Goal: Information Seeking & Learning: Find specific fact

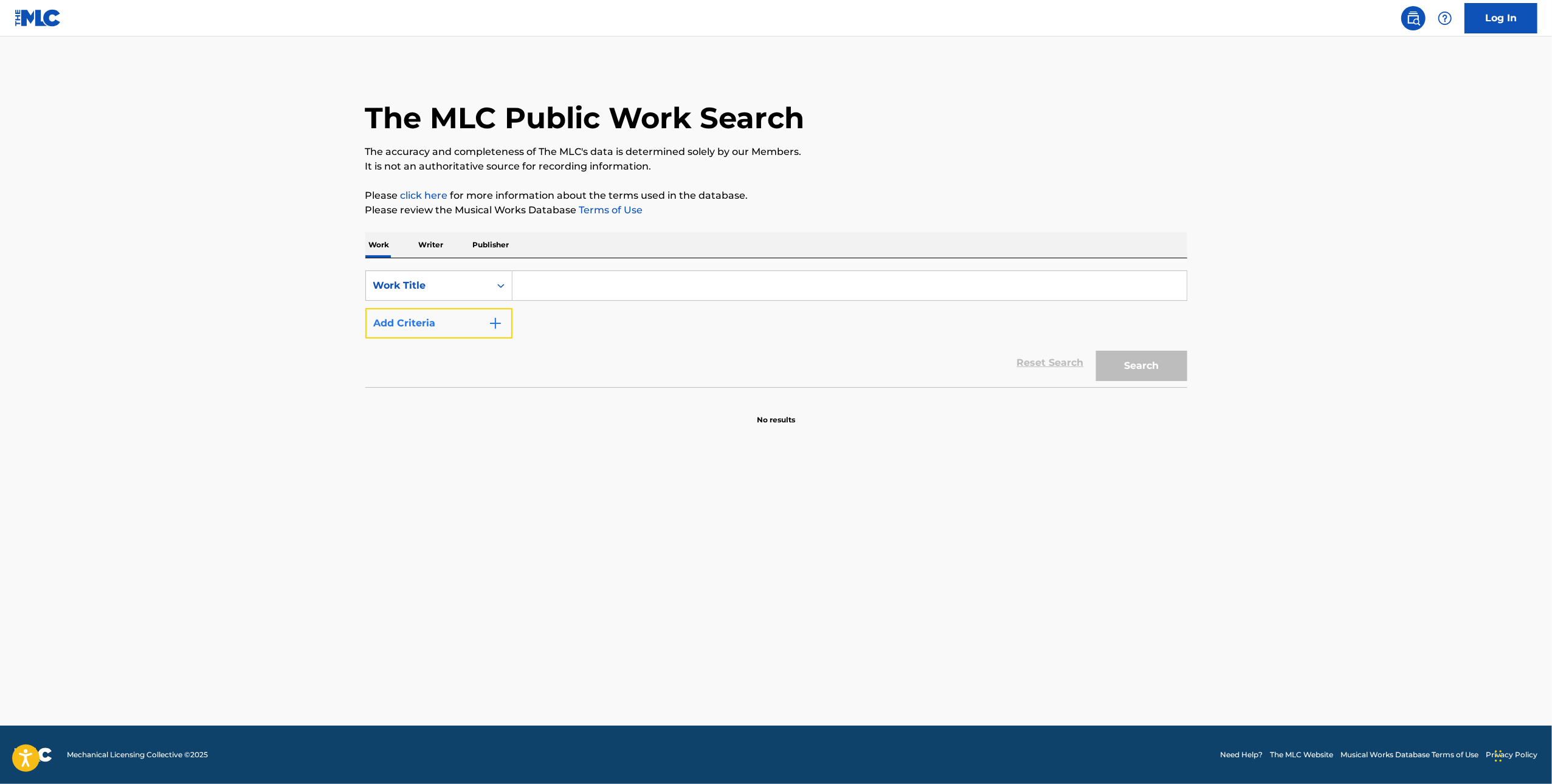
click at [471, 325] on button "Add Criteria" at bounding box center [439, 323] width 147 height 30
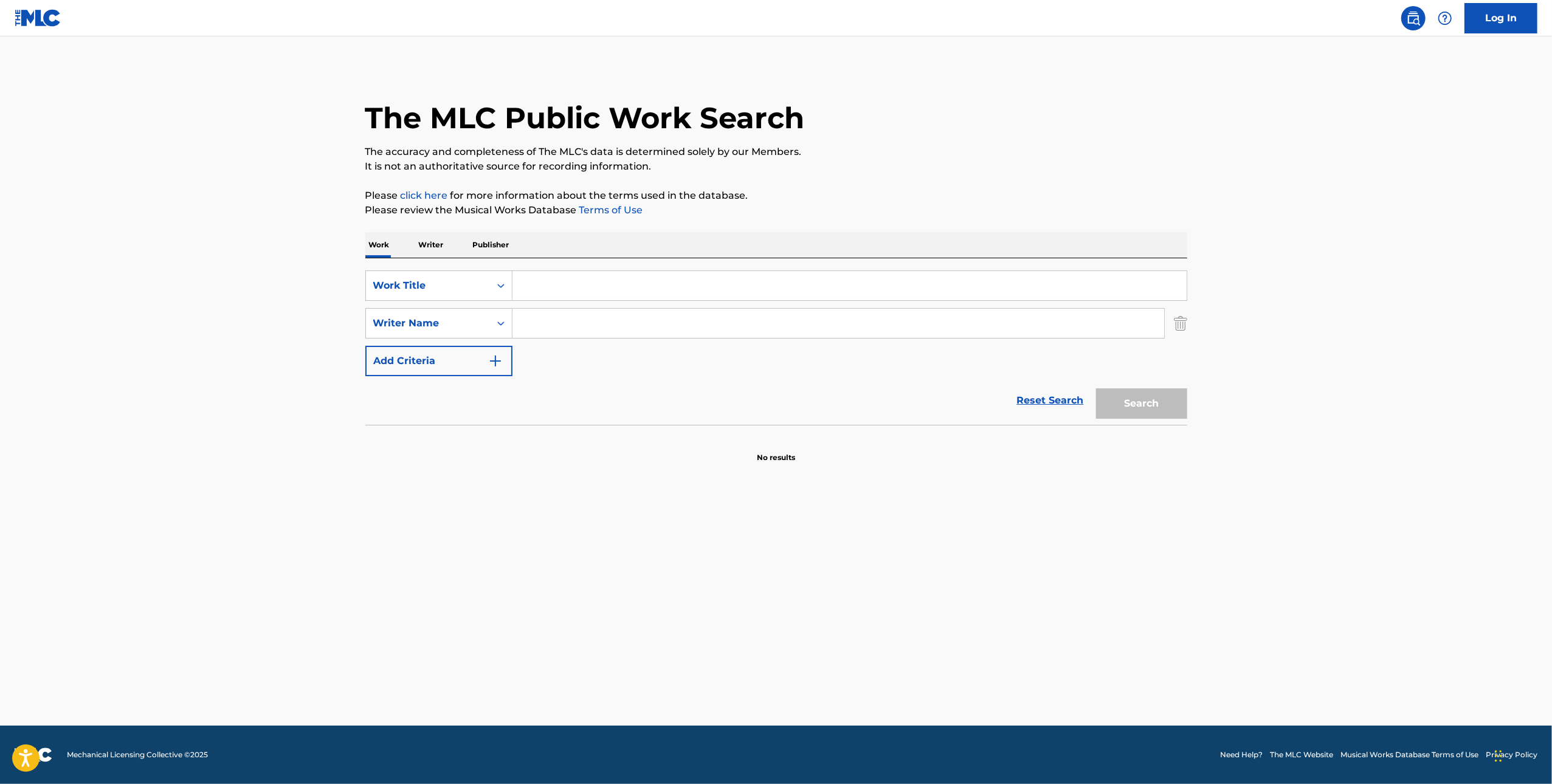
click at [583, 321] on input "Search Form" at bounding box center [838, 323] width 652 height 29
type input "[PERSON_NAME]"
drag, startPoint x: 870, startPoint y: 277, endPoint x: 980, endPoint y: 330, distance: 122.1
click at [870, 277] on input "Search Form" at bounding box center [849, 285] width 674 height 29
paste input "Automatic"
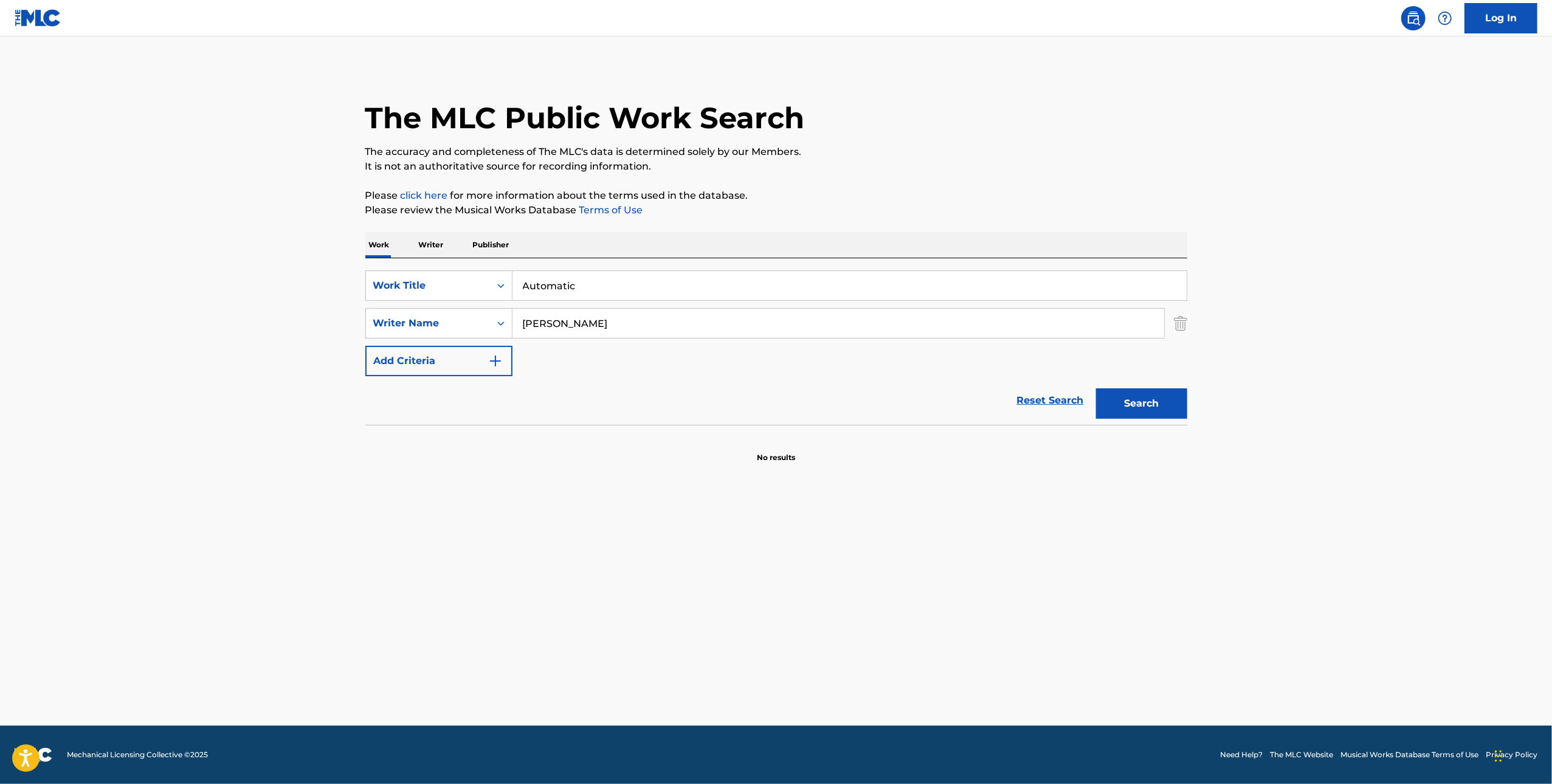
type input "Automatic"
click at [1163, 389] on button "Search" at bounding box center [1141, 403] width 91 height 30
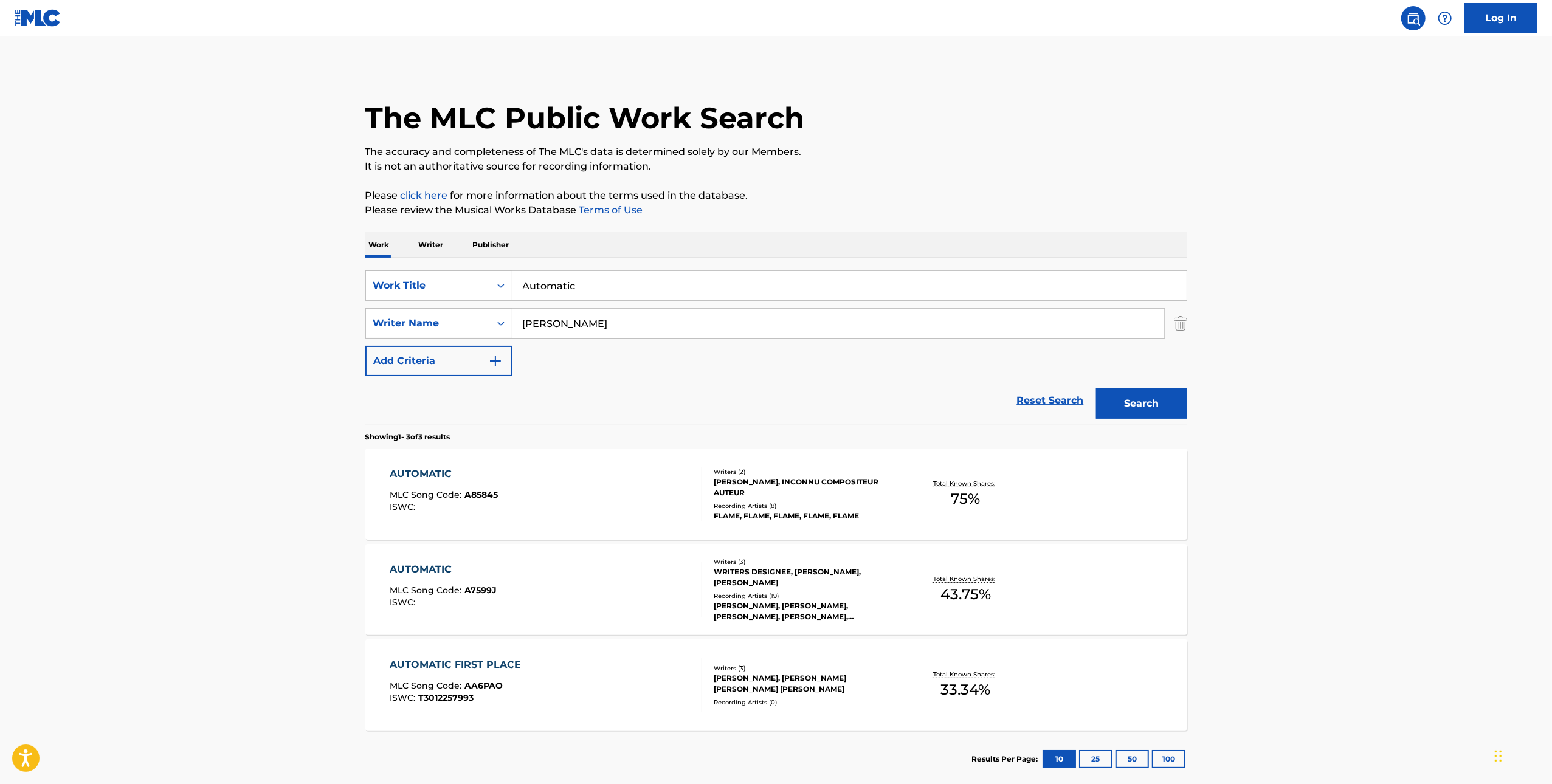
click at [665, 500] on div "AUTOMATIC MLC Song Code : A85845 ISWC :" at bounding box center [546, 494] width 312 height 55
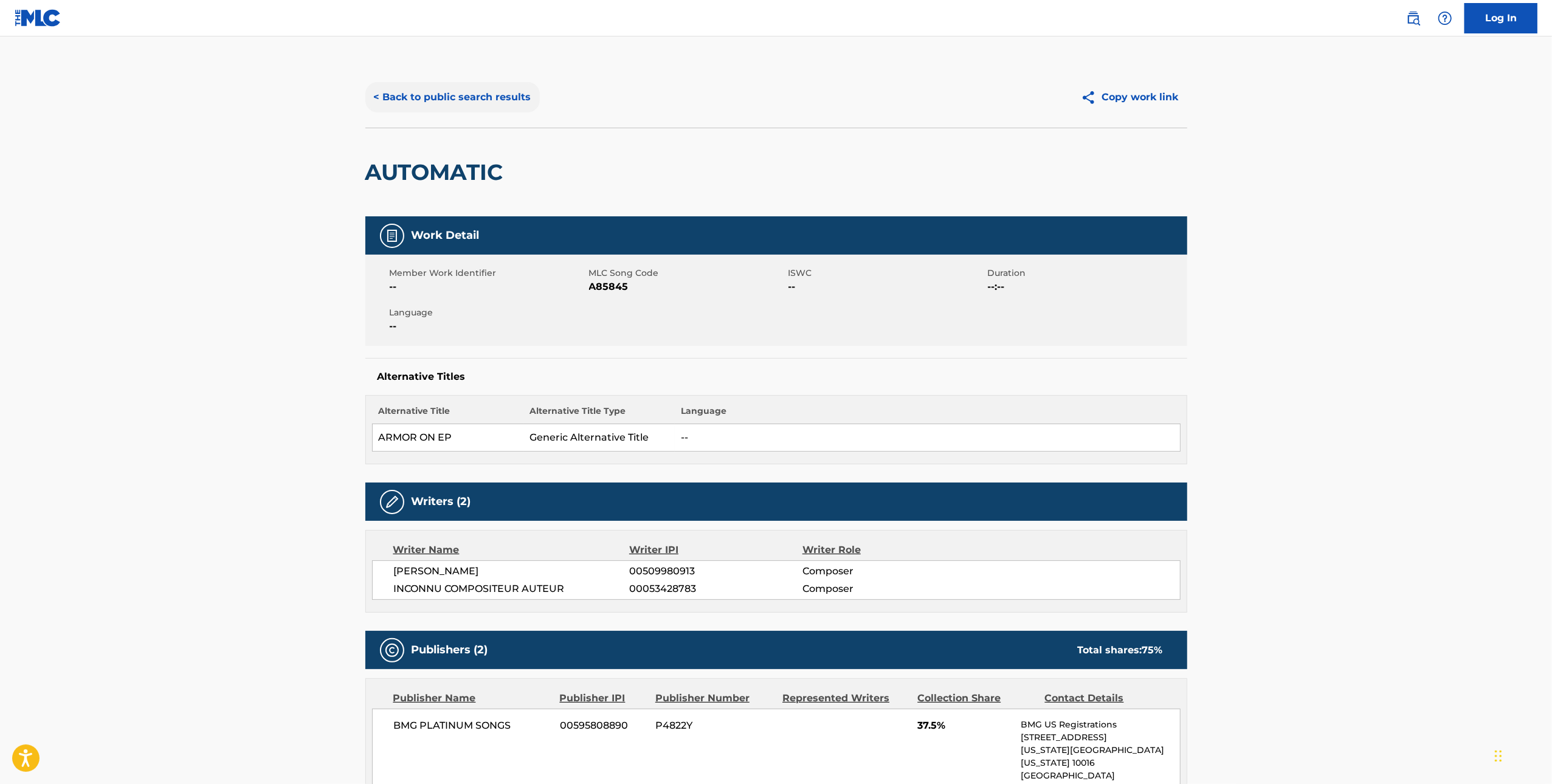
click at [468, 98] on button "< Back to public search results" at bounding box center [452, 97] width 175 height 30
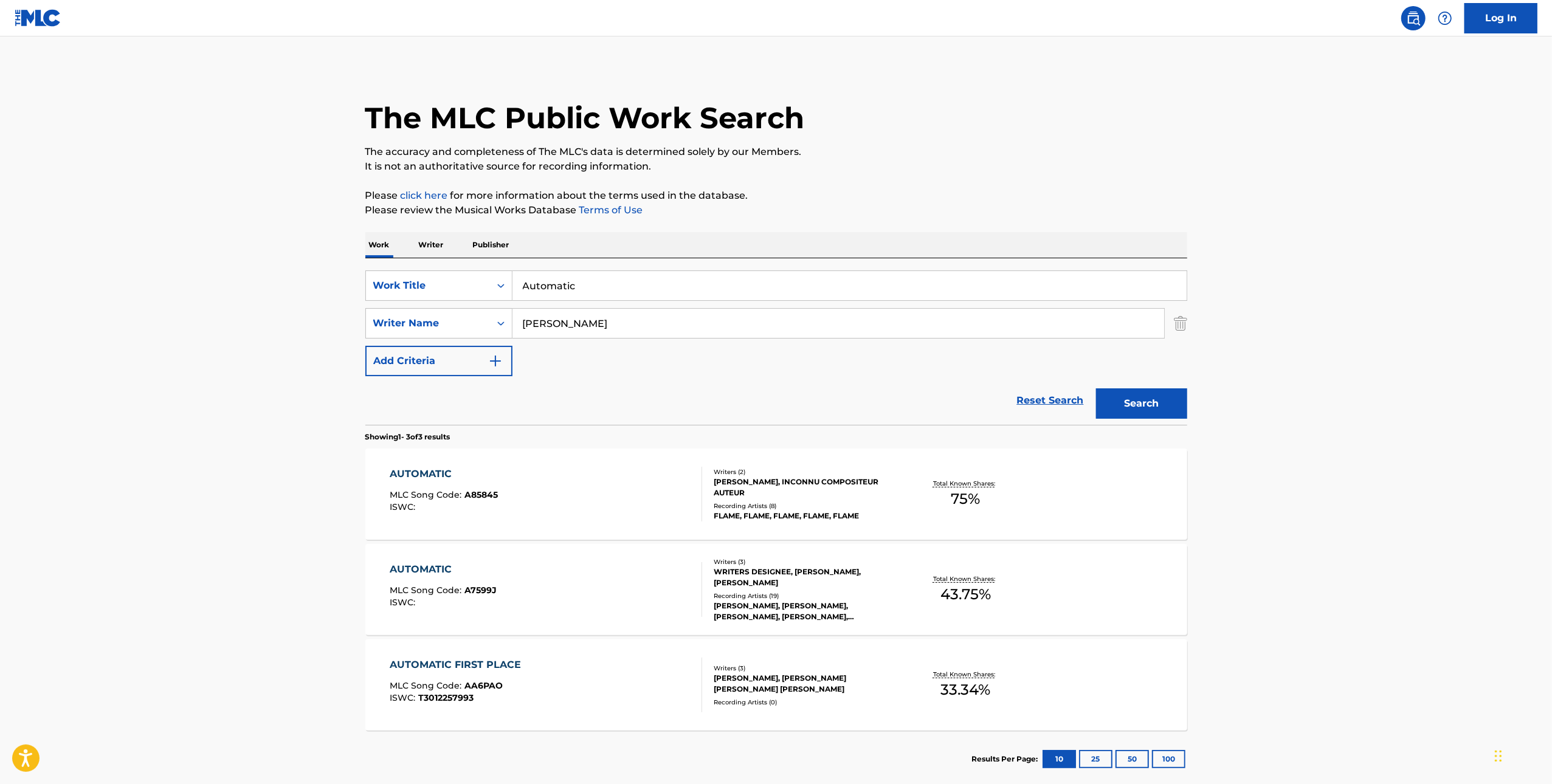
scroll to position [68, 0]
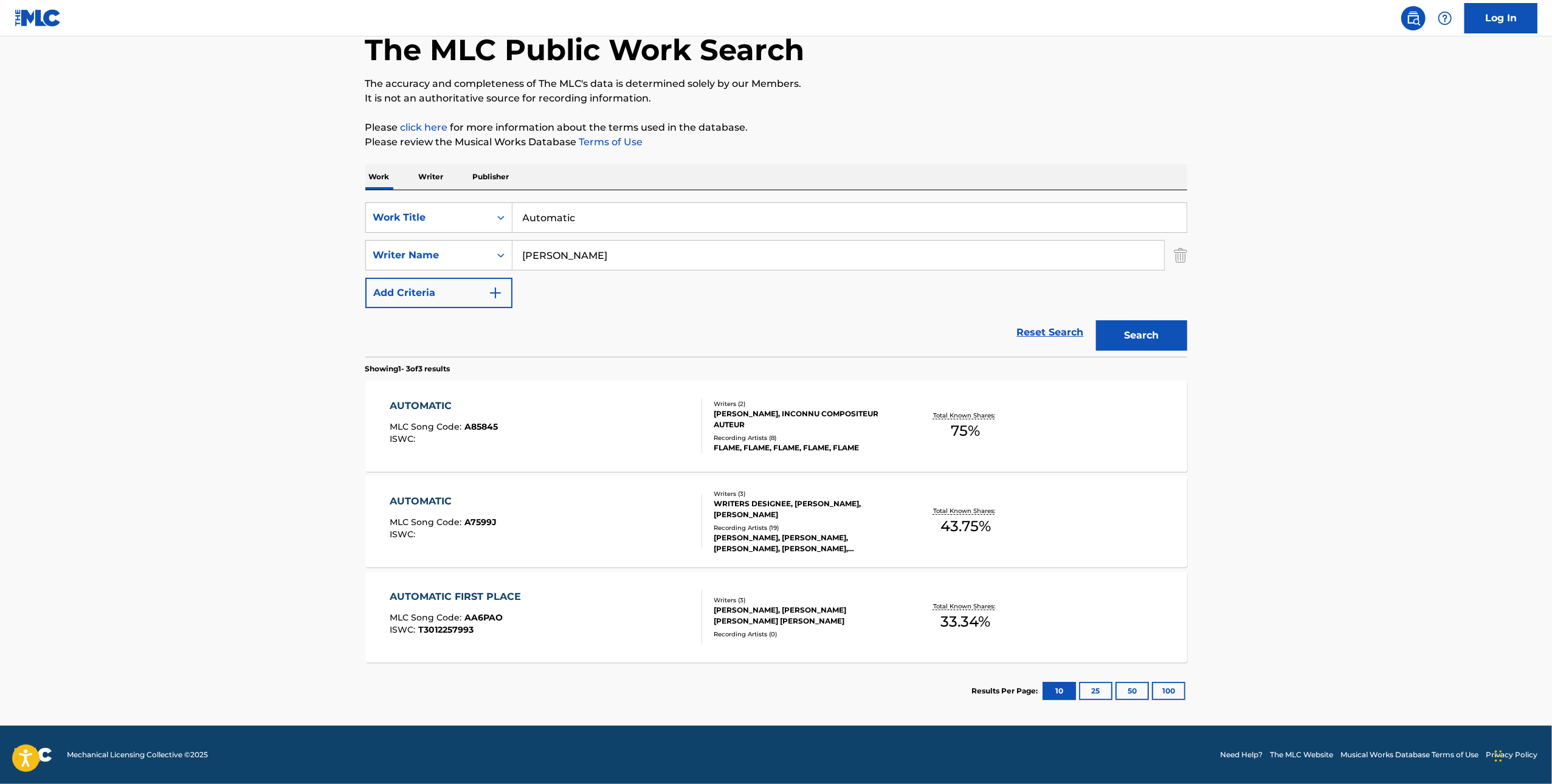
click at [650, 436] on div "AUTOMATIC MLC Song Code : A85845 ISWC :" at bounding box center [546, 426] width 312 height 55
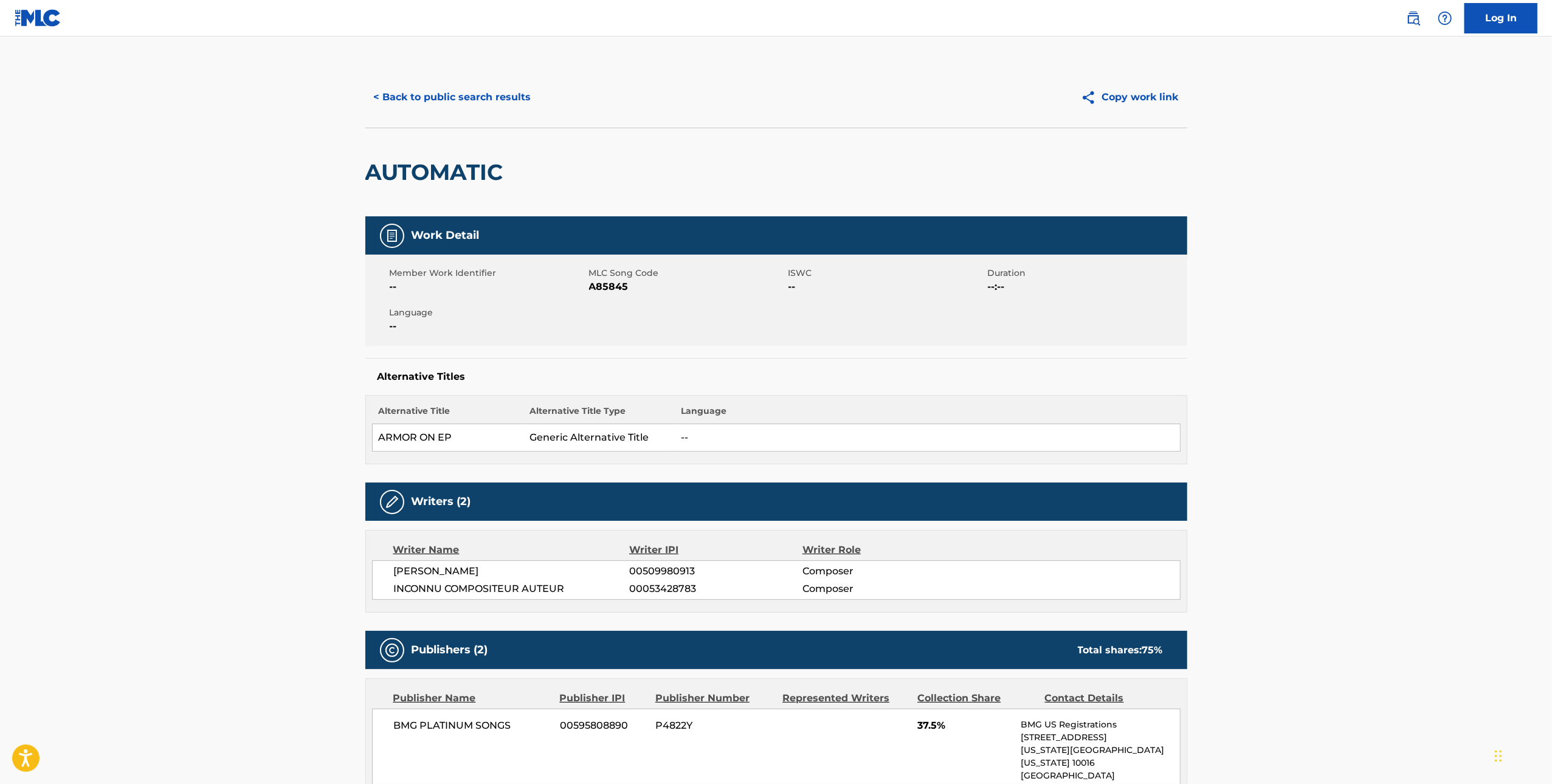
click at [618, 286] on span "A85845" at bounding box center [687, 287] width 197 height 15
copy span "A85845"
click at [450, 91] on button "< Back to public search results" at bounding box center [452, 97] width 175 height 30
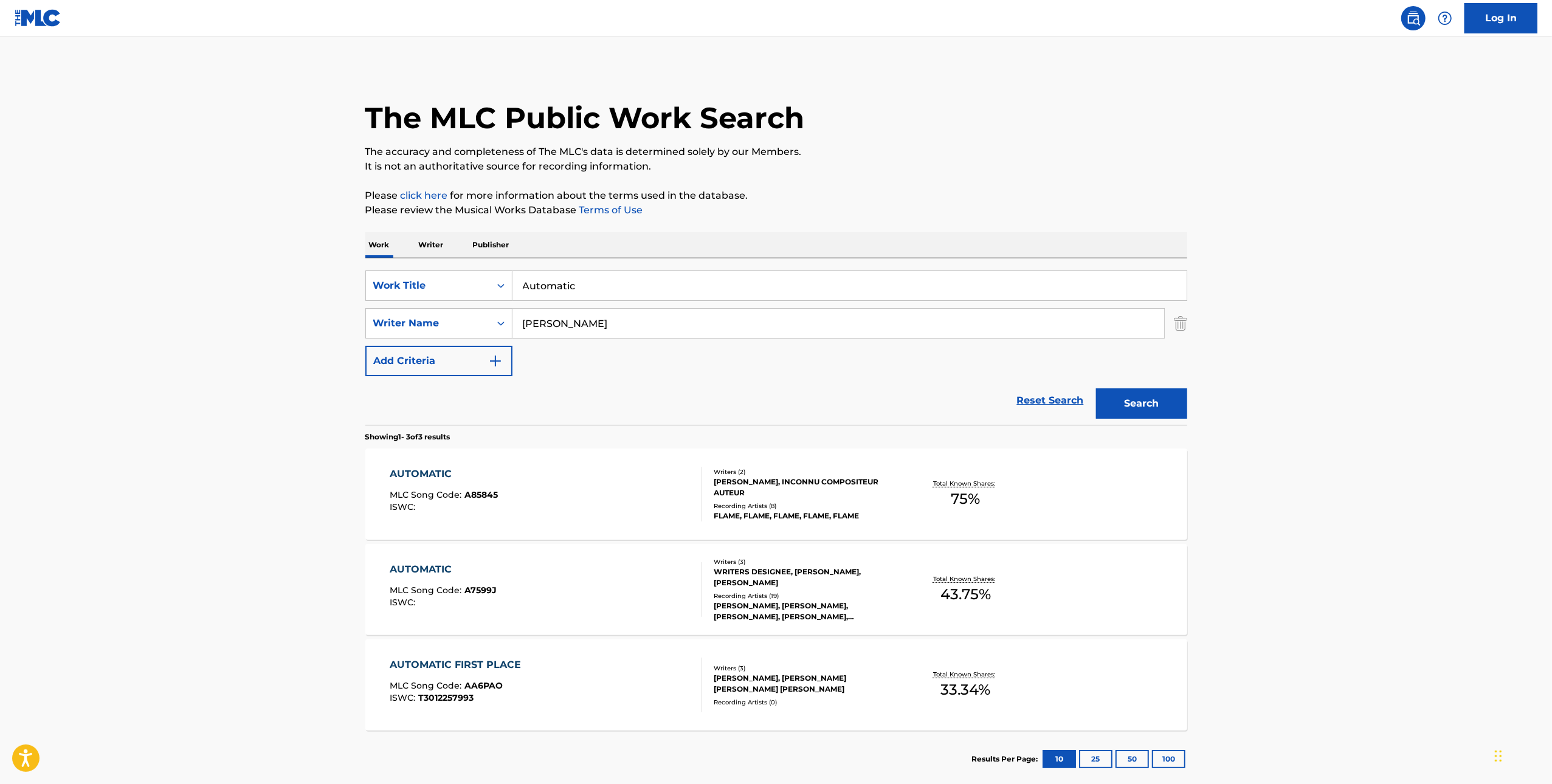
click at [607, 604] on div "AUTOMATIC MLC Song Code : A7599J ISWC :" at bounding box center [546, 590] width 312 height 55
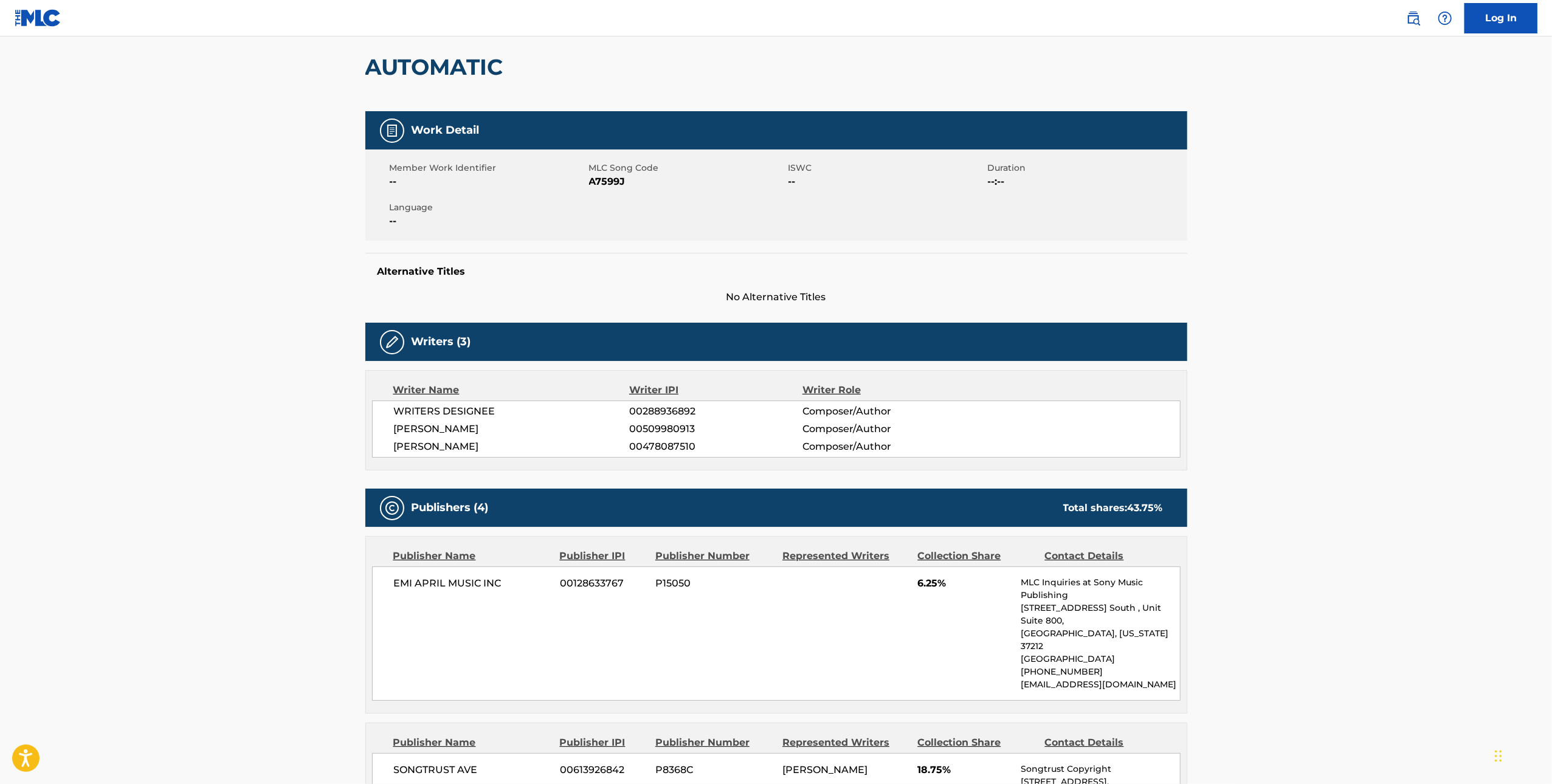
scroll to position [103, 0]
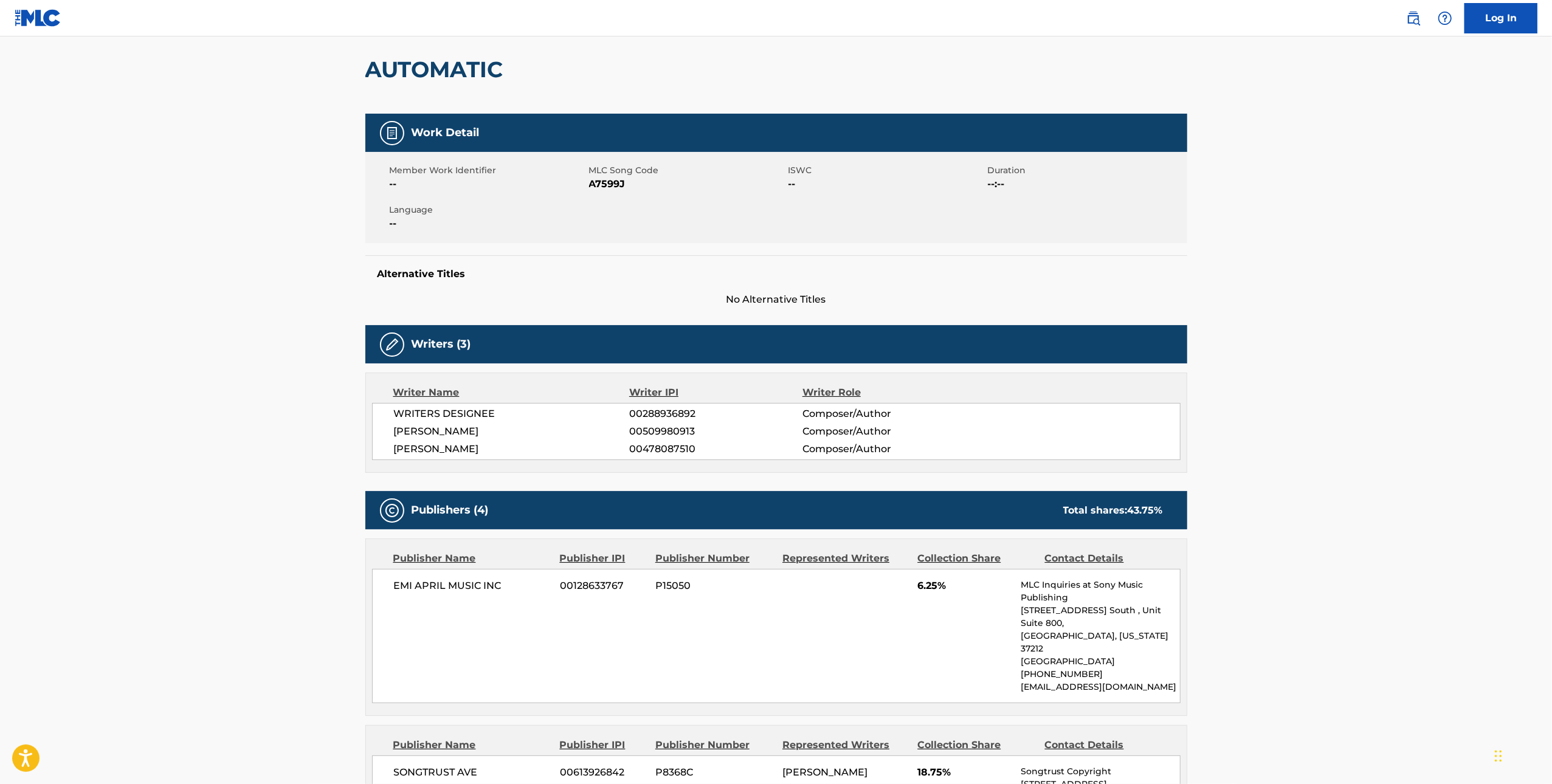
click at [604, 178] on span "A7599J" at bounding box center [687, 184] width 197 height 15
copy span "A7599J"
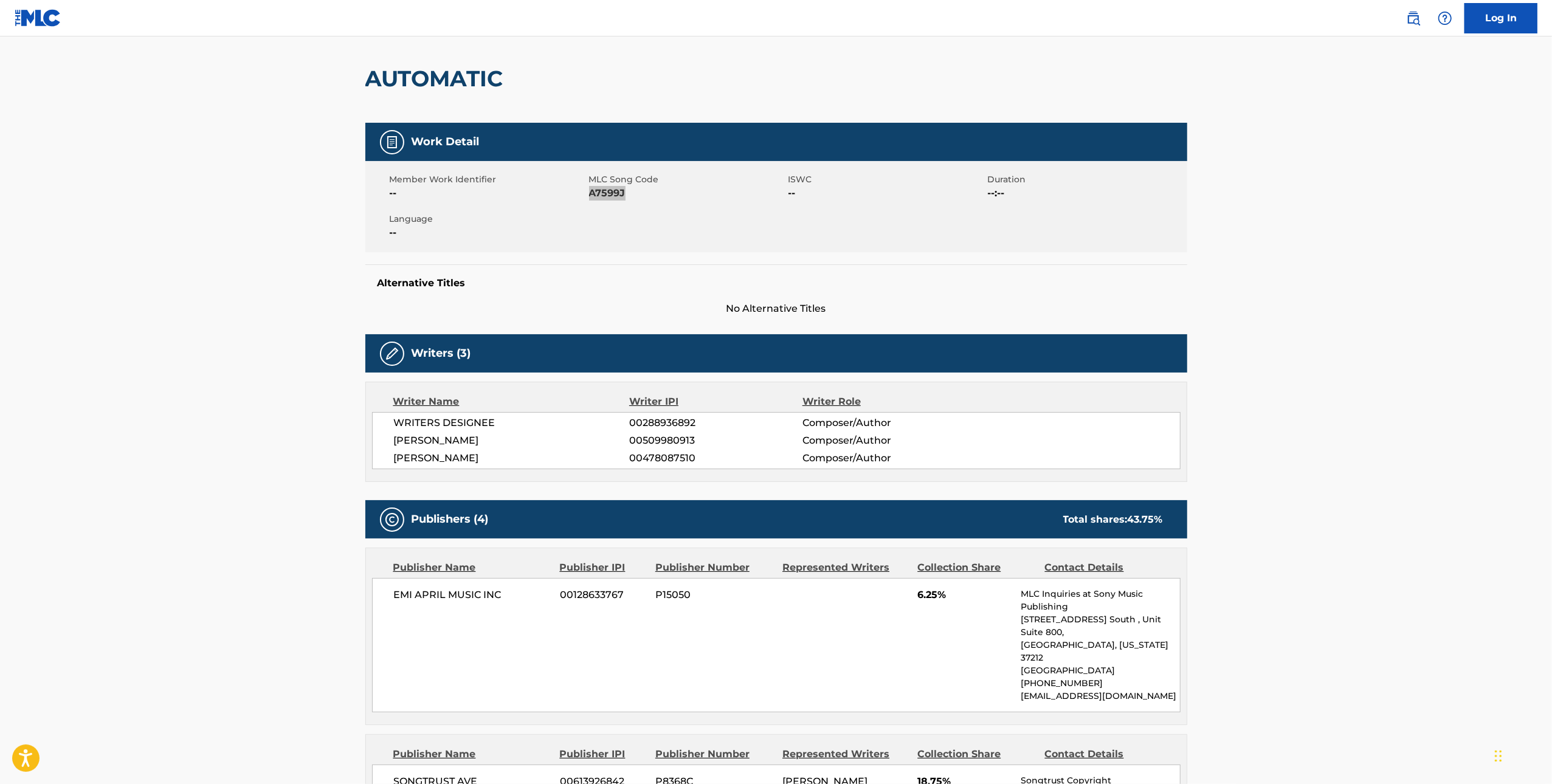
scroll to position [0, 0]
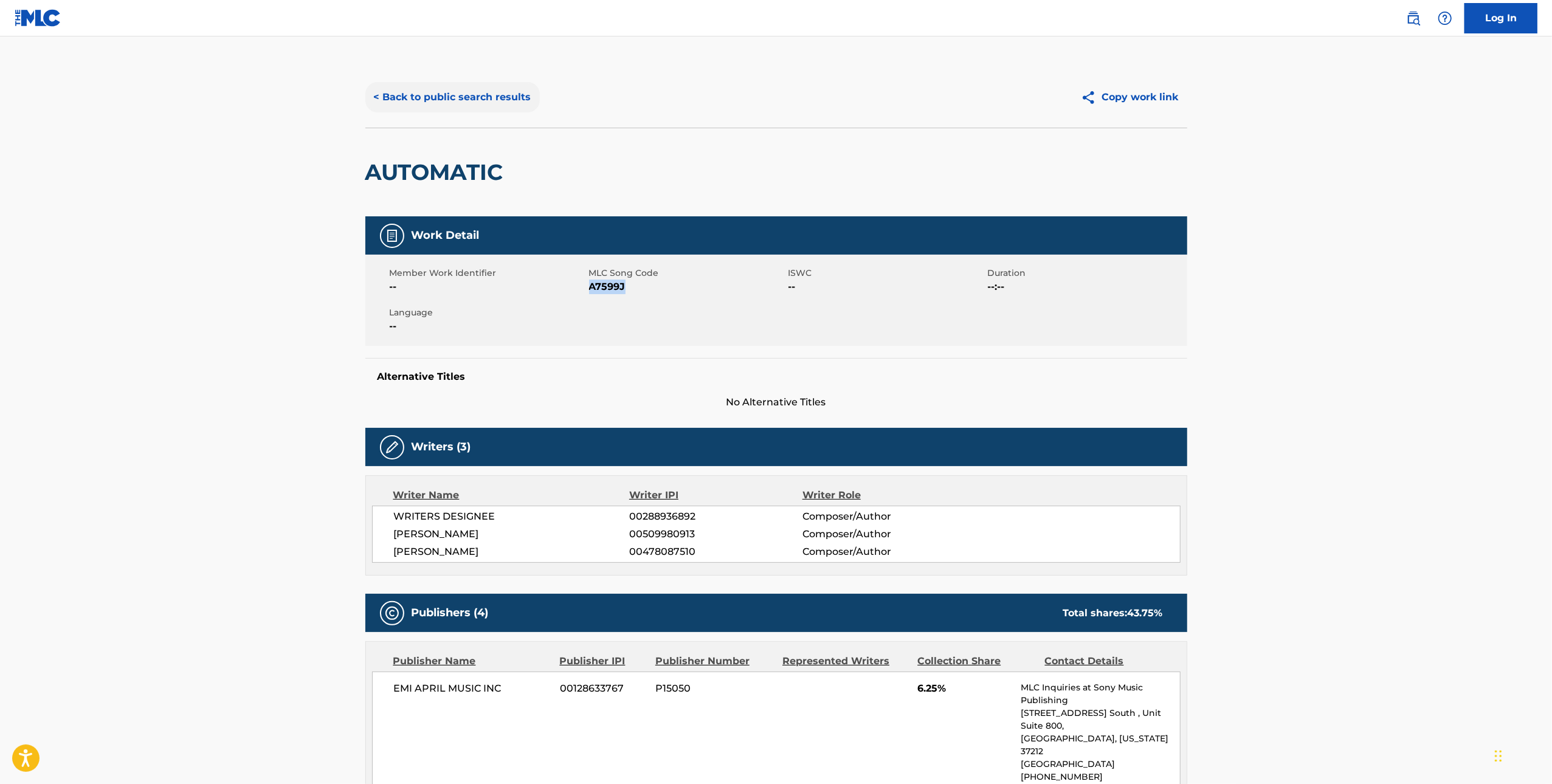
click at [408, 98] on button "< Back to public search results" at bounding box center [452, 97] width 175 height 30
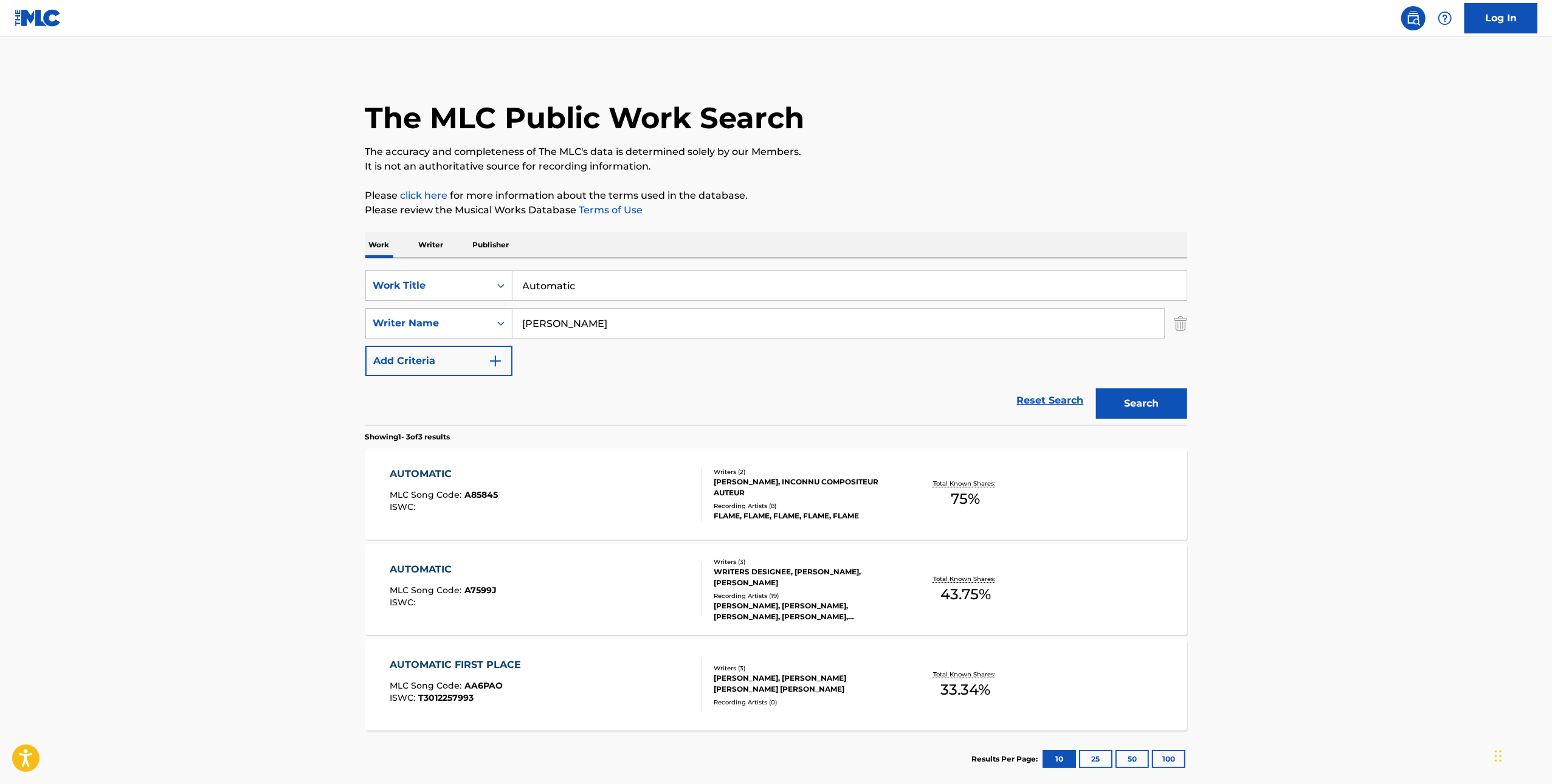
click at [648, 291] on input "Automatic" at bounding box center [849, 285] width 674 height 29
paste input "Break of [PERSON_NAME]"
type input "Break of [PERSON_NAME]"
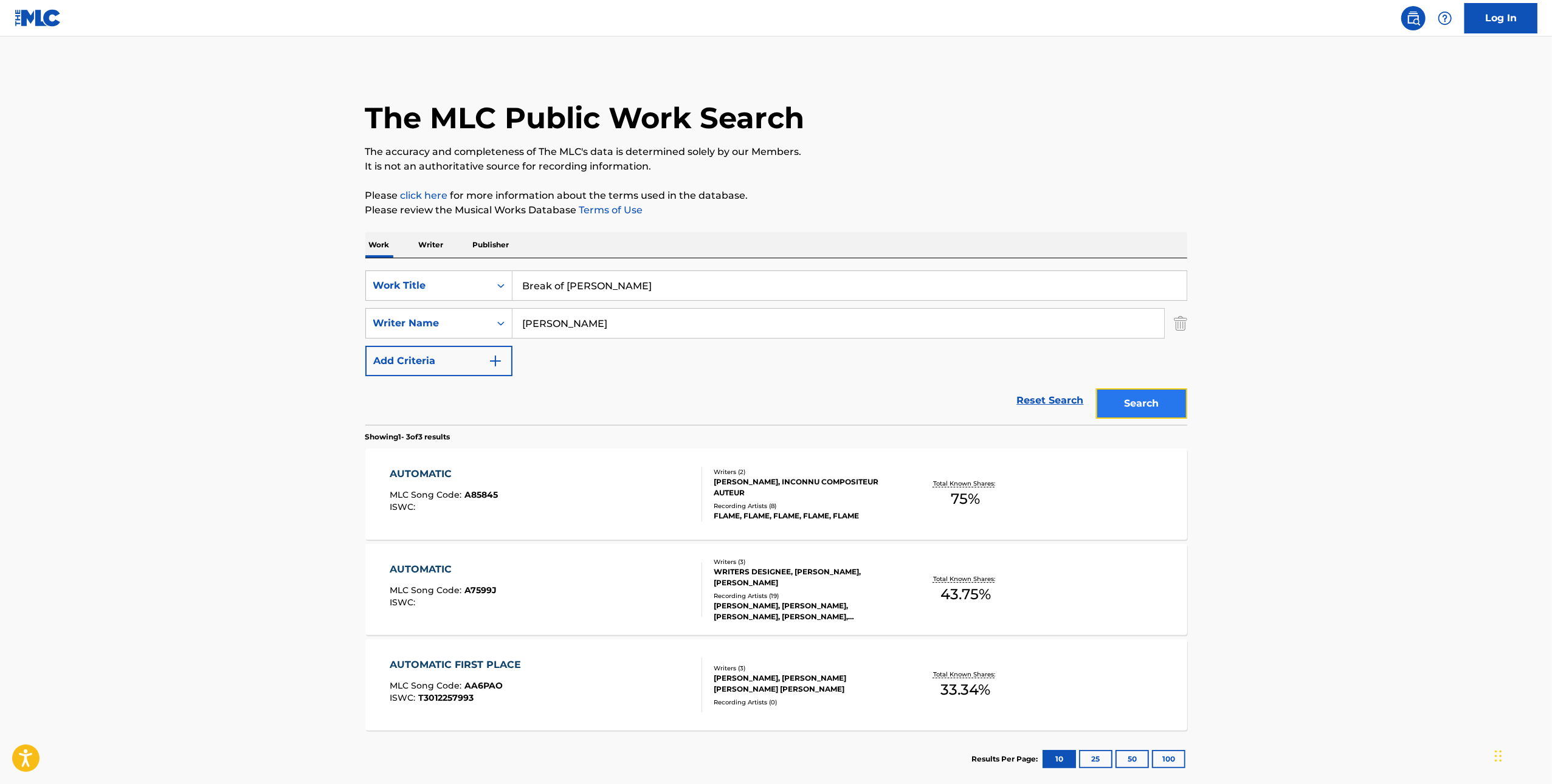
click at [1121, 412] on button "Search" at bounding box center [1141, 403] width 91 height 30
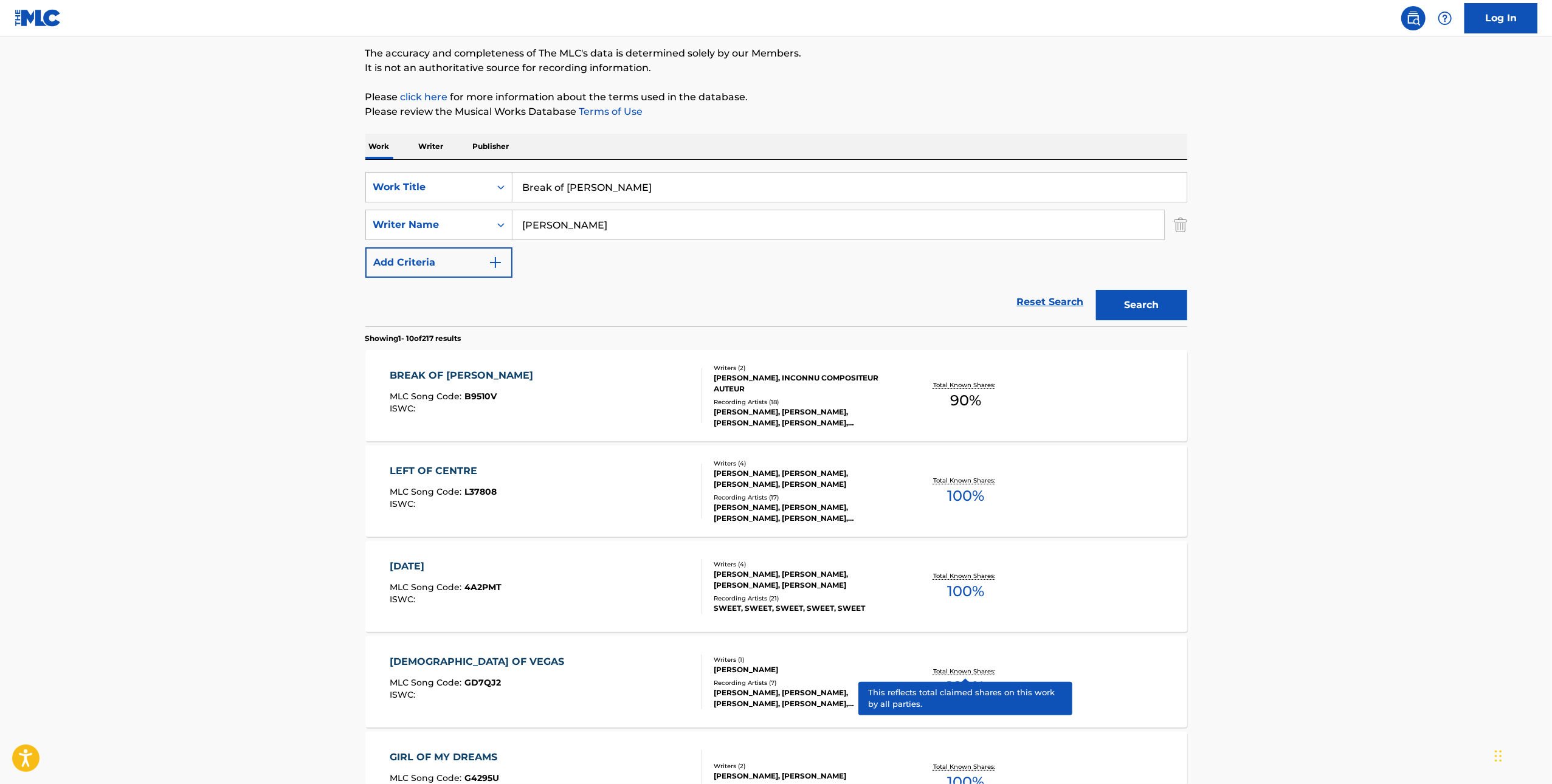
scroll to position [271, 0]
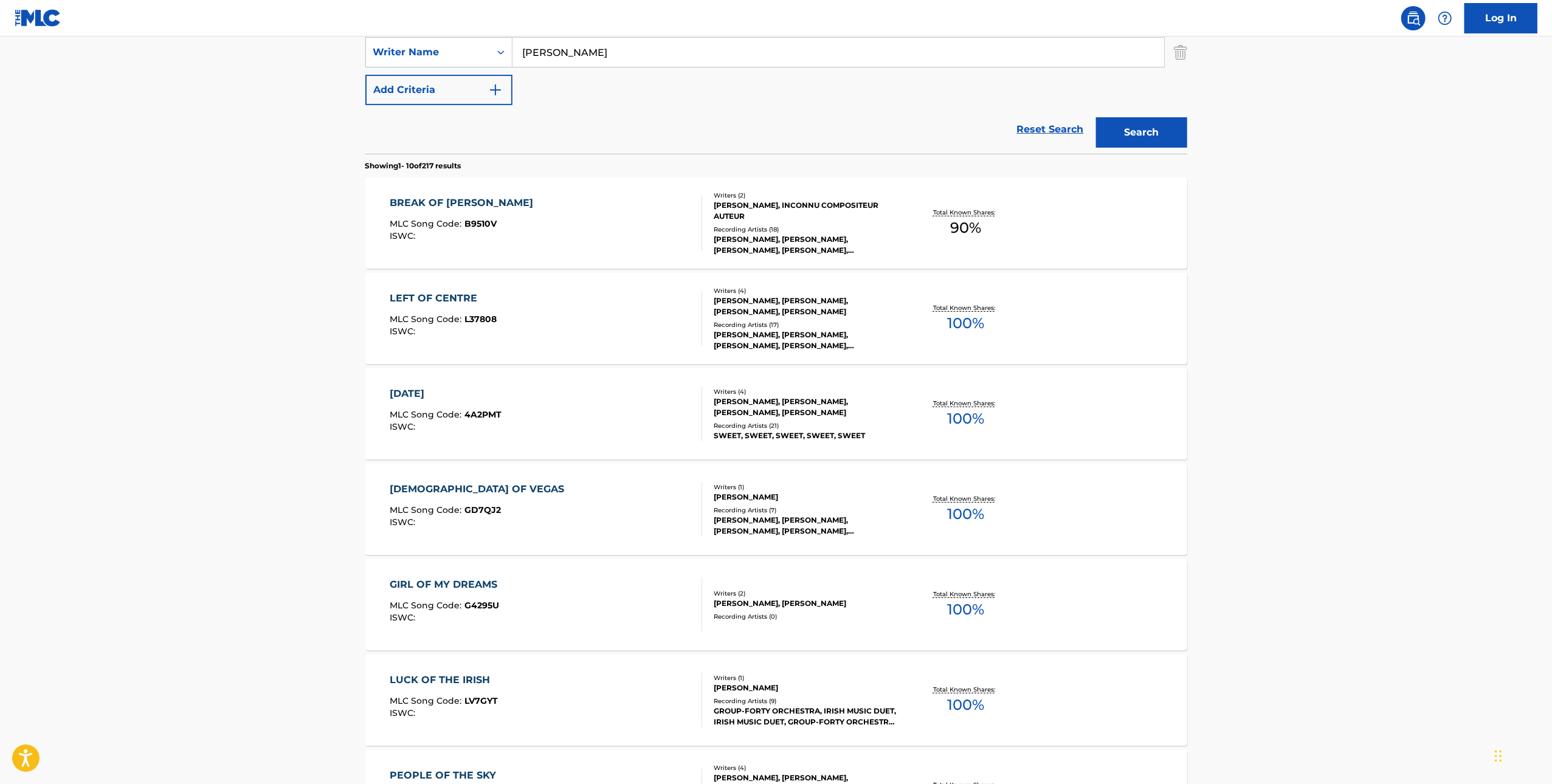
click at [659, 227] on div "BREAK OF [PERSON_NAME] MLC Song Code : B9510V ISWC :" at bounding box center [546, 223] width 312 height 55
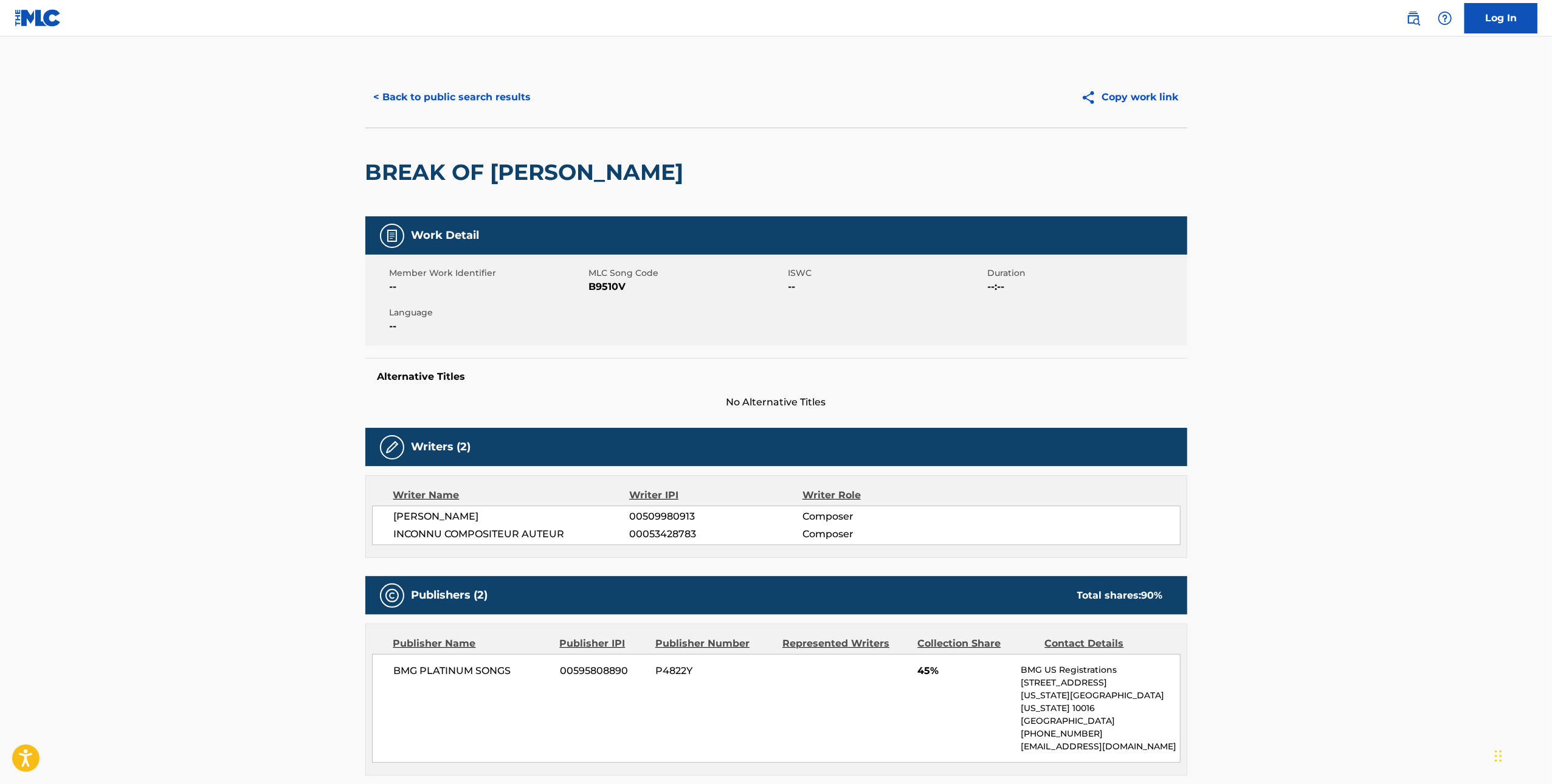
click at [611, 284] on span "B9510V" at bounding box center [687, 287] width 197 height 15
copy span "B9510V"
click at [451, 92] on button "< Back to public search results" at bounding box center [452, 97] width 175 height 30
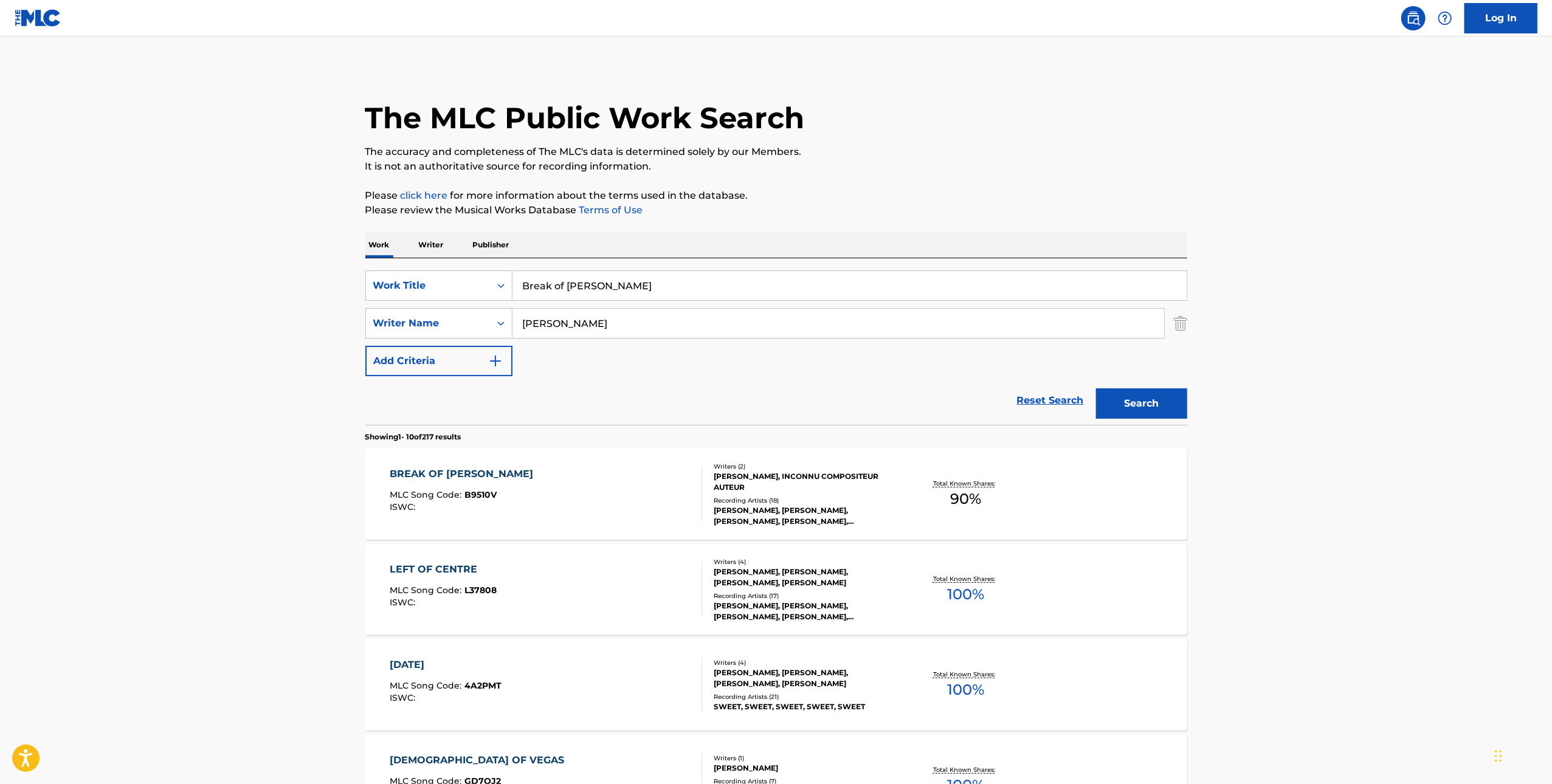
click at [710, 283] on input "Break of [PERSON_NAME]" at bounding box center [849, 285] width 674 height 29
paste input "In Your Eyes"
type input "In Your Eyes"
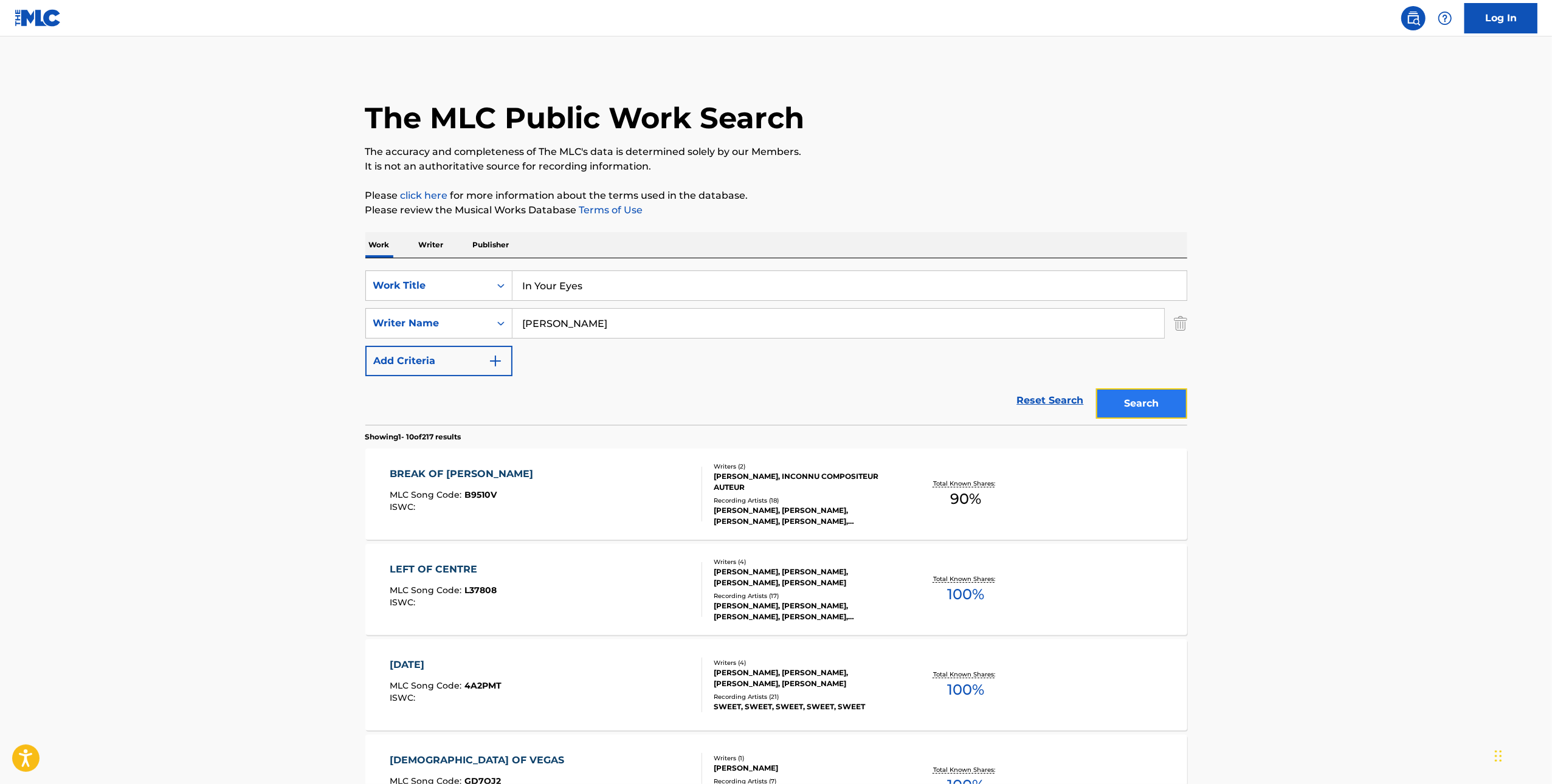
click at [1134, 411] on button "Search" at bounding box center [1141, 403] width 91 height 30
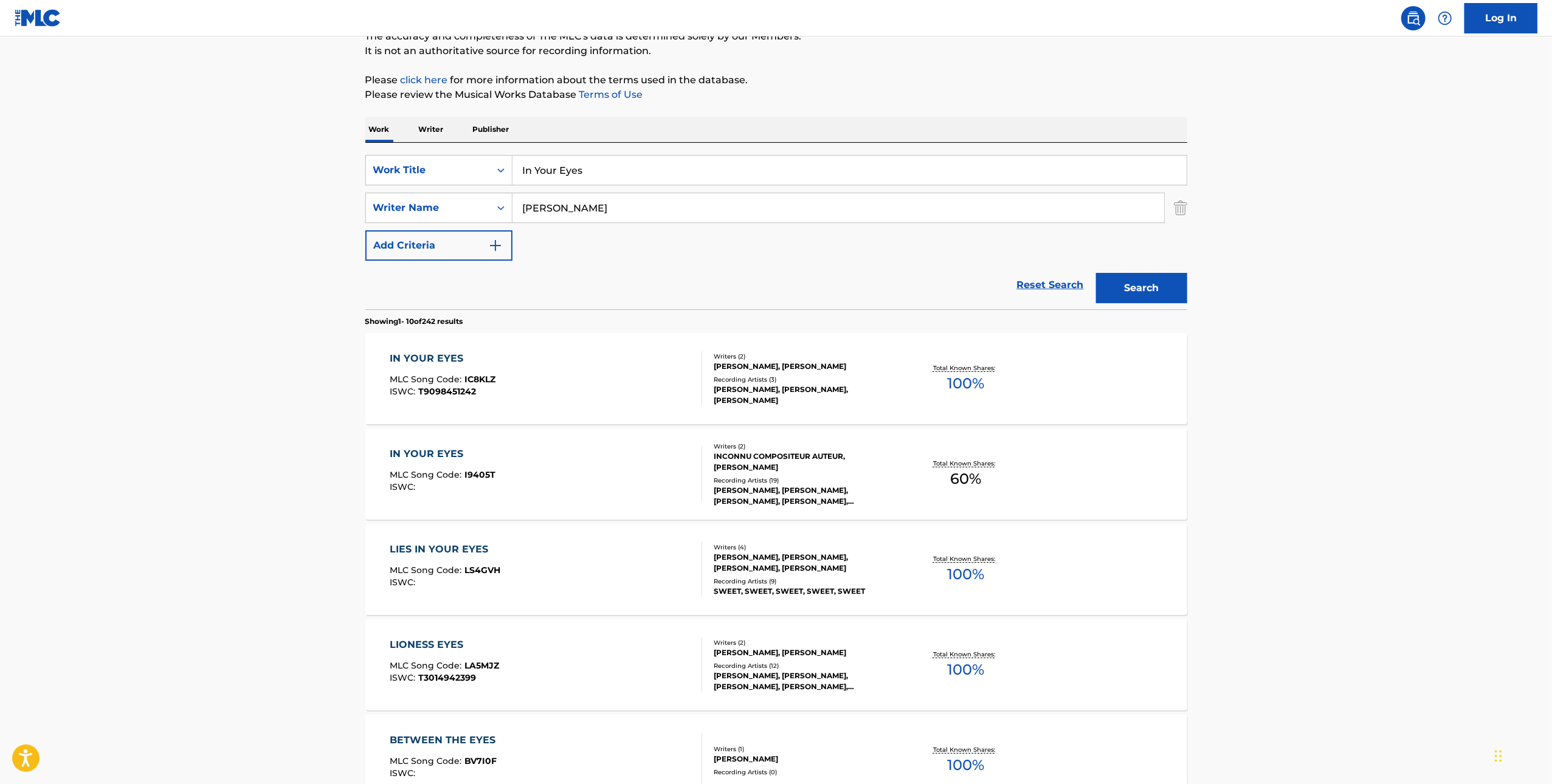
scroll to position [117, 0]
click at [570, 487] on div "IN YOUR EYES MLC Song Code : I9405T ISWC :" at bounding box center [546, 472] width 312 height 55
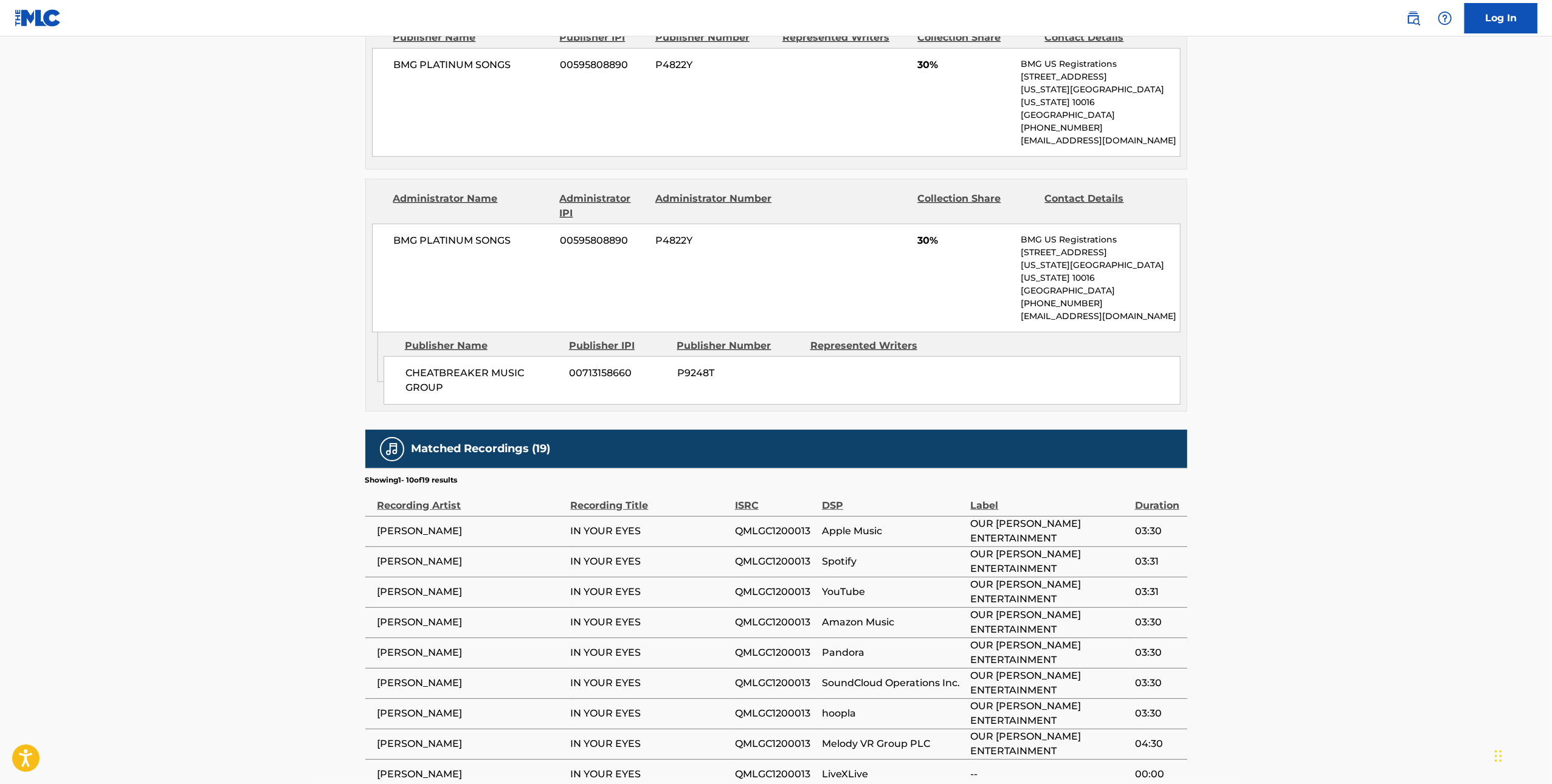
scroll to position [82, 0]
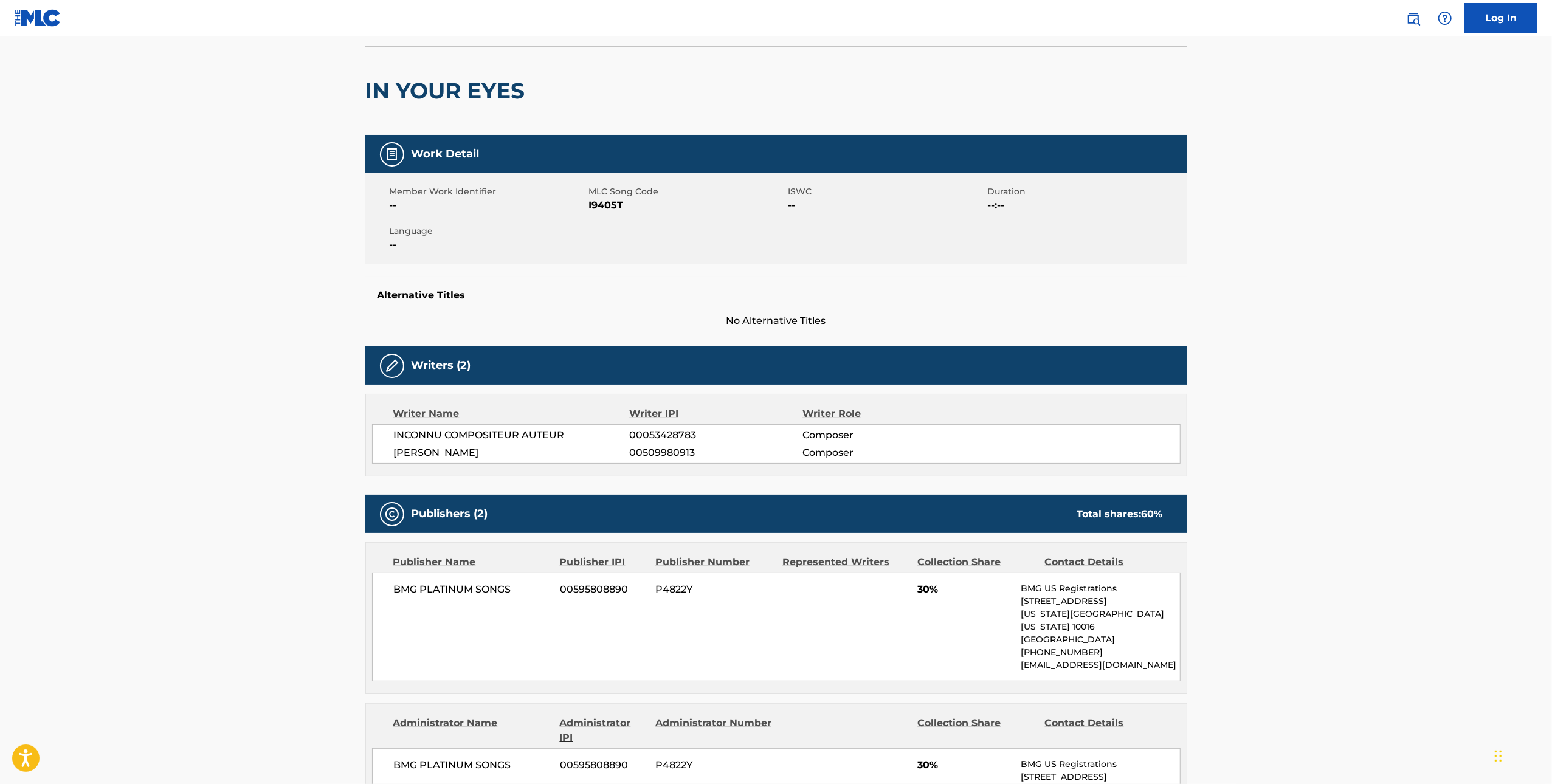
click at [604, 201] on span "I9405T" at bounding box center [687, 205] width 197 height 15
click at [604, 201] on span "I9405T" at bounding box center [687, 205] width 197 height 15
copy span "I9405T"
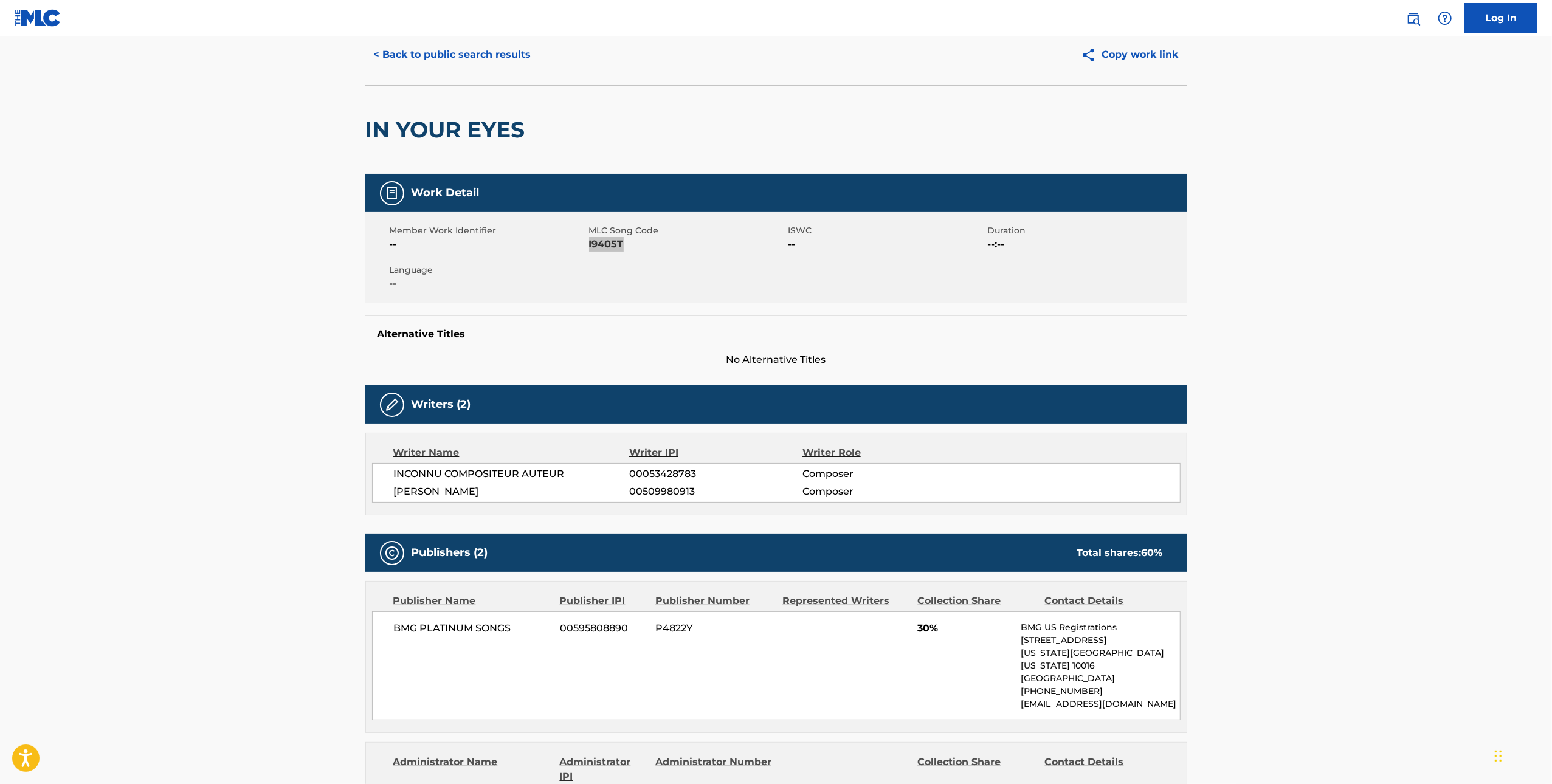
scroll to position [0, 0]
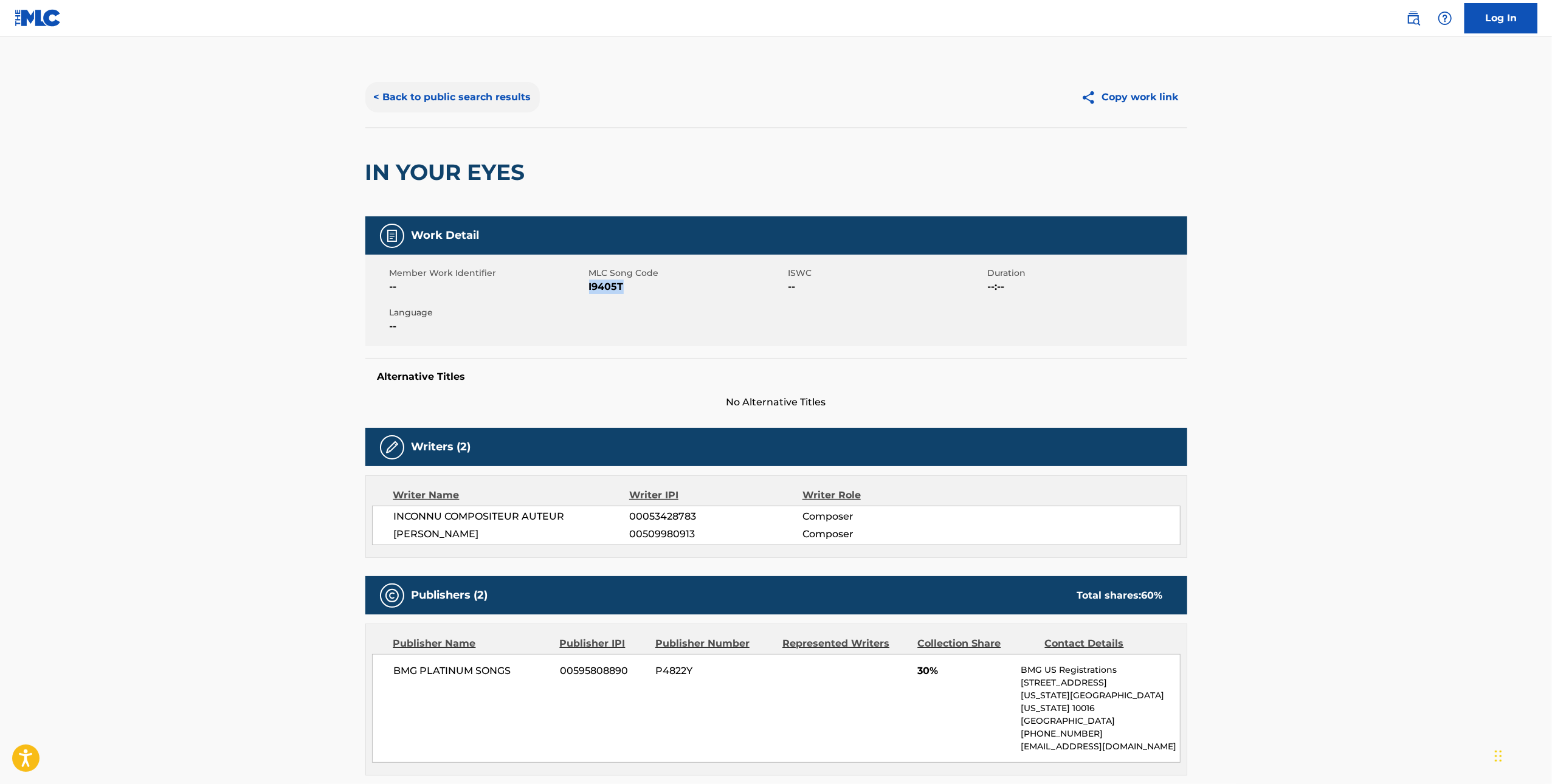
click at [418, 107] on button "< Back to public search results" at bounding box center [452, 97] width 175 height 30
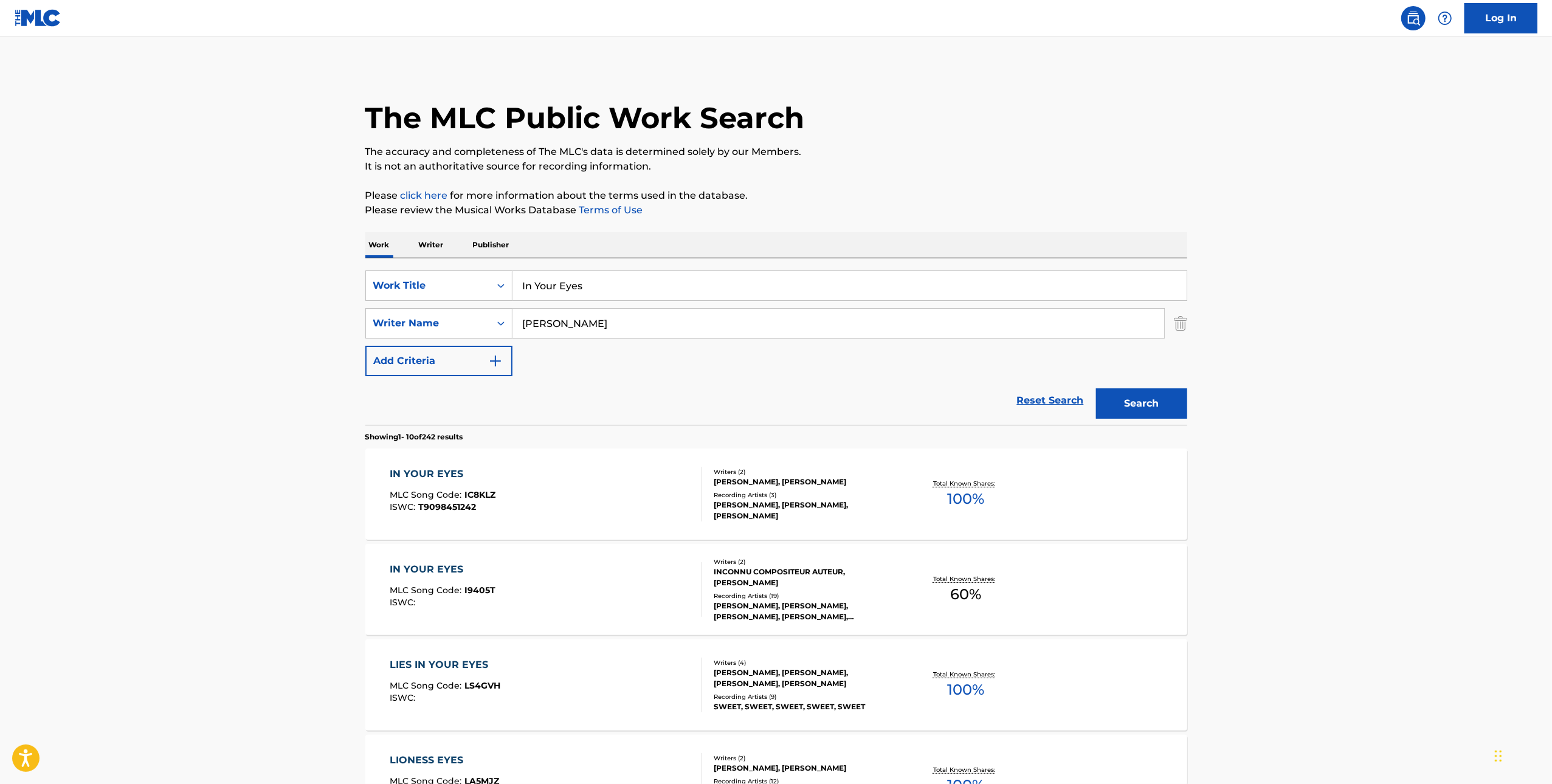
scroll to position [117, 0]
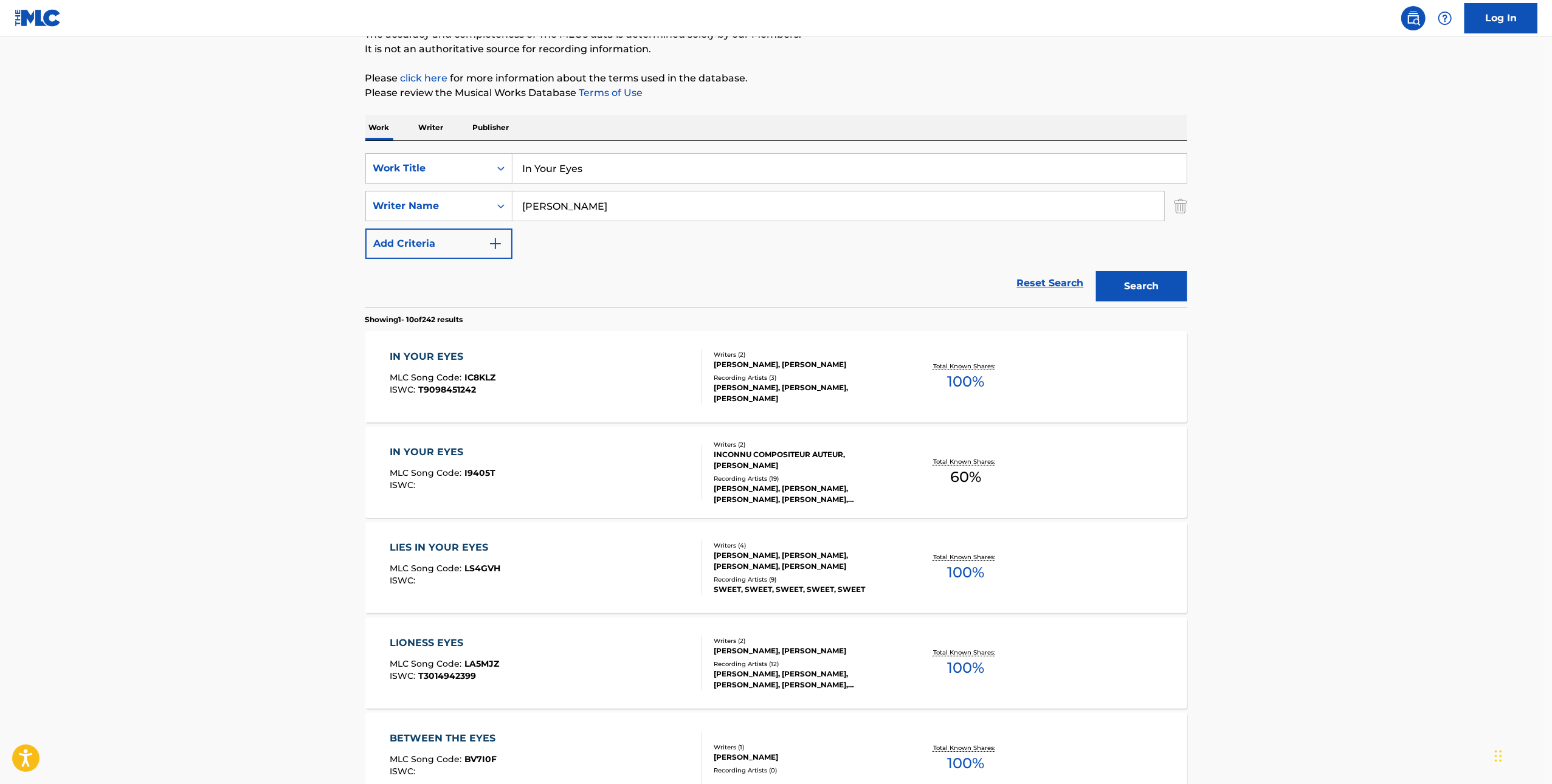
click at [584, 384] on div "IN YOUR EYES MLC Song Code : IC8KLZ ISWC : T9098451242" at bounding box center [546, 377] width 312 height 55
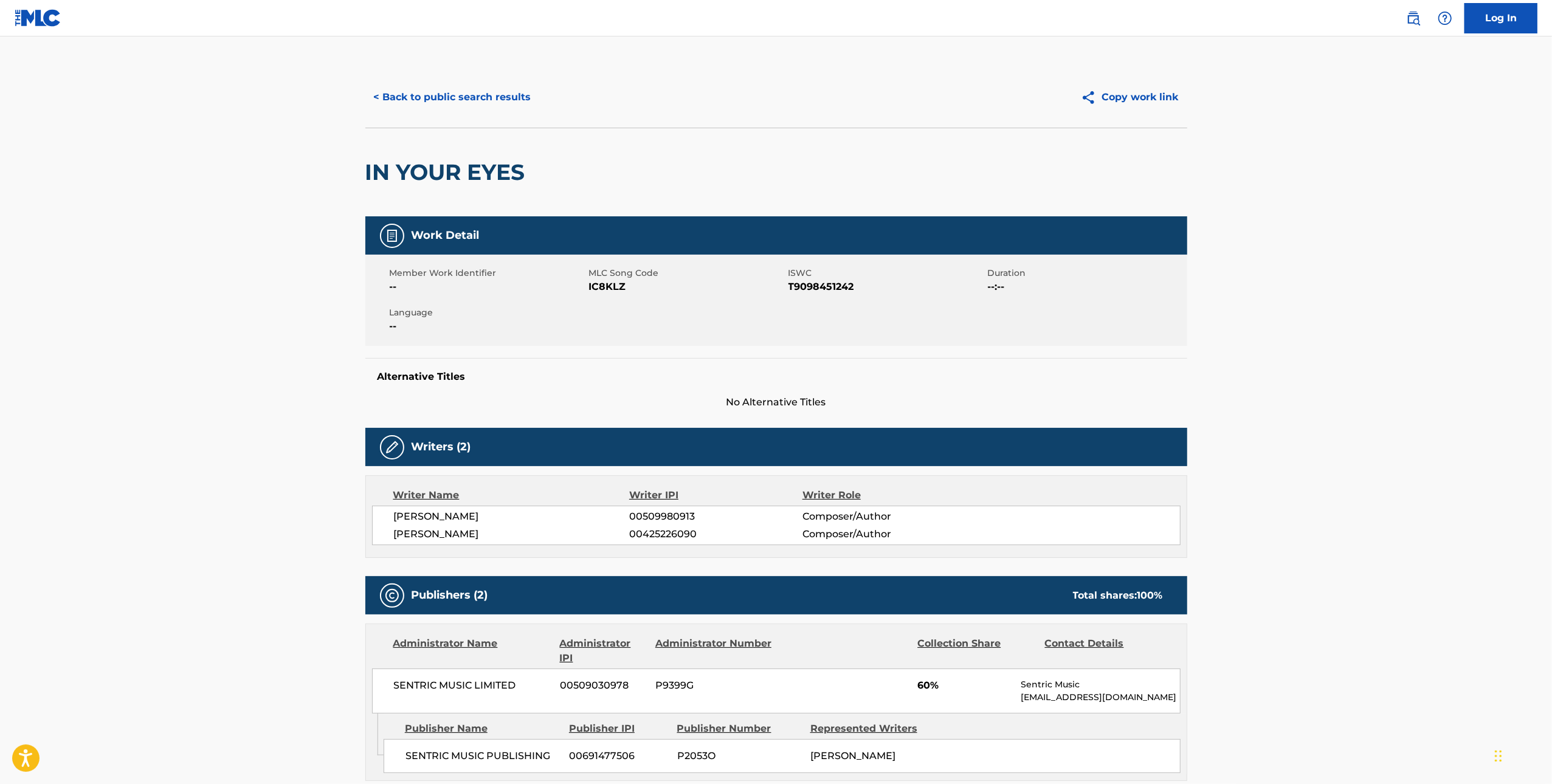
click at [617, 289] on span "IC8KLZ" at bounding box center [687, 287] width 197 height 15
copy span "IC8KLZ"
click at [443, 103] on button "< Back to public search results" at bounding box center [452, 97] width 175 height 30
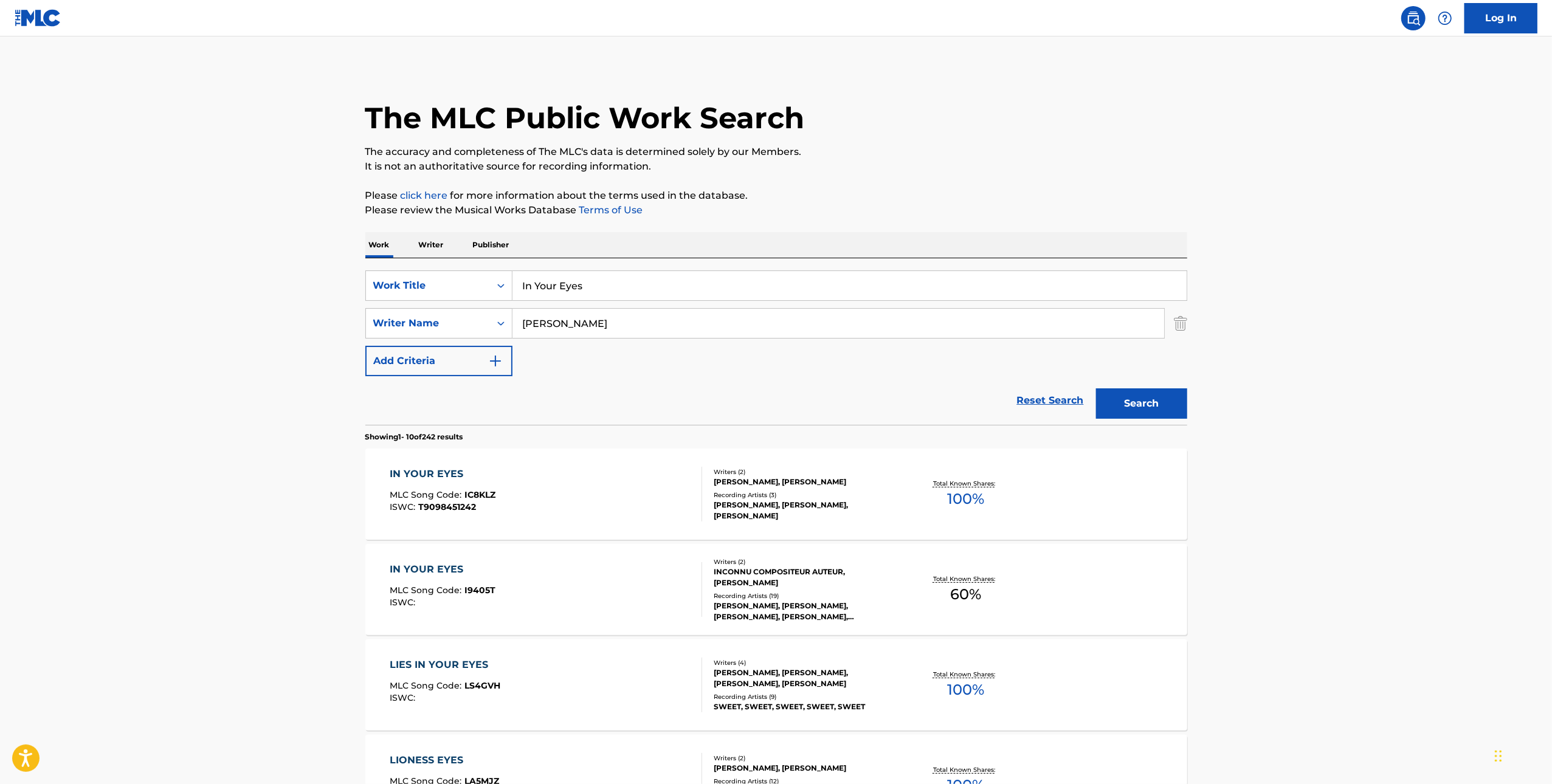
scroll to position [117, 0]
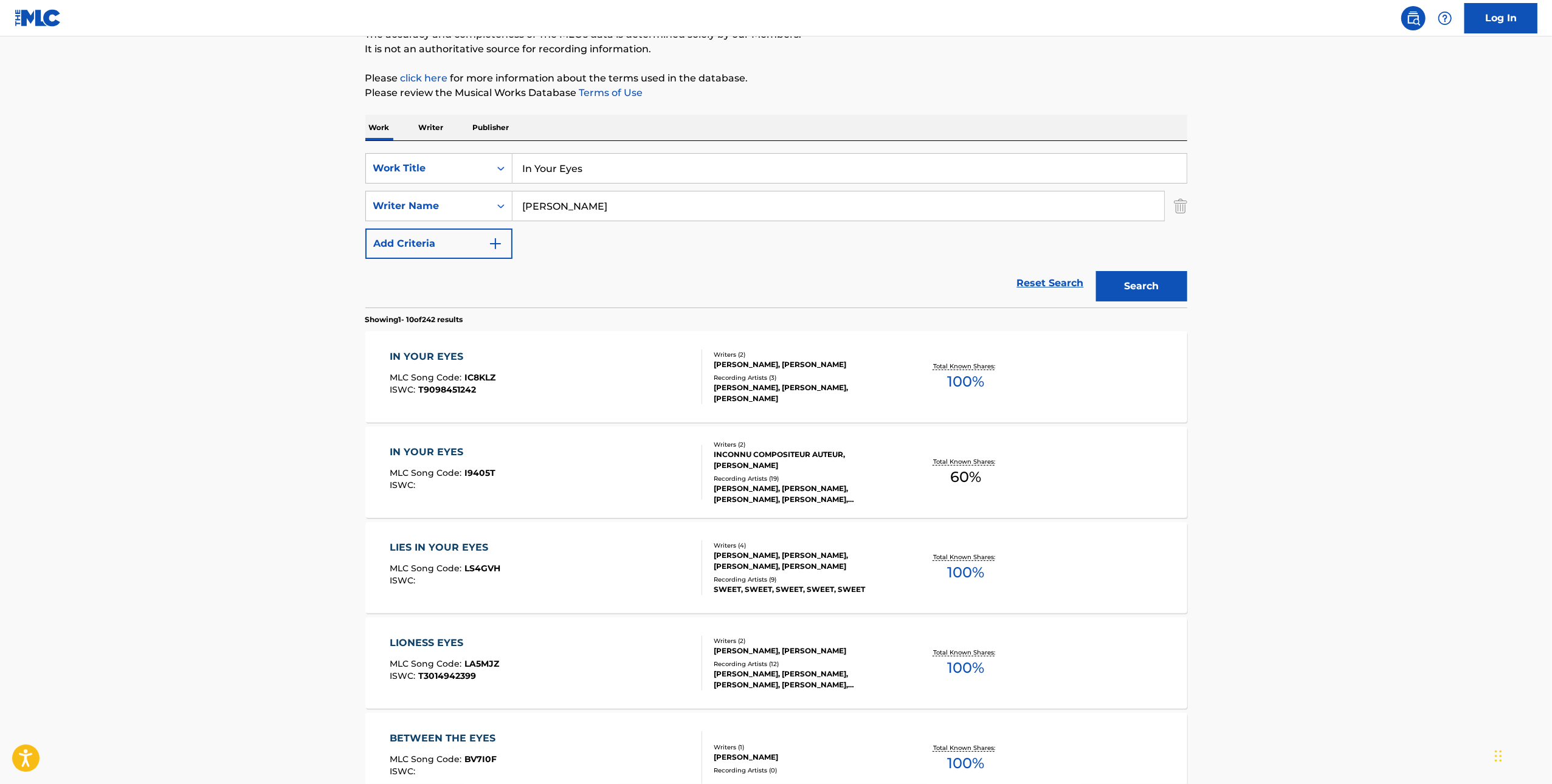
click at [620, 176] on input "In Your Eyes" at bounding box center [849, 168] width 674 height 29
click at [620, 176] on input "In Your Eyes" at bounding box center [849, 168] width 674 height 29
paste input "Black Lipstick"
type input "Black Lipstick"
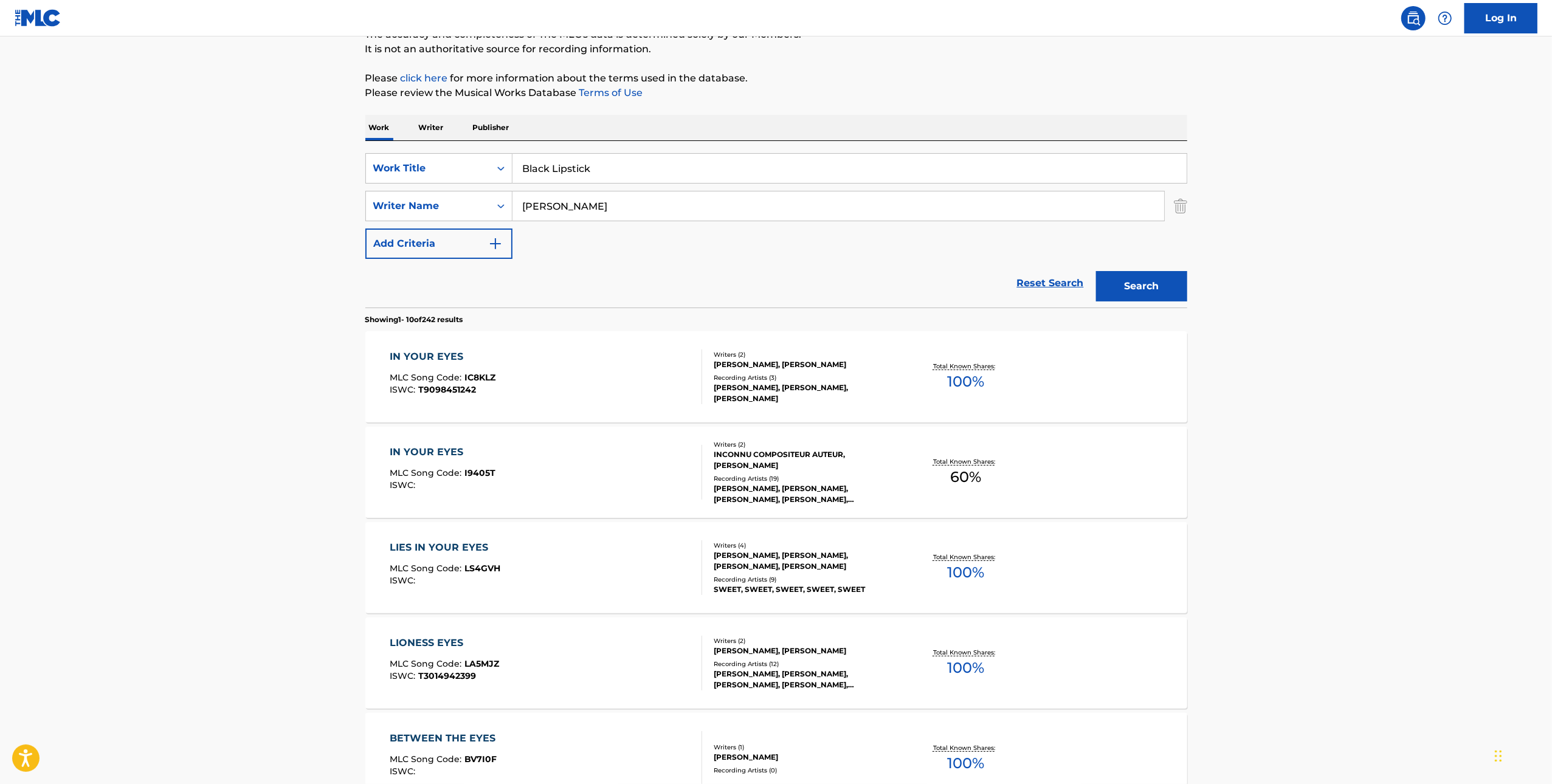
click at [1148, 262] on div "Search" at bounding box center [1138, 283] width 97 height 49
click at [1149, 283] on button "Search" at bounding box center [1141, 285] width 91 height 30
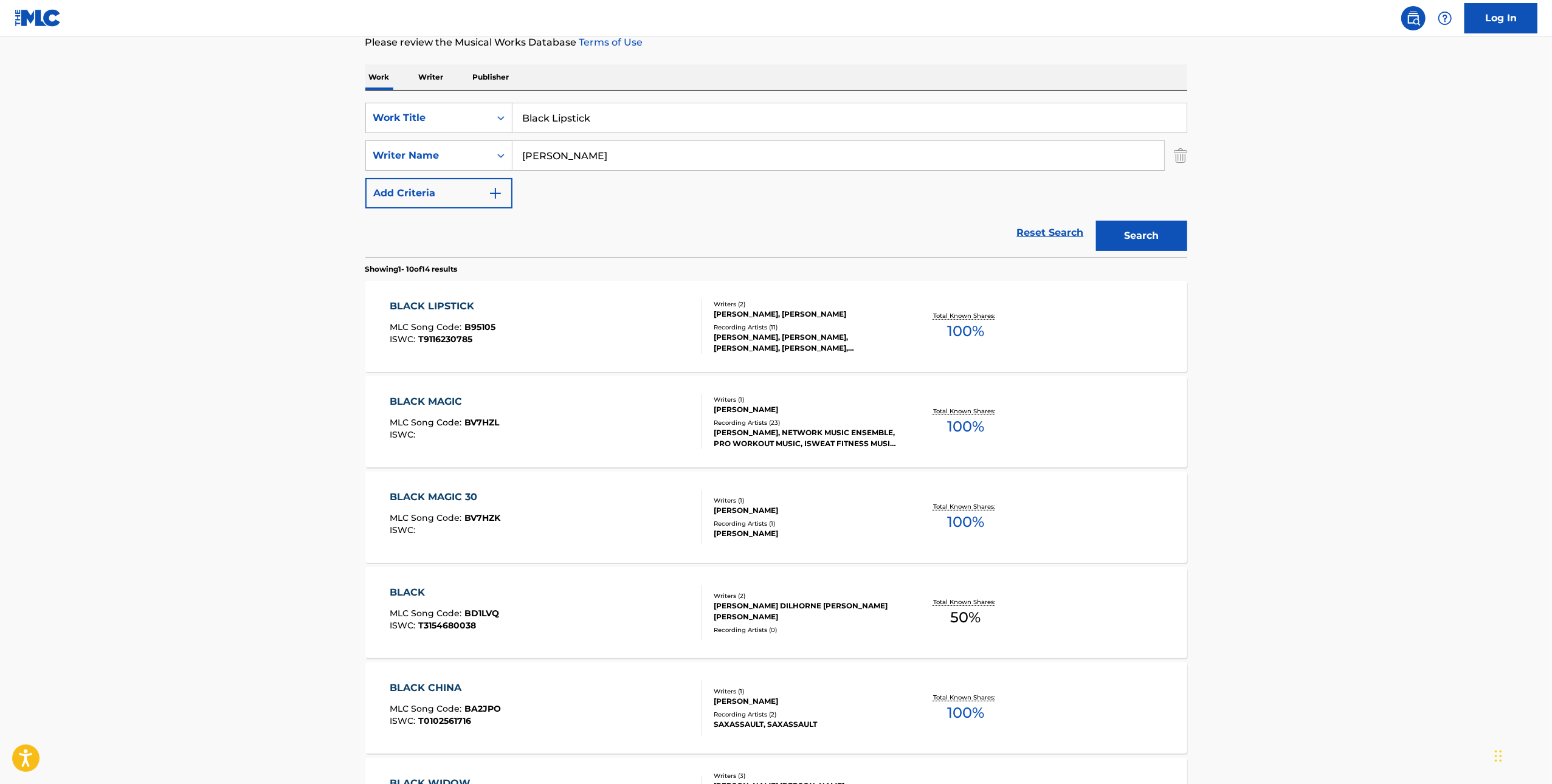
scroll to position [182, 0]
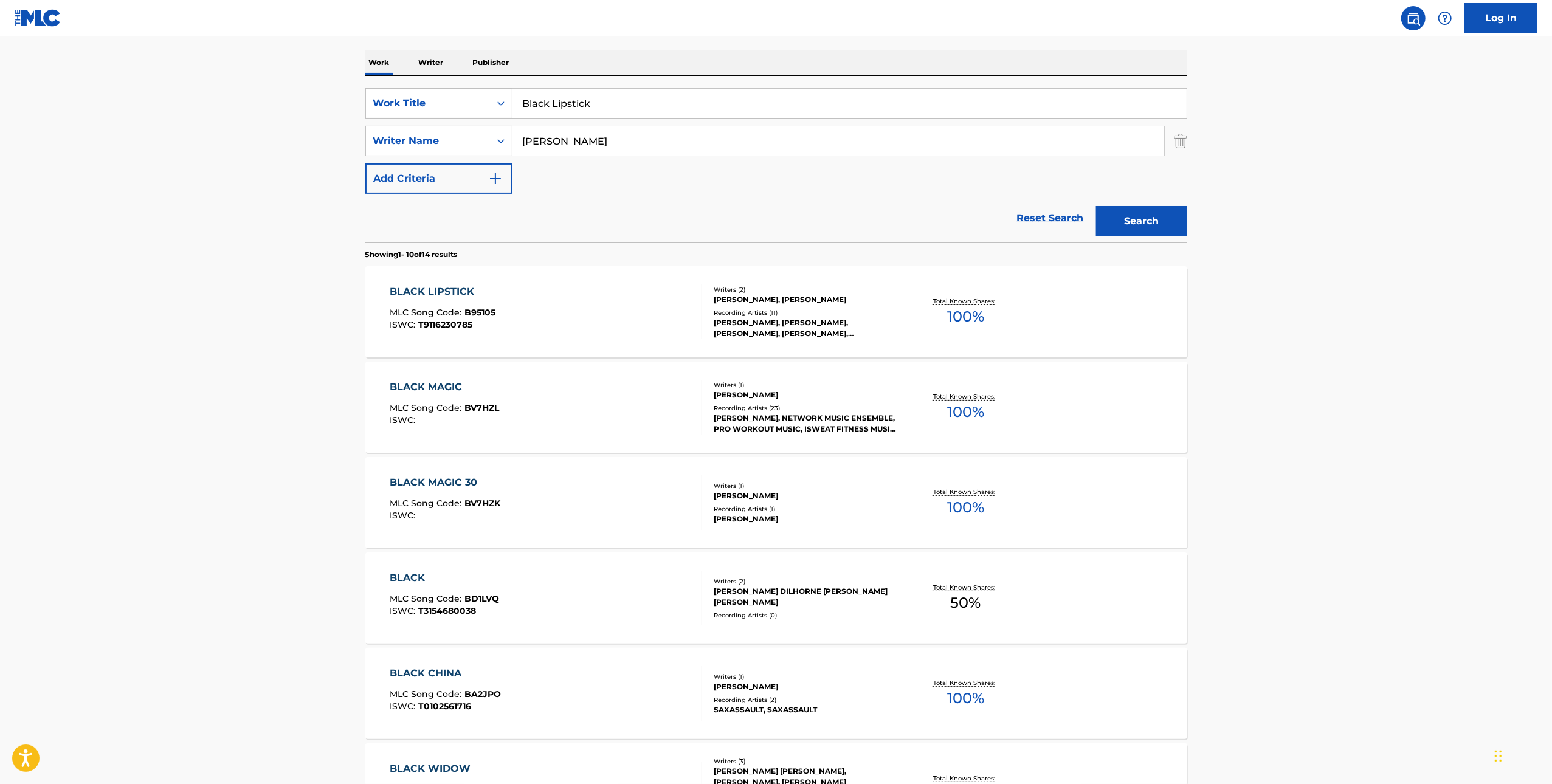
click at [617, 298] on div "BLACK LIPSTICK MLC Song Code : B95105 ISWC : T9116230785" at bounding box center [546, 311] width 312 height 55
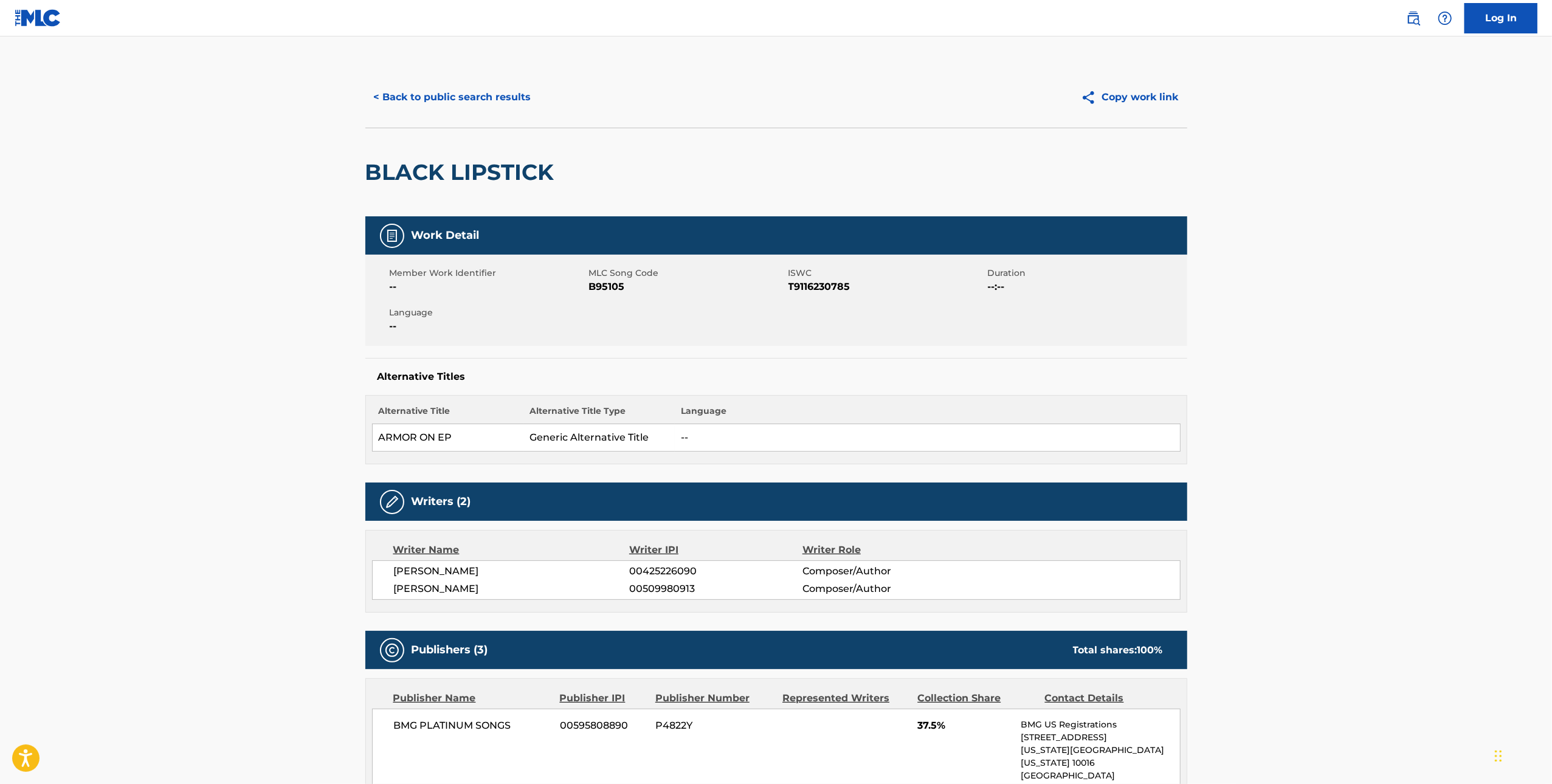
click at [611, 283] on span "B95105" at bounding box center [687, 287] width 197 height 15
copy span "B95105"
click at [403, 102] on button "< Back to public search results" at bounding box center [452, 97] width 175 height 30
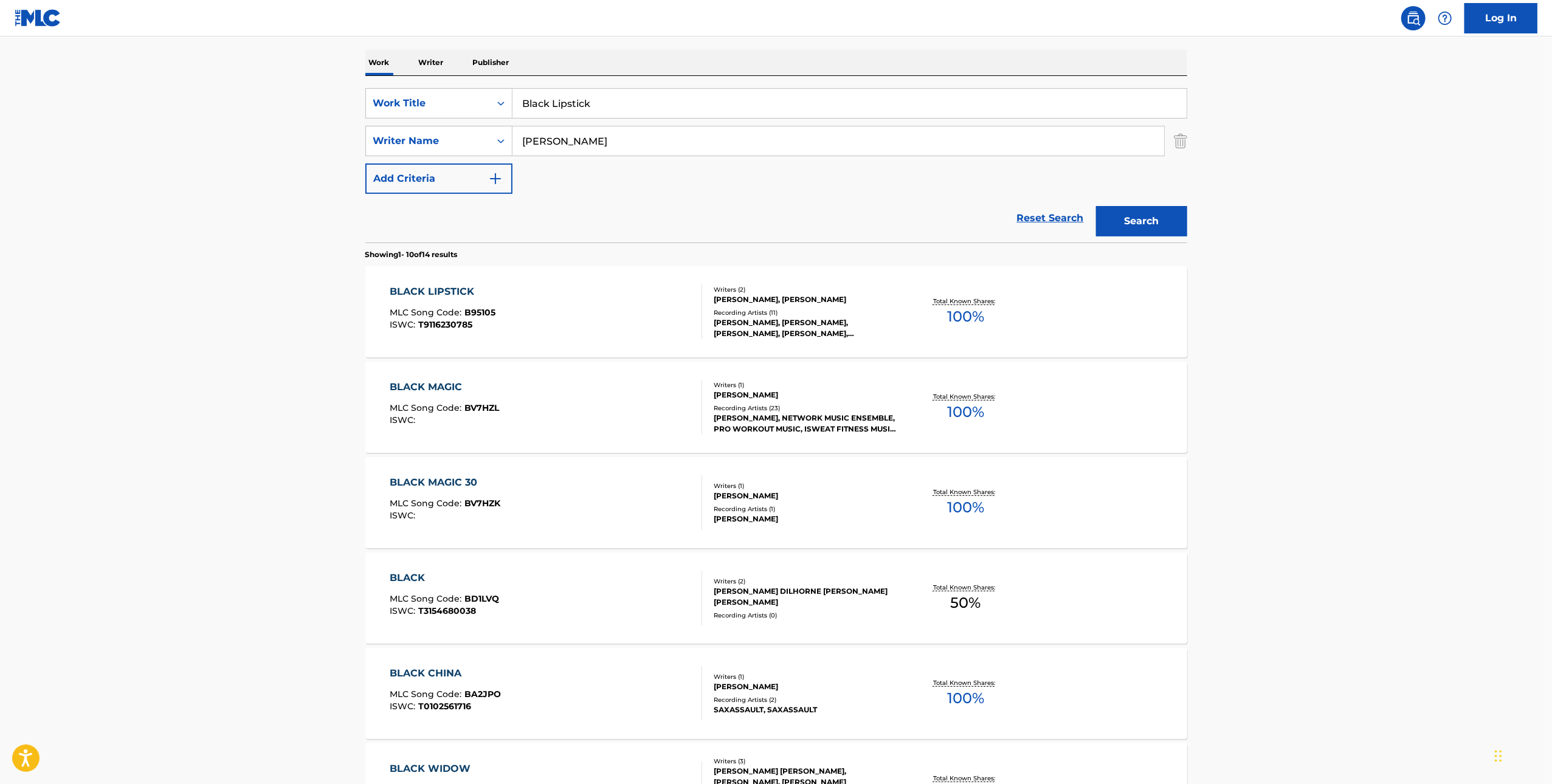
click at [814, 90] on input "Black Lipstick" at bounding box center [849, 104] width 674 height 29
click at [813, 90] on input "Black Lipstick" at bounding box center [849, 104] width 674 height 29
paste input "December Sky"
type input "December Sky"
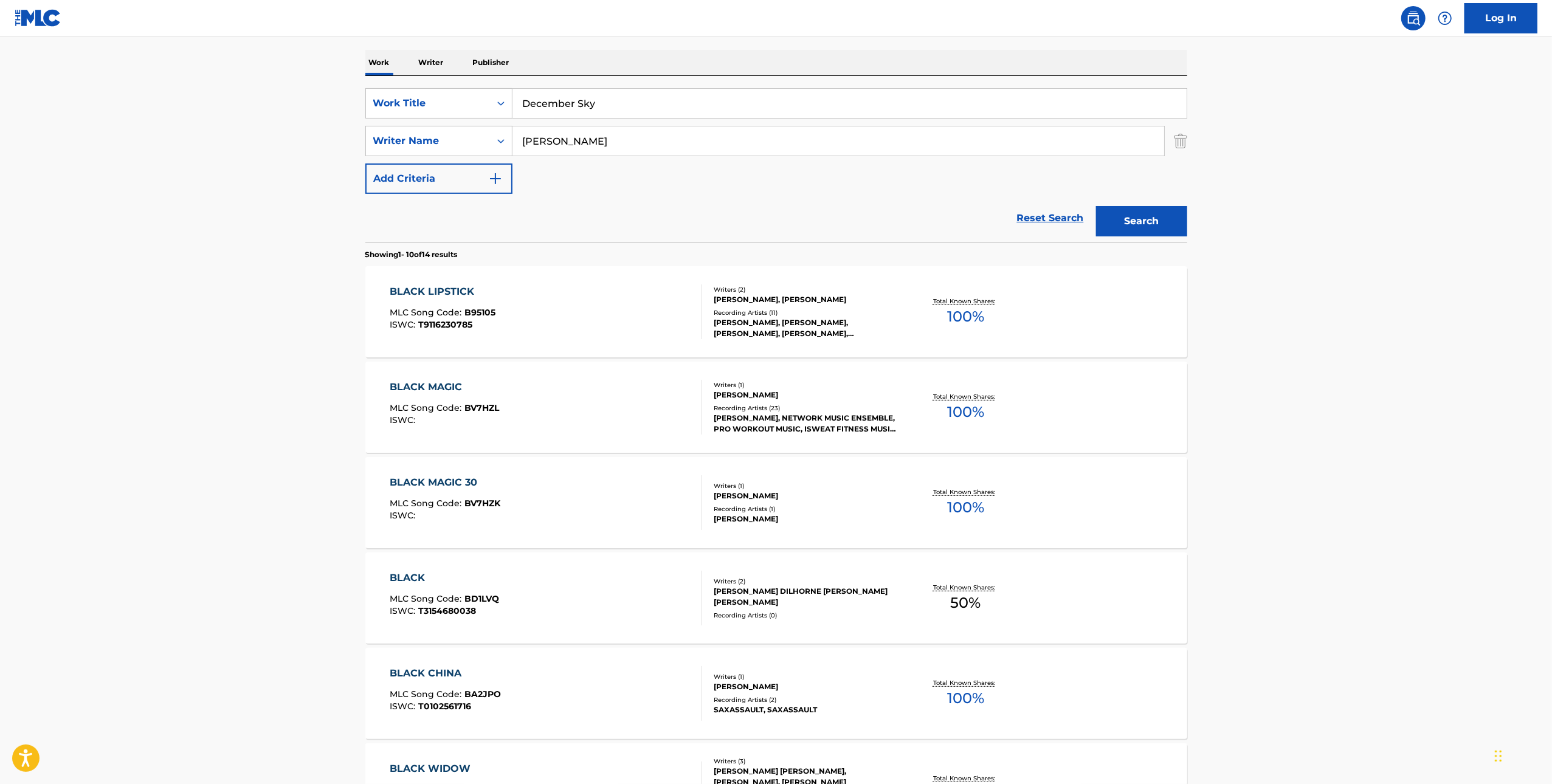
click at [1141, 205] on div "Search" at bounding box center [1138, 218] width 97 height 49
click at [1141, 224] on button "Search" at bounding box center [1141, 221] width 91 height 30
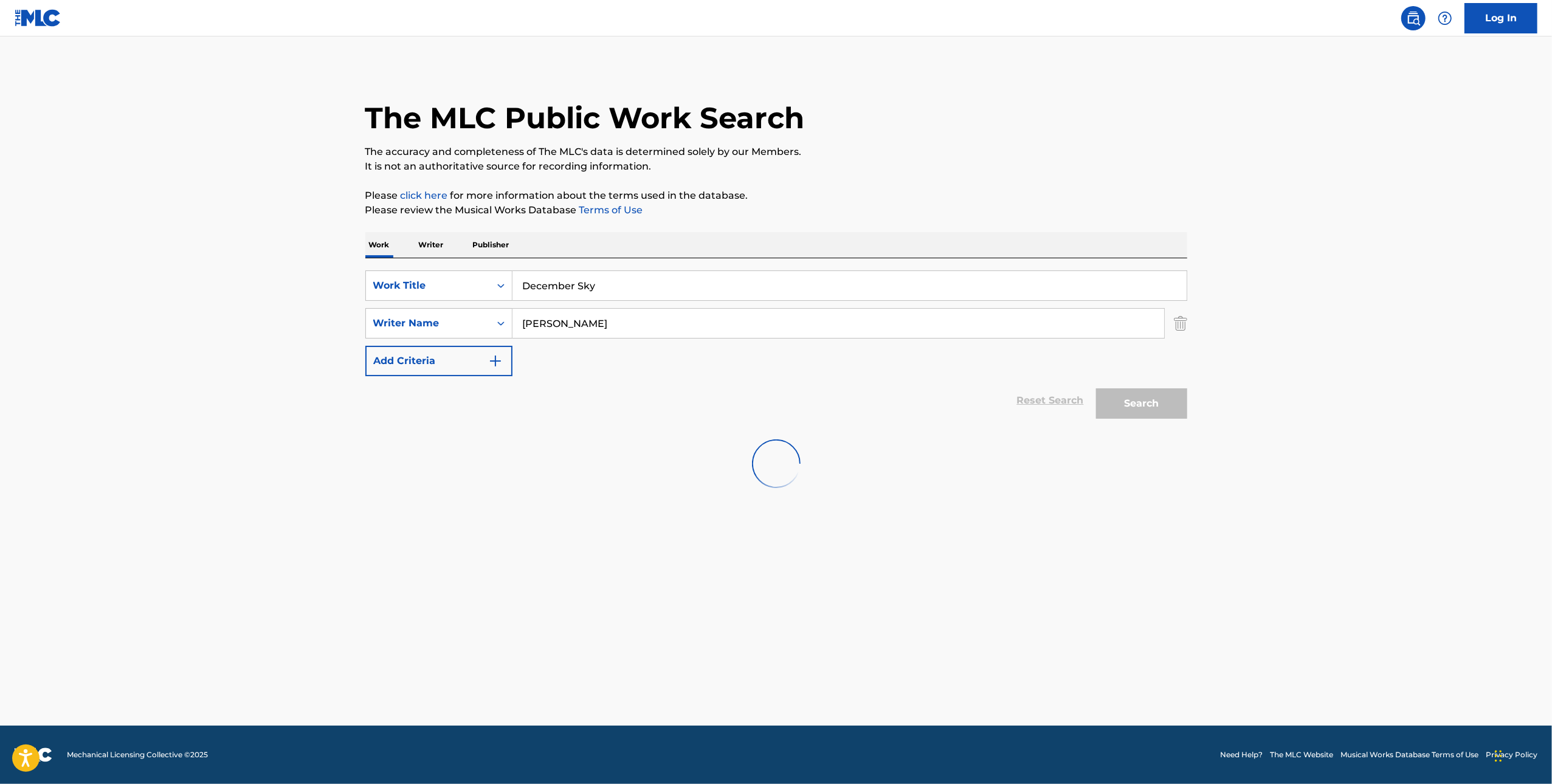
scroll to position [0, 0]
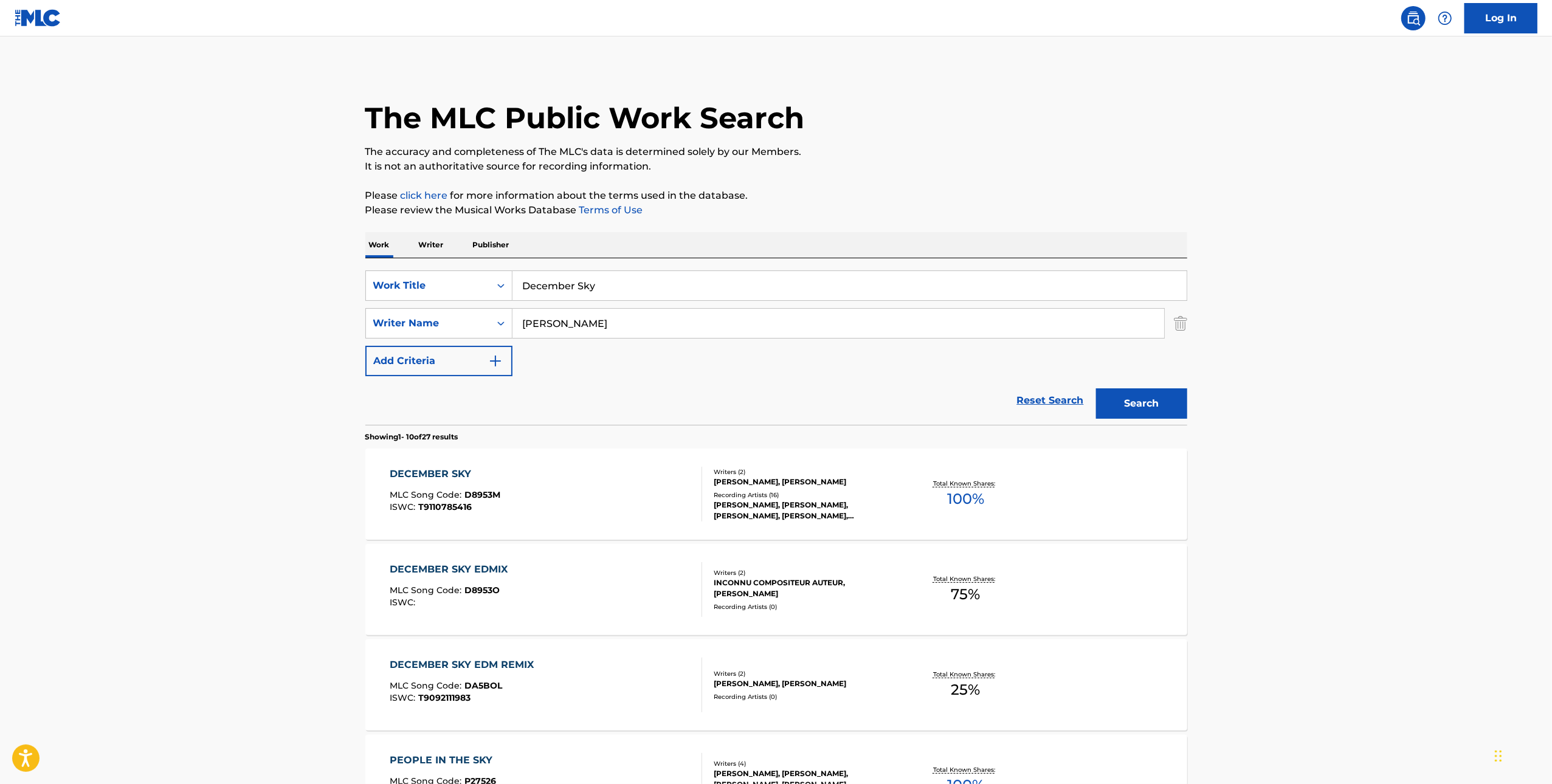
click at [600, 500] on div "DECEMBER SKY MLC Song Code : D8953M ISWC : T9110785416" at bounding box center [546, 494] width 312 height 55
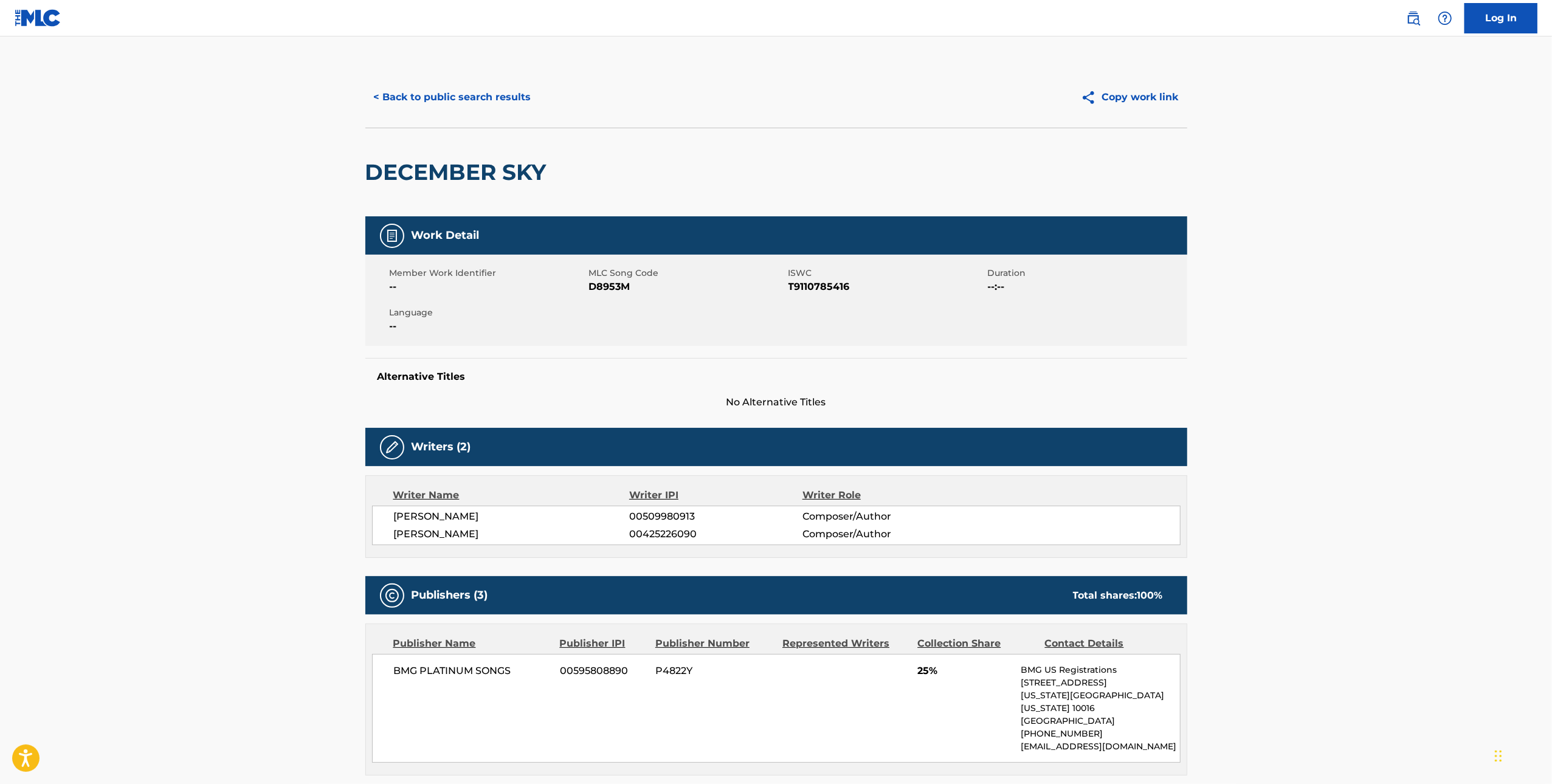
click at [621, 287] on span "D8953M" at bounding box center [687, 287] width 197 height 15
click at [445, 108] on button "< Back to public search results" at bounding box center [452, 97] width 175 height 30
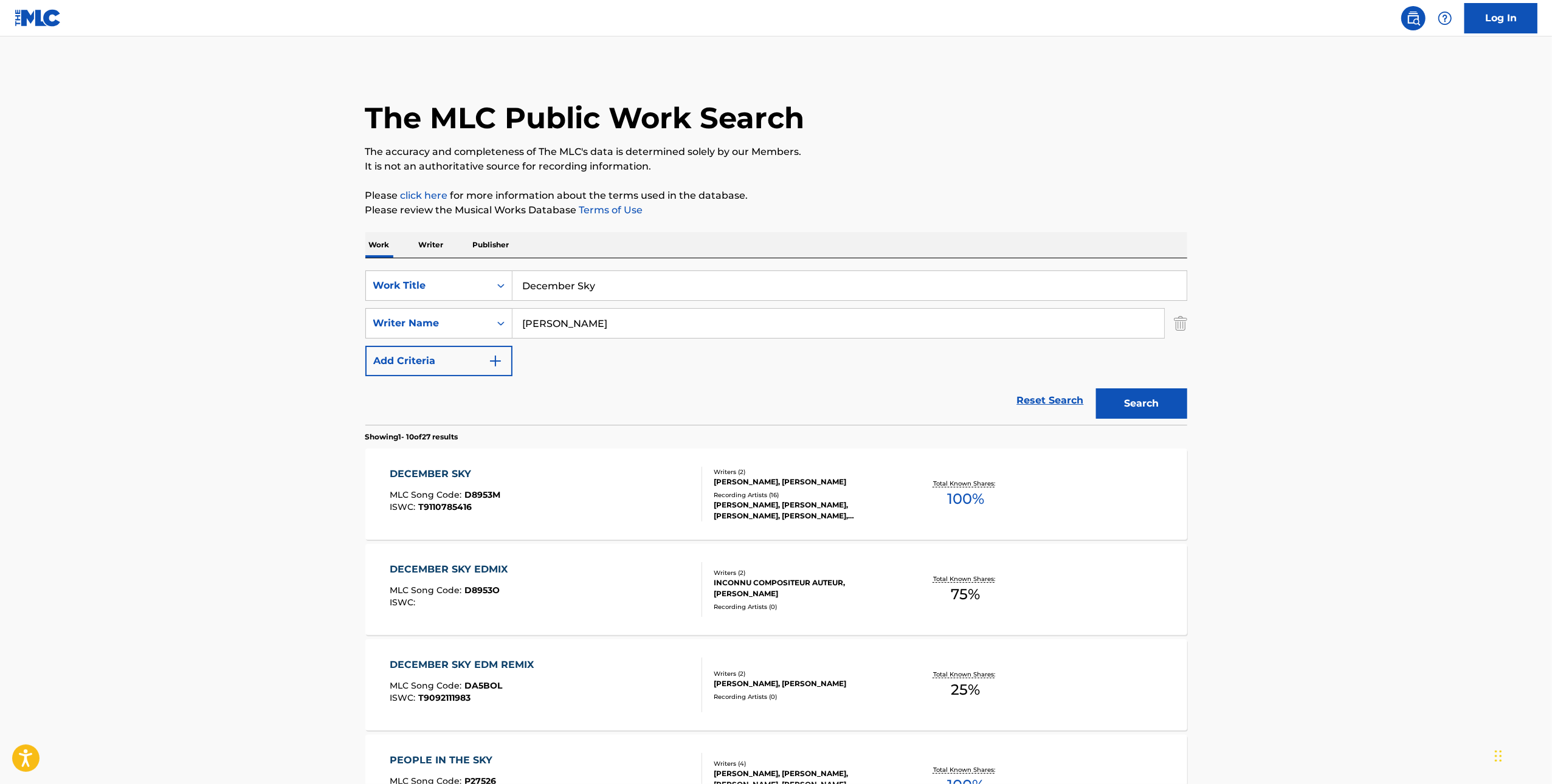
click at [851, 284] on input "December Sky" at bounding box center [849, 285] width 674 height 29
paste input "Psycho"
type input "Psycho"
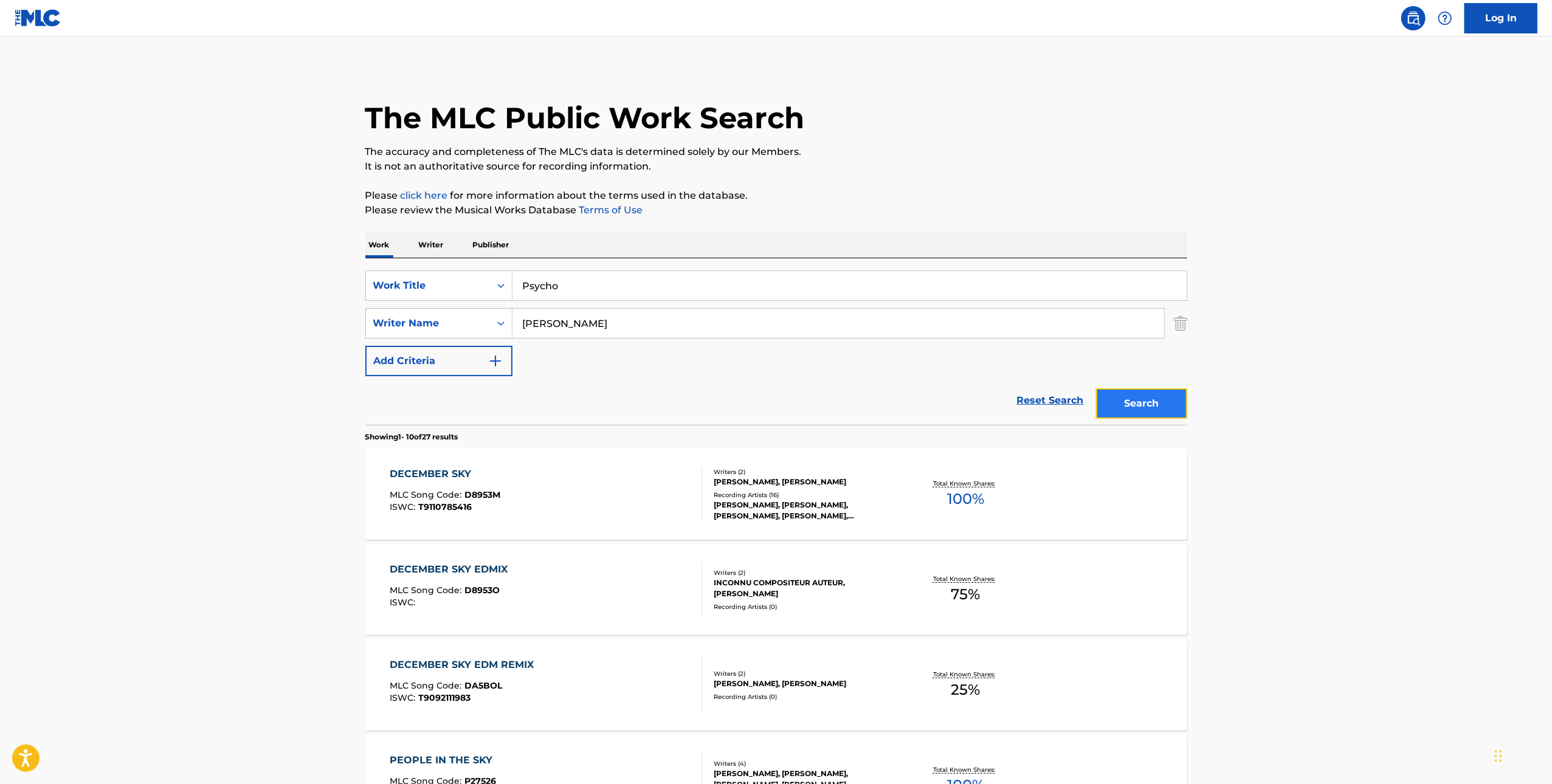
click at [1174, 403] on button "Search" at bounding box center [1141, 403] width 91 height 30
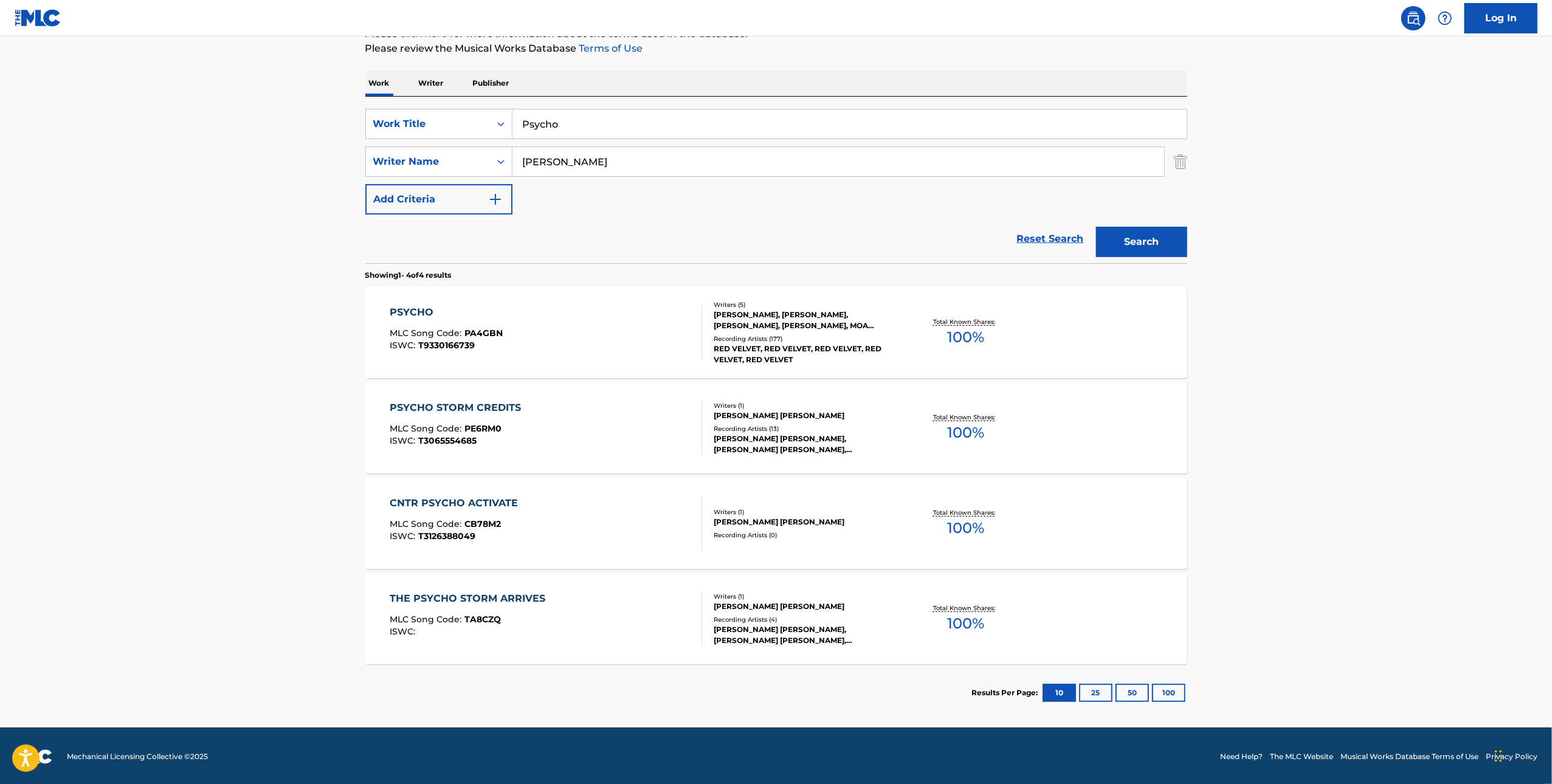
scroll to position [164, 0]
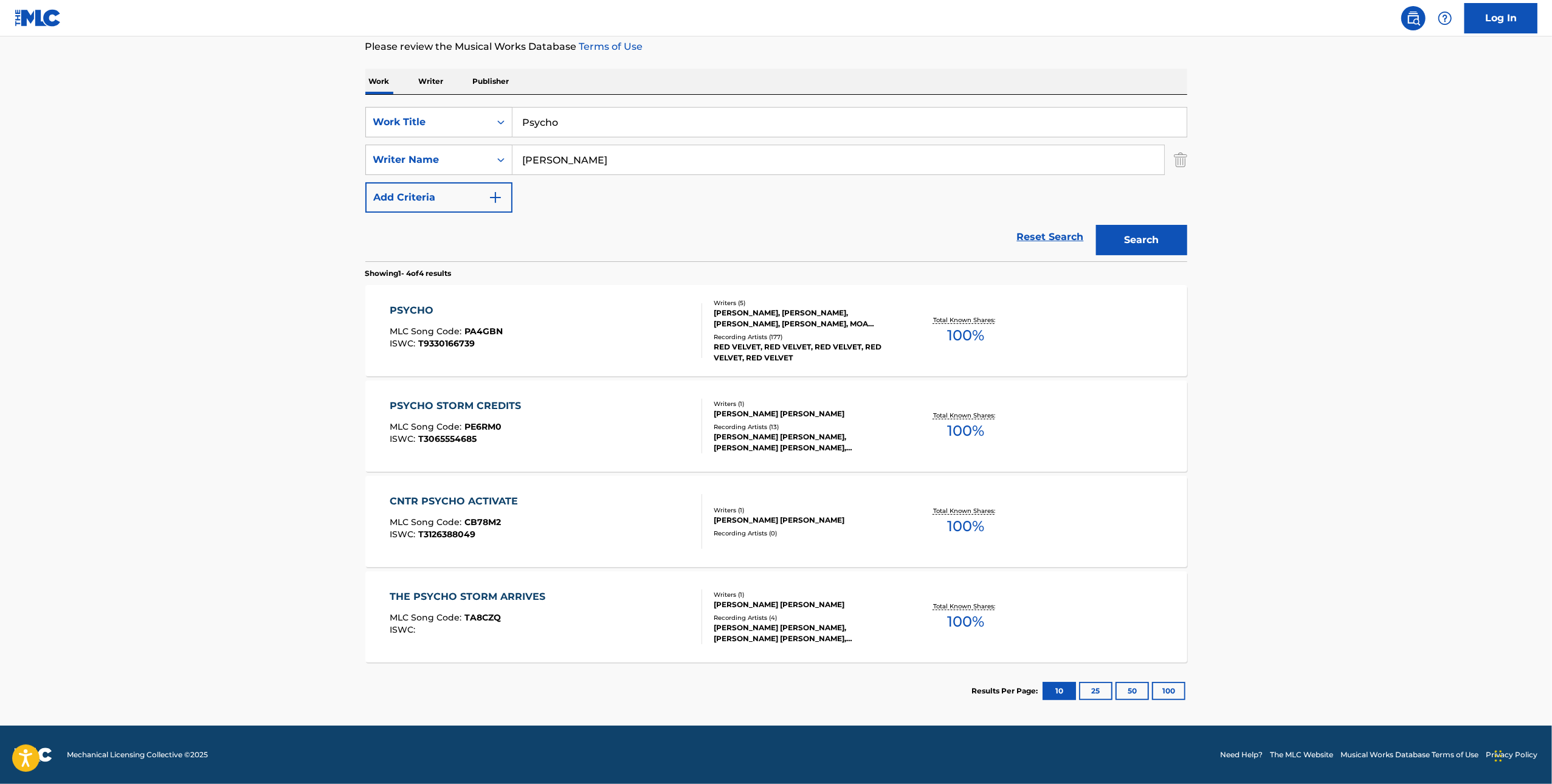
click at [627, 301] on div "PSYCHO MLC Song Code : PA4GBN ISWC : T9330166739 Writers ( 5 ) [PERSON_NAME], […" at bounding box center [776, 330] width 822 height 91
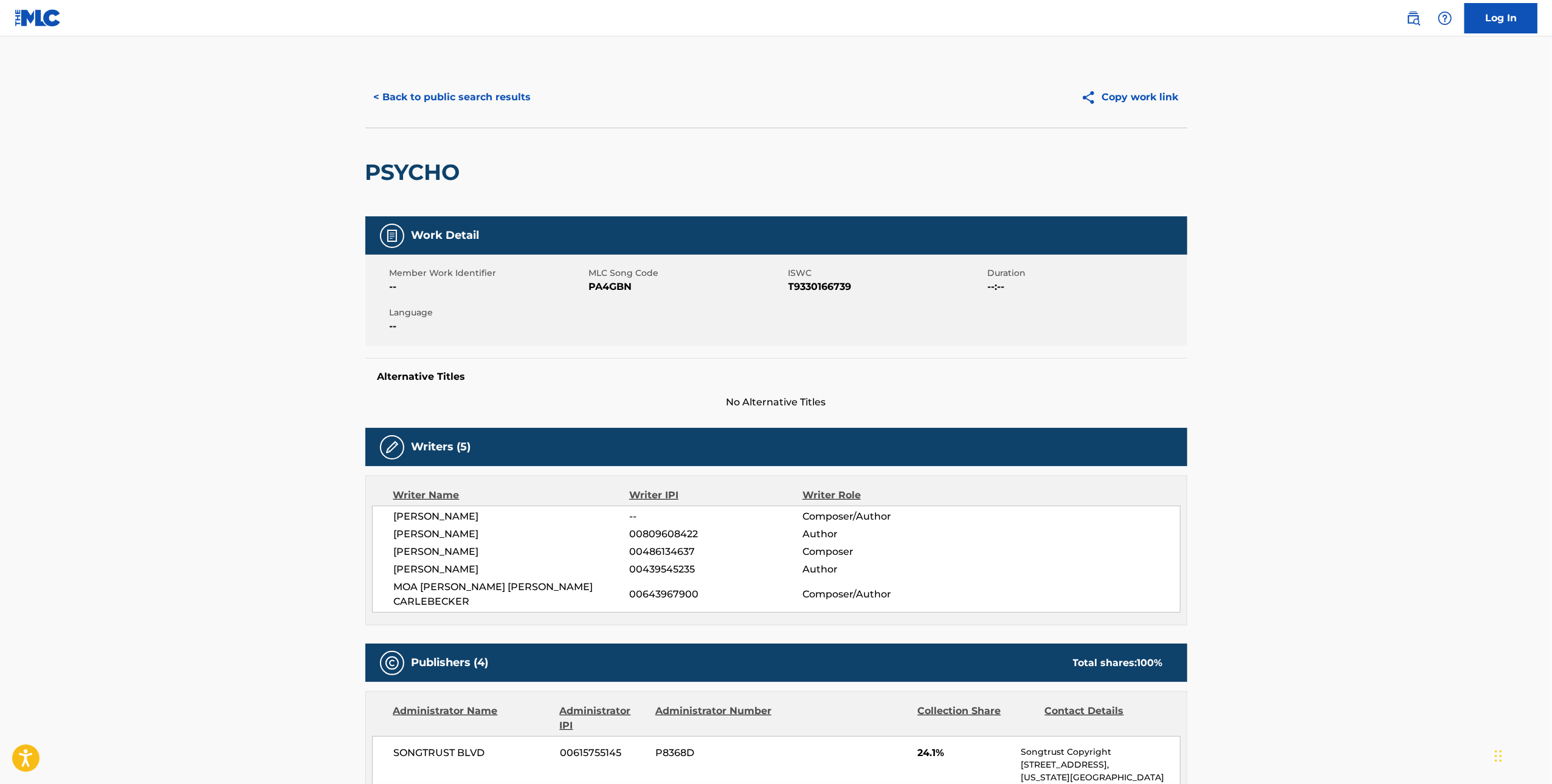
click at [630, 287] on span "PA4GBN" at bounding box center [687, 287] width 197 height 15
click at [616, 287] on span "PA4GBN" at bounding box center [687, 287] width 197 height 15
click at [602, 288] on span "PA4GBN" at bounding box center [687, 287] width 197 height 15
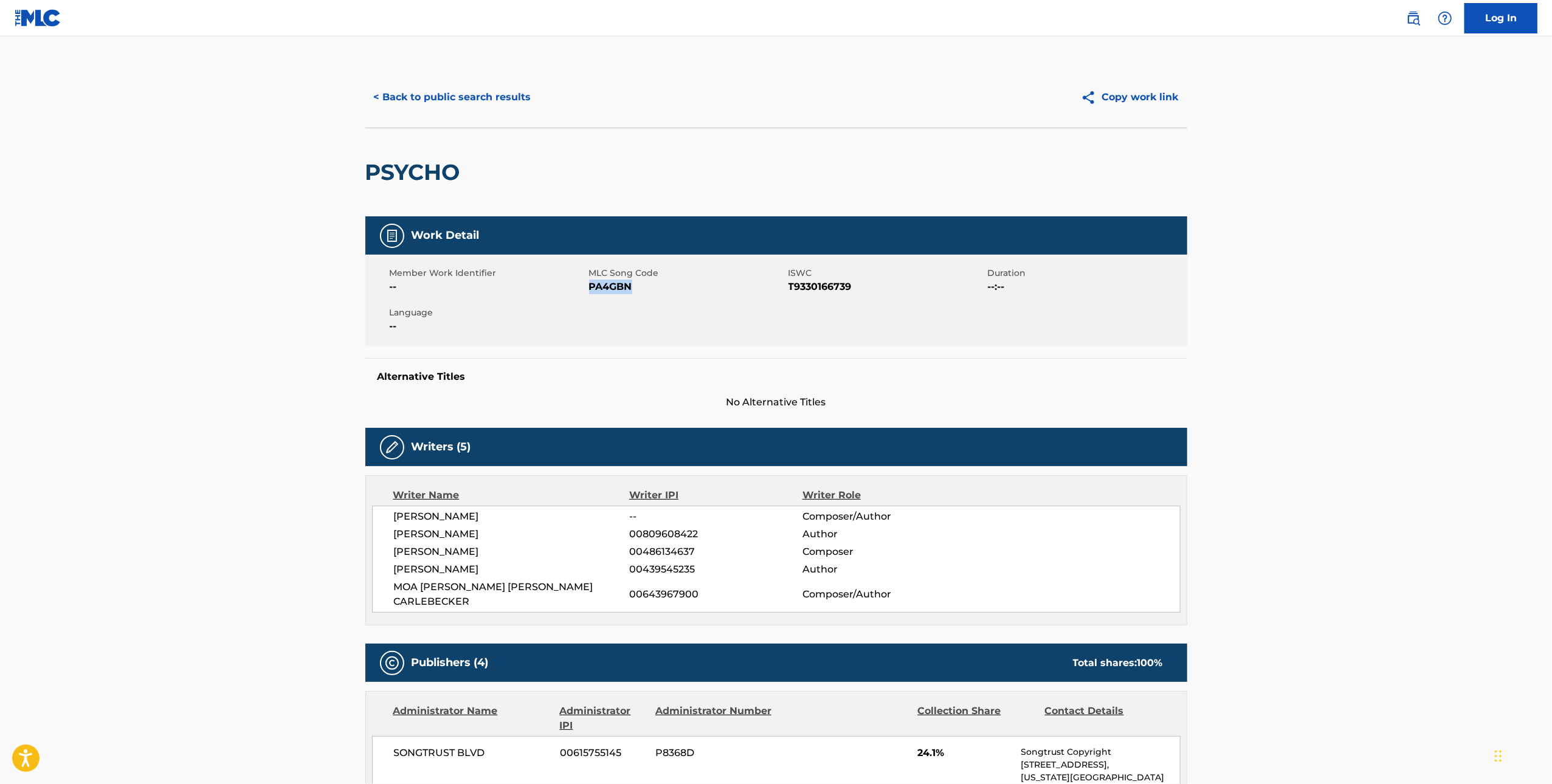
click at [602, 288] on span "PA4GBN" at bounding box center [687, 287] width 197 height 15
copy span "PA4GBN"
click at [487, 98] on button "< Back to public search results" at bounding box center [452, 97] width 175 height 30
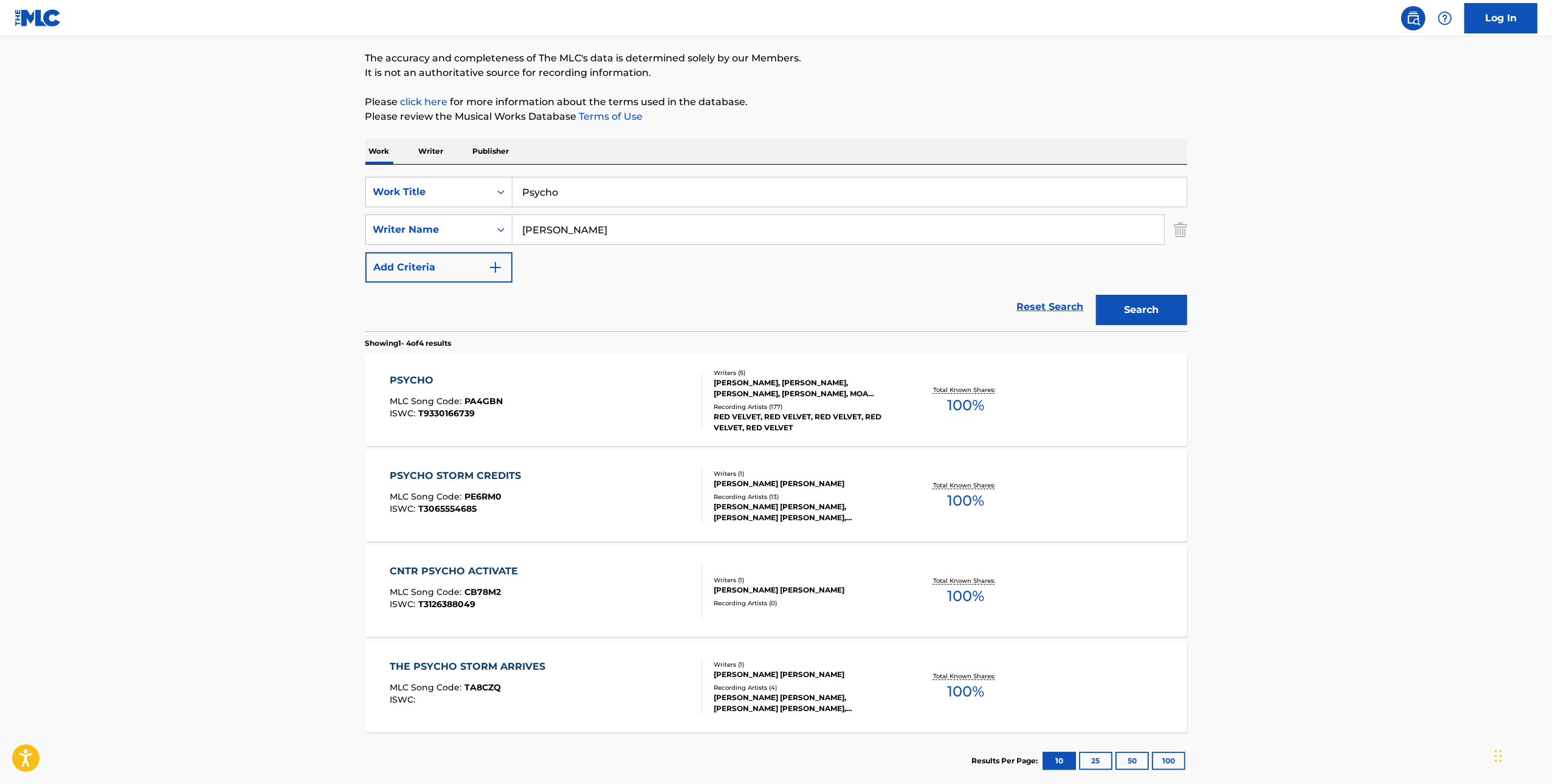
click at [691, 158] on div "Work Writer Publisher" at bounding box center [776, 151] width 822 height 25
click at [652, 209] on div "SearchWithCriteria67b580d2-5d5c-4a67-b226-ab2297415c7b Work Title Psycho Search…" at bounding box center [776, 230] width 822 height 106
click at [625, 184] on input "Psycho" at bounding box center [849, 192] width 674 height 29
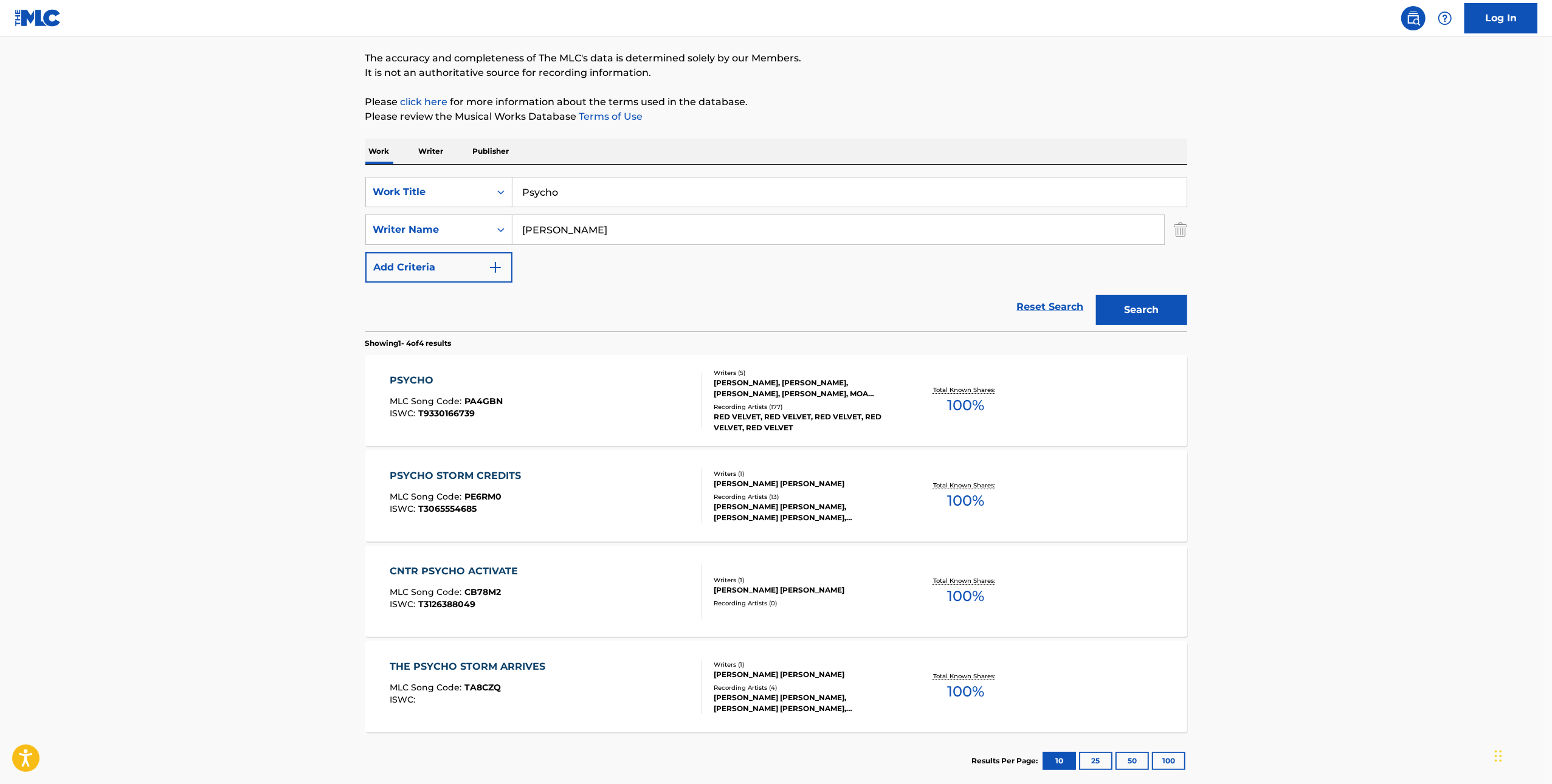
paste input "It Could Just Be Love"
type input "It Could Just Be Love"
click at [1161, 286] on div "Search" at bounding box center [1138, 307] width 97 height 49
click at [1162, 301] on button "Search" at bounding box center [1141, 309] width 91 height 30
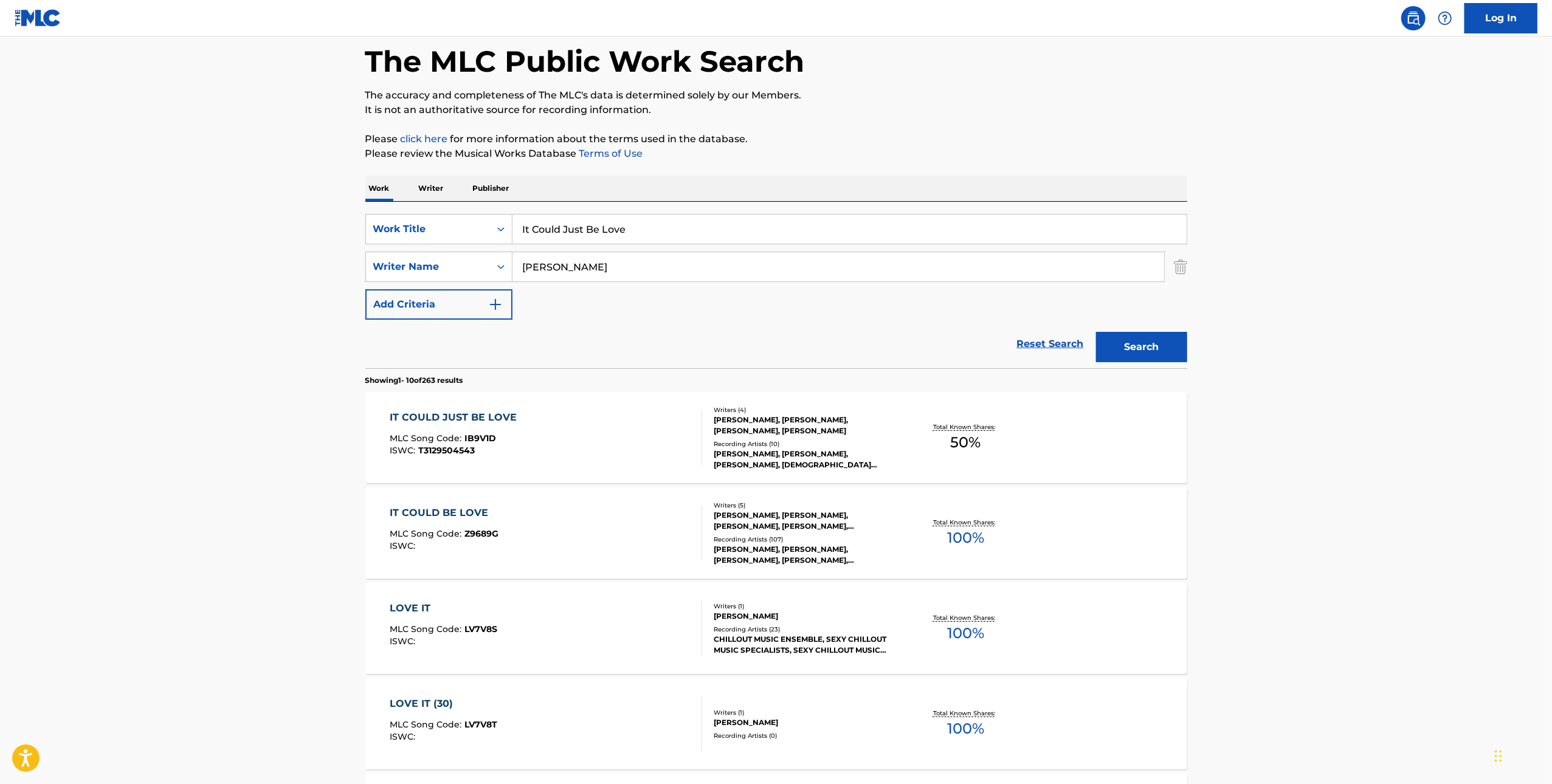
scroll to position [134, 0]
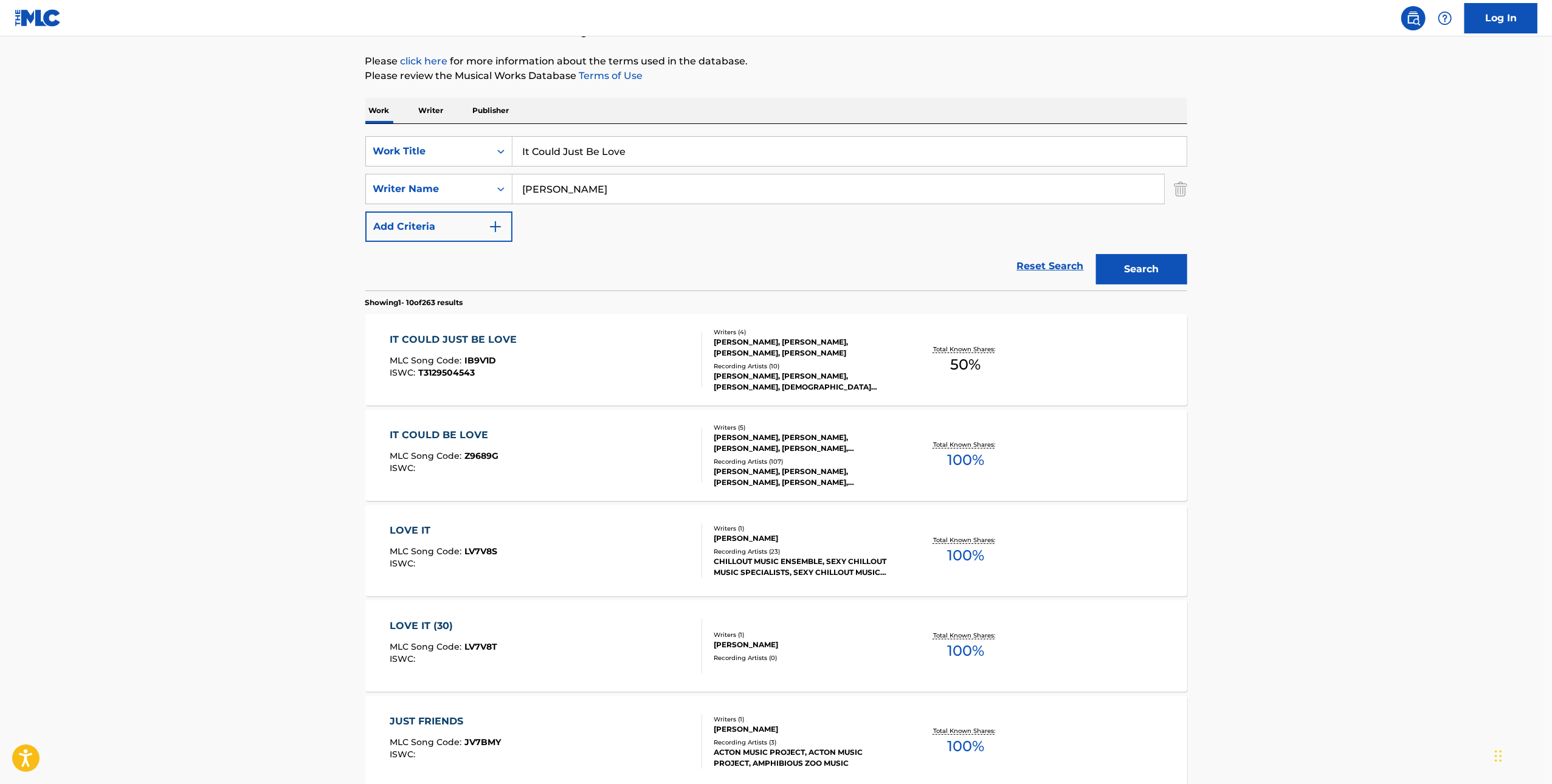
click at [569, 366] on div "IT COULD JUST BE LOVE MLC Song Code : IB9V1D ISWC : T3129504543" at bounding box center [546, 360] width 312 height 55
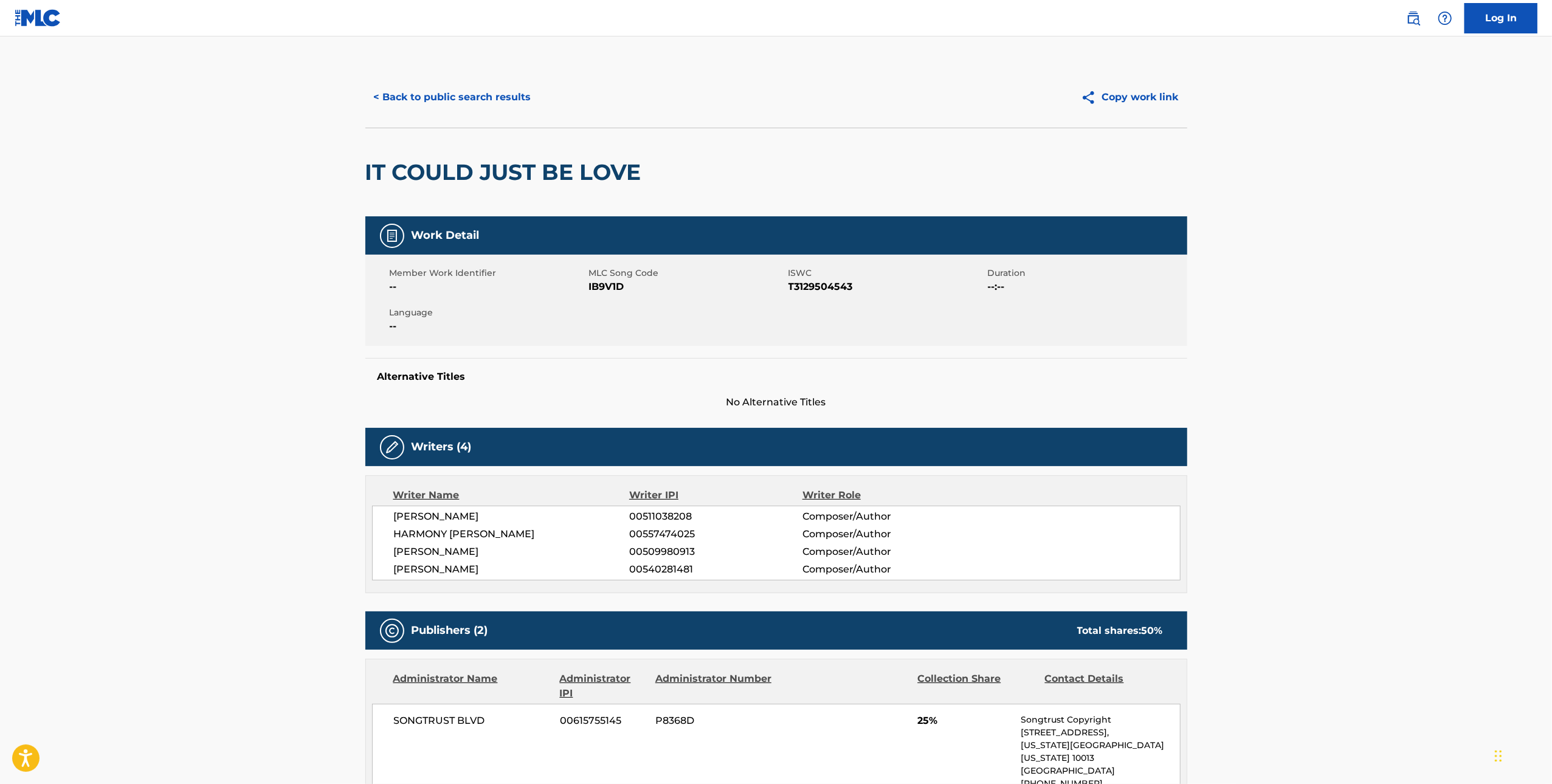
click at [605, 289] on span "IB9V1D" at bounding box center [687, 287] width 197 height 15
copy span "IB9V1D"
click at [391, 86] on button "< Back to public search results" at bounding box center [452, 97] width 175 height 30
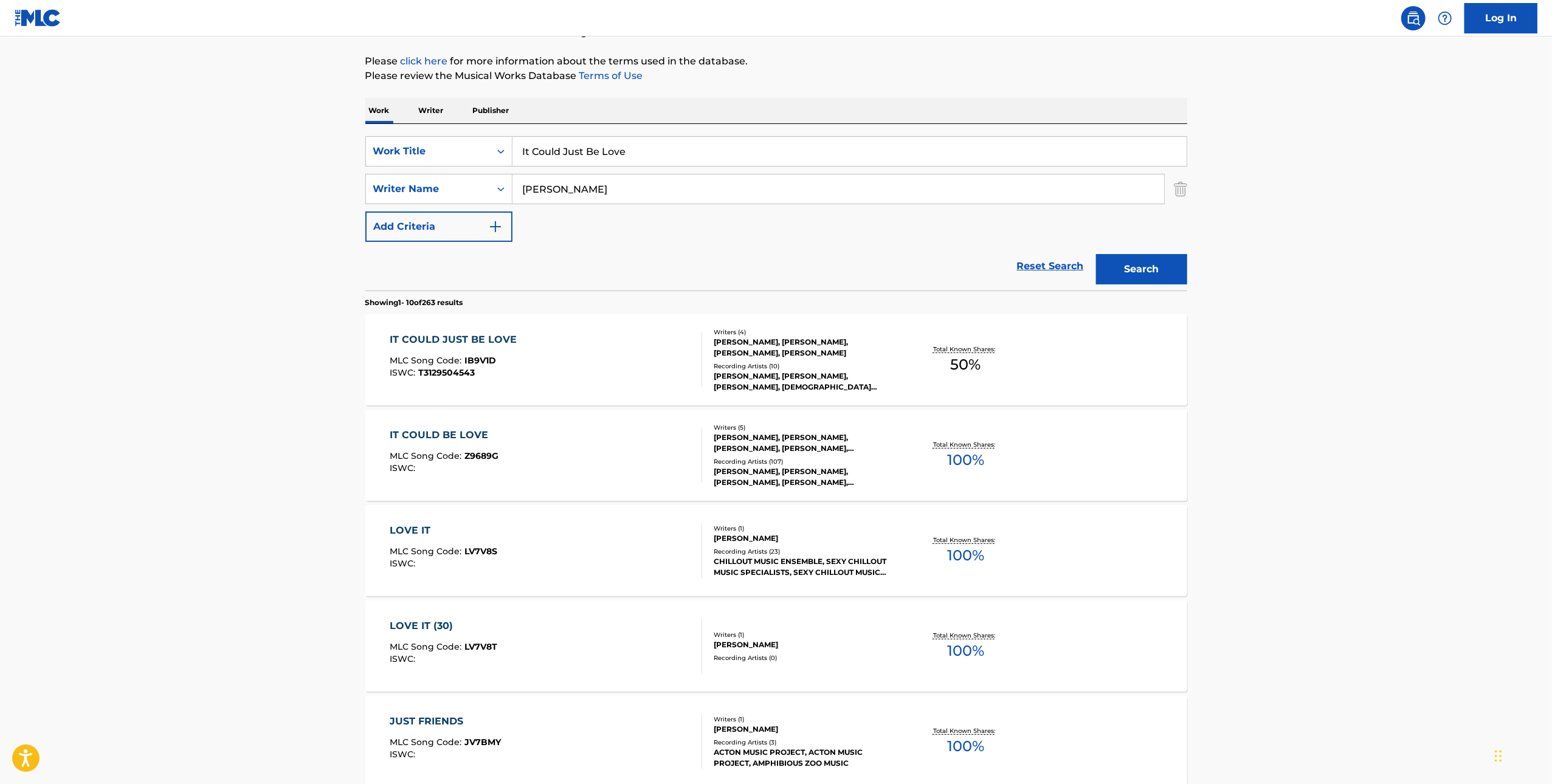
click at [708, 469] on div "Writers ( 5 ) [PERSON_NAME], [PERSON_NAME], [PERSON_NAME], [PERSON_NAME], [PERS…" at bounding box center [800, 455] width 195 height 65
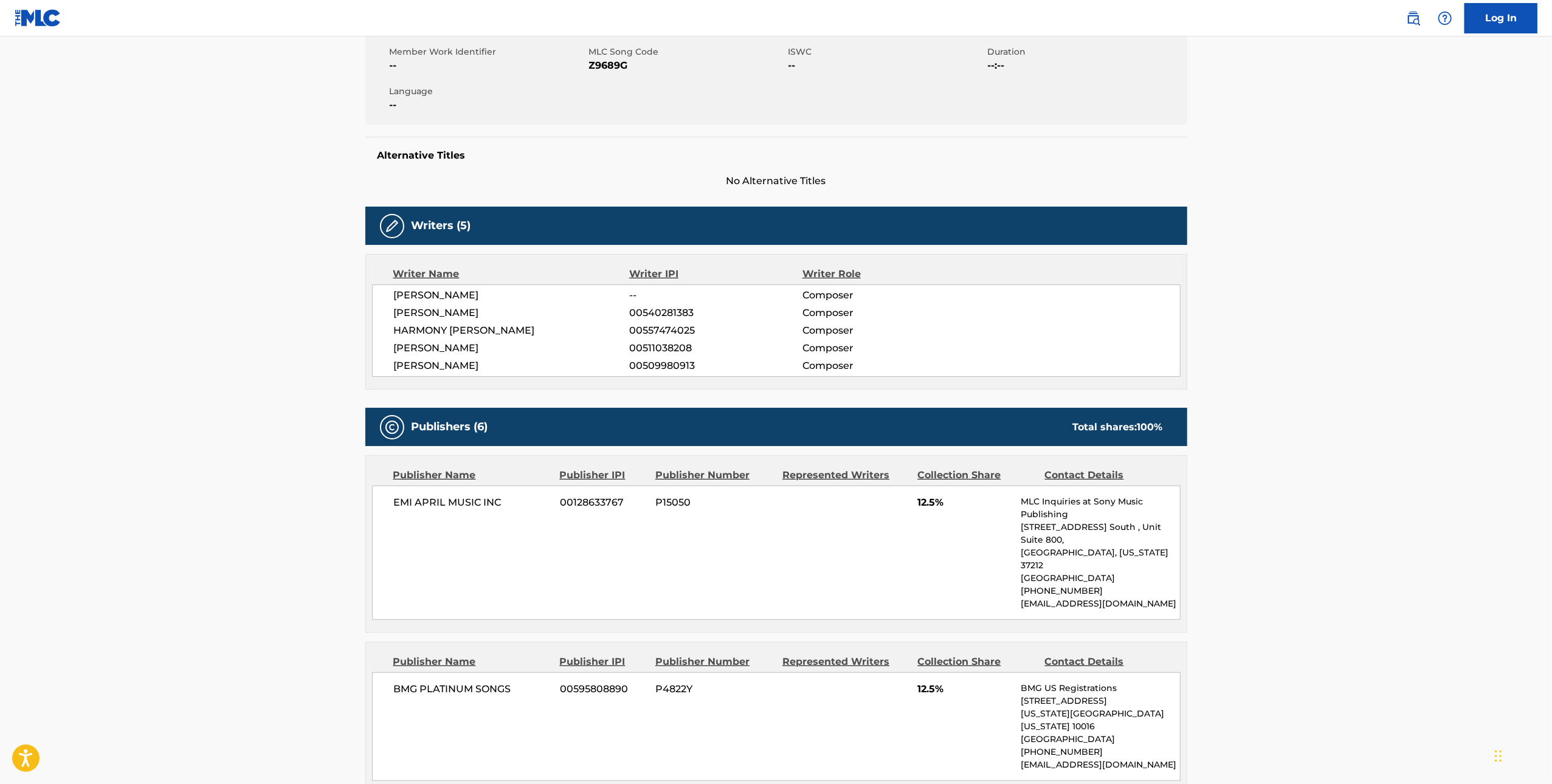
scroll to position [61, 0]
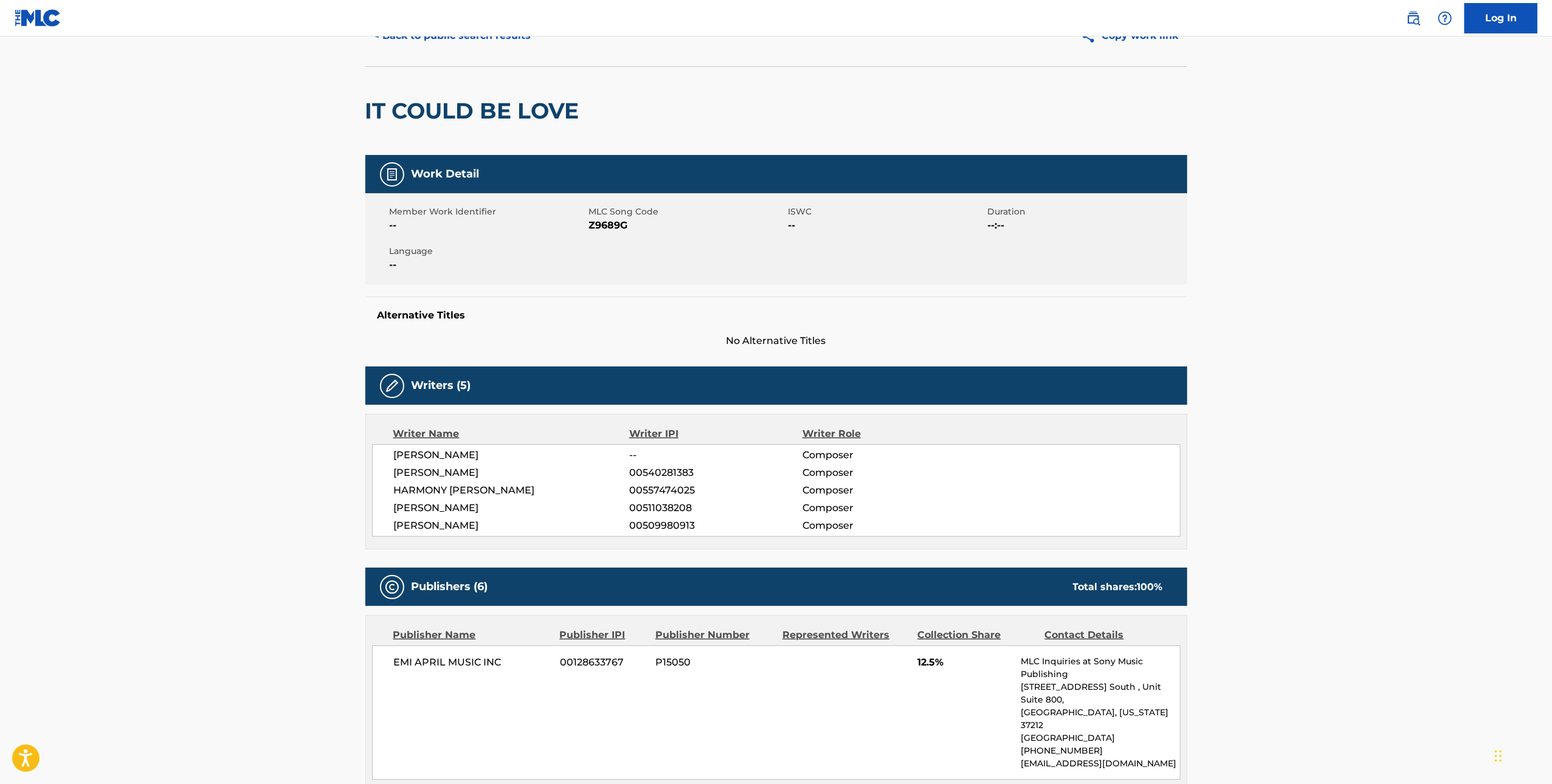
click at [601, 226] on span "Z9689G" at bounding box center [687, 225] width 197 height 15
click at [602, 226] on span "Z9689G" at bounding box center [687, 225] width 197 height 15
copy span "Z9689G"
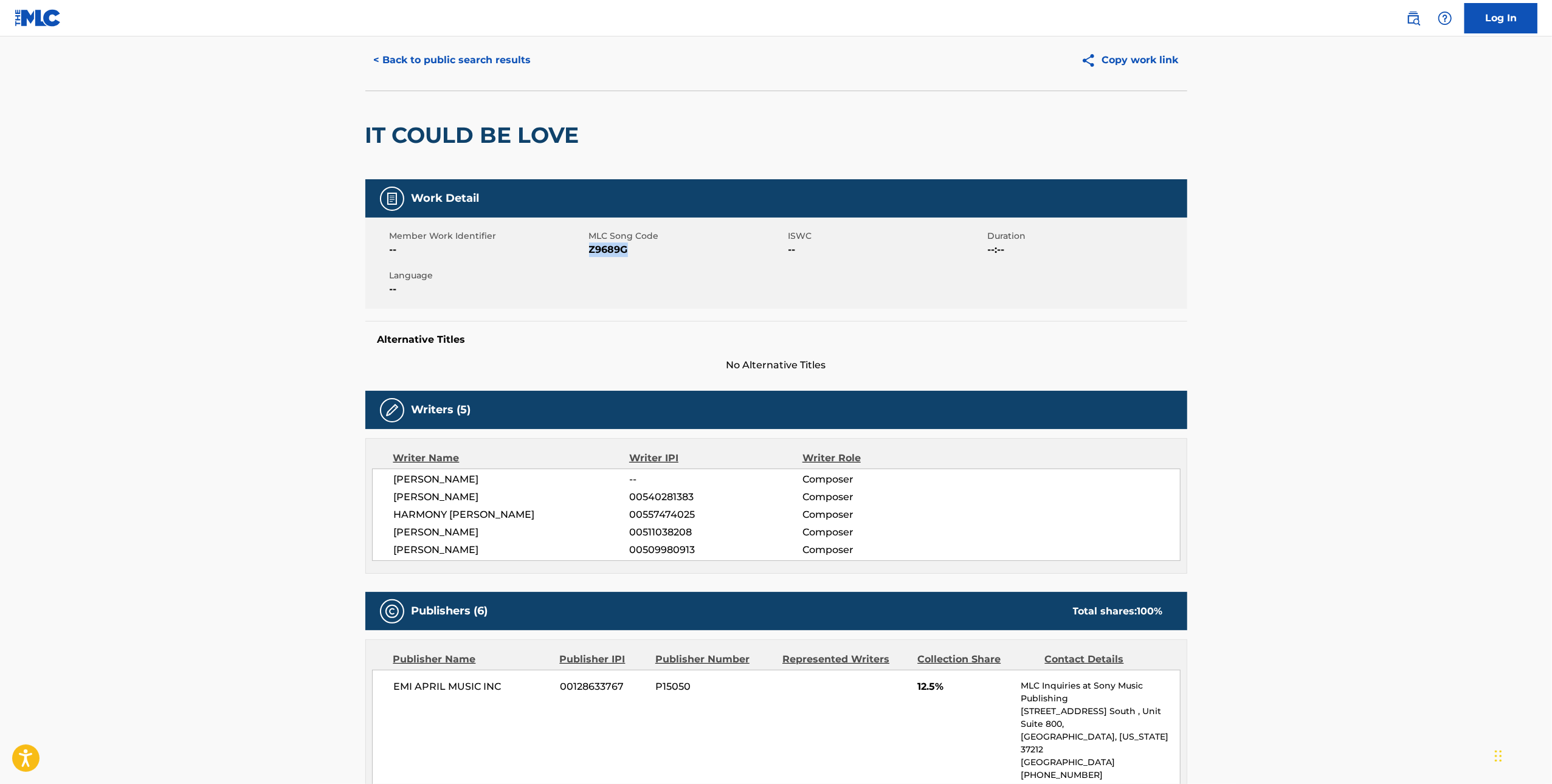
scroll to position [0, 0]
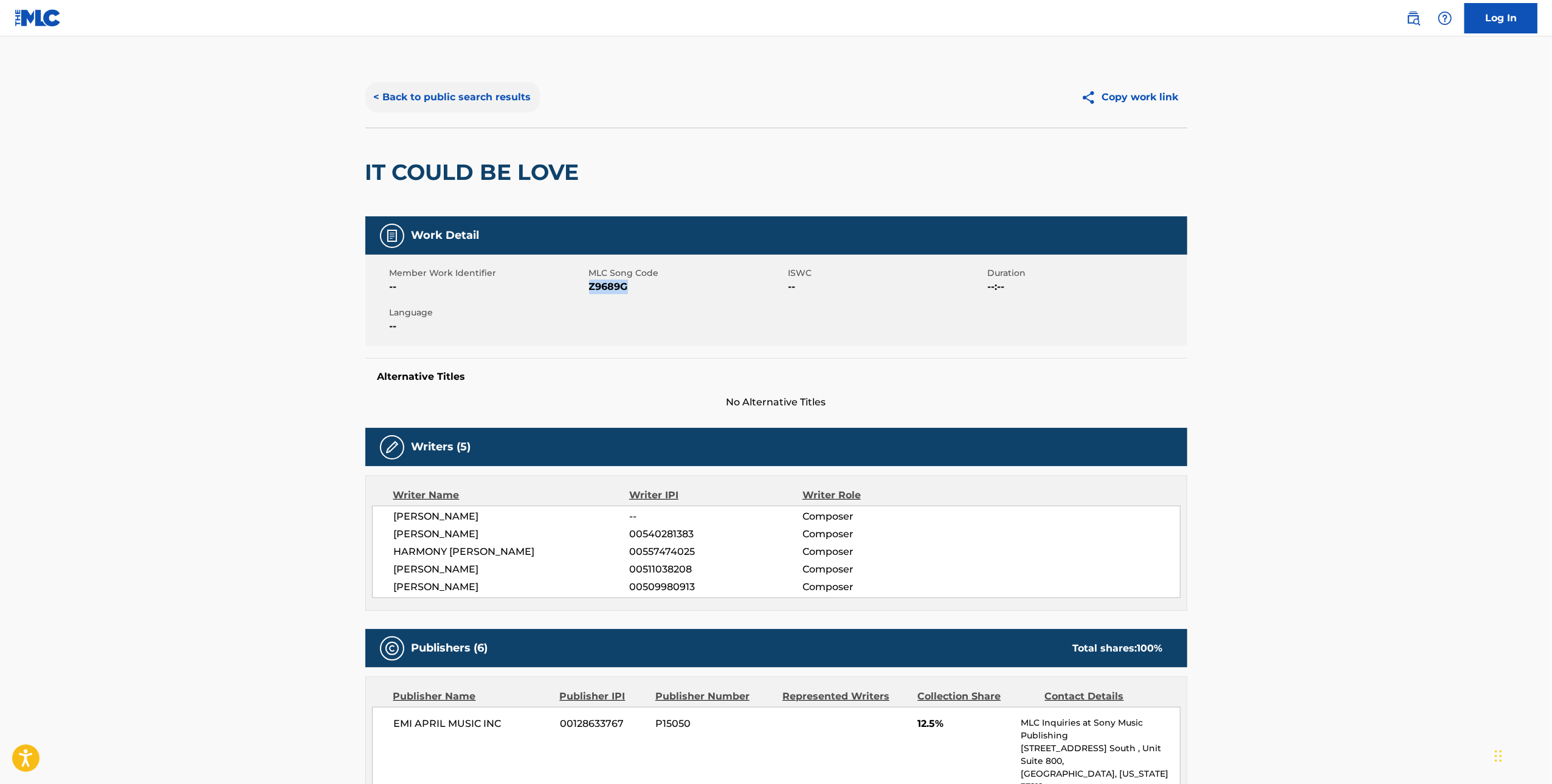
click at [449, 102] on button "< Back to public search results" at bounding box center [452, 97] width 175 height 30
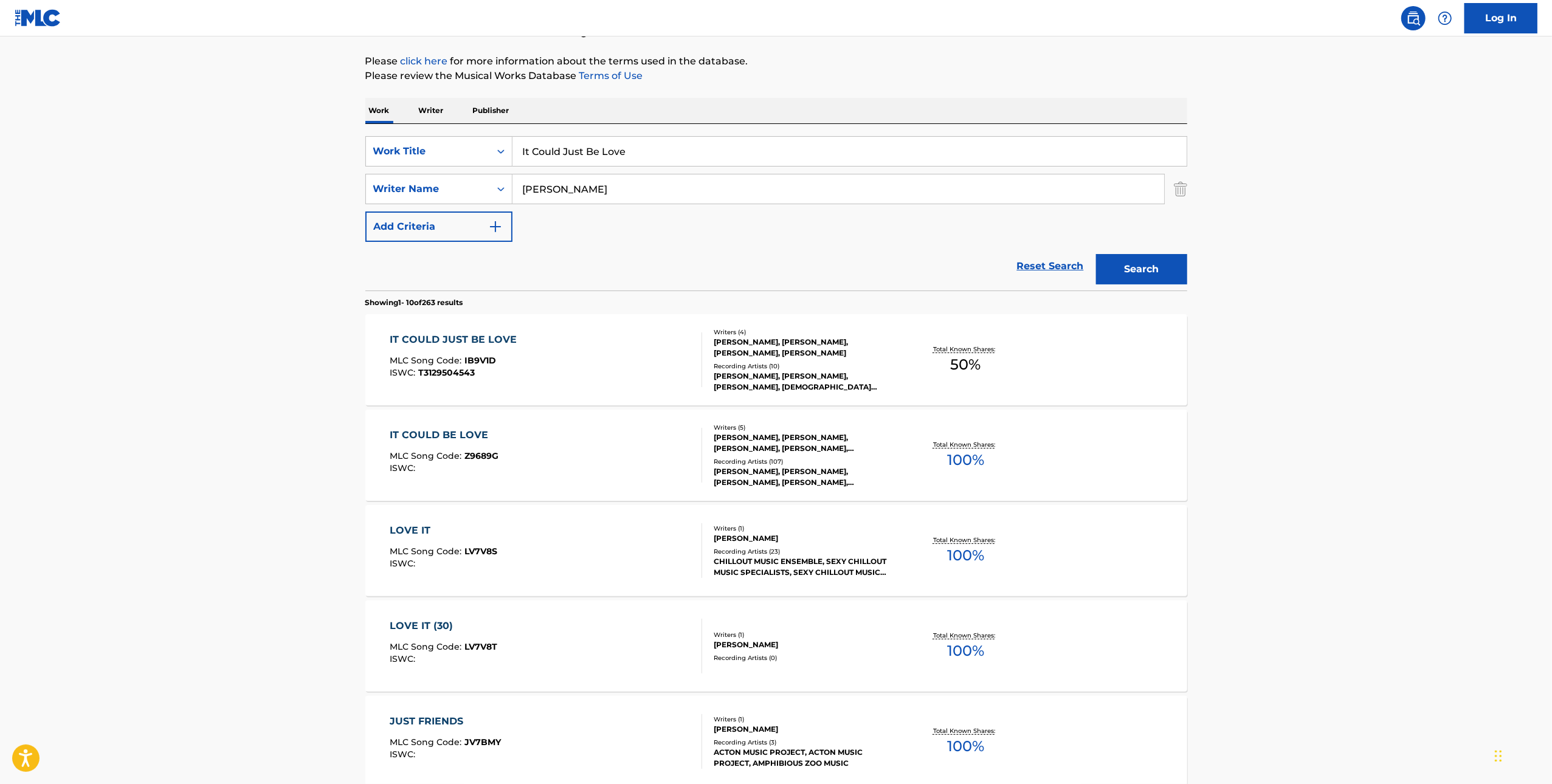
click at [626, 146] on input "It Could Just Be Love" at bounding box center [849, 152] width 674 height 29
paste input "Fireflies"
type input "Fireflies"
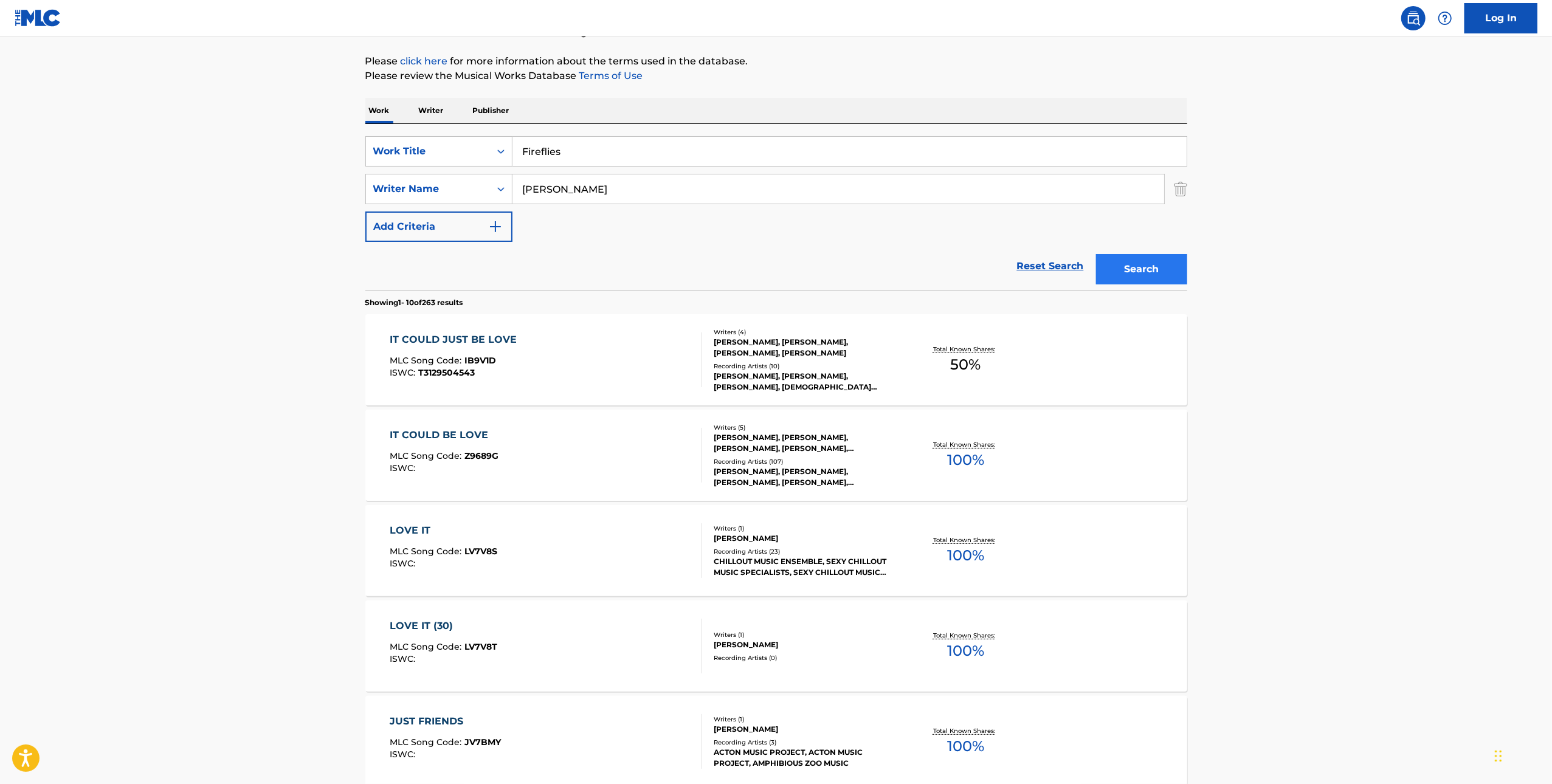
click at [1095, 261] on div "Search" at bounding box center [1138, 266] width 97 height 49
click at [1120, 271] on button "Search" at bounding box center [1141, 269] width 91 height 30
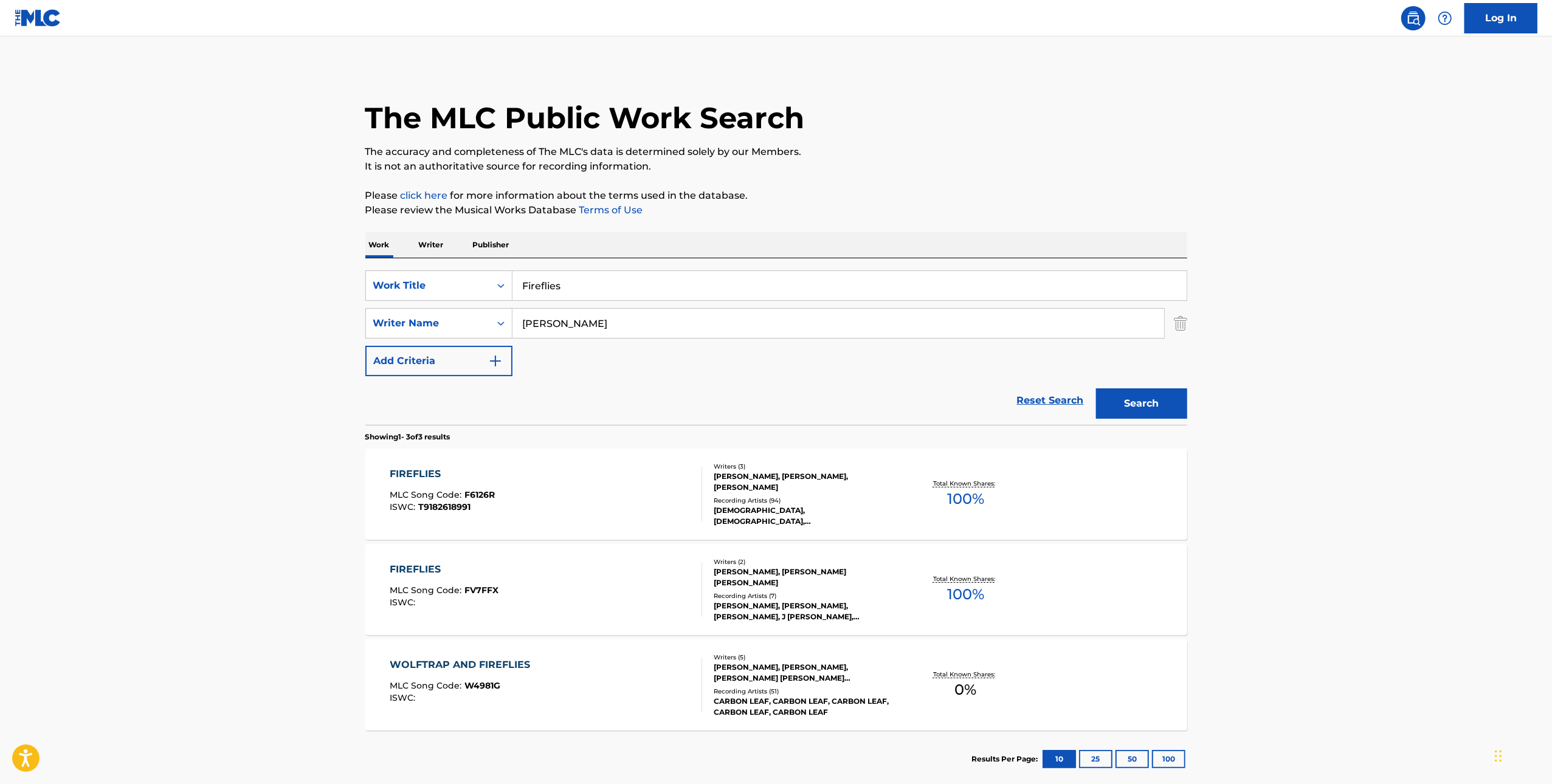
click at [637, 500] on div "FIREFLIES MLC Song Code : F6126R ISWC : T9182618991" at bounding box center [546, 494] width 312 height 55
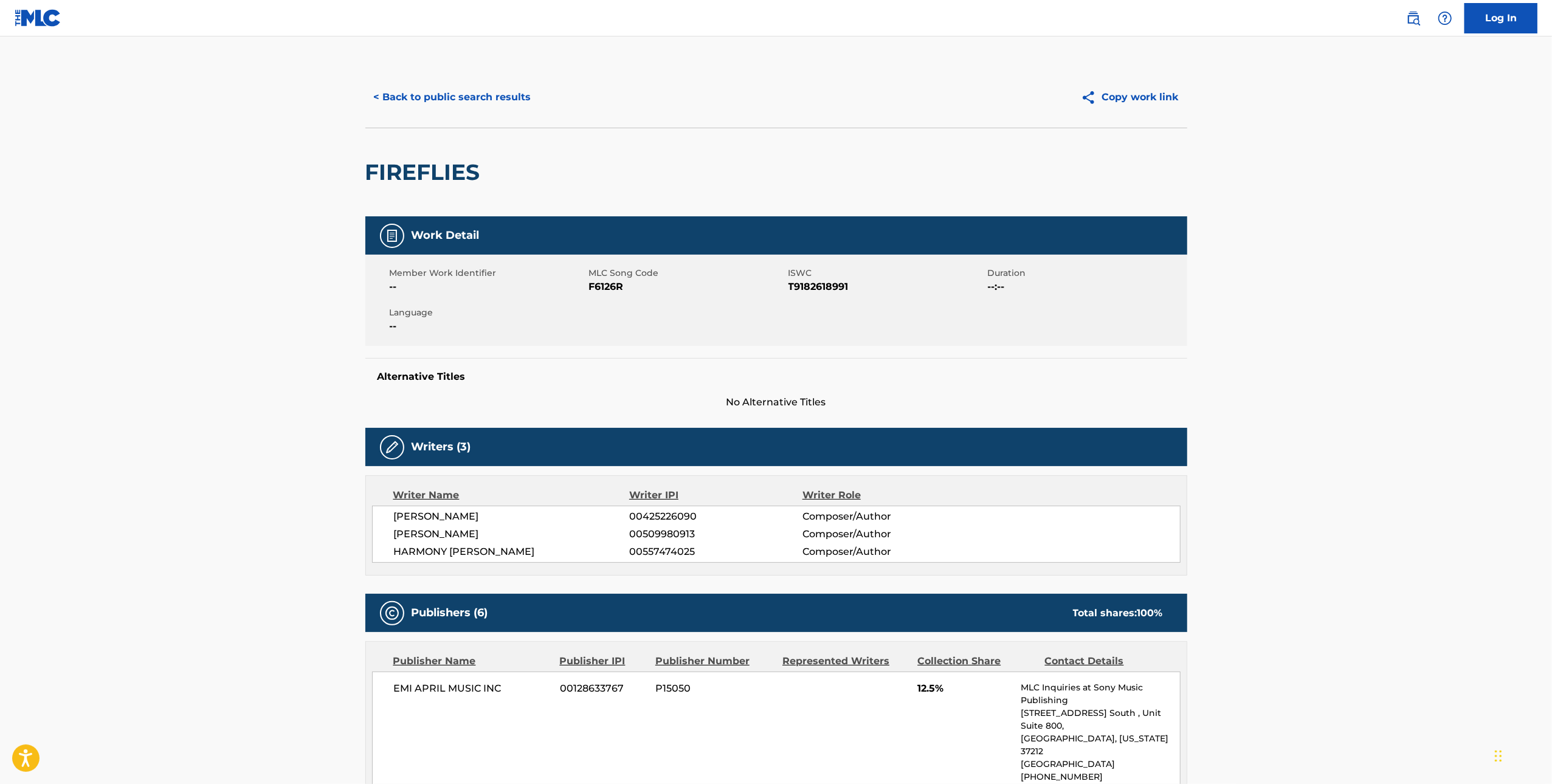
click at [618, 290] on span "F6126R" at bounding box center [687, 287] width 197 height 15
click at [619, 290] on span "F6126R" at bounding box center [687, 287] width 197 height 15
copy span "F6126R"
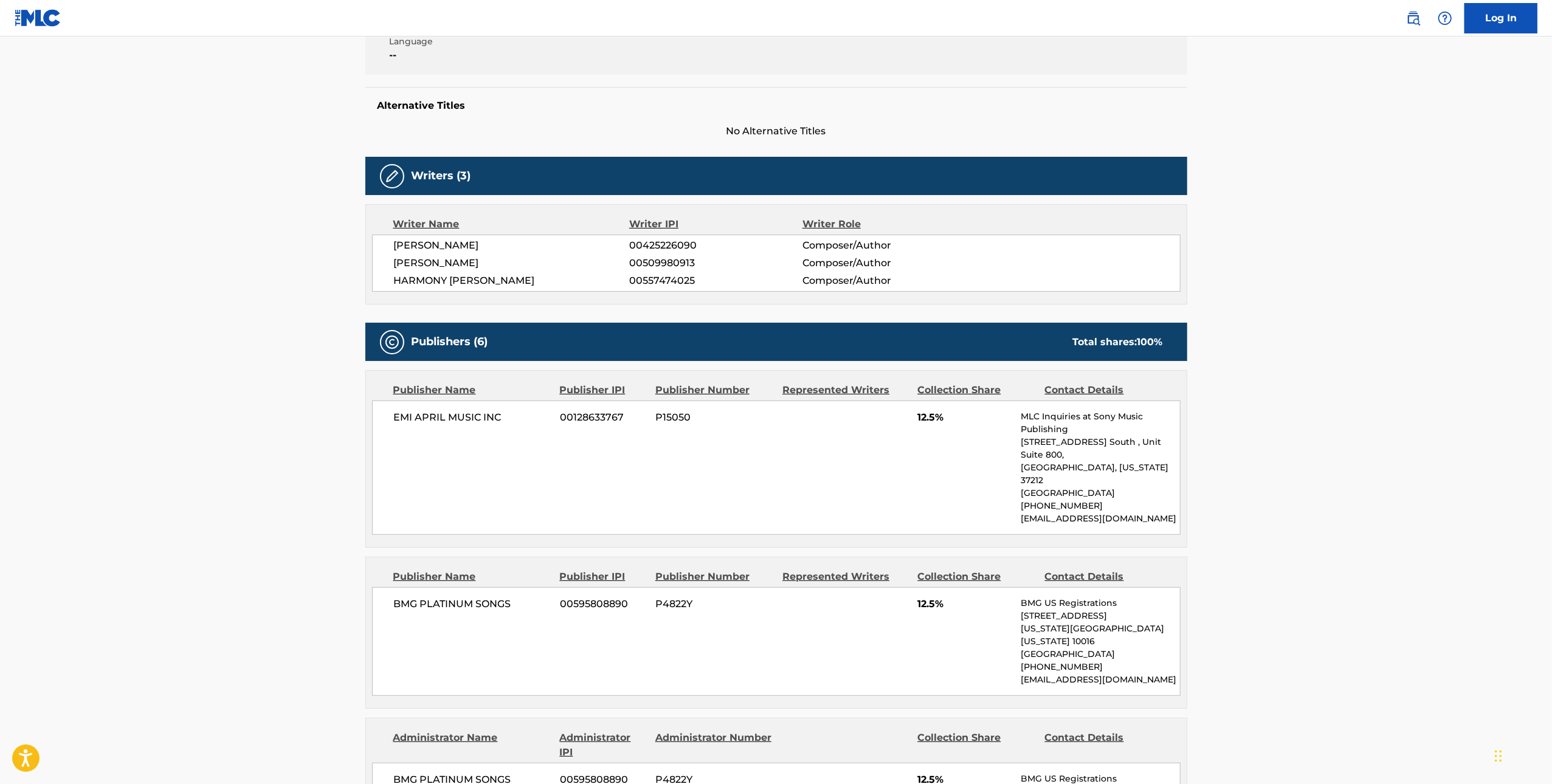
scroll to position [1, 0]
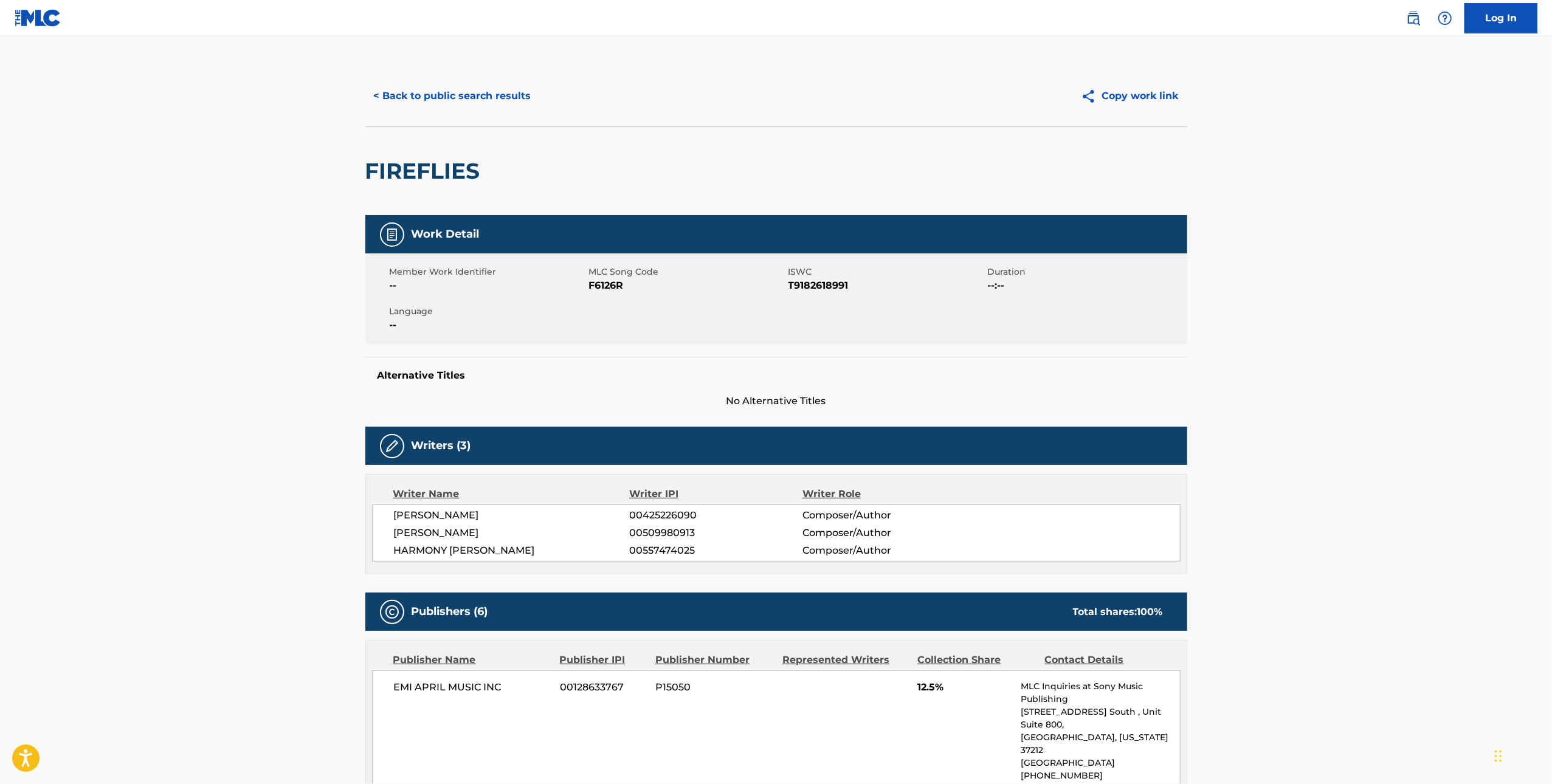
click at [431, 114] on div "< Back to public search results Copy work link" at bounding box center [776, 96] width 822 height 61
click at [417, 99] on button "< Back to public search results" at bounding box center [452, 96] width 175 height 30
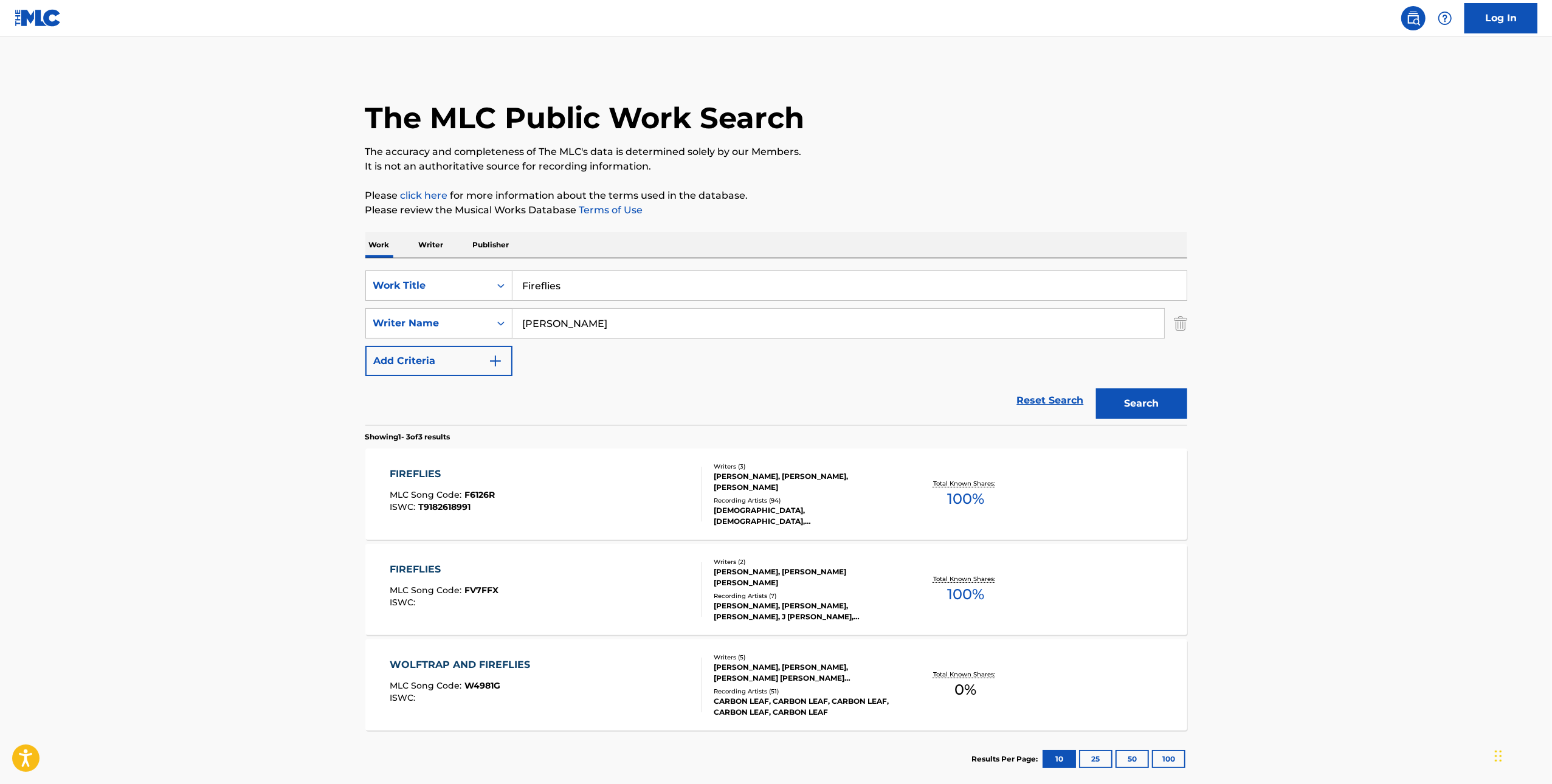
click at [705, 289] on input "Fireflies" at bounding box center [849, 285] width 674 height 29
paste input "requency"
type input "Frequency"
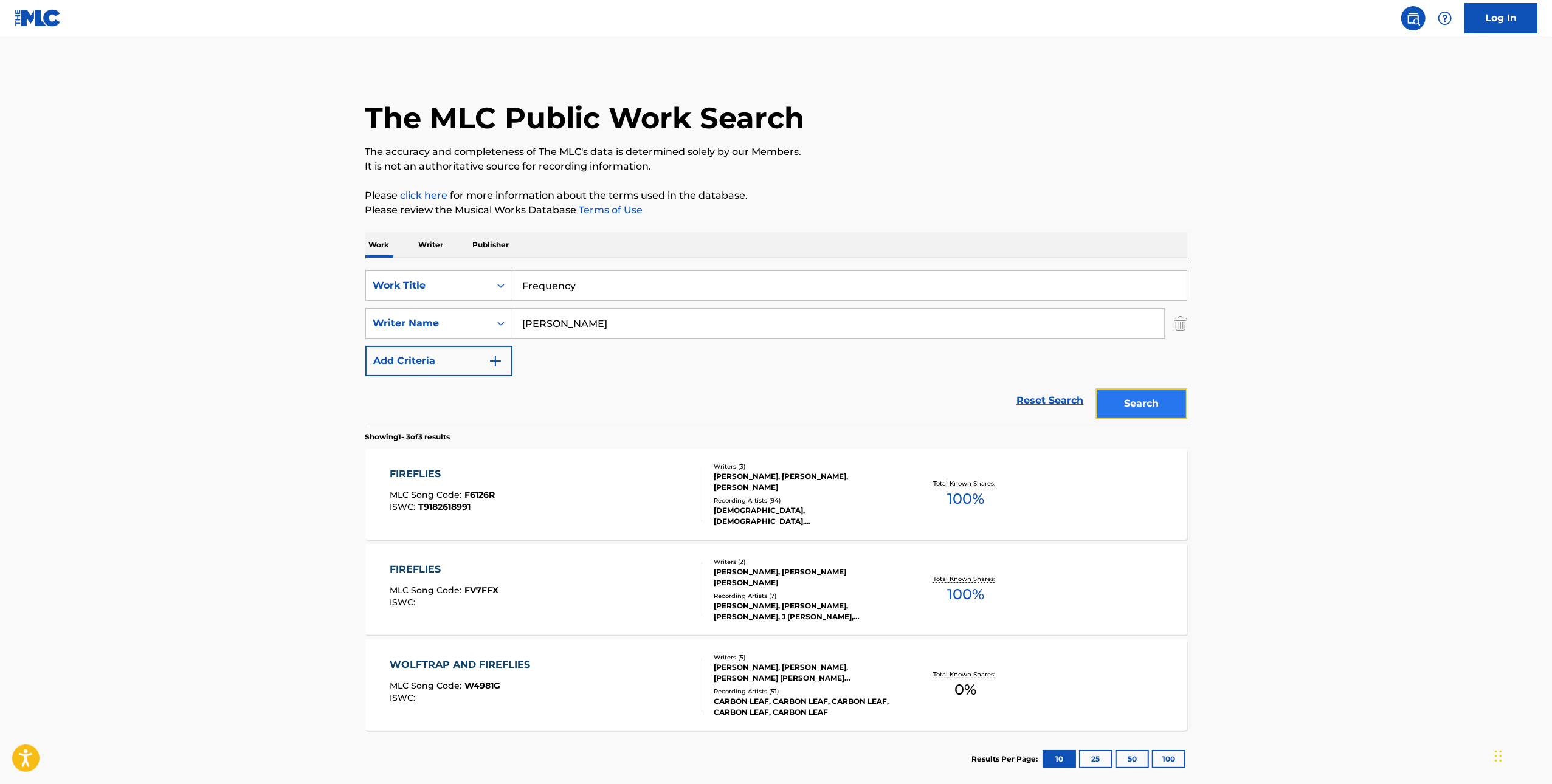
click at [1172, 418] on button "Search" at bounding box center [1141, 403] width 91 height 30
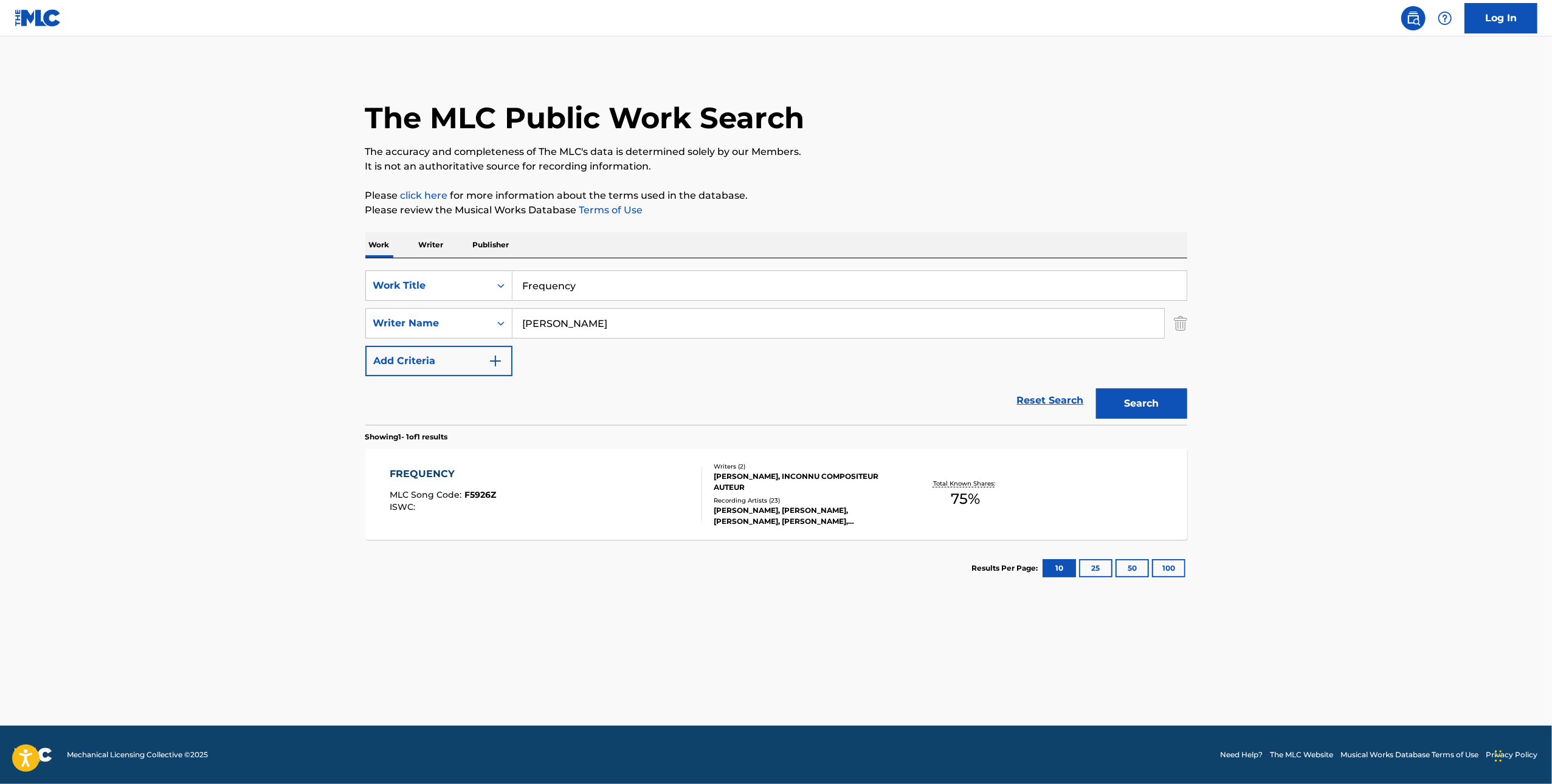
click at [625, 507] on div "FREQUENCY MLC Song Code : F5926Z ISWC :" at bounding box center [546, 494] width 312 height 55
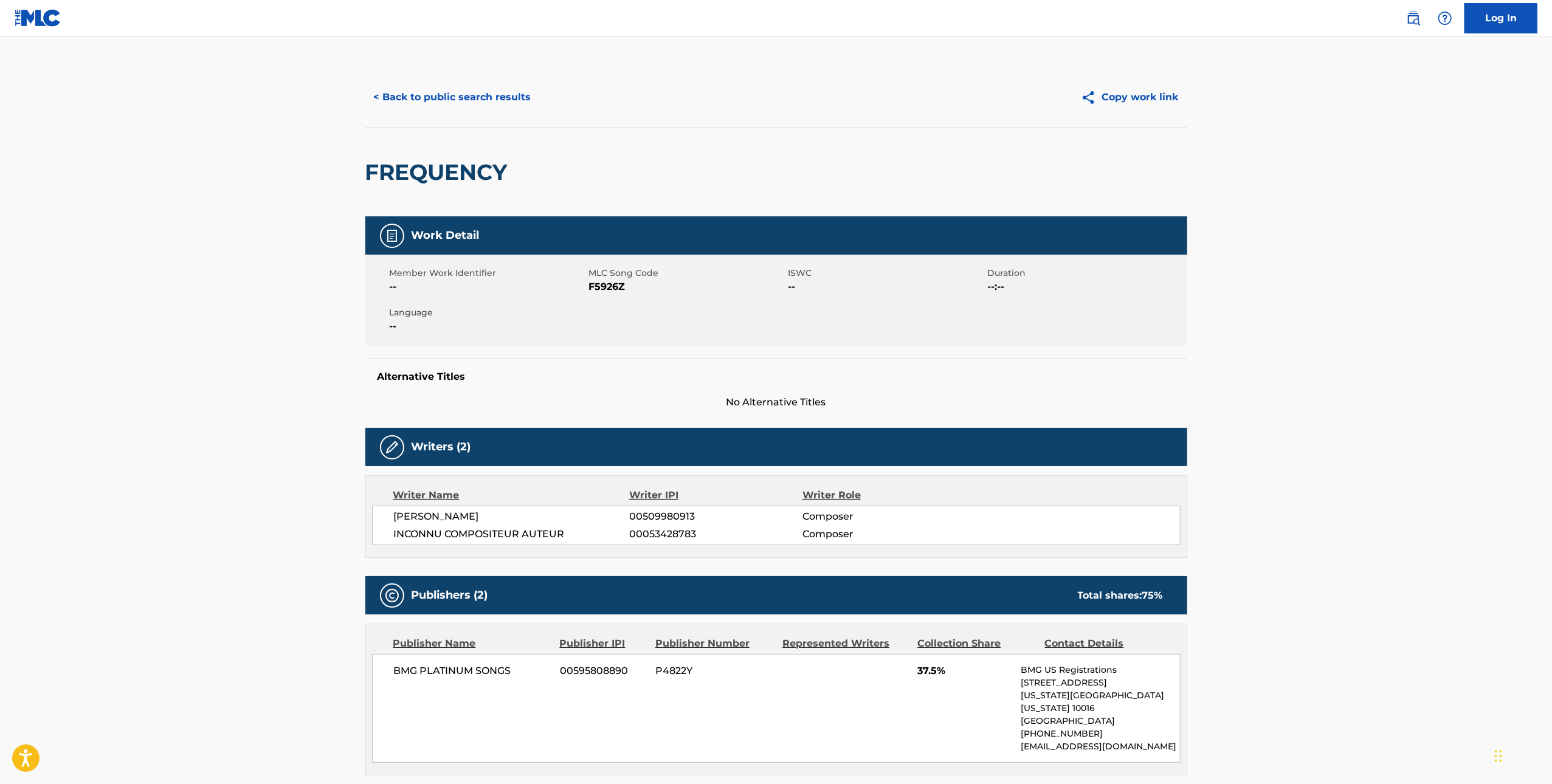
click at [606, 285] on span "F5926Z" at bounding box center [687, 287] width 197 height 15
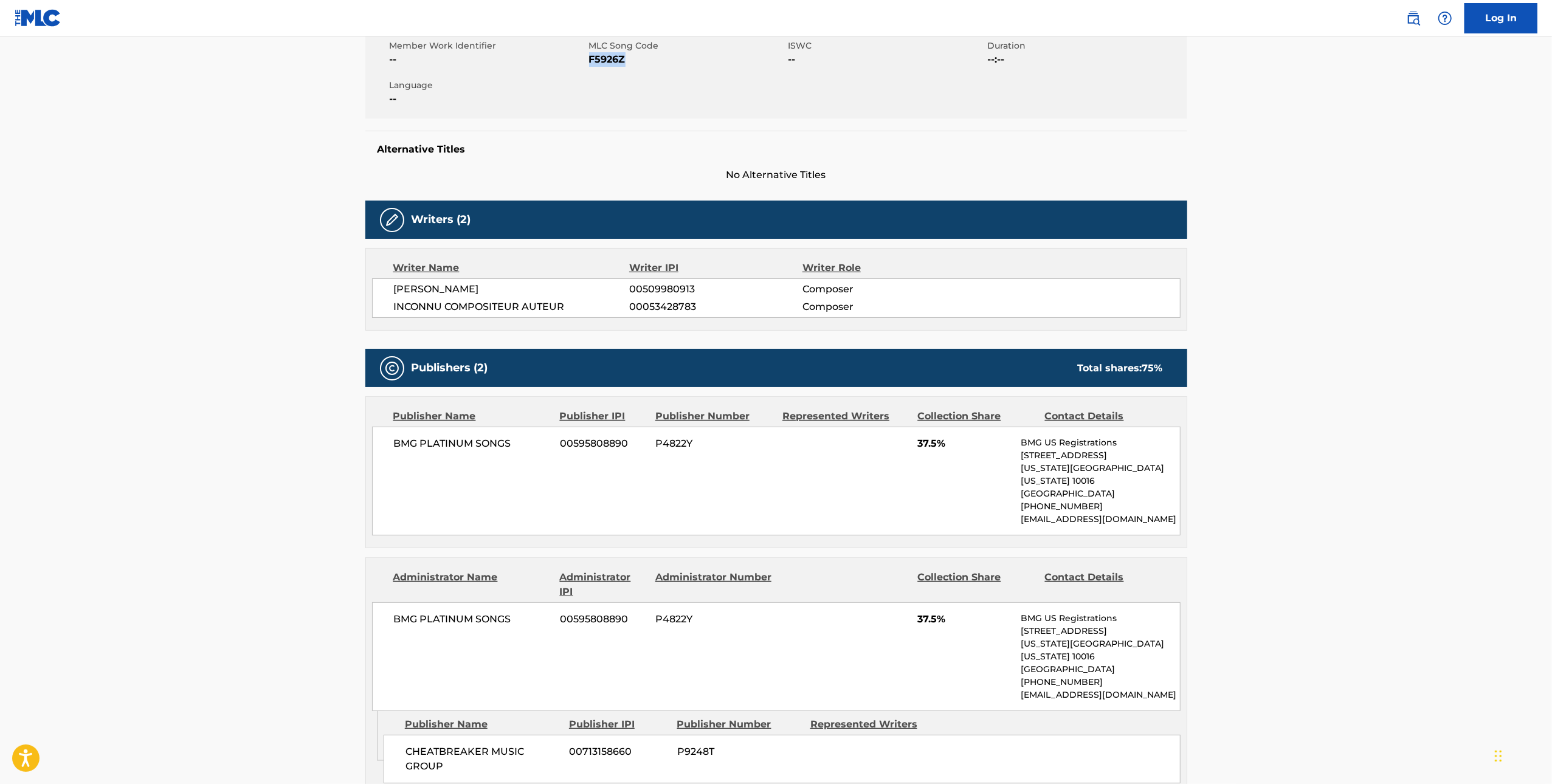
scroll to position [40, 0]
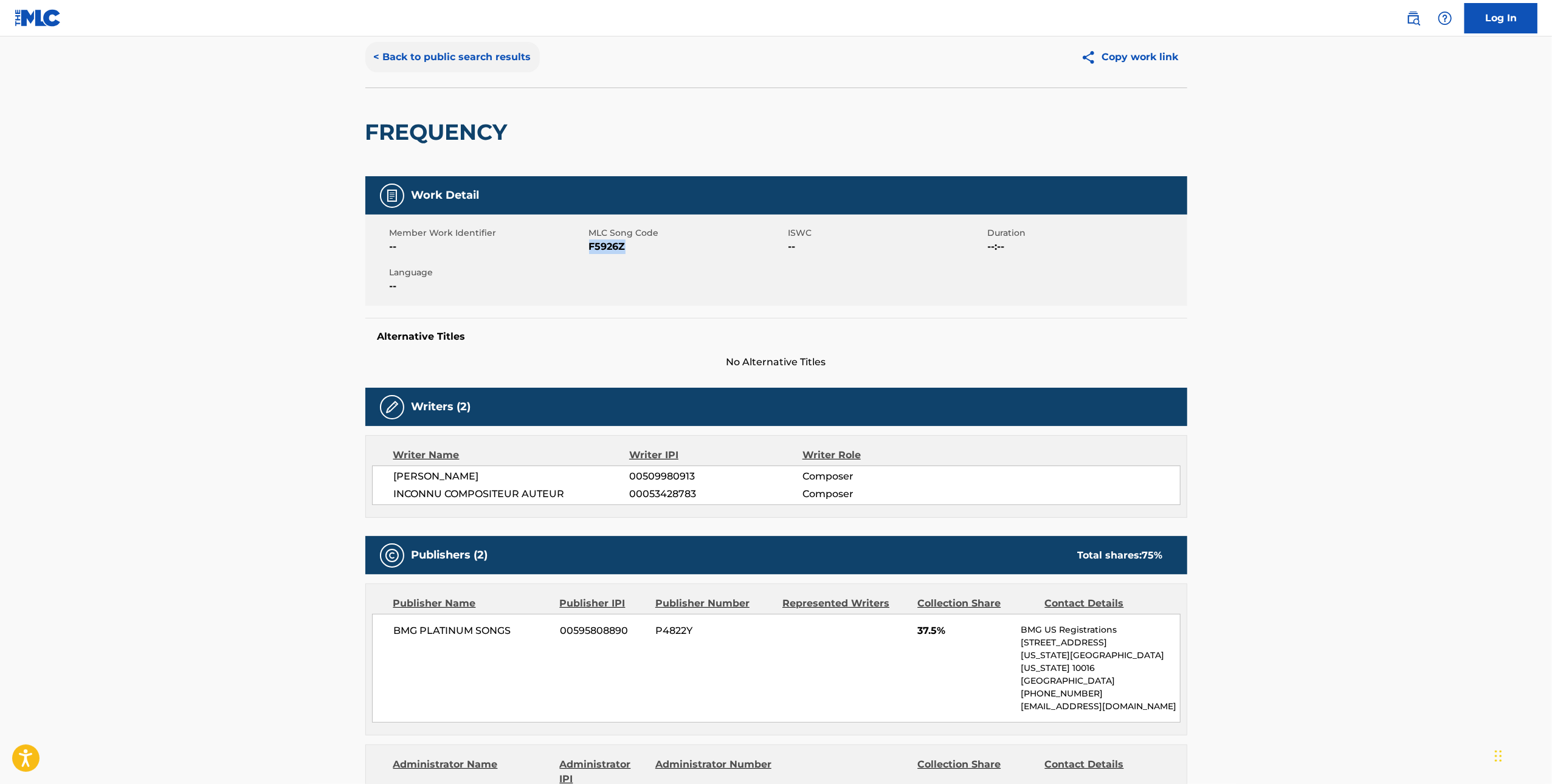
click at [486, 53] on button "< Back to public search results" at bounding box center [452, 57] width 175 height 30
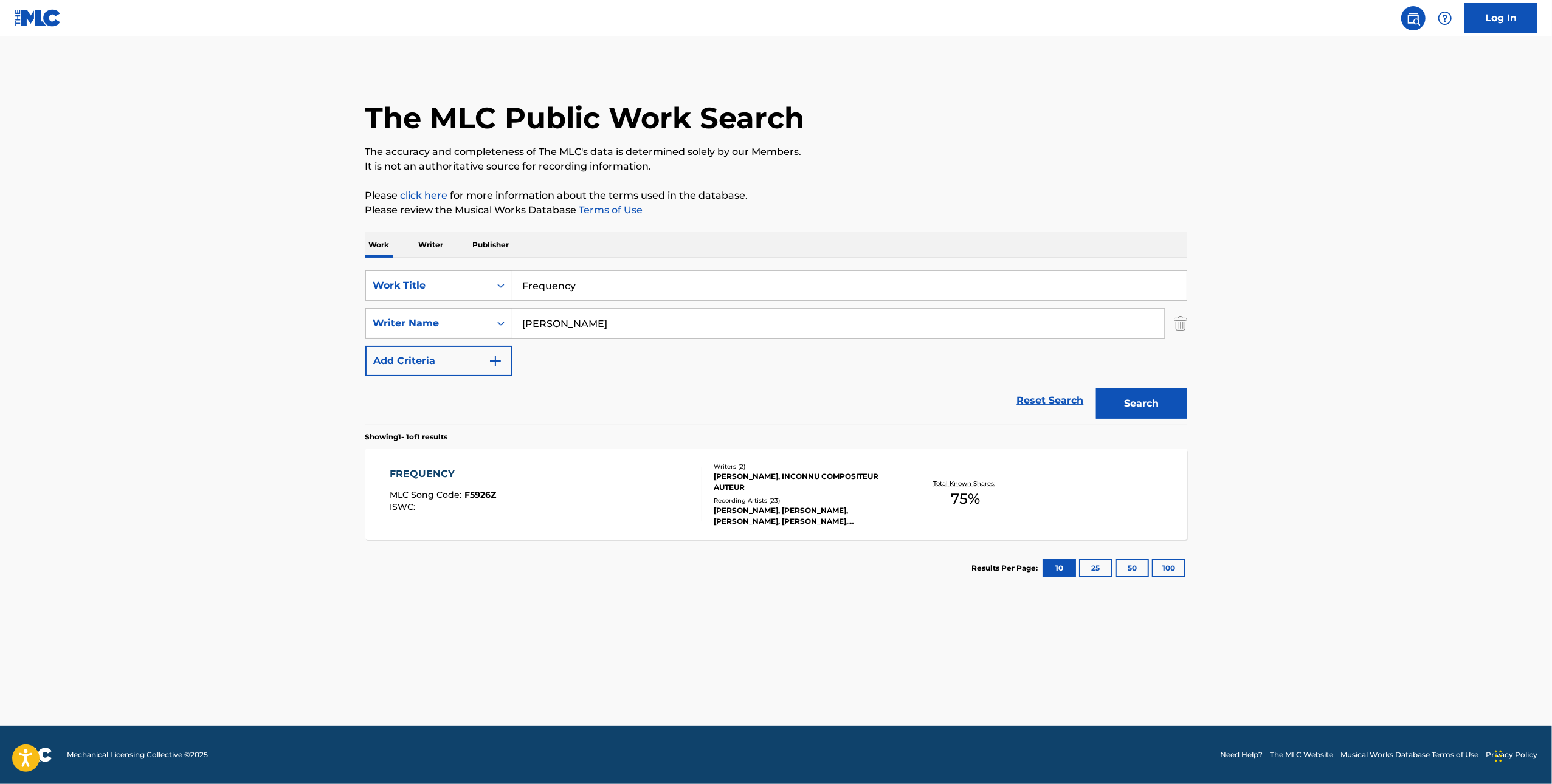
click at [586, 326] on input "[PERSON_NAME]" at bounding box center [838, 323] width 652 height 29
type input "[PERSON_NAME]"
click at [1096, 388] on button "Search" at bounding box center [1141, 403] width 91 height 30
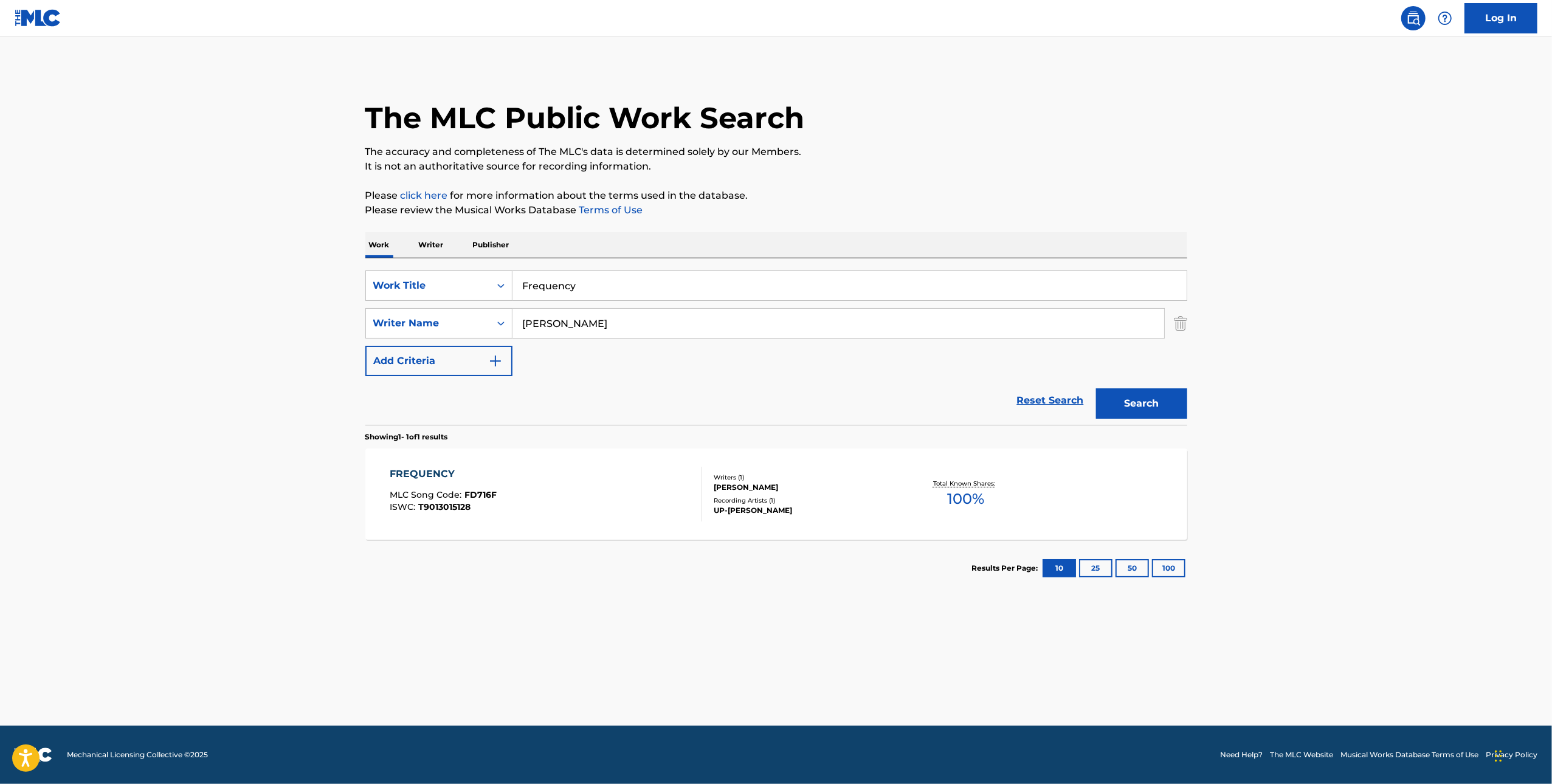
click at [602, 498] on div "FREQUENCY MLC Song Code : FD716F ISWC : T9013015128" at bounding box center [546, 494] width 312 height 55
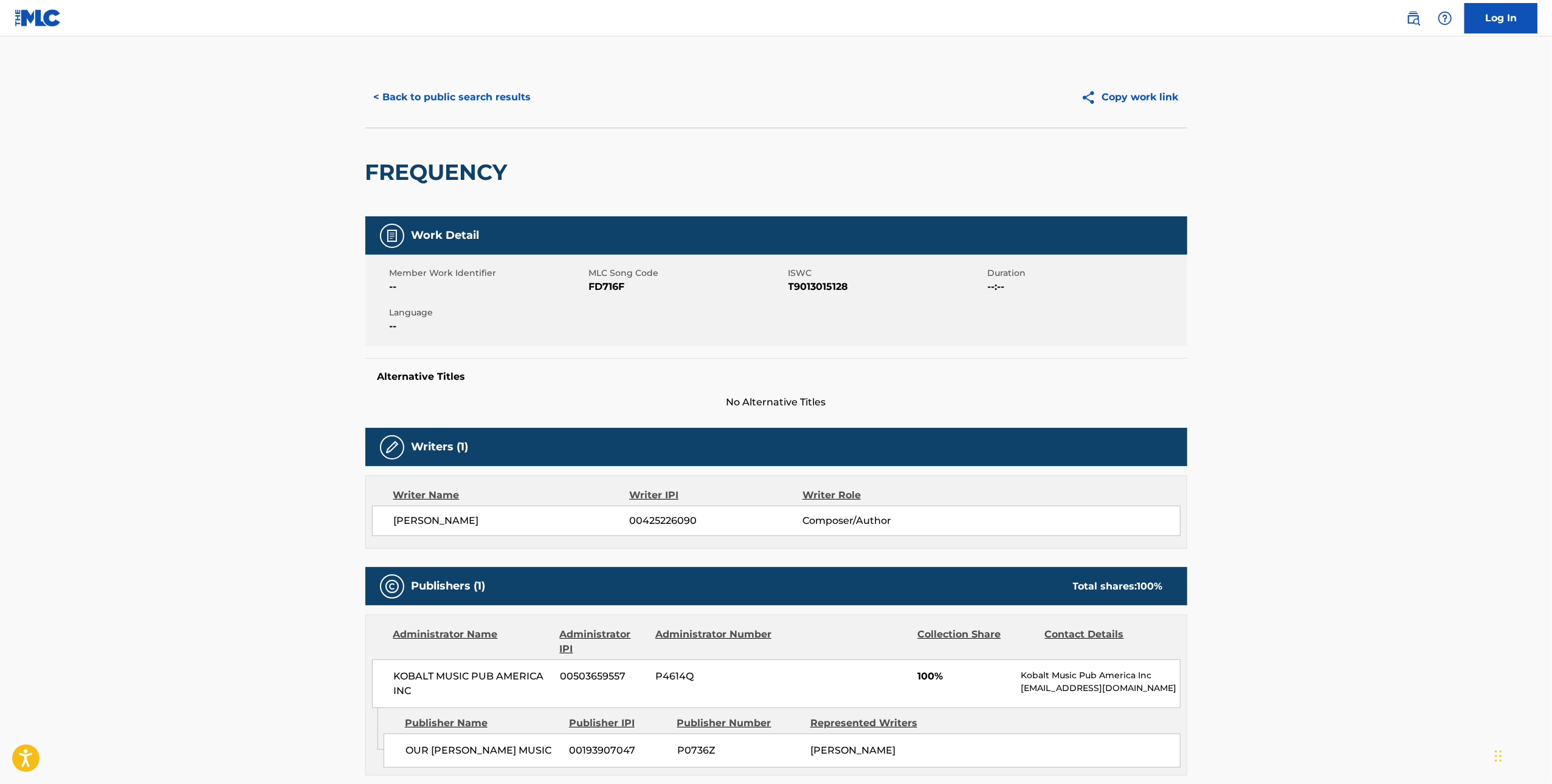
click at [450, 56] on main "< Back to public search results Copy work link FREQUENCY Work Detail Member Wor…" at bounding box center [776, 483] width 1552 height 892
click at [445, 96] on button "< Back to public search results" at bounding box center [452, 97] width 175 height 30
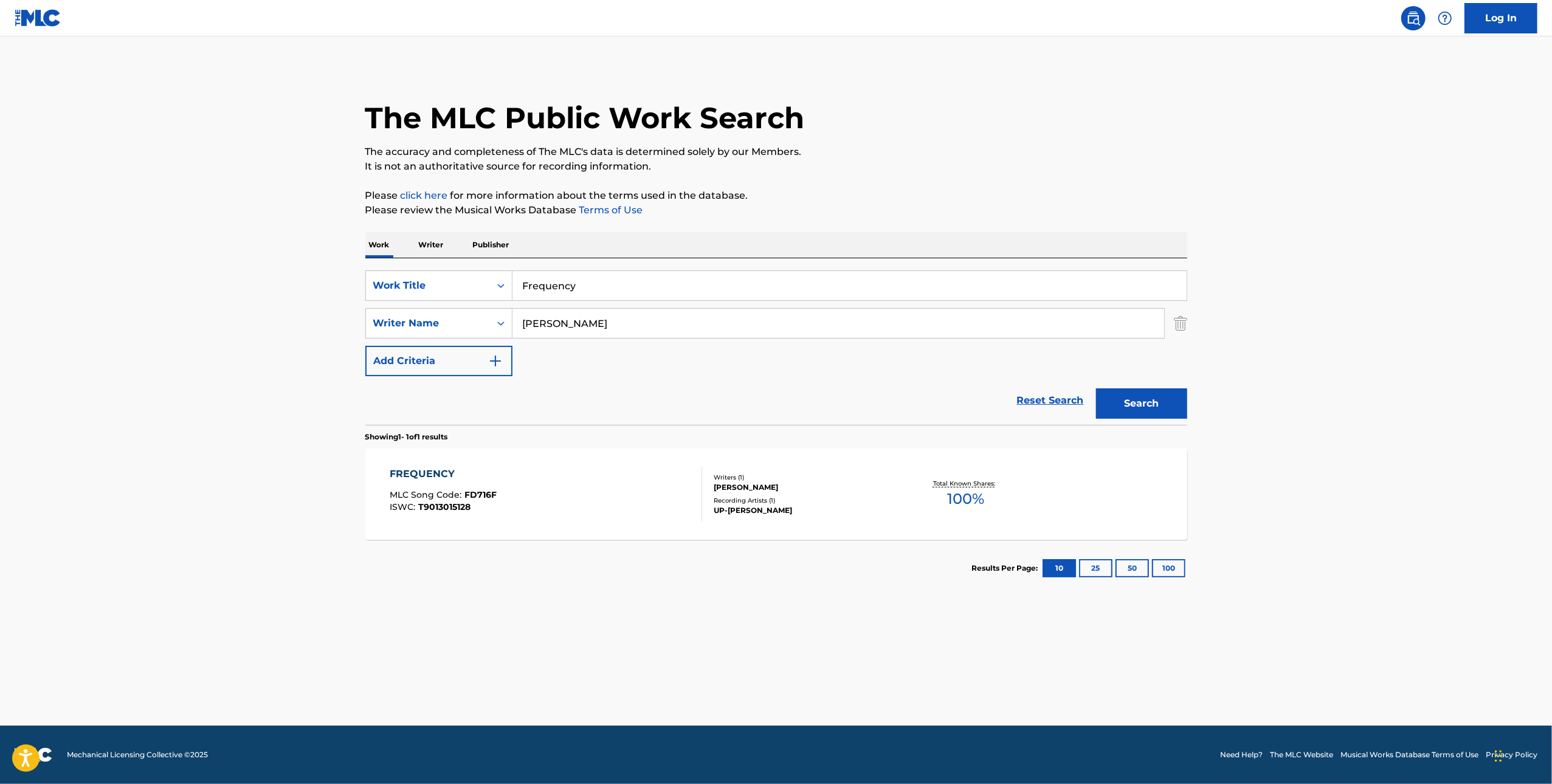
click at [895, 285] on input "Frequency" at bounding box center [849, 285] width 674 height 29
click at [895, 285] on input "Frequency" at bounding box center [849, 285] width 674 height 29
click at [896, 285] on input "Frequency" at bounding box center [849, 285] width 674 height 29
paste input "It Could Just Be Love"
click at [1178, 398] on button "Search" at bounding box center [1141, 403] width 91 height 30
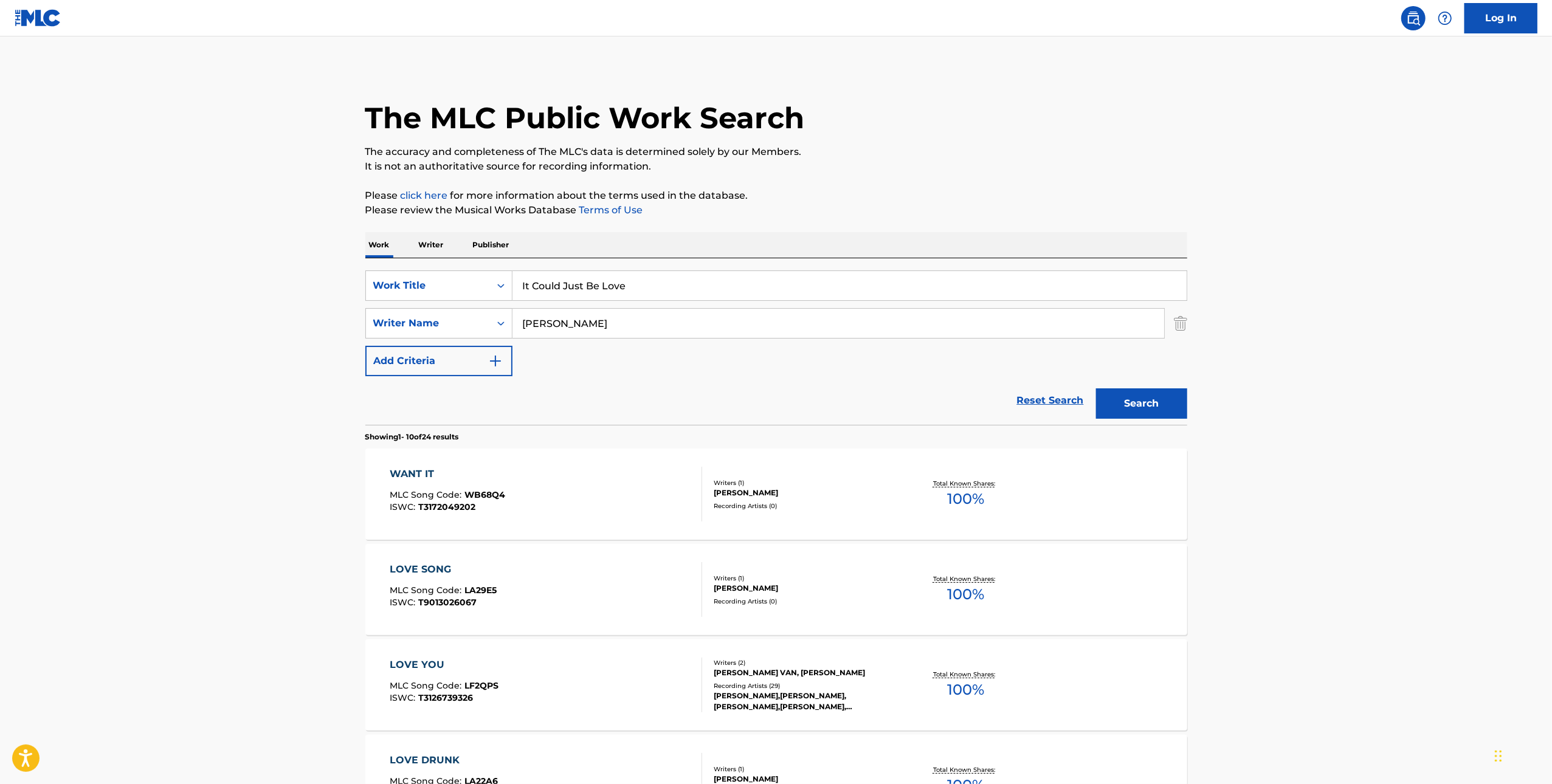
click at [641, 285] on input "It Could Just Be Love" at bounding box center [849, 285] width 674 height 29
click at [641, 285] on input "It Could Just Be Love" at bounding box center [849, 285] width 674 height 29
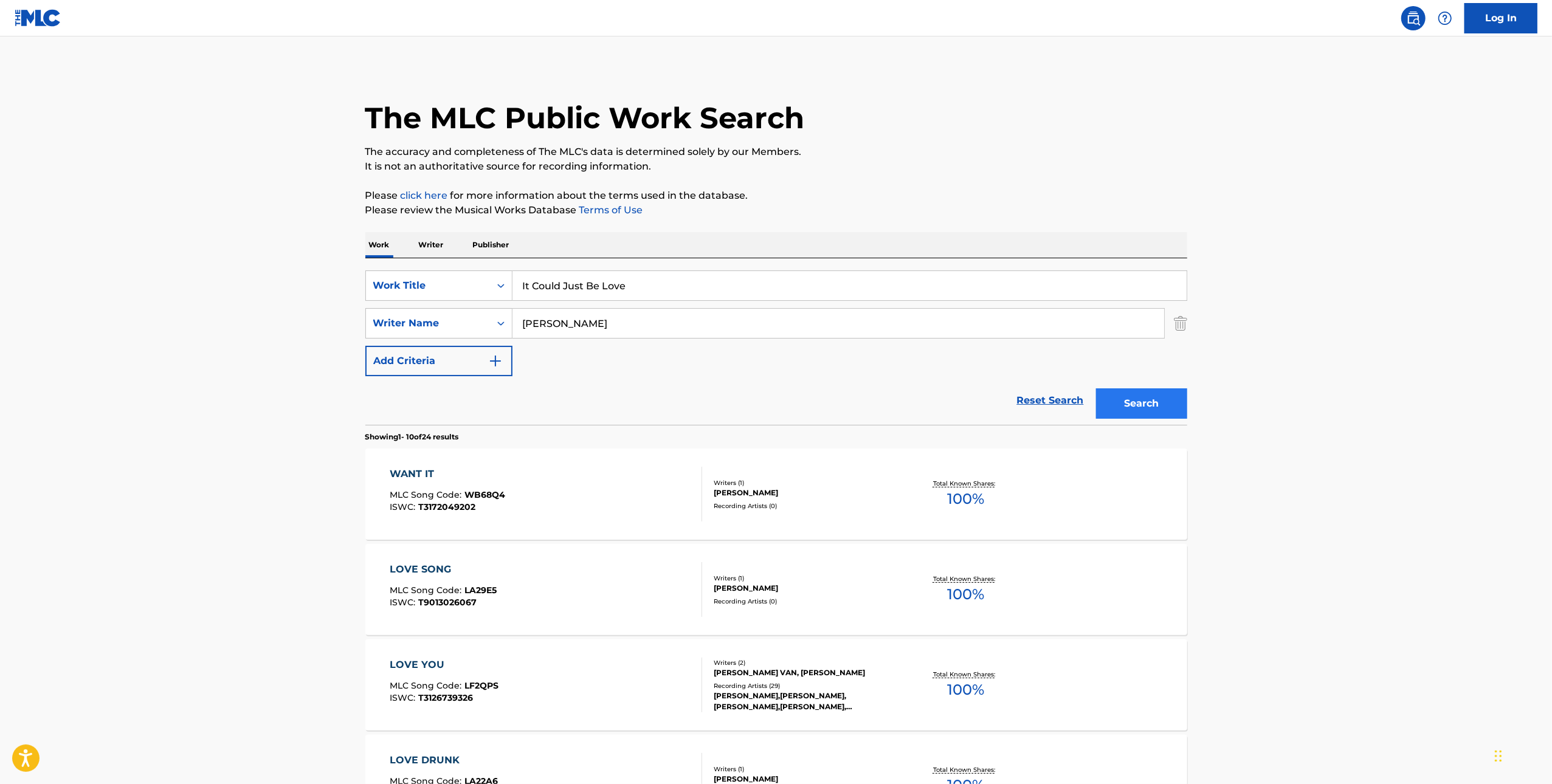
paste input "Fireflies"
type input "Fireflies"
click at [1156, 404] on button "Search" at bounding box center [1141, 403] width 91 height 30
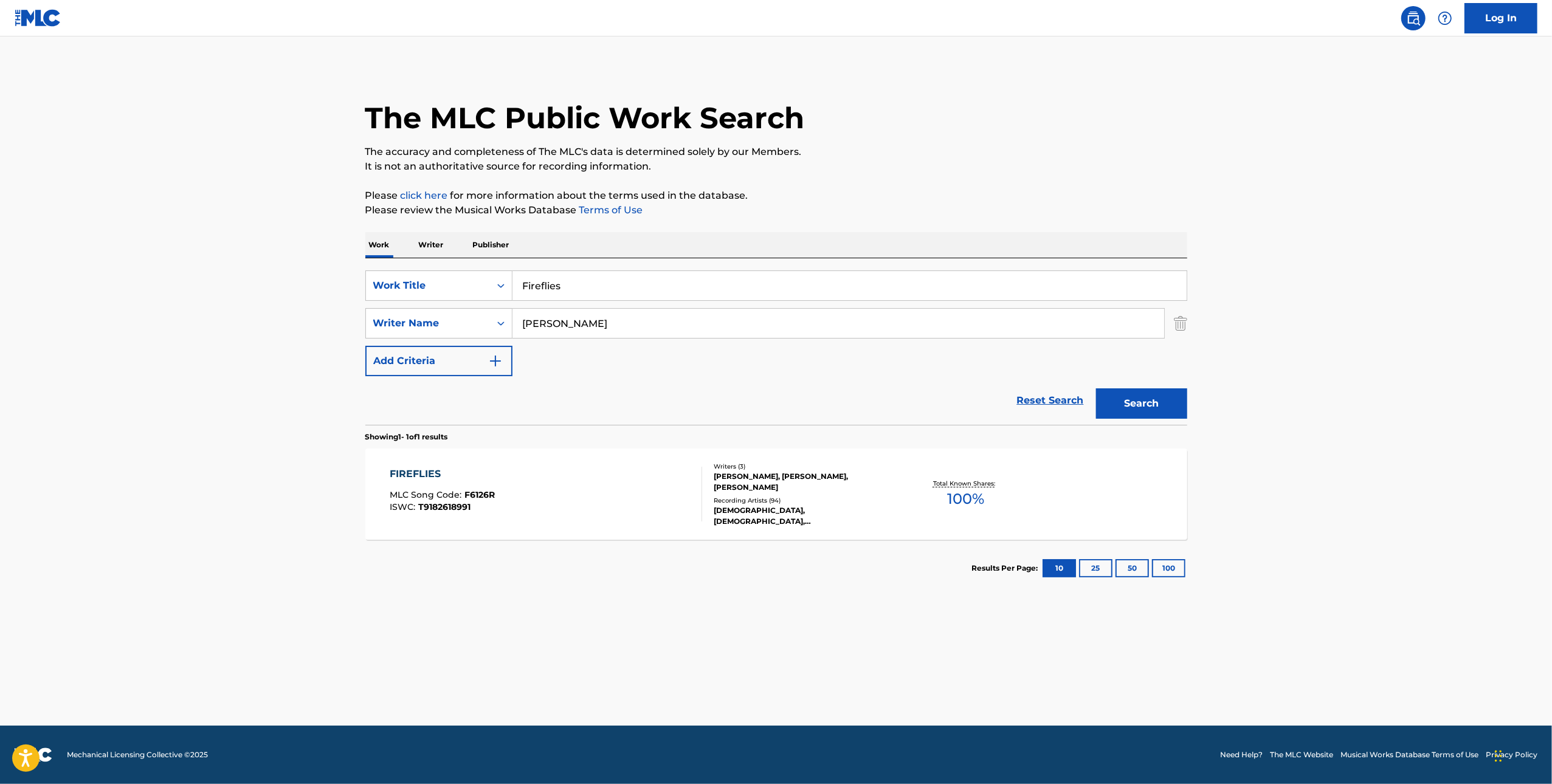
click at [875, 287] on input "Fireflies" at bounding box center [849, 285] width 674 height 29
paste input "Bomb"
type input "Bombs"
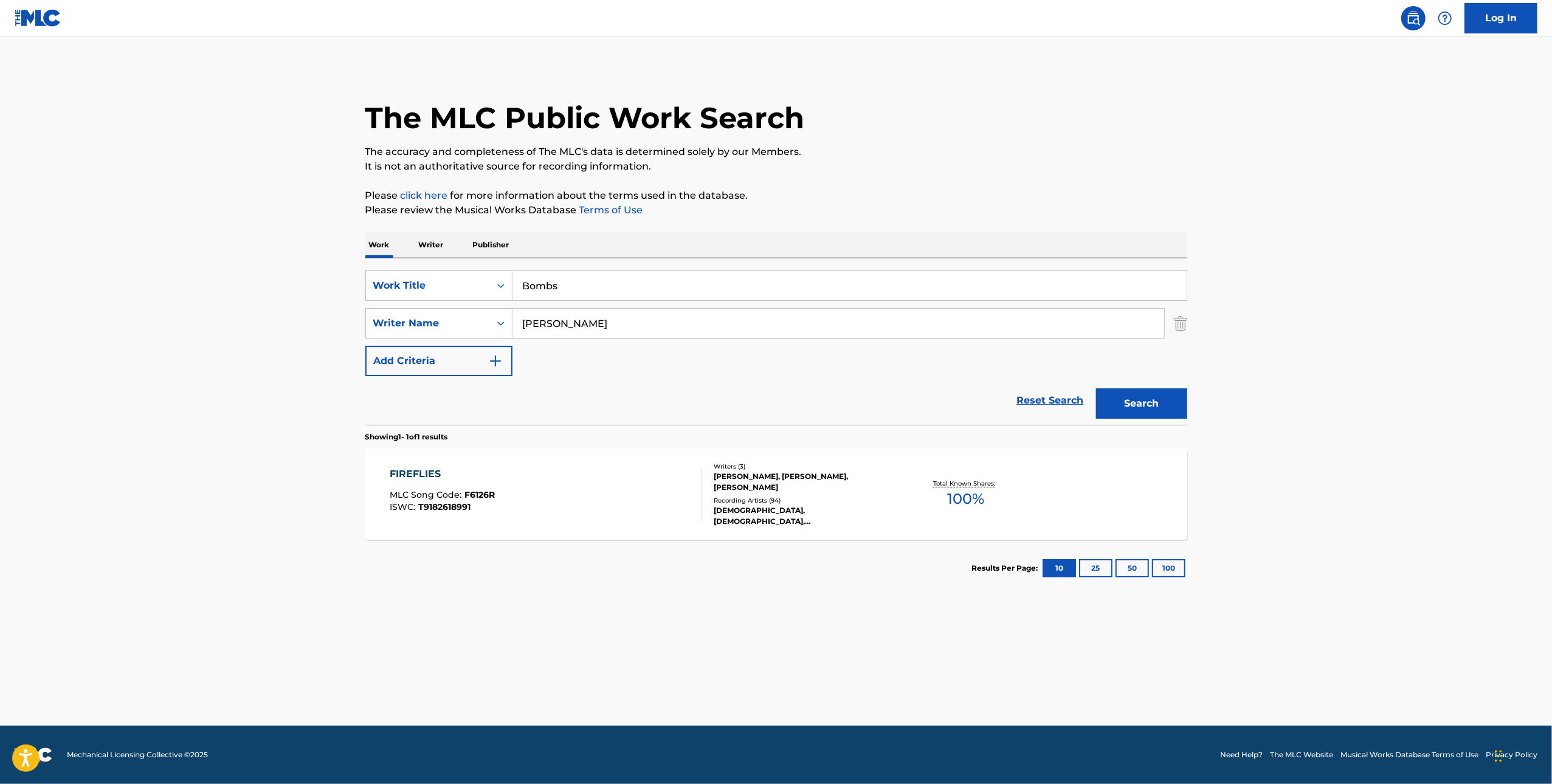
click at [879, 326] on input "[PERSON_NAME]" at bounding box center [838, 323] width 652 height 29
type input "d"
type input "[PERSON_NAME]"
click at [1096, 388] on button "Search" at bounding box center [1141, 403] width 91 height 30
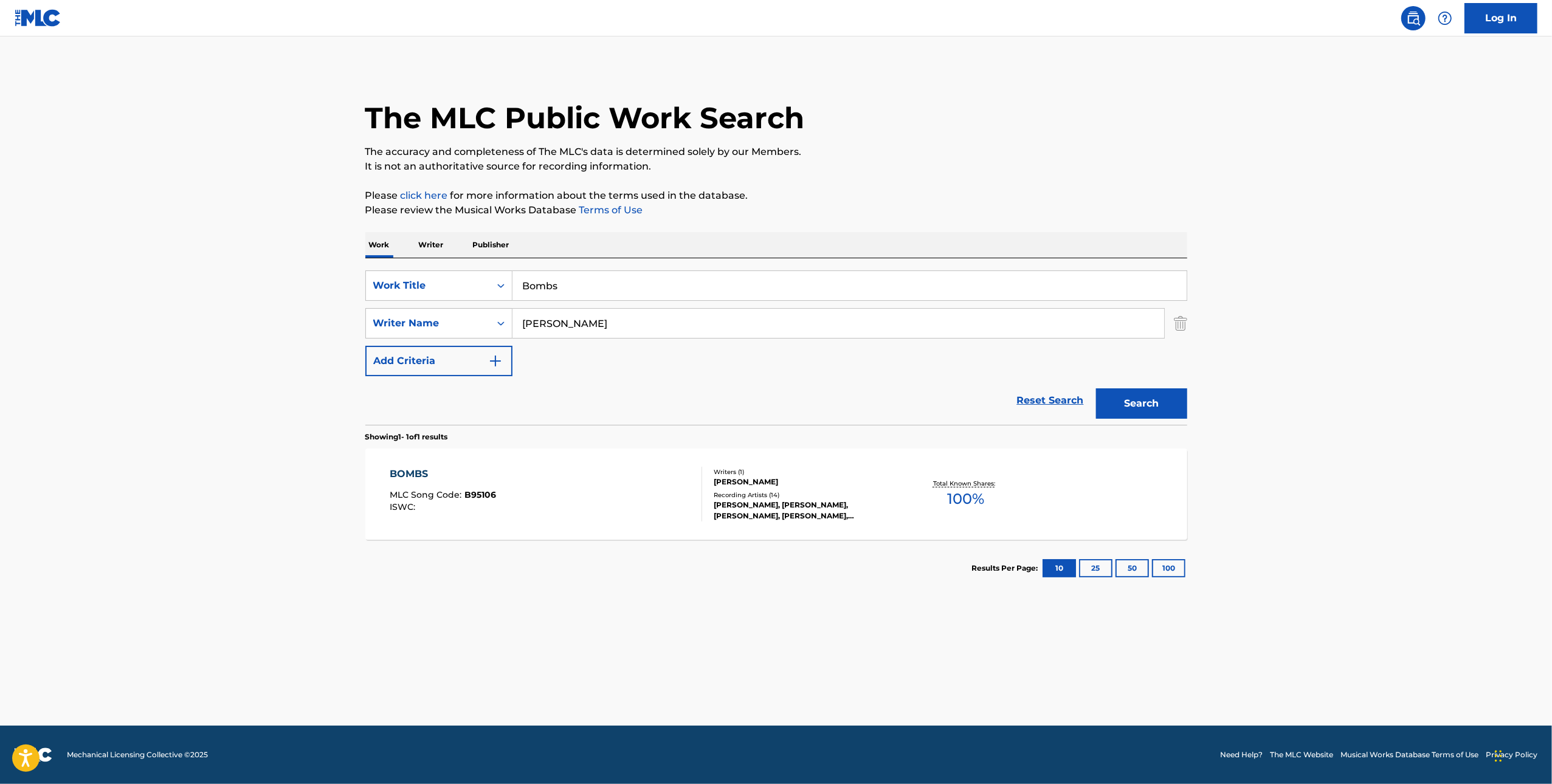
click at [631, 494] on div "BOMBS MLC Song Code : B95106 ISWC :" at bounding box center [546, 494] width 312 height 55
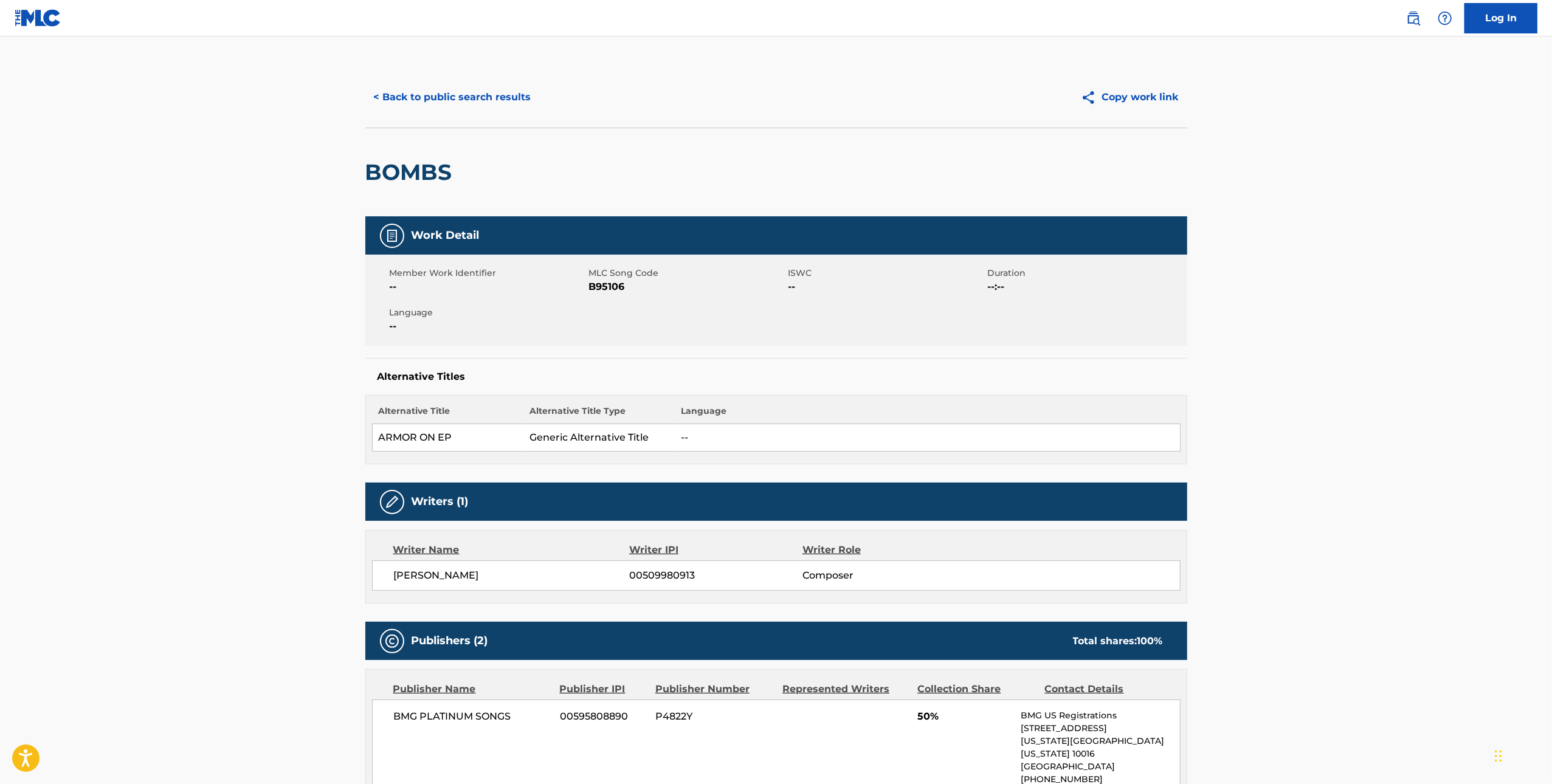
click at [600, 293] on span "B95106" at bounding box center [687, 287] width 197 height 15
click at [600, 289] on span "B95106" at bounding box center [687, 287] width 197 height 15
click at [600, 289] on span "B95106" at bounding box center [687, 287] width 197 height 15
click at [374, 104] on button "< Back to public search results" at bounding box center [452, 97] width 175 height 30
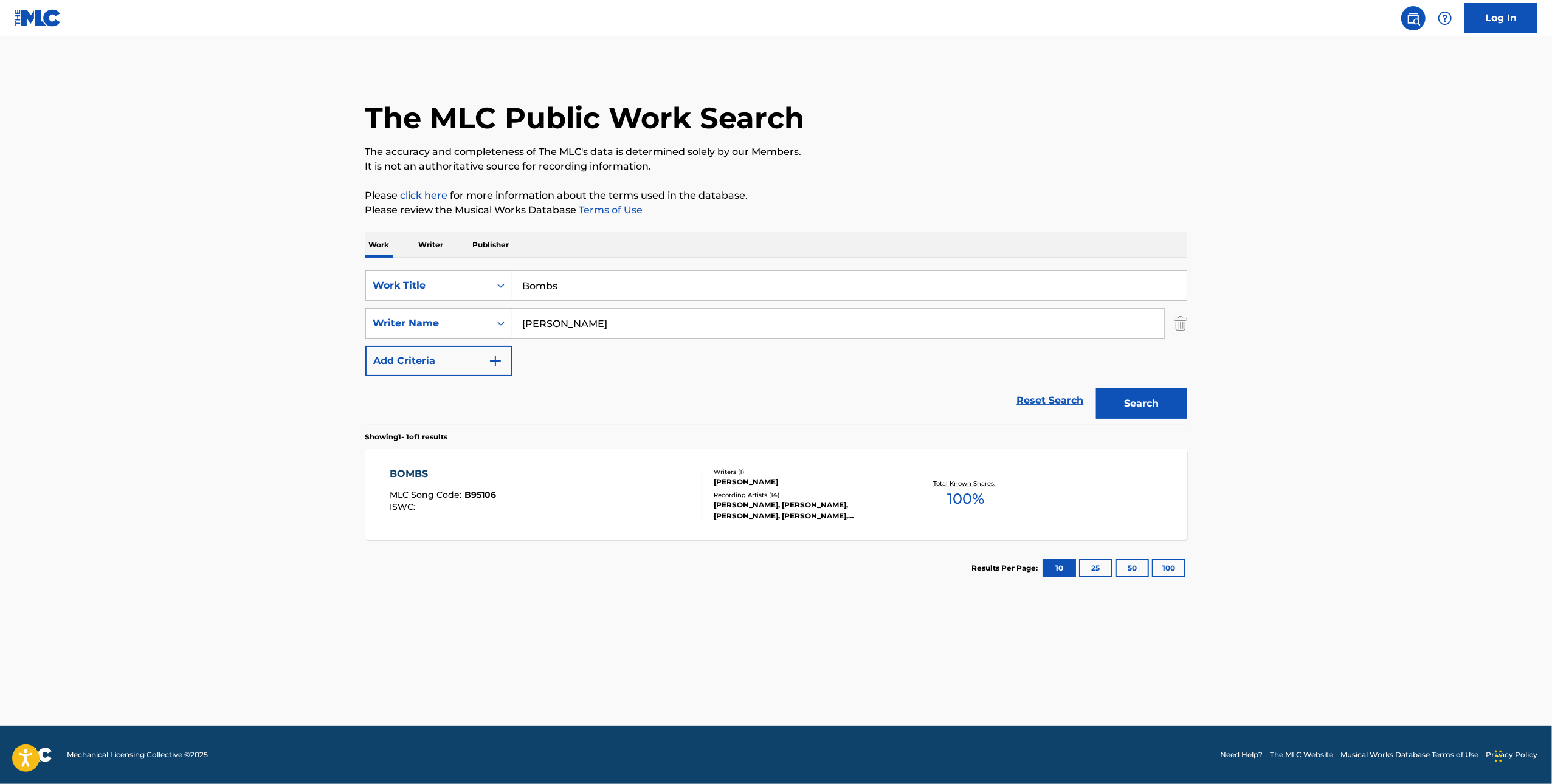
click at [717, 275] on input "Bombs" at bounding box center [849, 285] width 674 height 29
paste input "Little Did You Know"
type input "Little Did You Know"
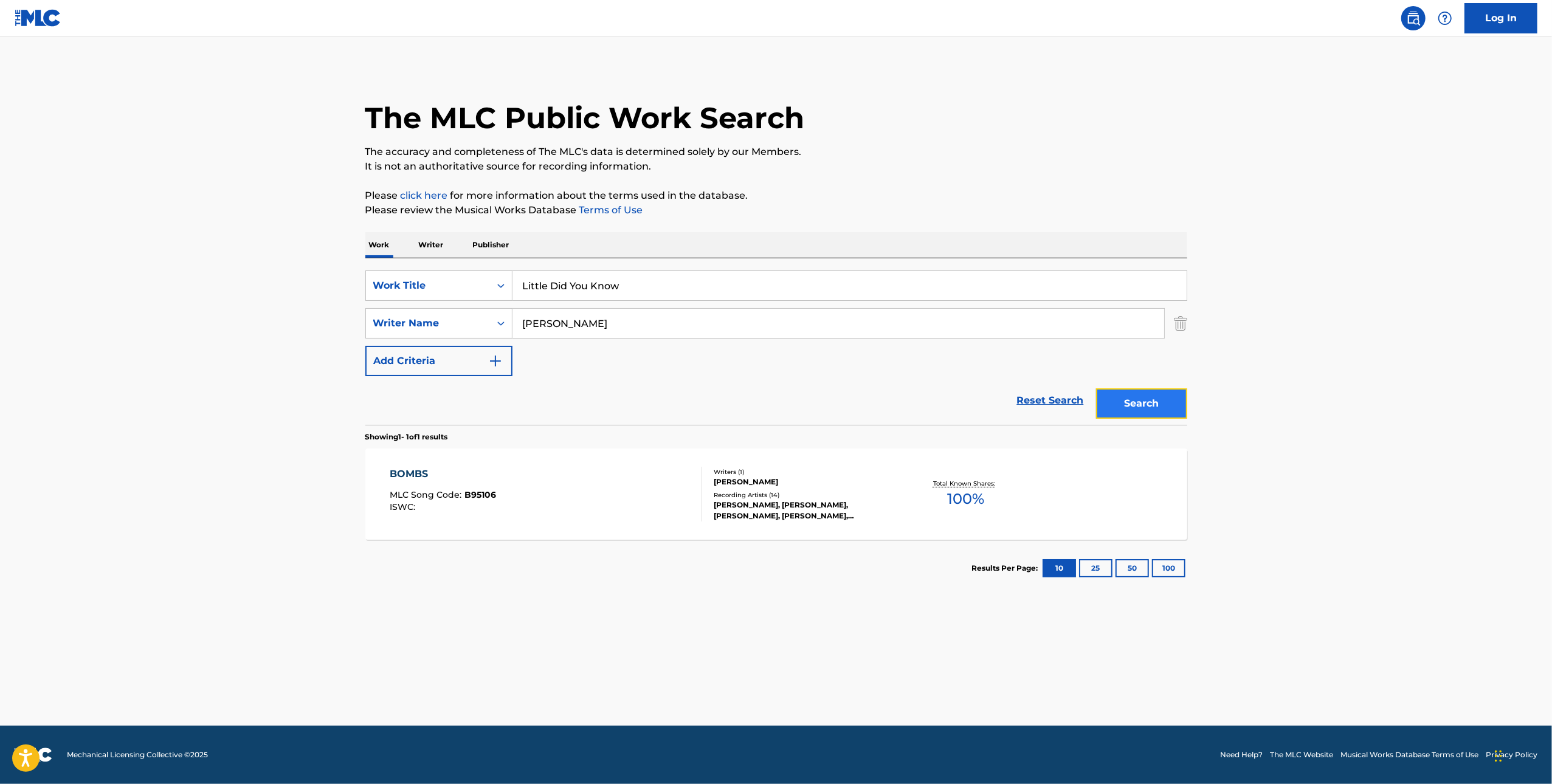
click at [1172, 398] on button "Search" at bounding box center [1141, 403] width 91 height 30
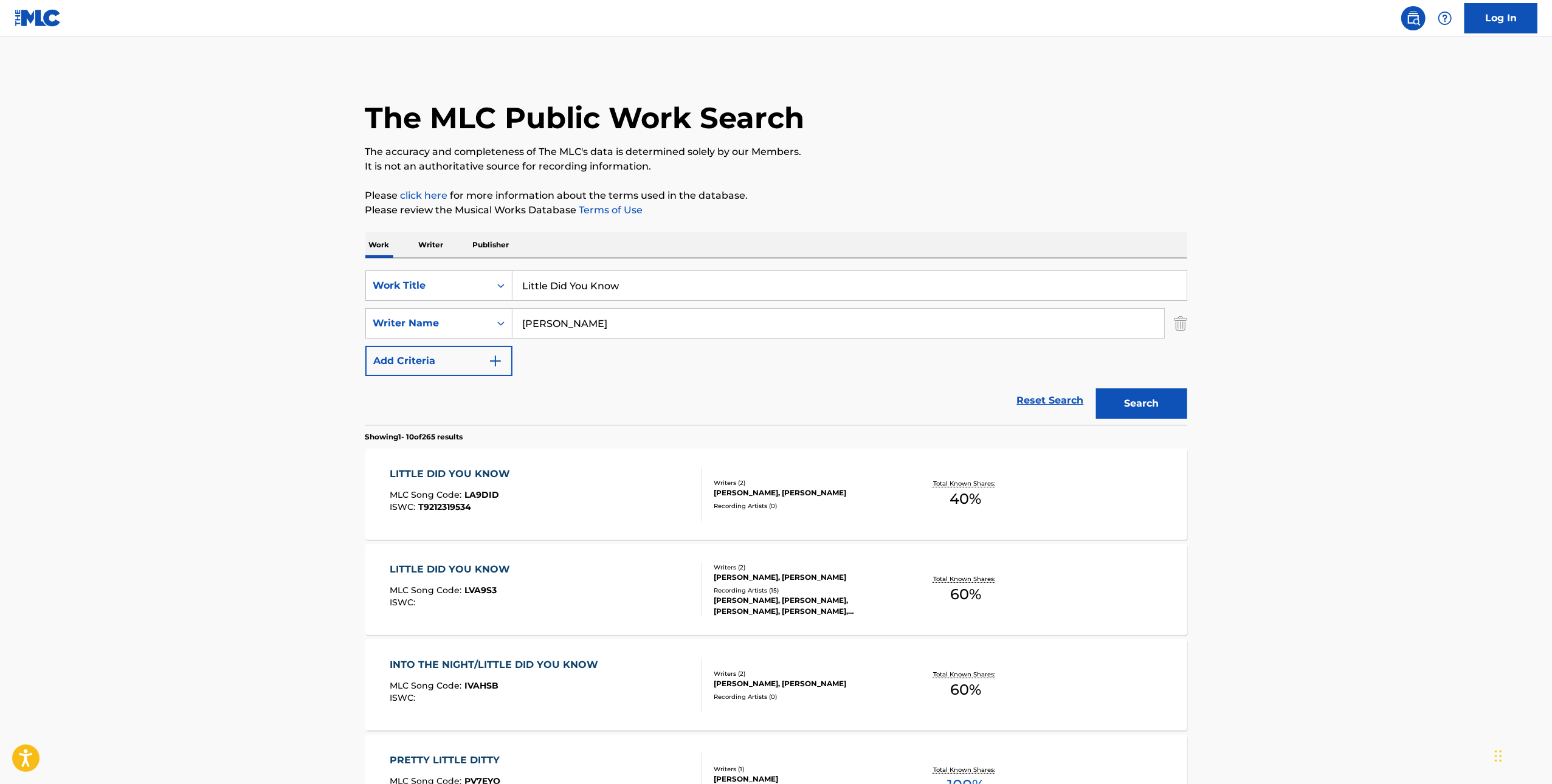
click at [634, 606] on div "LITTLE DID YOU KNOW MLC Song Code : LVA9S3 ISWC :" at bounding box center [546, 590] width 312 height 55
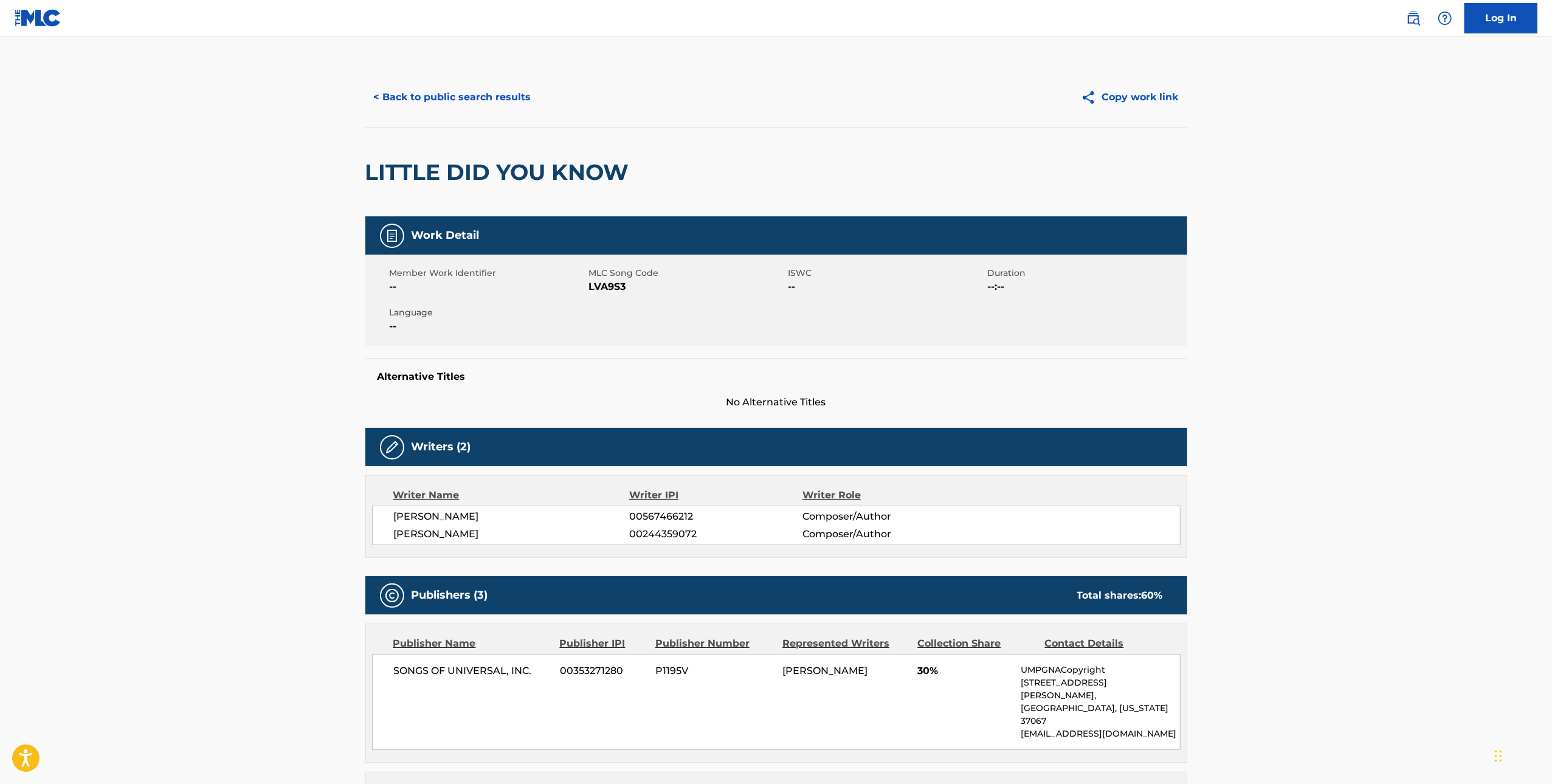
click at [603, 283] on span "LVA9S3" at bounding box center [687, 287] width 197 height 15
click at [414, 94] on button "< Back to public search results" at bounding box center [452, 97] width 175 height 30
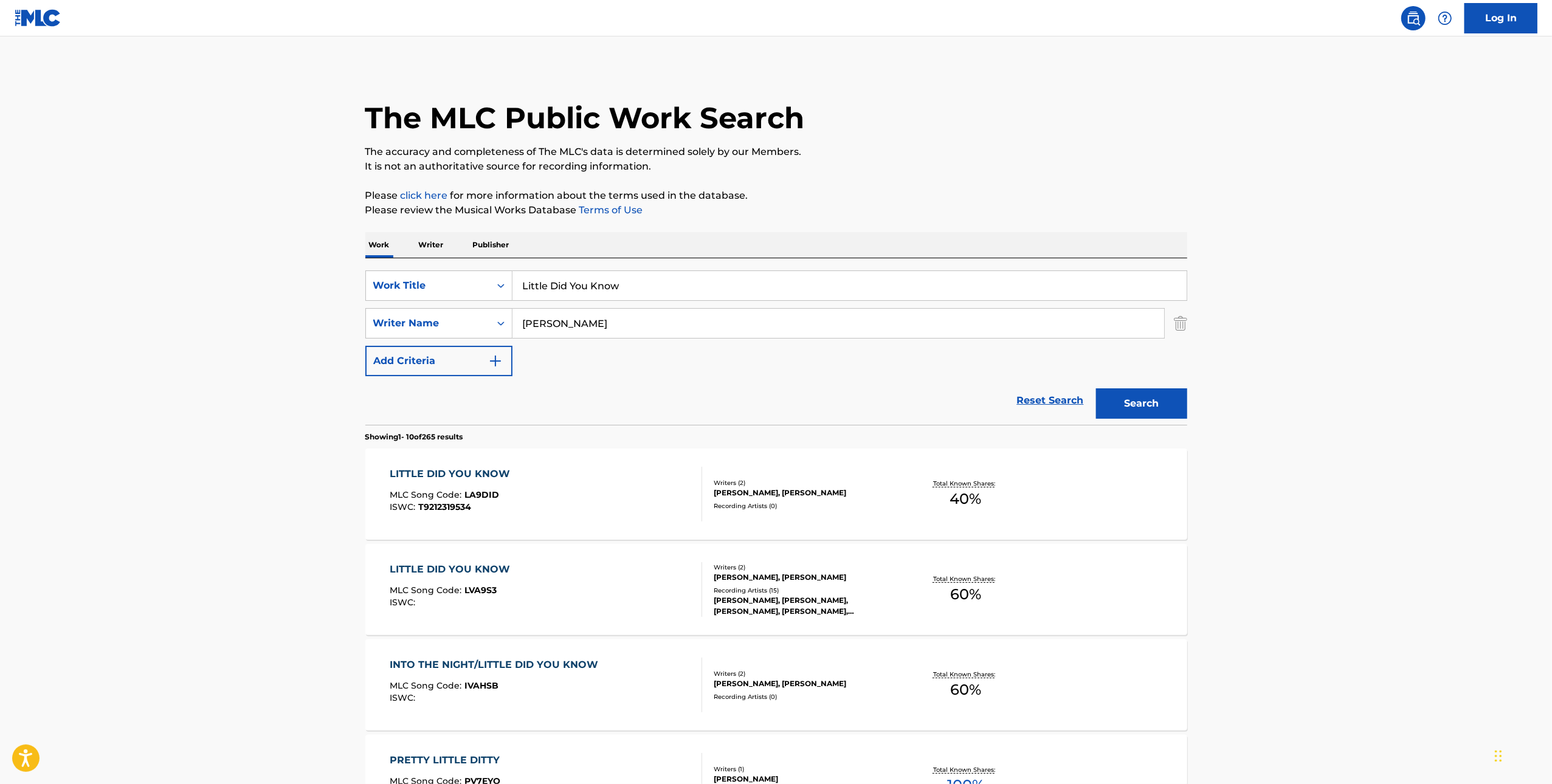
click at [660, 496] on div "LITTLE DID YOU KNOW MLC Song Code : LA9DID ISWC : T9212319534" at bounding box center [546, 494] width 312 height 55
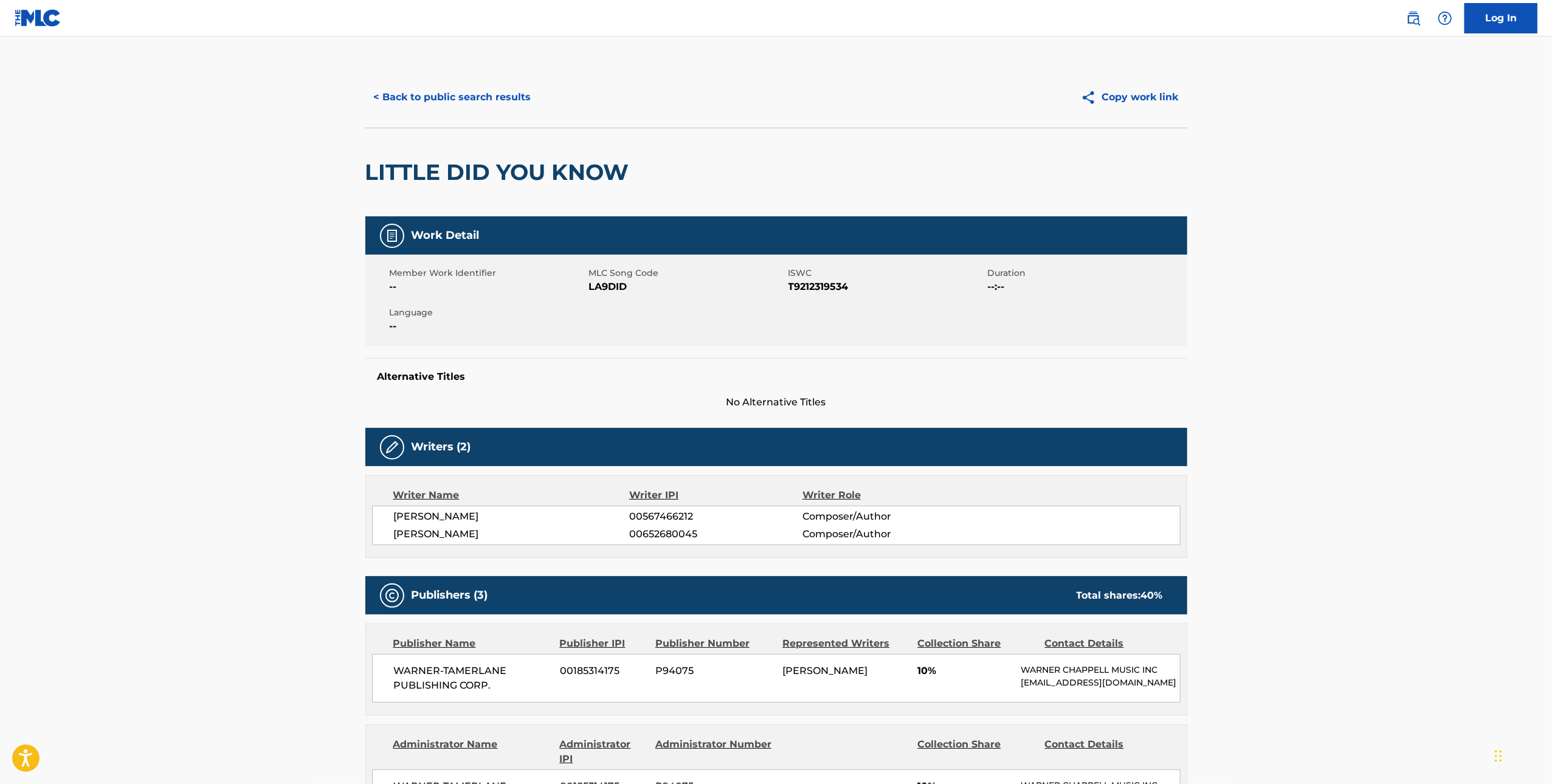
click at [614, 288] on span "LA9DID" at bounding box center [687, 287] width 197 height 15
click at [462, 92] on button "< Back to public search results" at bounding box center [452, 97] width 175 height 30
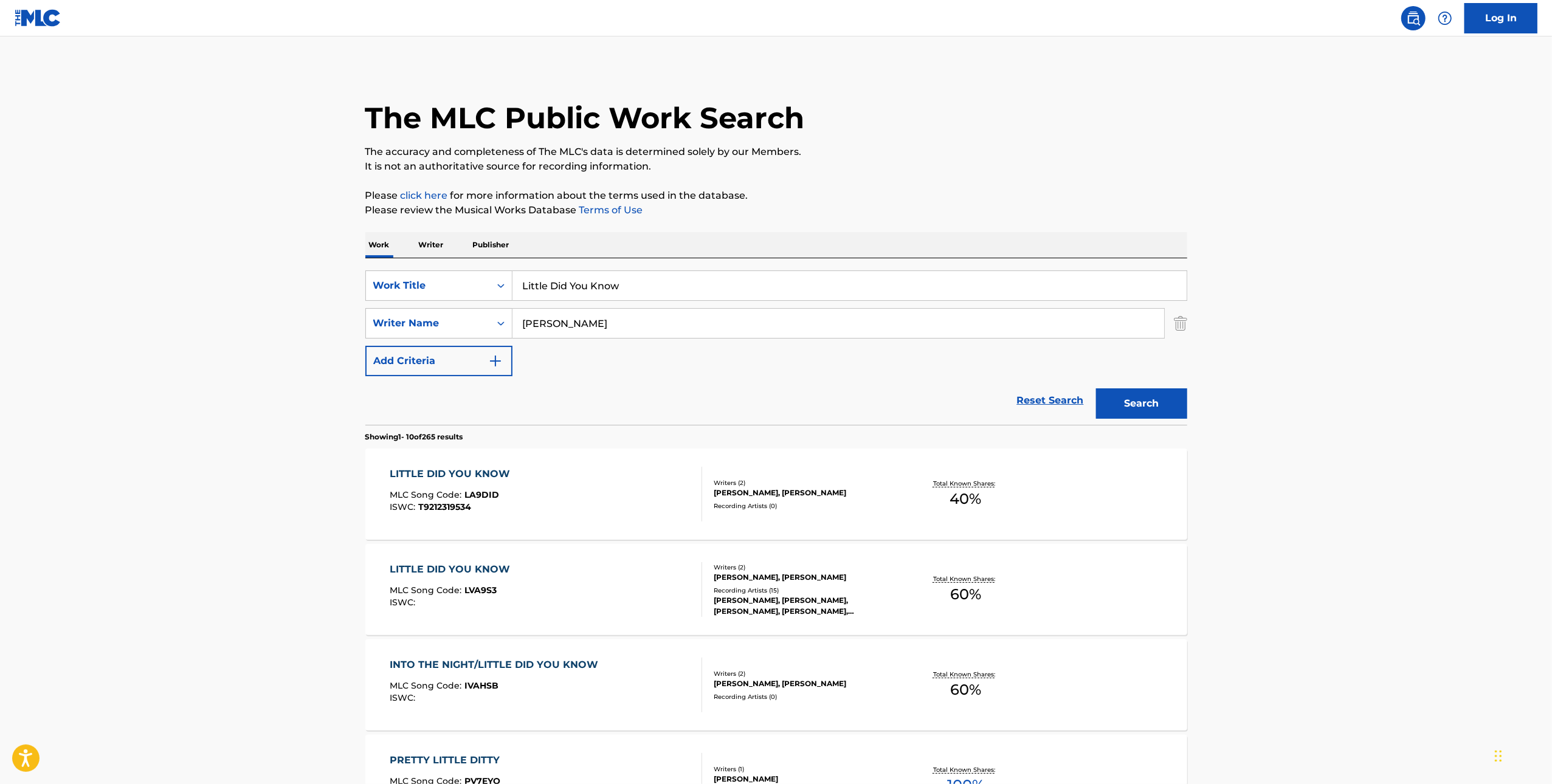
click at [660, 279] on input "Little Did You Know" at bounding box center [849, 285] width 674 height 29
paste input "86"
type input "86"
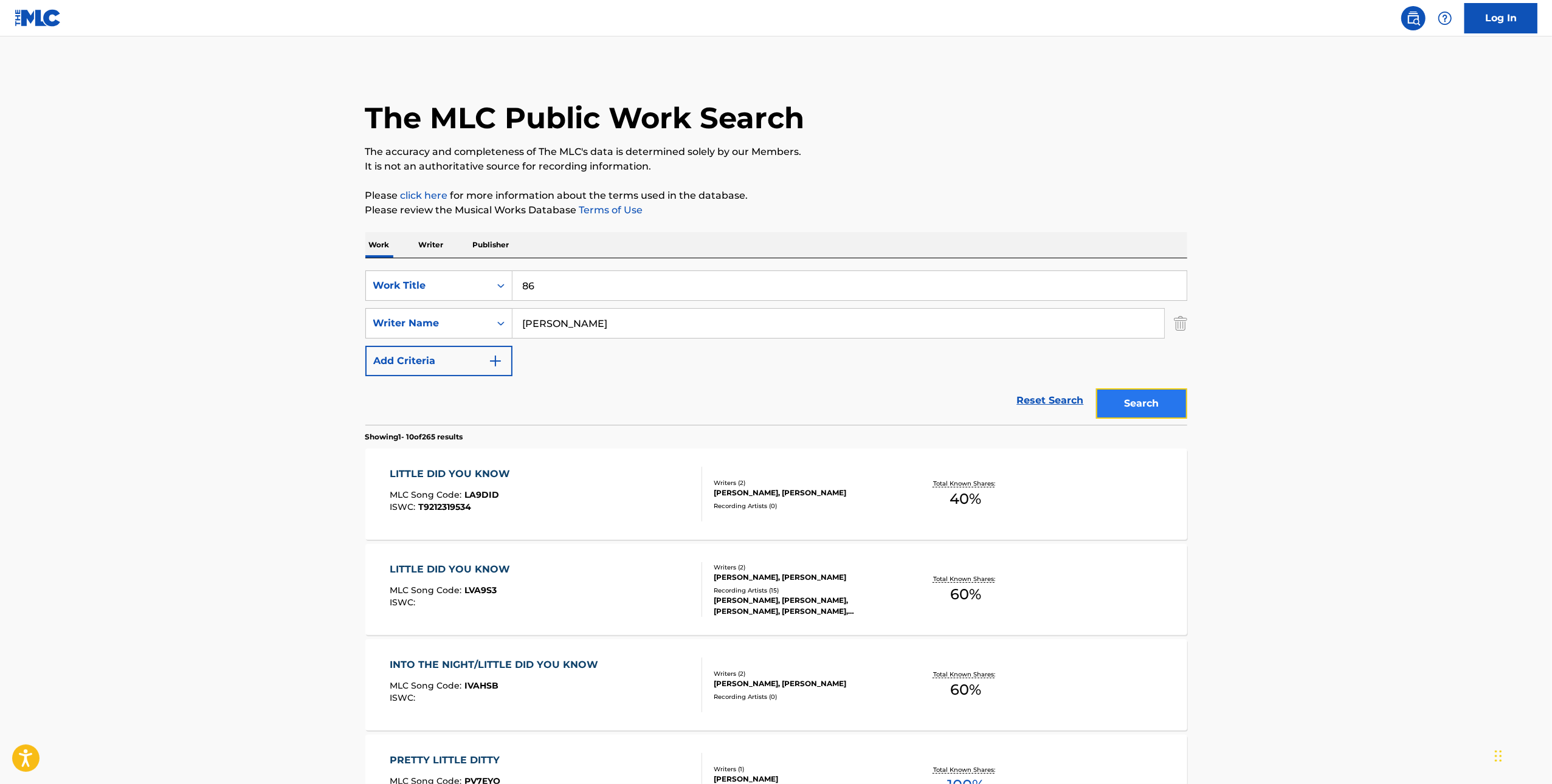
click at [1147, 409] on button "Search" at bounding box center [1141, 403] width 91 height 30
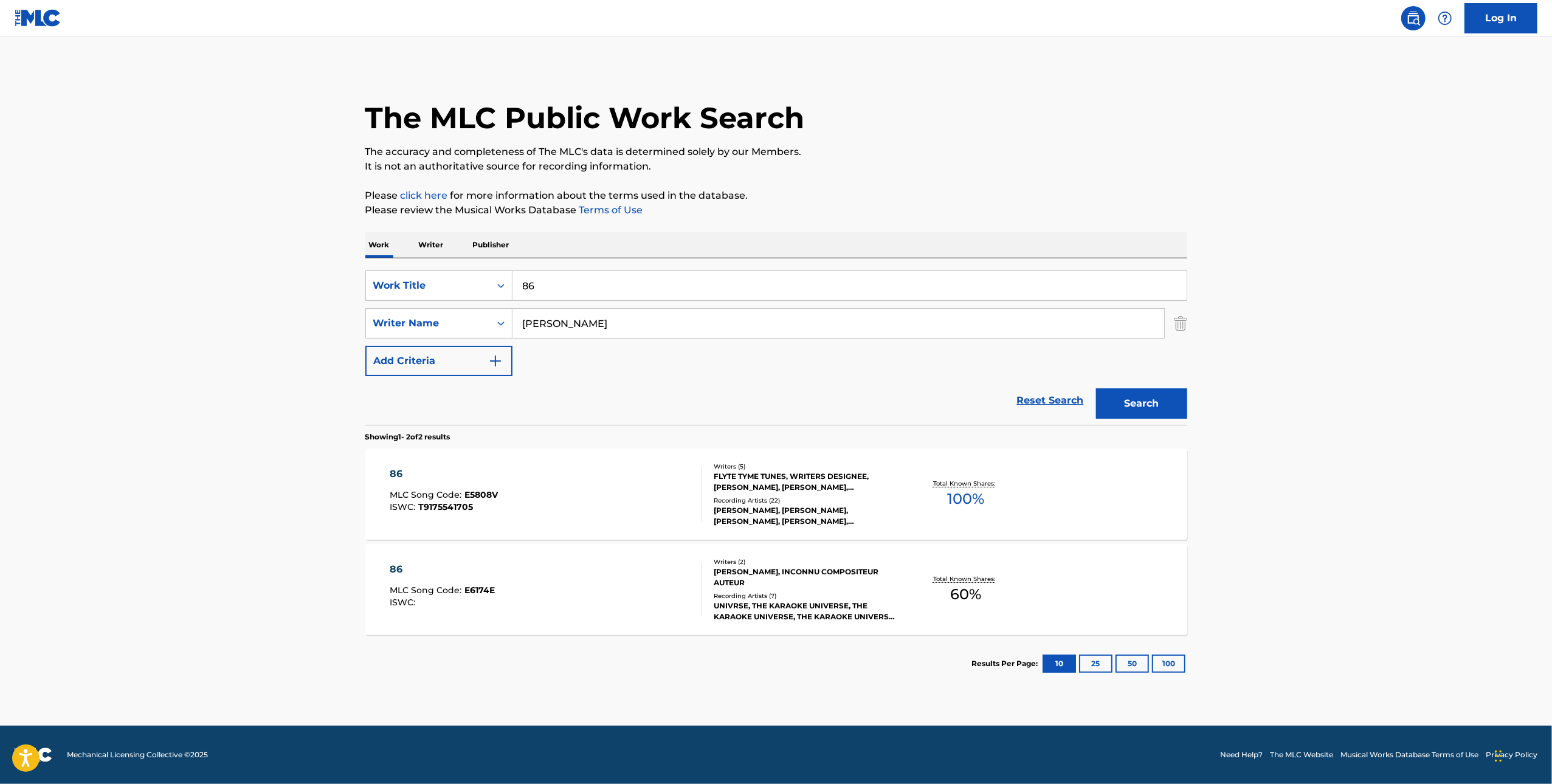
click at [659, 609] on div "86 MLC Song Code : E6174E ISWC :" at bounding box center [546, 590] width 312 height 55
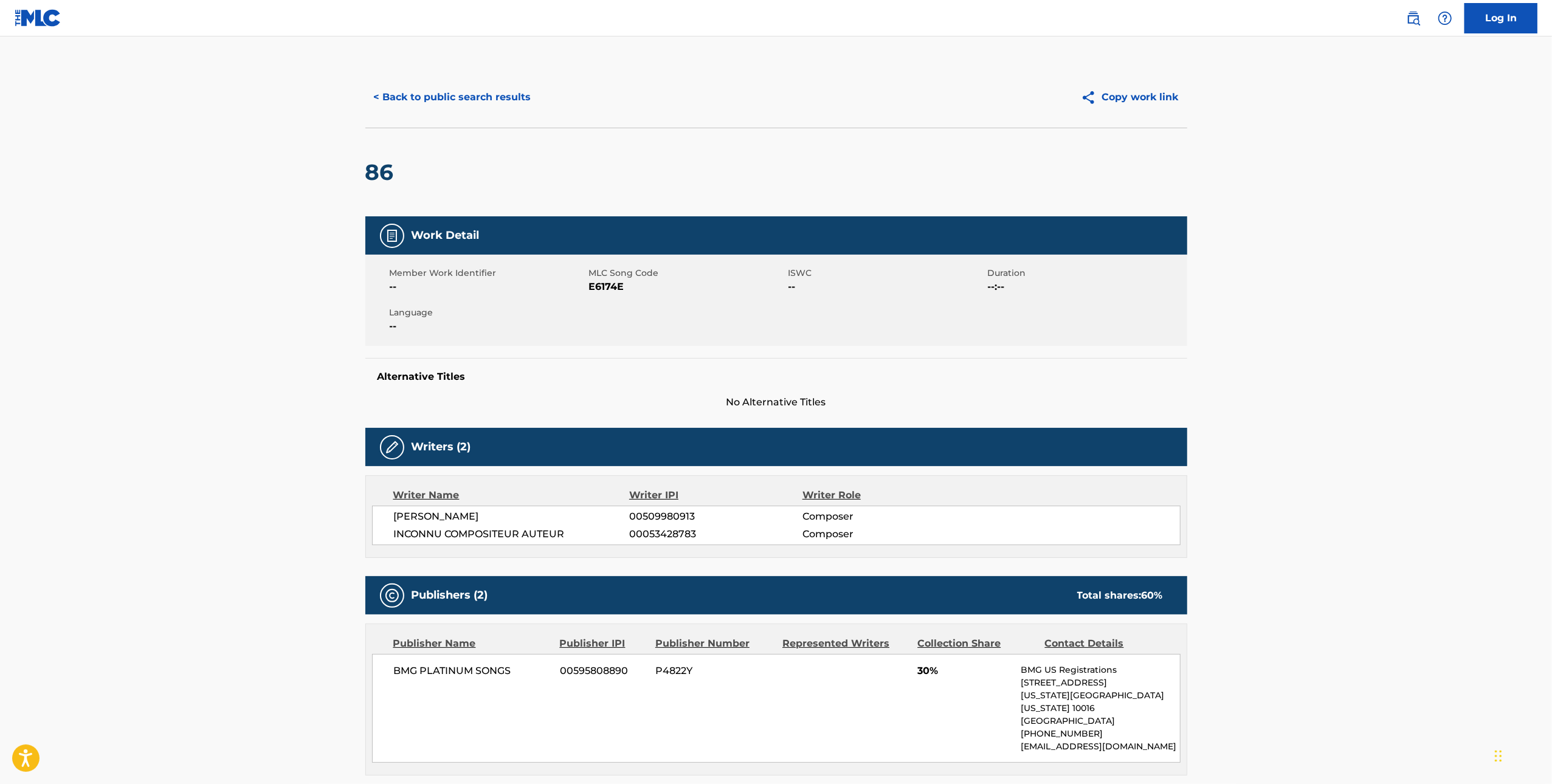
click at [576, 275] on span "Member Work Identifier" at bounding box center [488, 273] width 197 height 13
click at [576, 275] on span "Member Work Identifier" at bounding box center [488, 273] width 197 height 13
click at [585, 283] on span "--" at bounding box center [488, 287] width 197 height 15
click at [615, 285] on span "E6174E" at bounding box center [687, 287] width 197 height 15
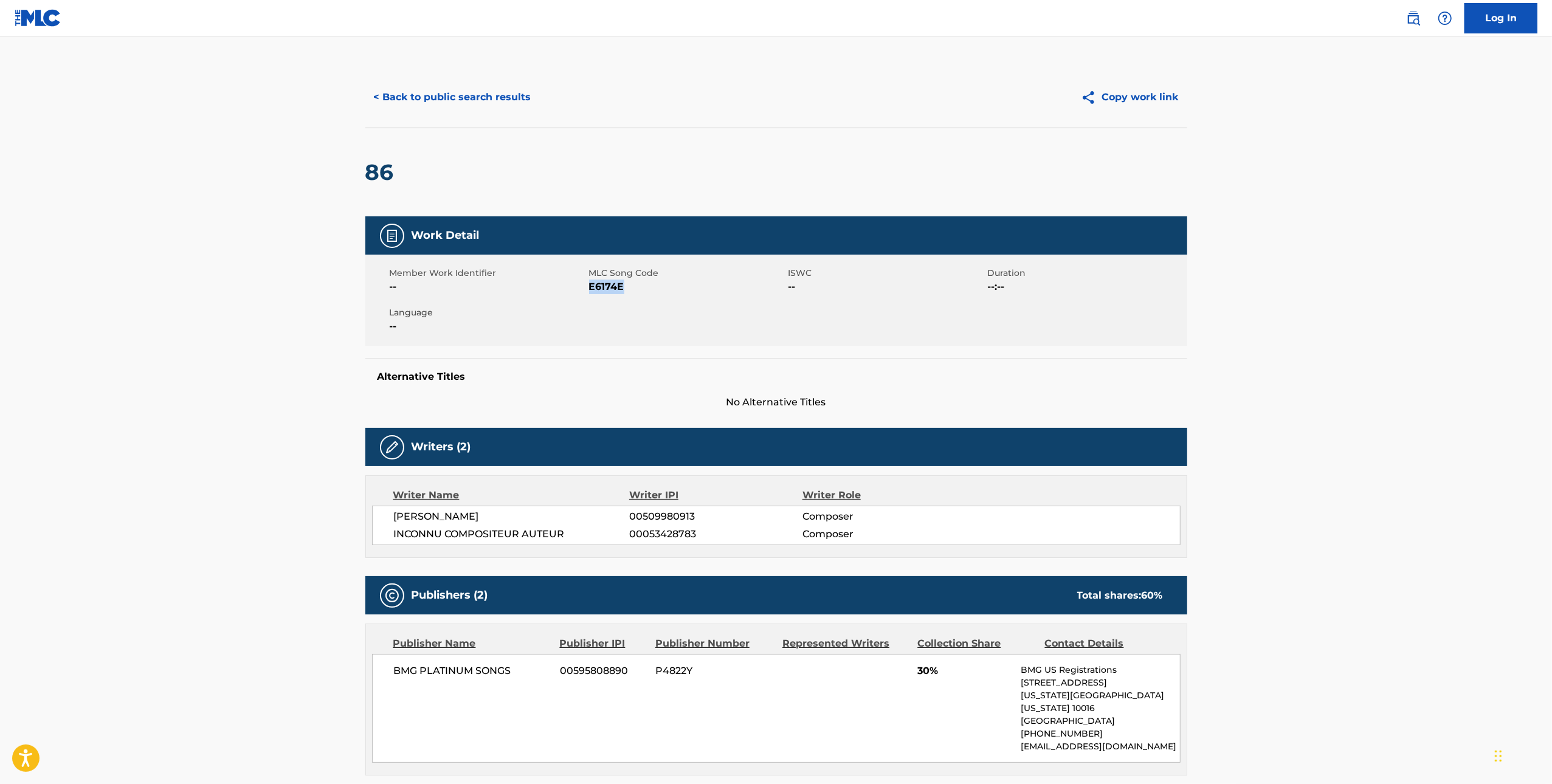
click at [616, 285] on span "E6174E" at bounding box center [687, 287] width 197 height 15
click at [463, 92] on button "< Back to public search results" at bounding box center [452, 97] width 175 height 30
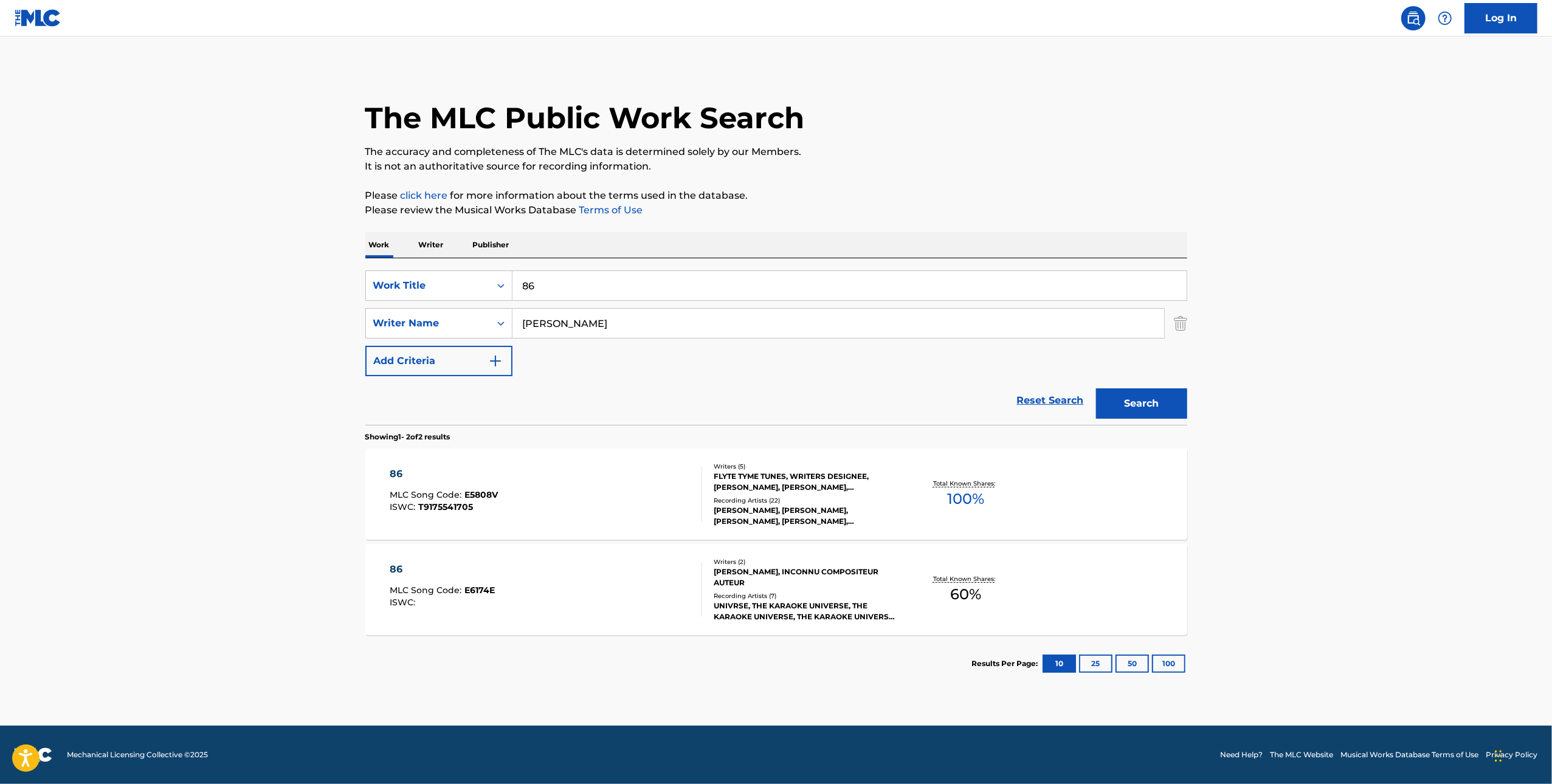
click at [538, 475] on div "86 MLC Song Code : E5808V ISWC : T9175541705" at bounding box center [546, 494] width 312 height 55
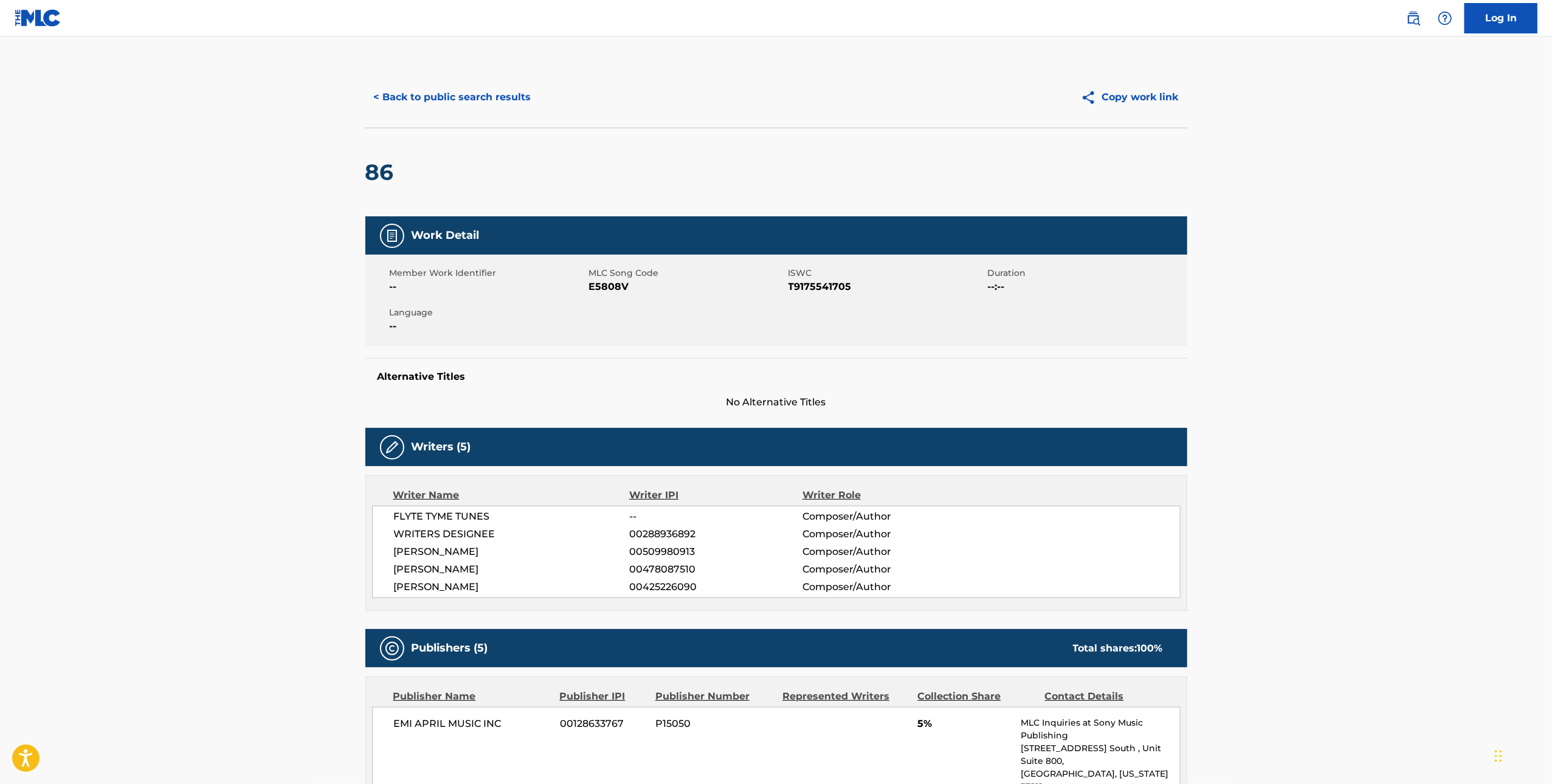
click at [607, 282] on span "E5808V" at bounding box center [687, 287] width 197 height 15
click at [608, 282] on span "E5808V" at bounding box center [687, 287] width 197 height 15
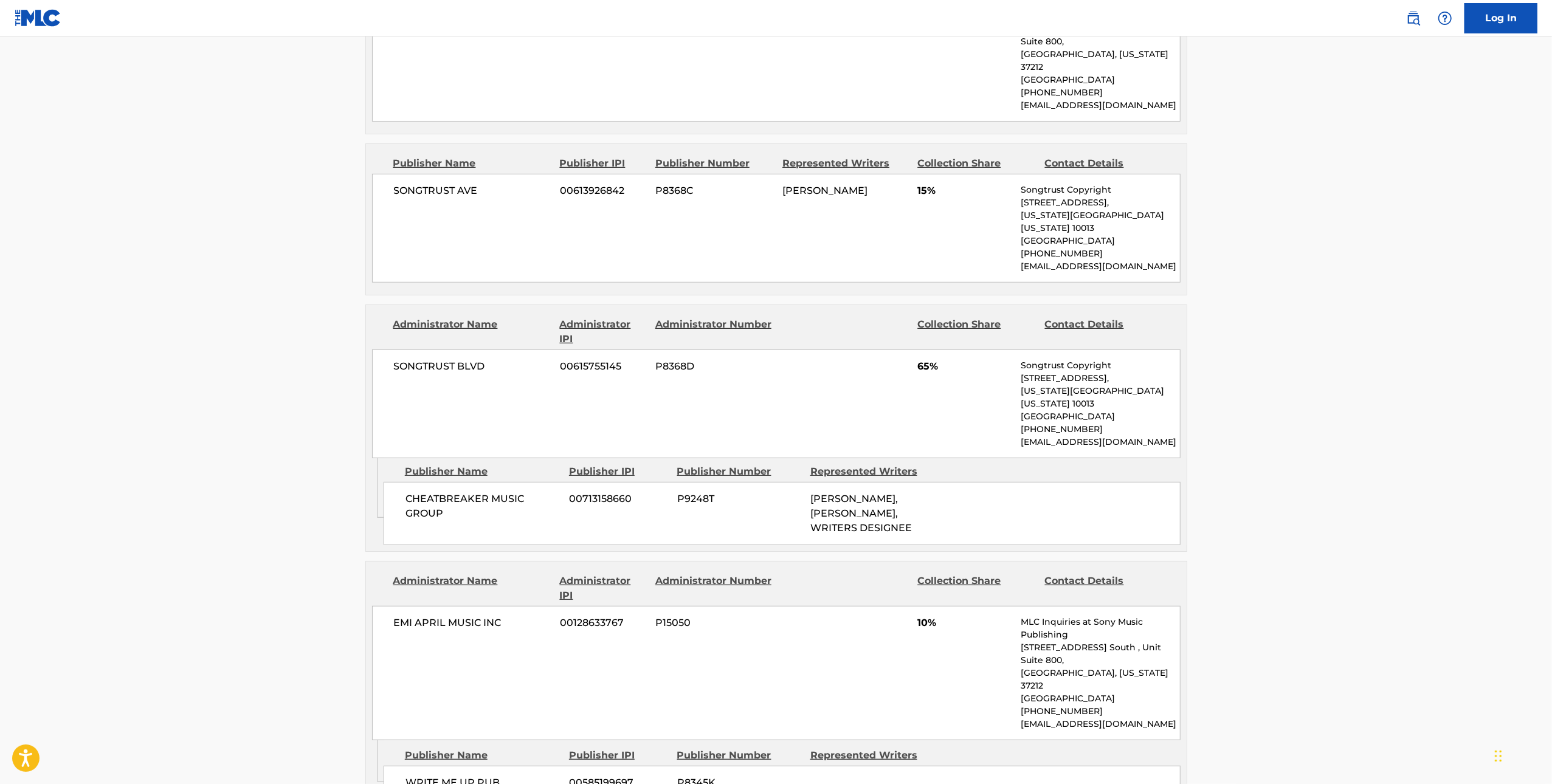
scroll to position [722, 0]
drag, startPoint x: 463, startPoint y: 465, endPoint x: 409, endPoint y: 449, distance: 56.3
click at [409, 489] on span "CHEATBREAKER MUSIC GROUP" at bounding box center [483, 504] width 155 height 29
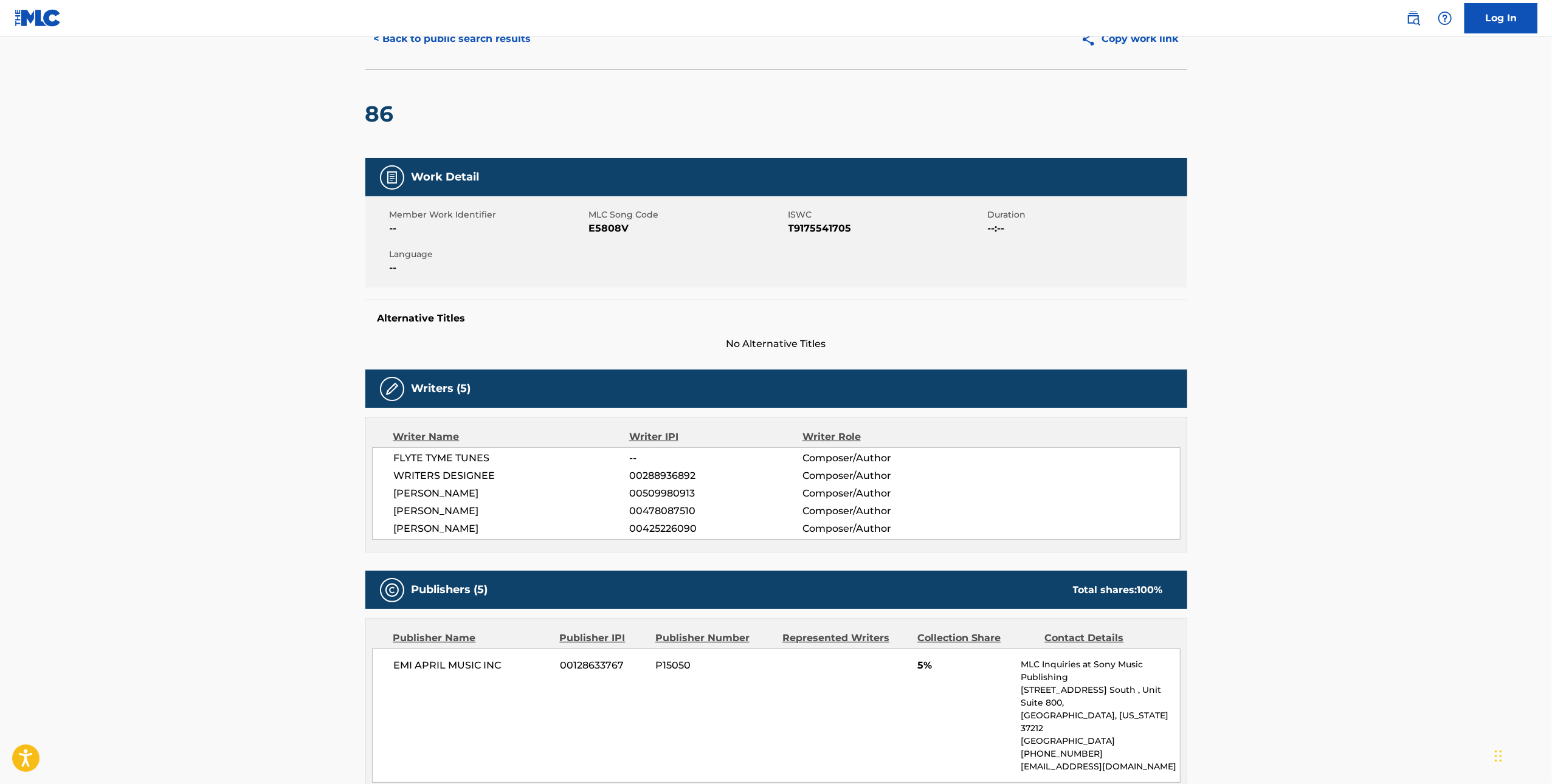
scroll to position [0, 0]
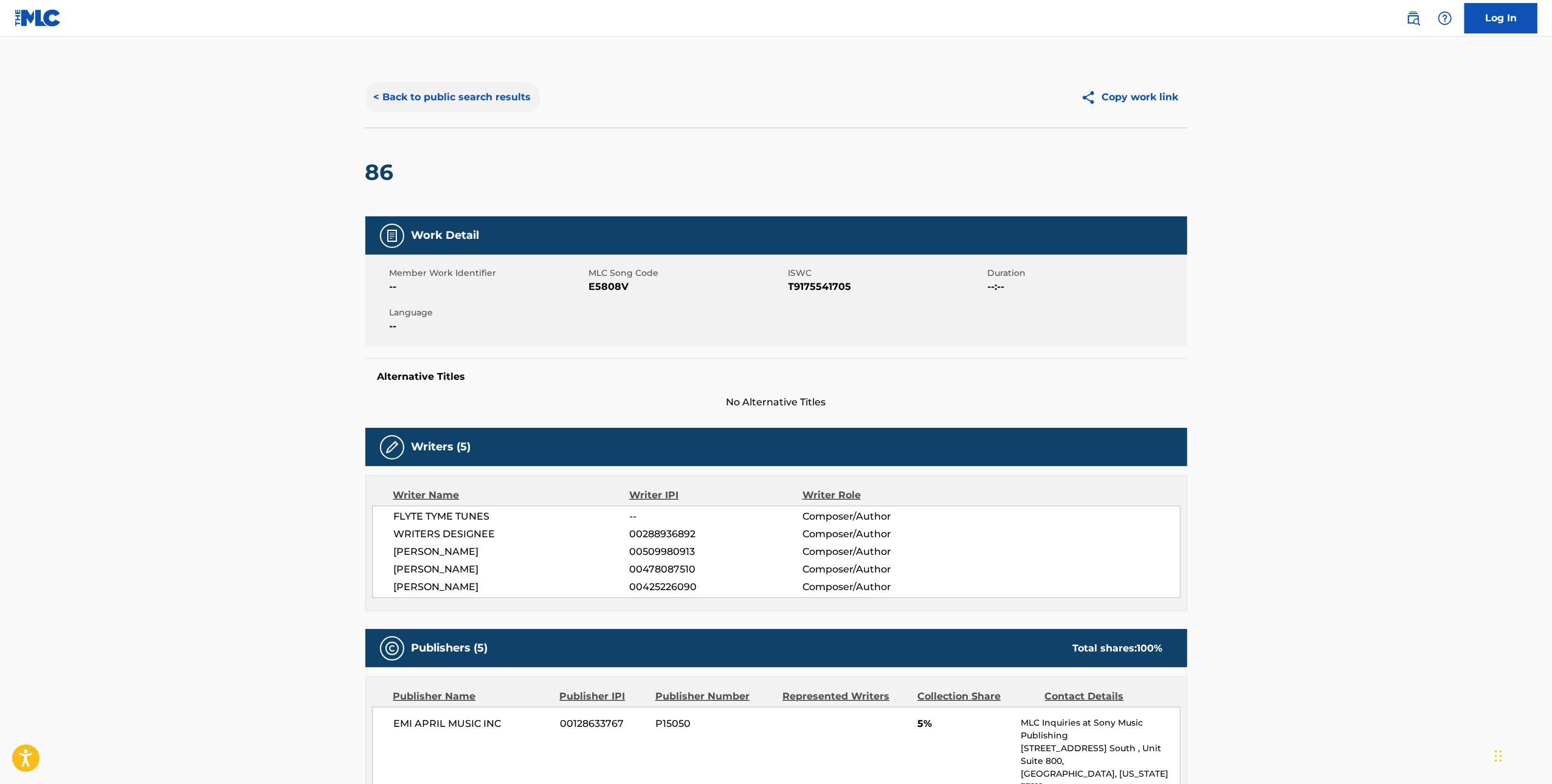
click at [435, 87] on button "< Back to public search results" at bounding box center [452, 97] width 175 height 30
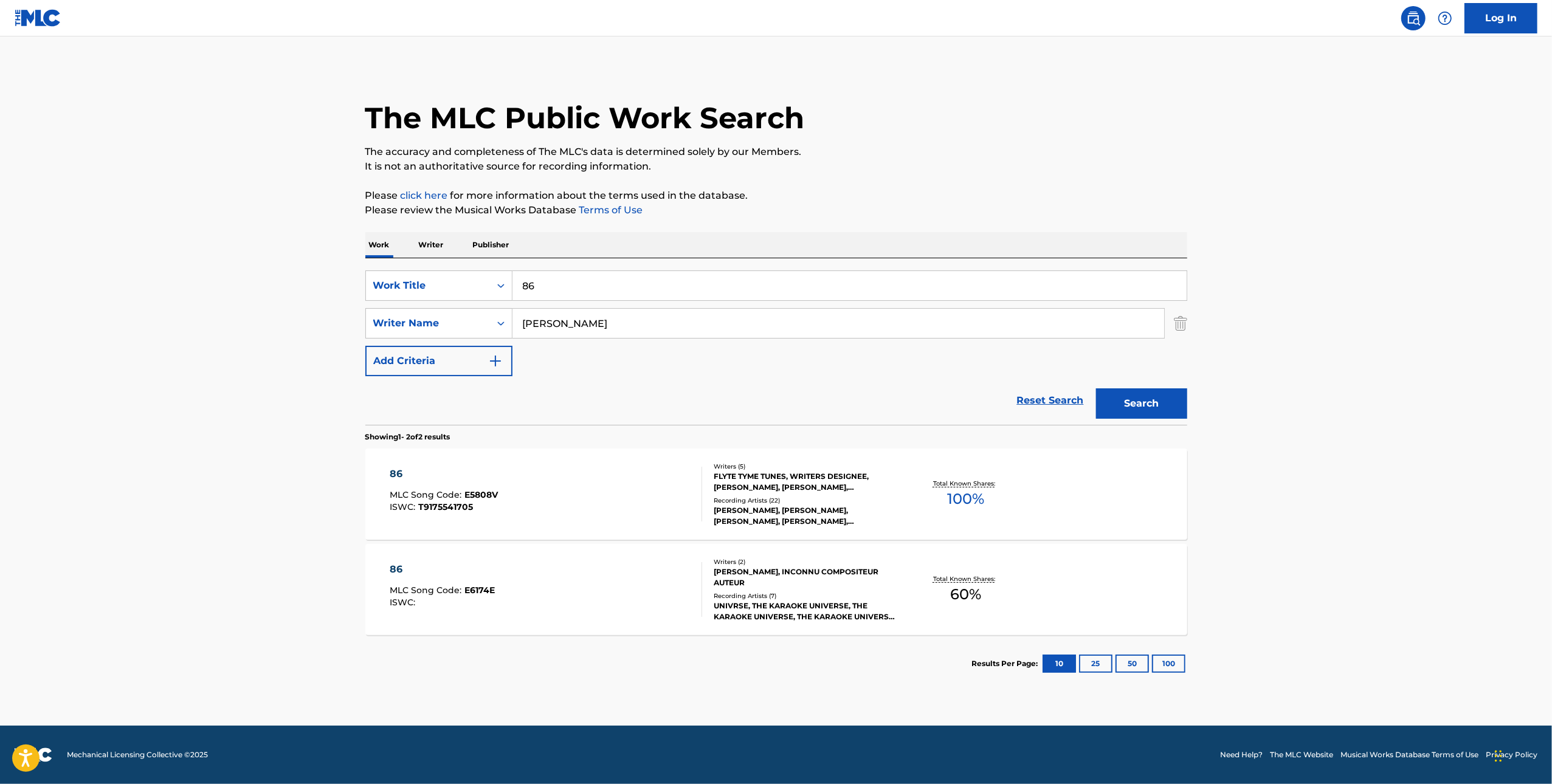
click at [708, 285] on input "86" at bounding box center [849, 285] width 674 height 29
paste input "Northern Lights"
type input "Northern Lights"
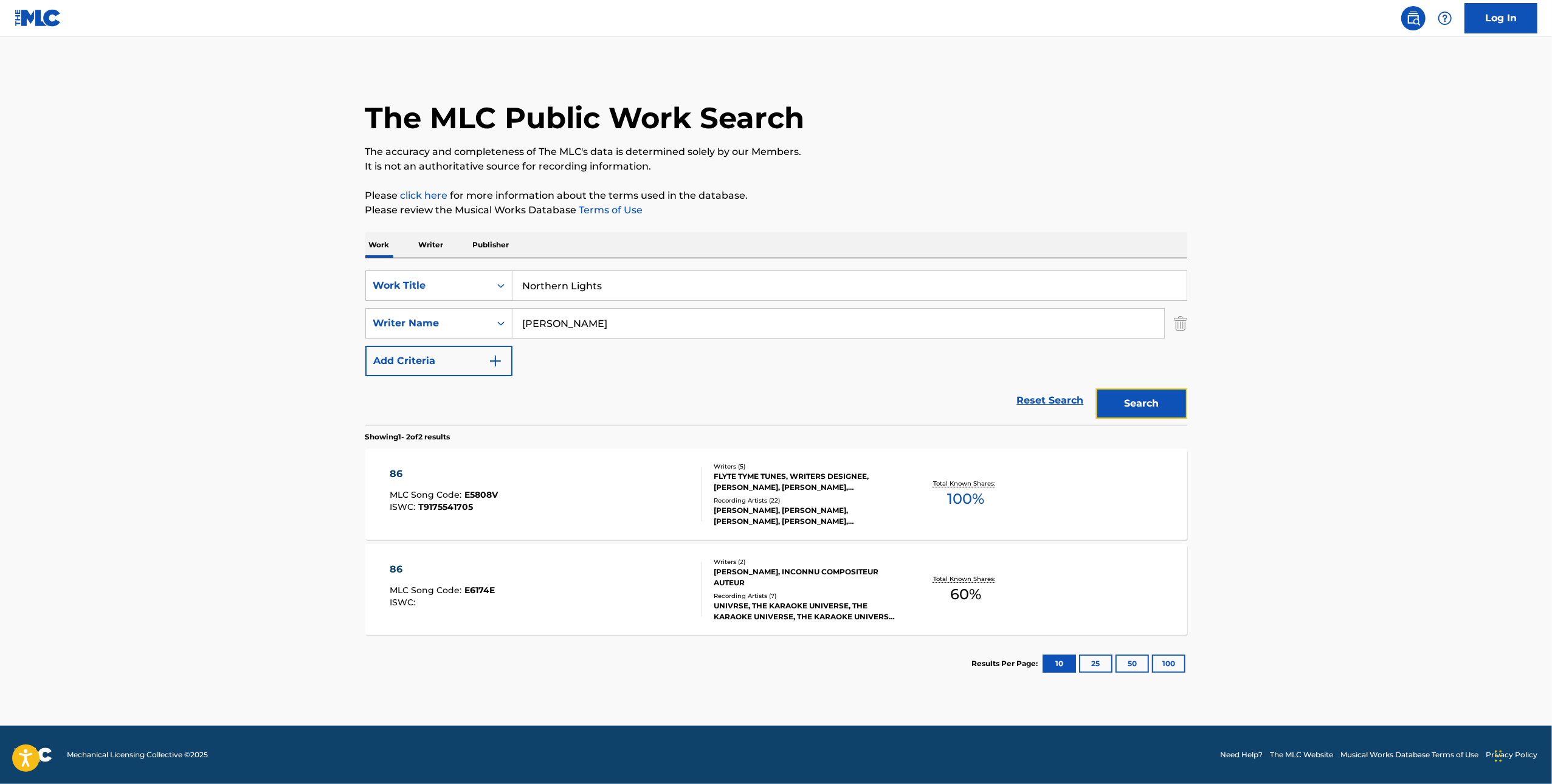
drag, startPoint x: 1132, startPoint y: 407, endPoint x: 1125, endPoint y: 414, distance: 9.9
click at [1133, 407] on button "Search" at bounding box center [1141, 403] width 91 height 30
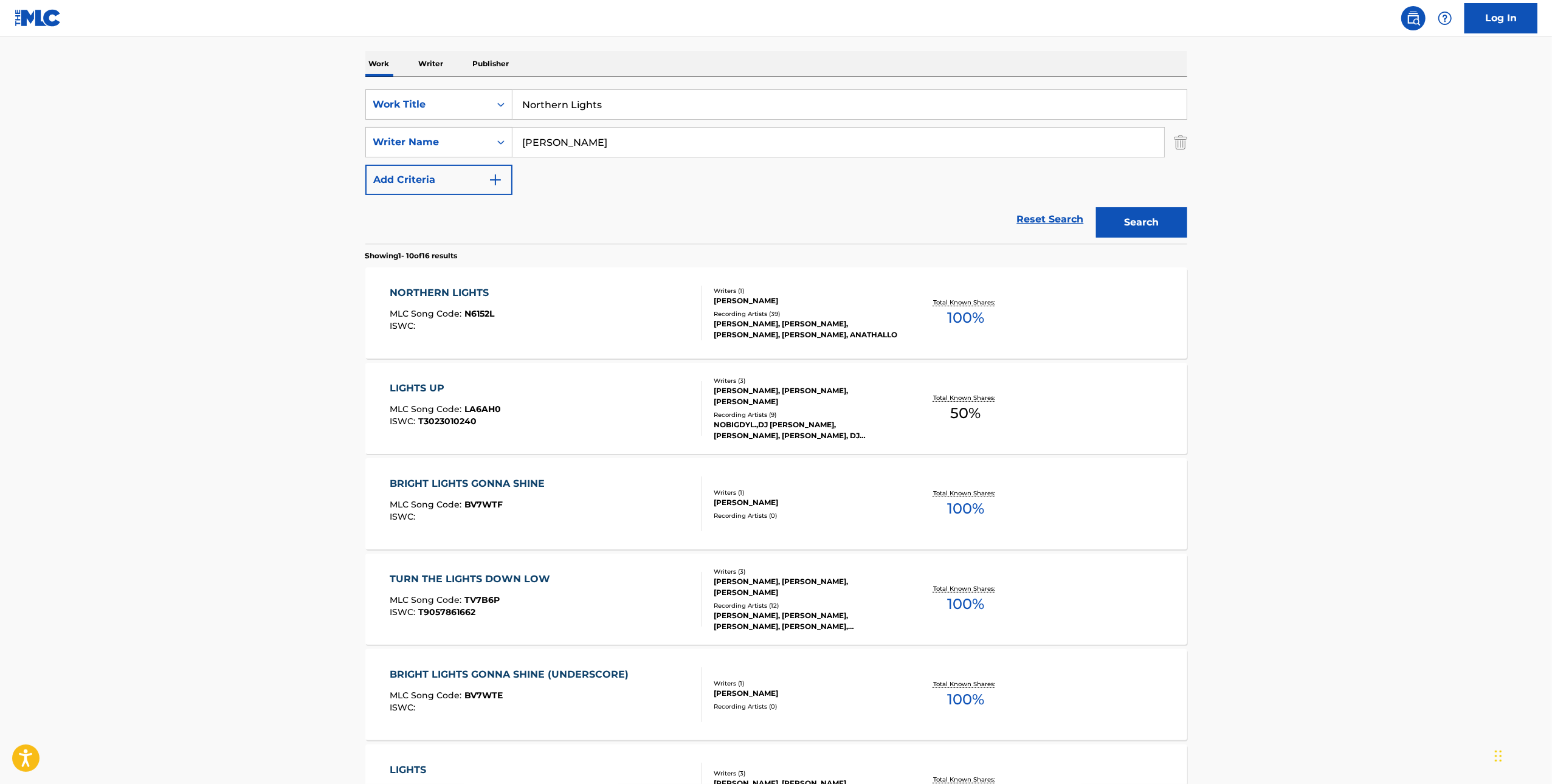
scroll to position [184, 0]
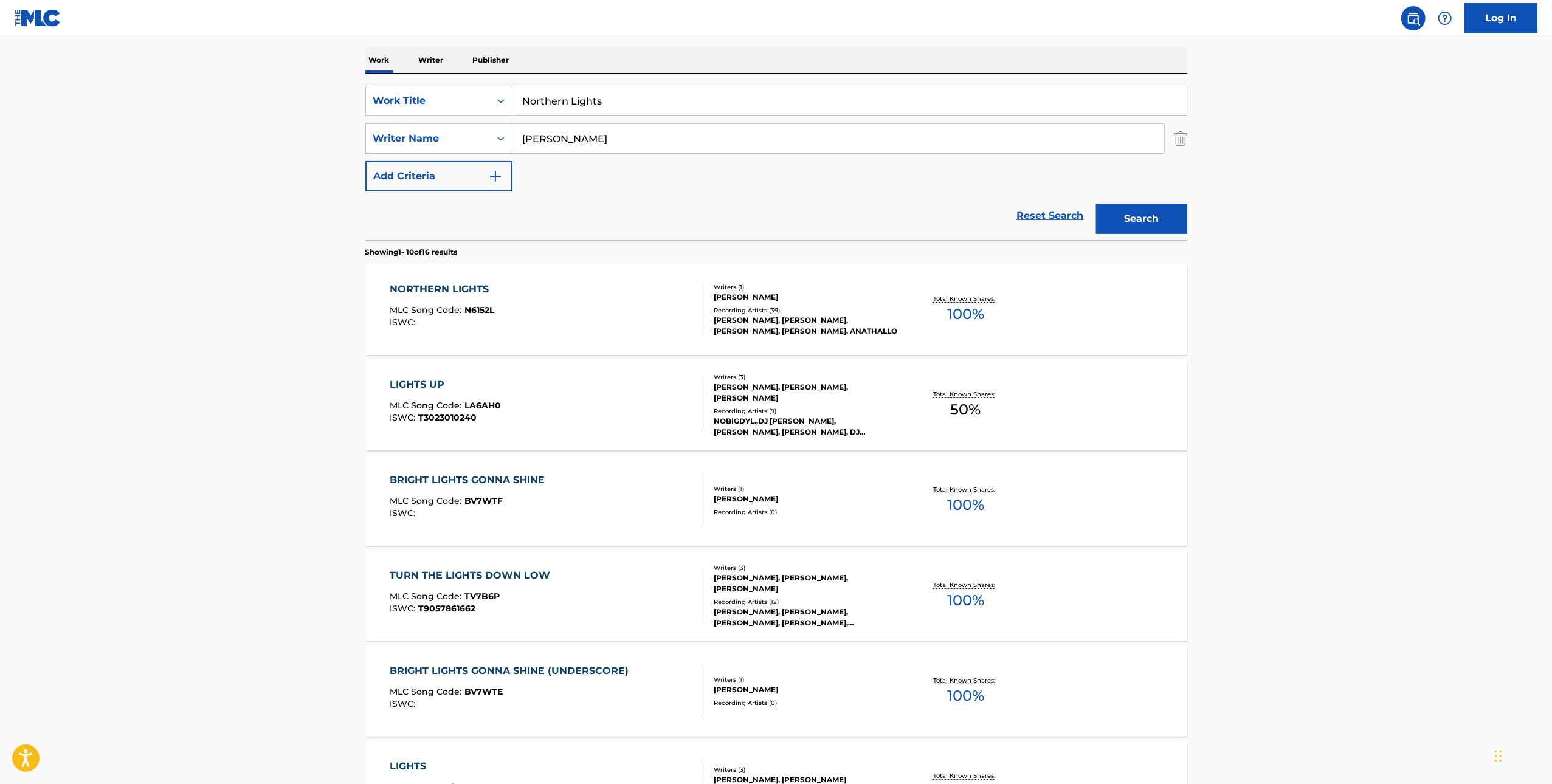
click at [615, 291] on div "NORTHERN LIGHTS MLC Song Code : N6152L ISWC :" at bounding box center [546, 309] width 312 height 55
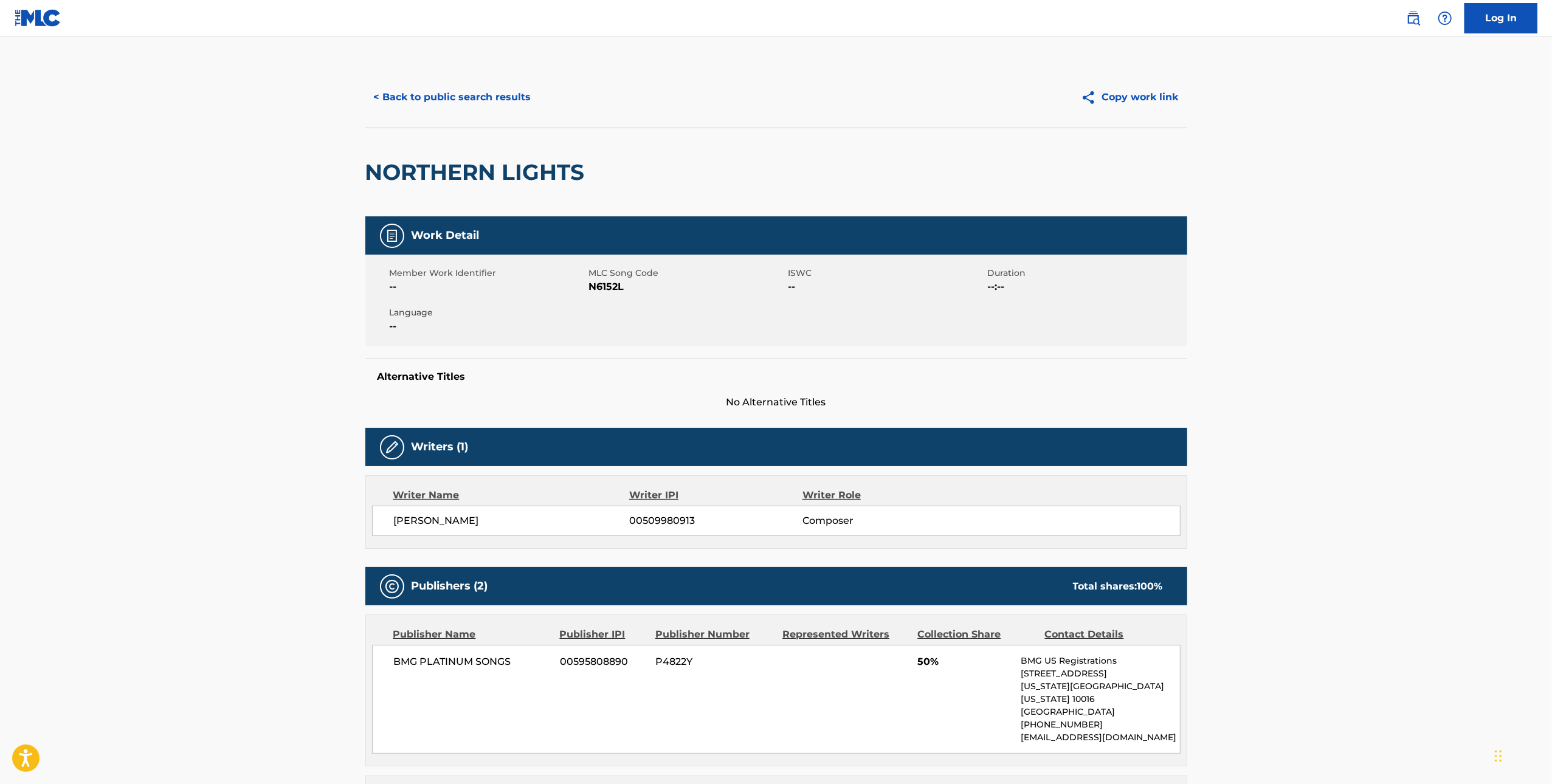
click at [619, 295] on div "Member Work Identifier -- MLC Song Code N6152L ISWC -- Duration --:-- Language …" at bounding box center [776, 300] width 822 height 91
click at [613, 286] on span "N6152L" at bounding box center [687, 287] width 197 height 15
click at [495, 103] on button "< Back to public search results" at bounding box center [452, 97] width 175 height 30
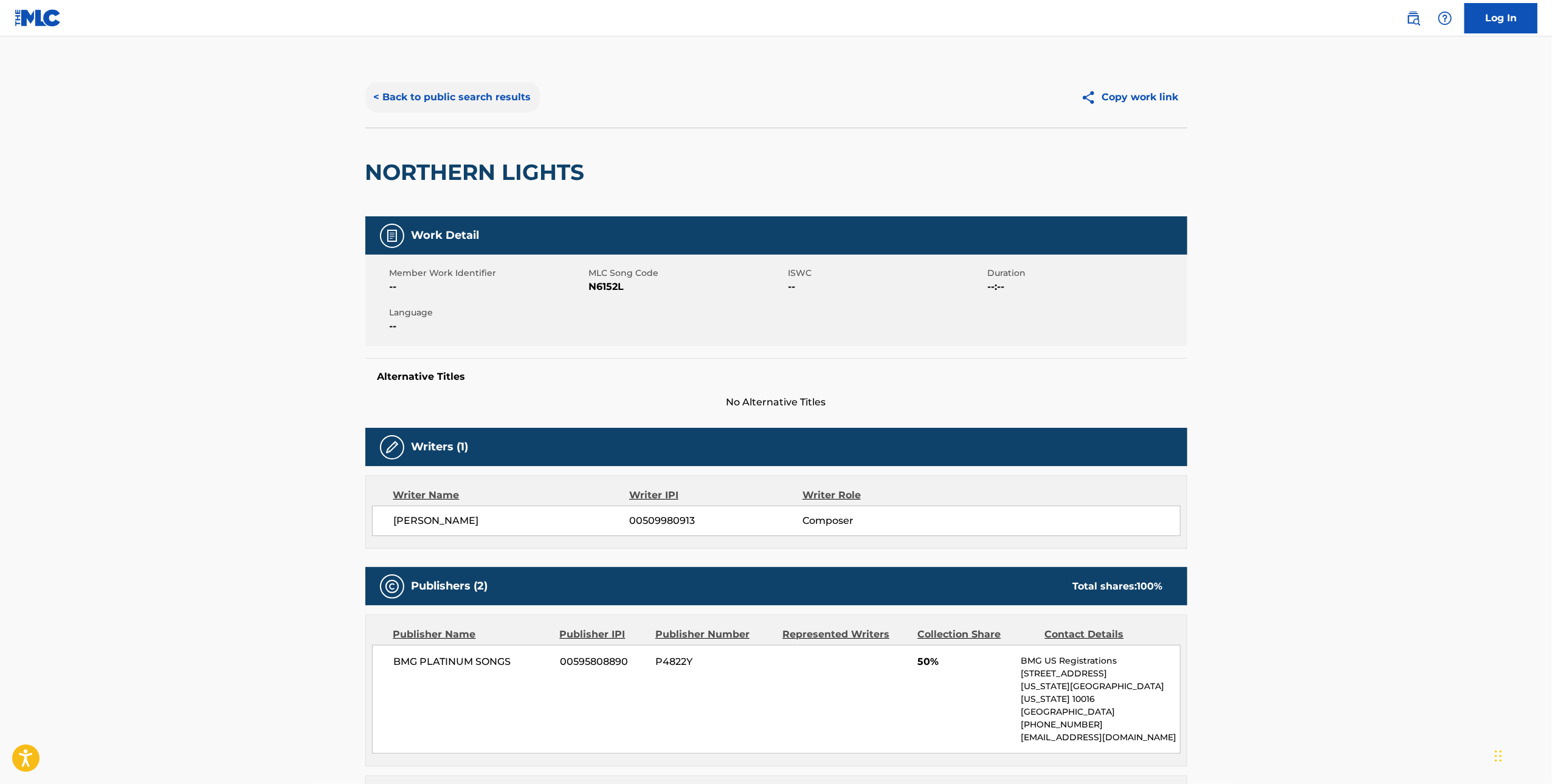
scroll to position [184, 0]
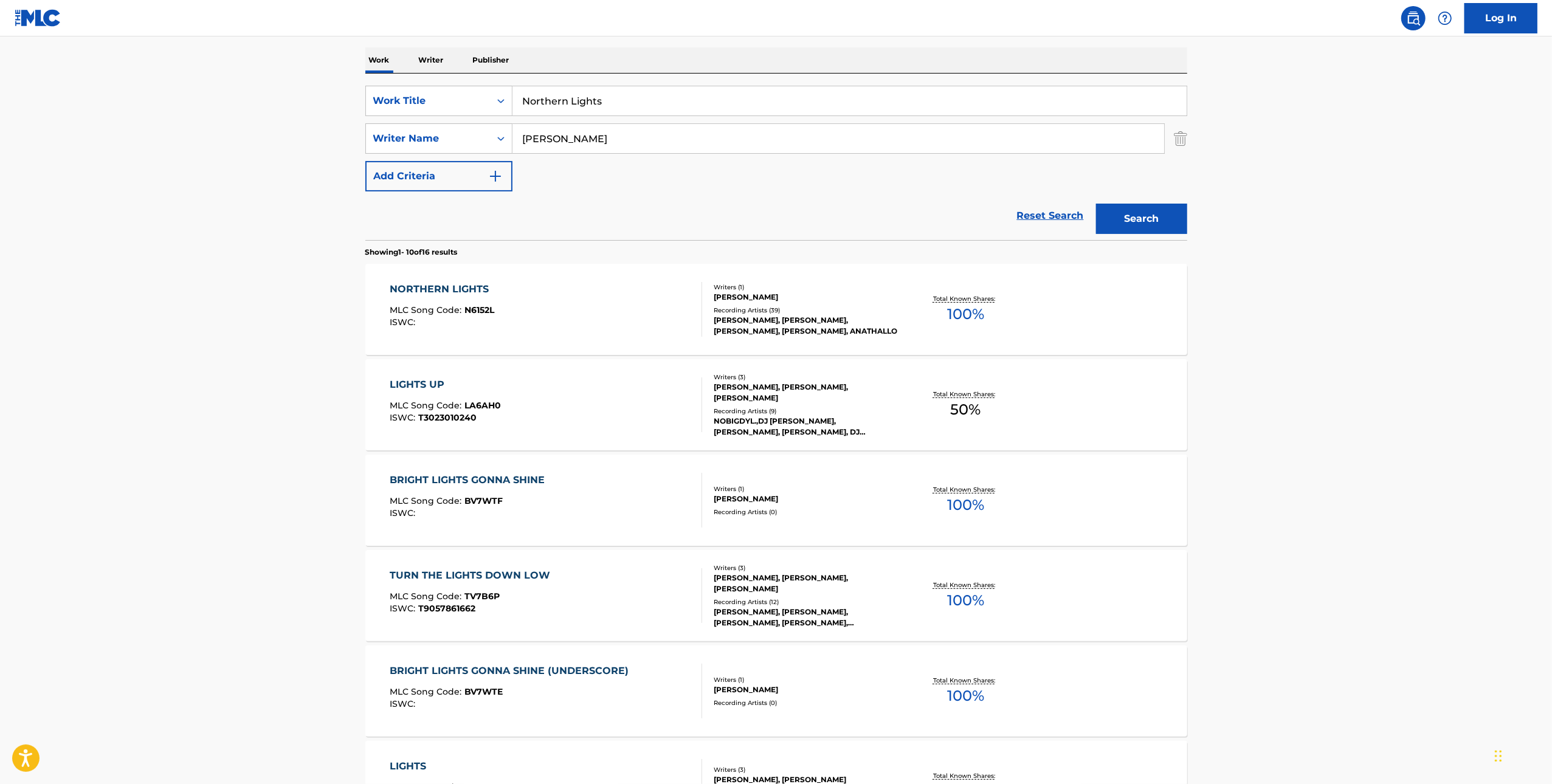
click at [712, 108] on input "Northern Lights" at bounding box center [849, 101] width 674 height 29
paste input "Scripture"
type input "Scripture"
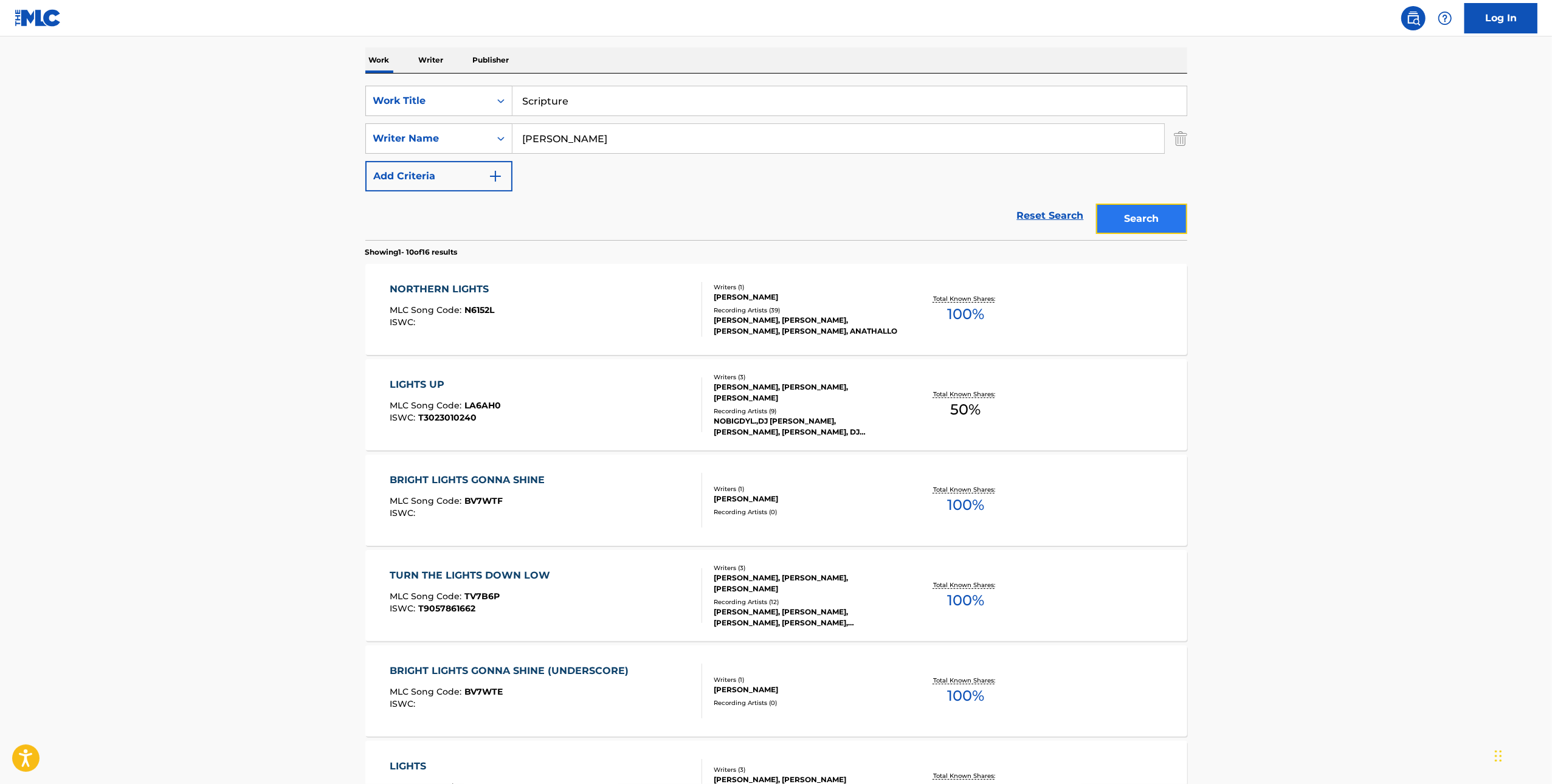
click at [1101, 210] on button "Search" at bounding box center [1141, 219] width 91 height 30
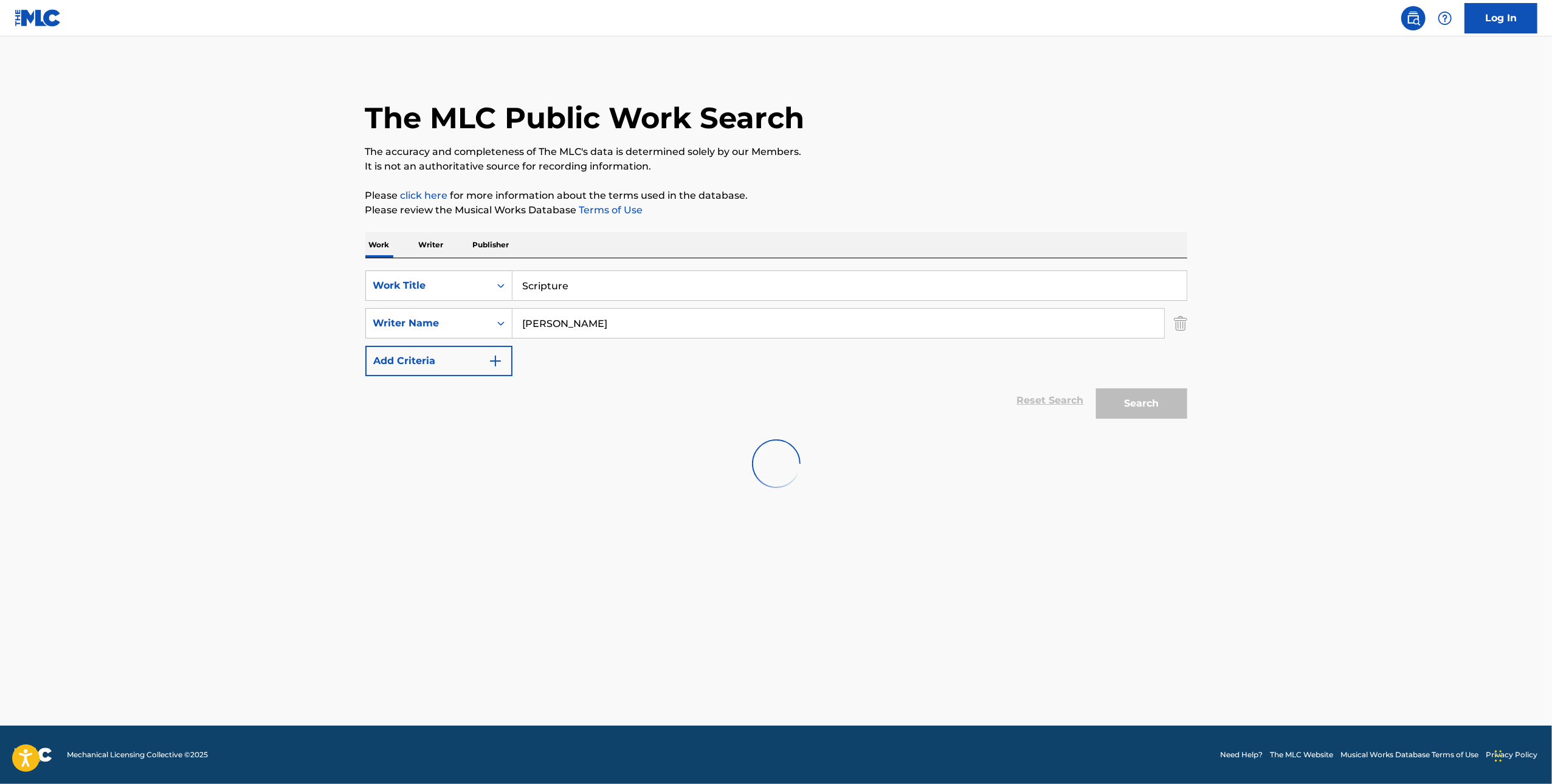
scroll to position [0, 0]
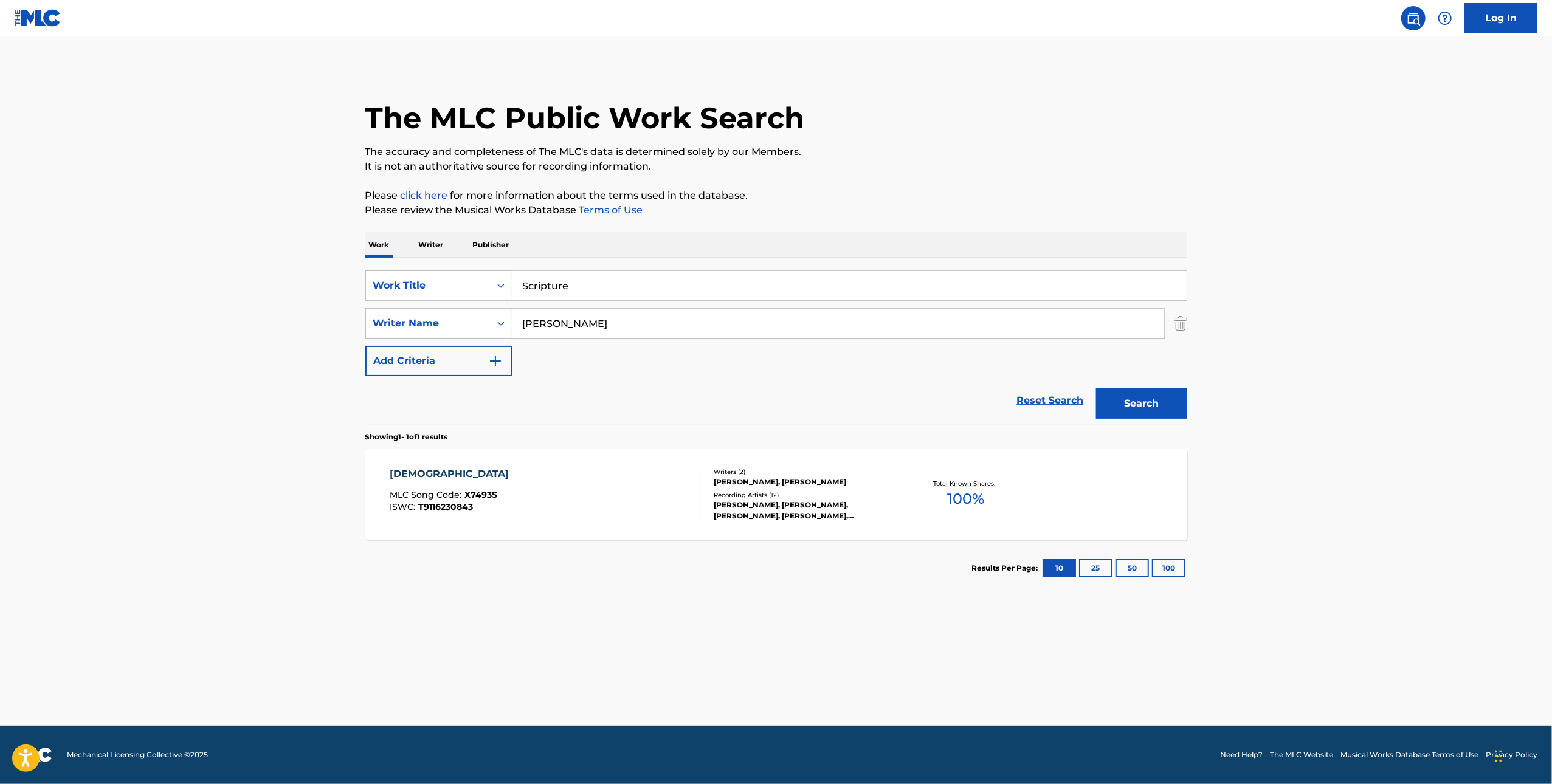
drag, startPoint x: 911, startPoint y: 417, endPoint x: 640, endPoint y: 487, distance: 279.9
click at [640, 487] on div "SearchWithCriteria67b580d2-5d5c-4a67-b226-ab2297415c7b Work Title Scripture Sea…" at bounding box center [776, 427] width 822 height 338
click at [640, 487] on div "SCRIPTURE MLC Song Code : X7493S ISWC : T9116230843" at bounding box center [546, 494] width 312 height 55
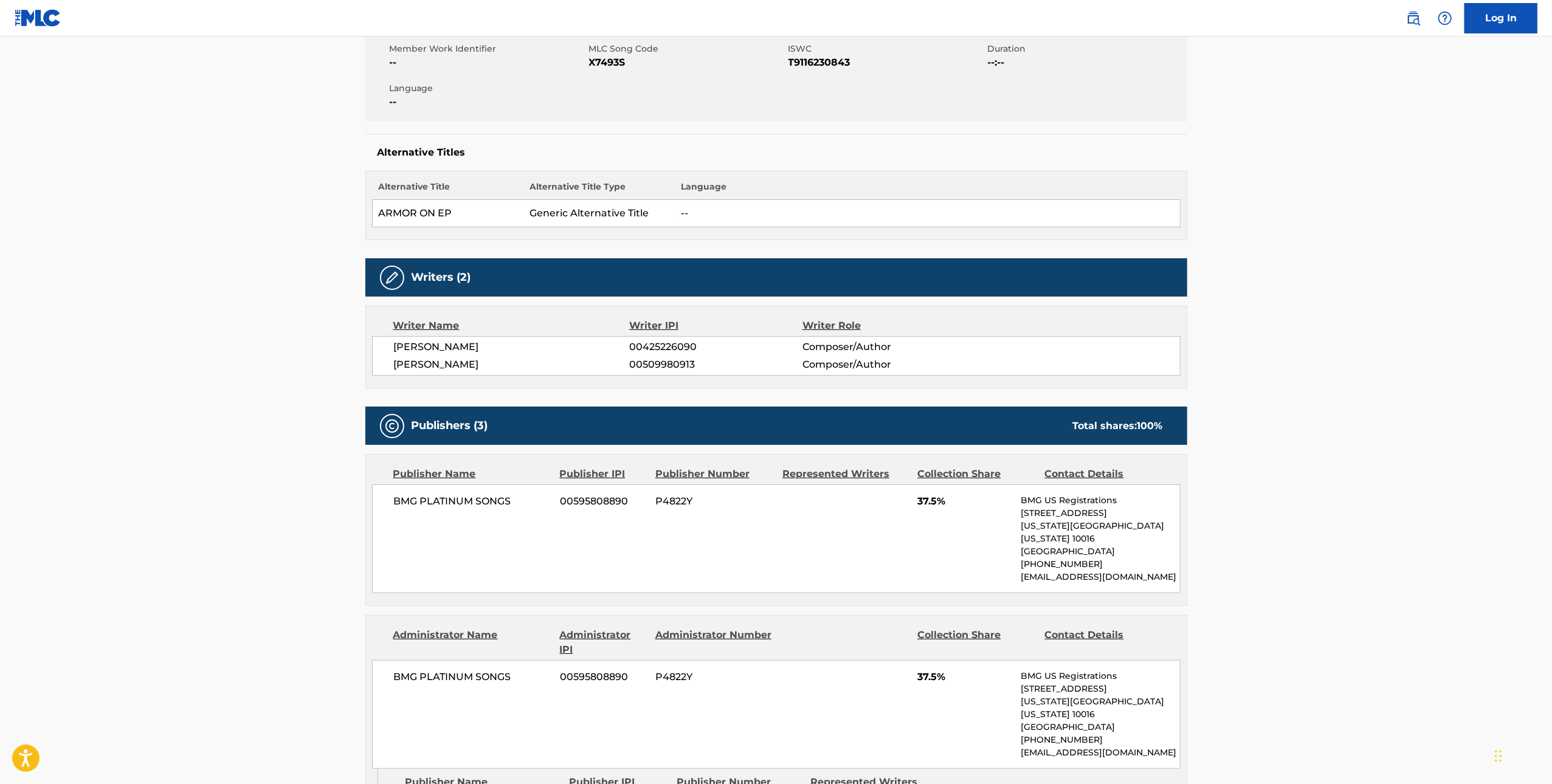
scroll to position [50, 0]
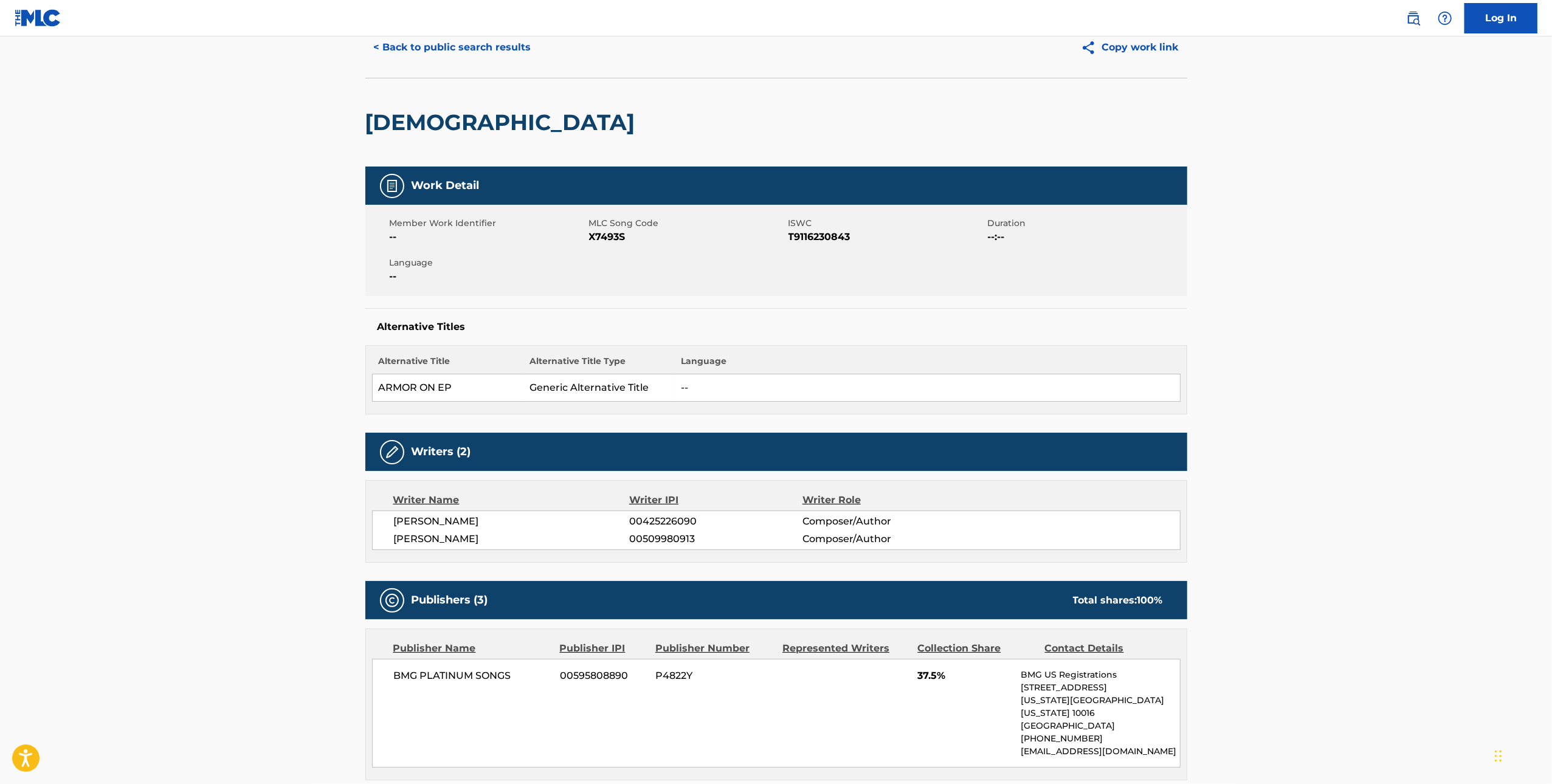
click at [607, 235] on span "X7493S" at bounding box center [687, 237] width 197 height 15
click at [399, 53] on button "< Back to public search results" at bounding box center [452, 47] width 175 height 30
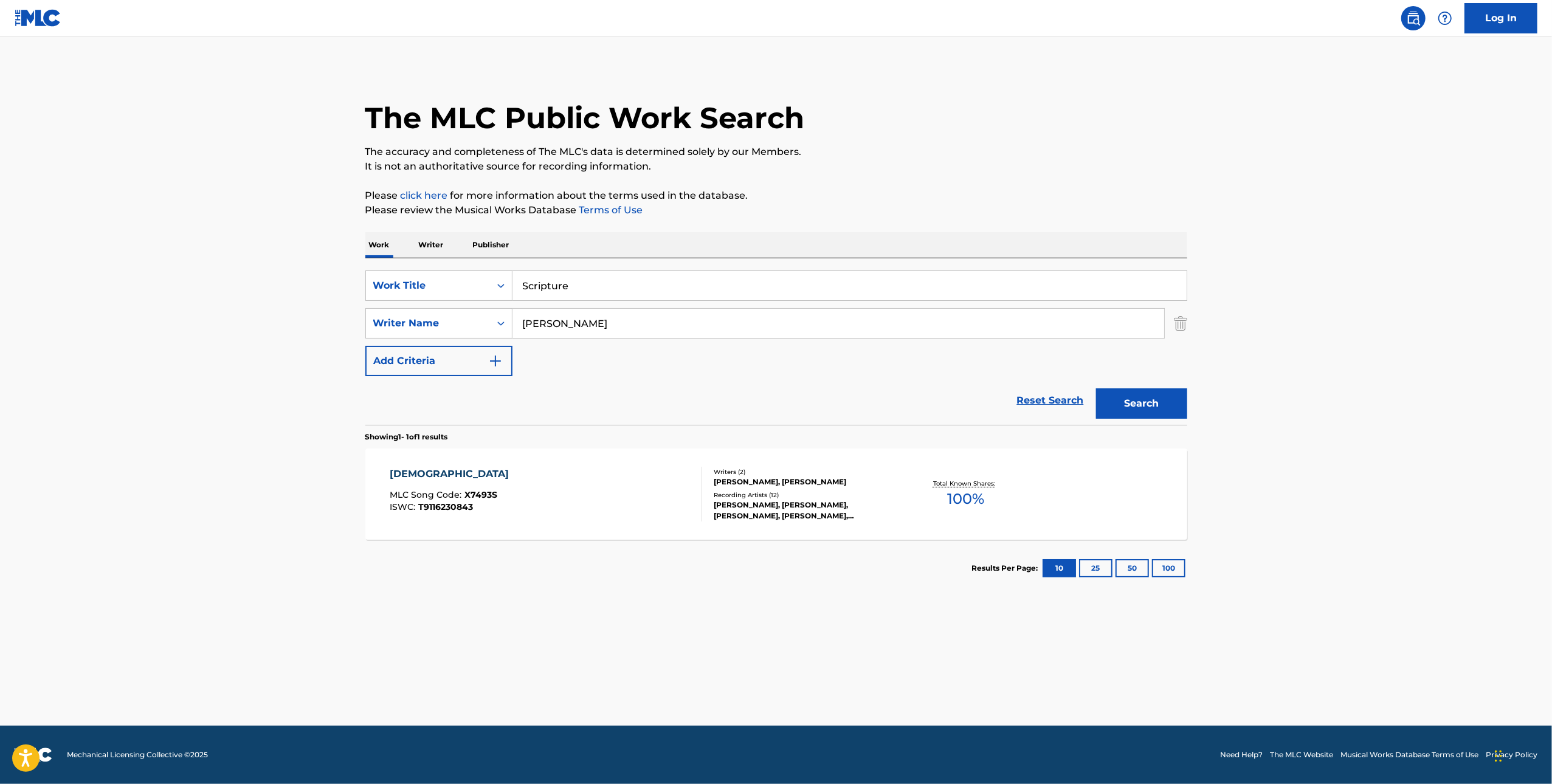
click at [899, 279] on input "Scripture" at bounding box center [849, 285] width 674 height 29
paste input "Return Of A Queen"
type input "Return Of A Queen"
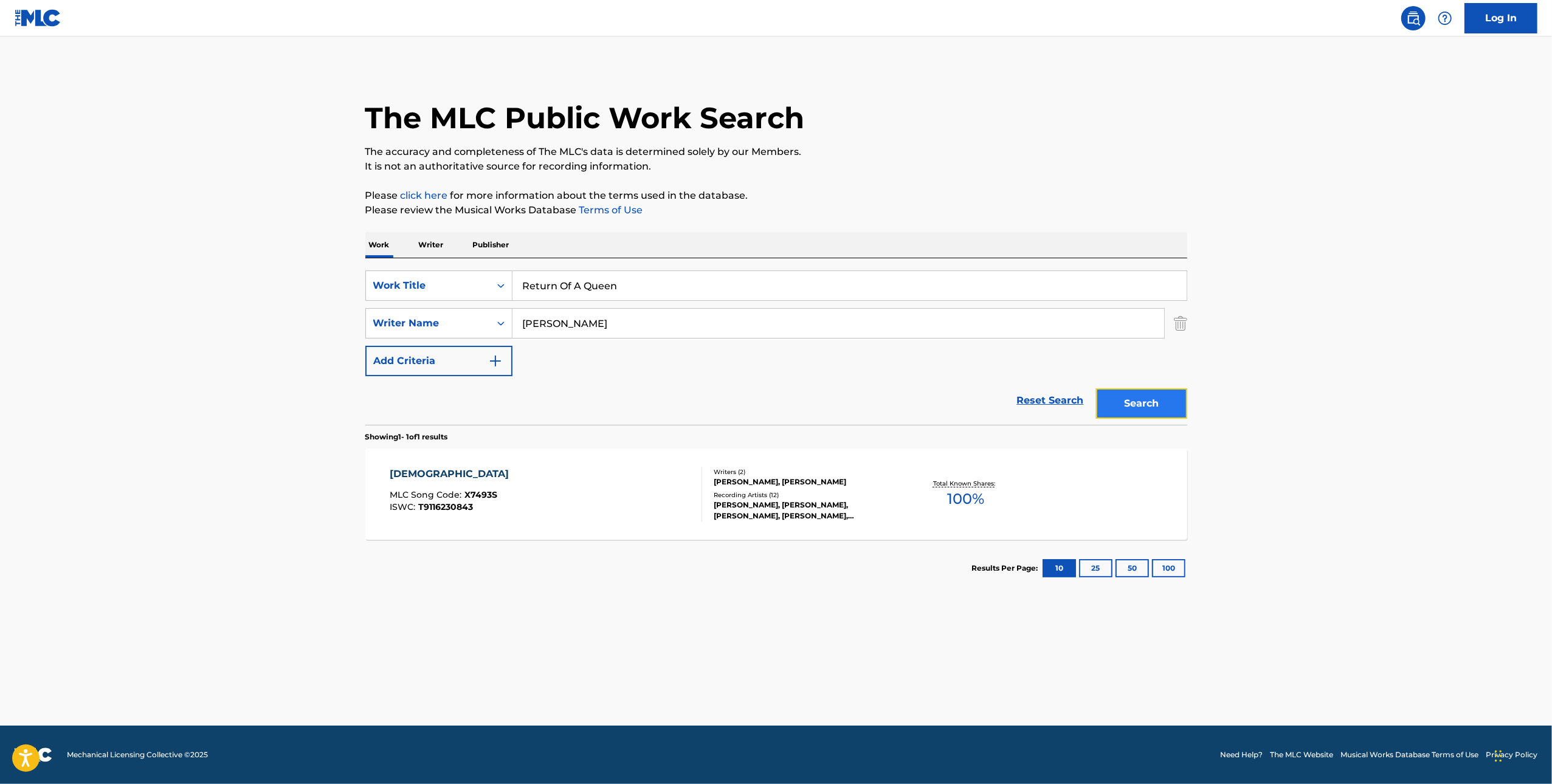
click at [1158, 404] on button "Search" at bounding box center [1141, 403] width 91 height 30
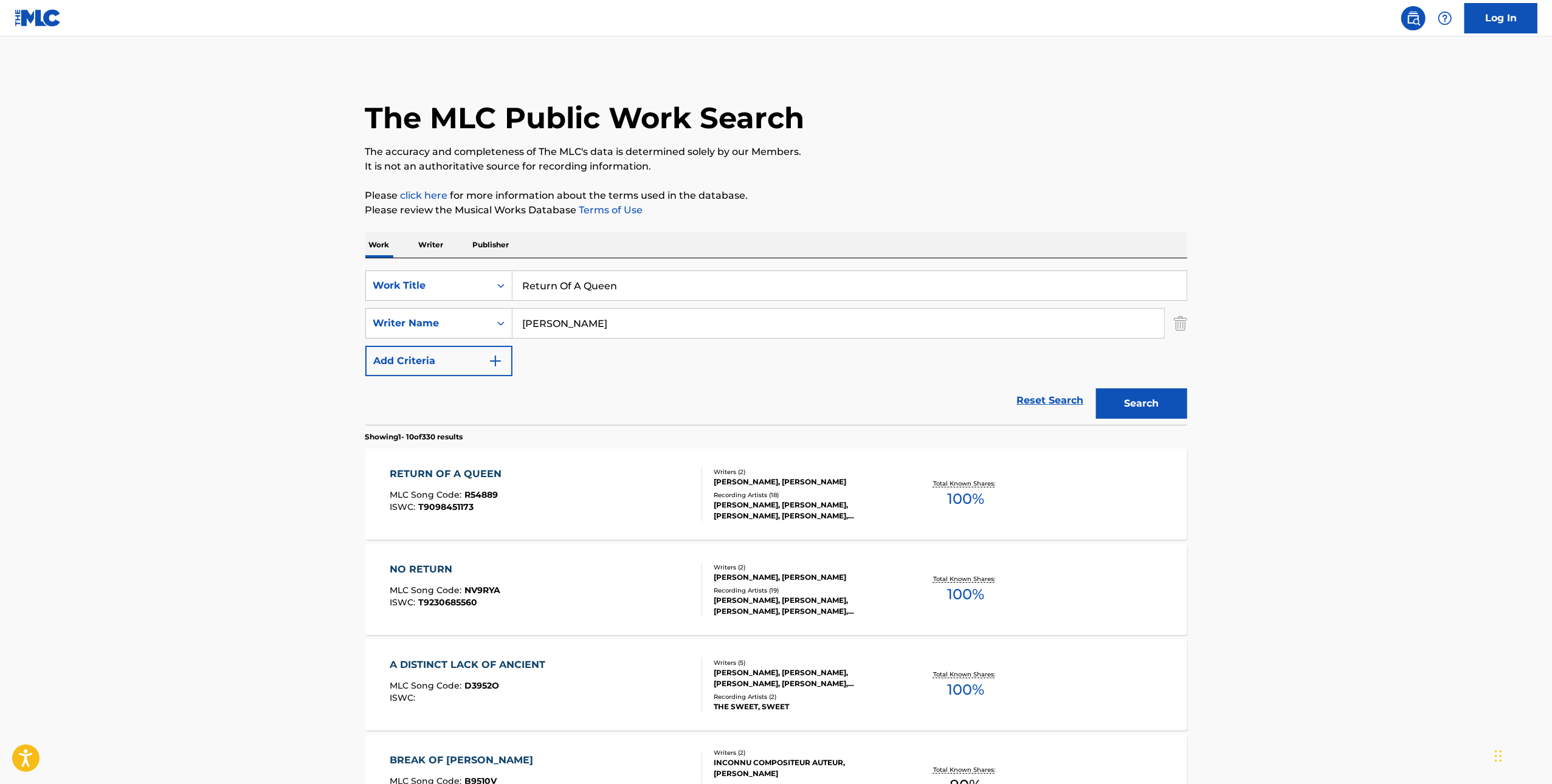
click at [612, 496] on div "RETURN OF A QUEEN MLC Song Code : R54889 ISWC : T9098451173" at bounding box center [546, 494] width 312 height 55
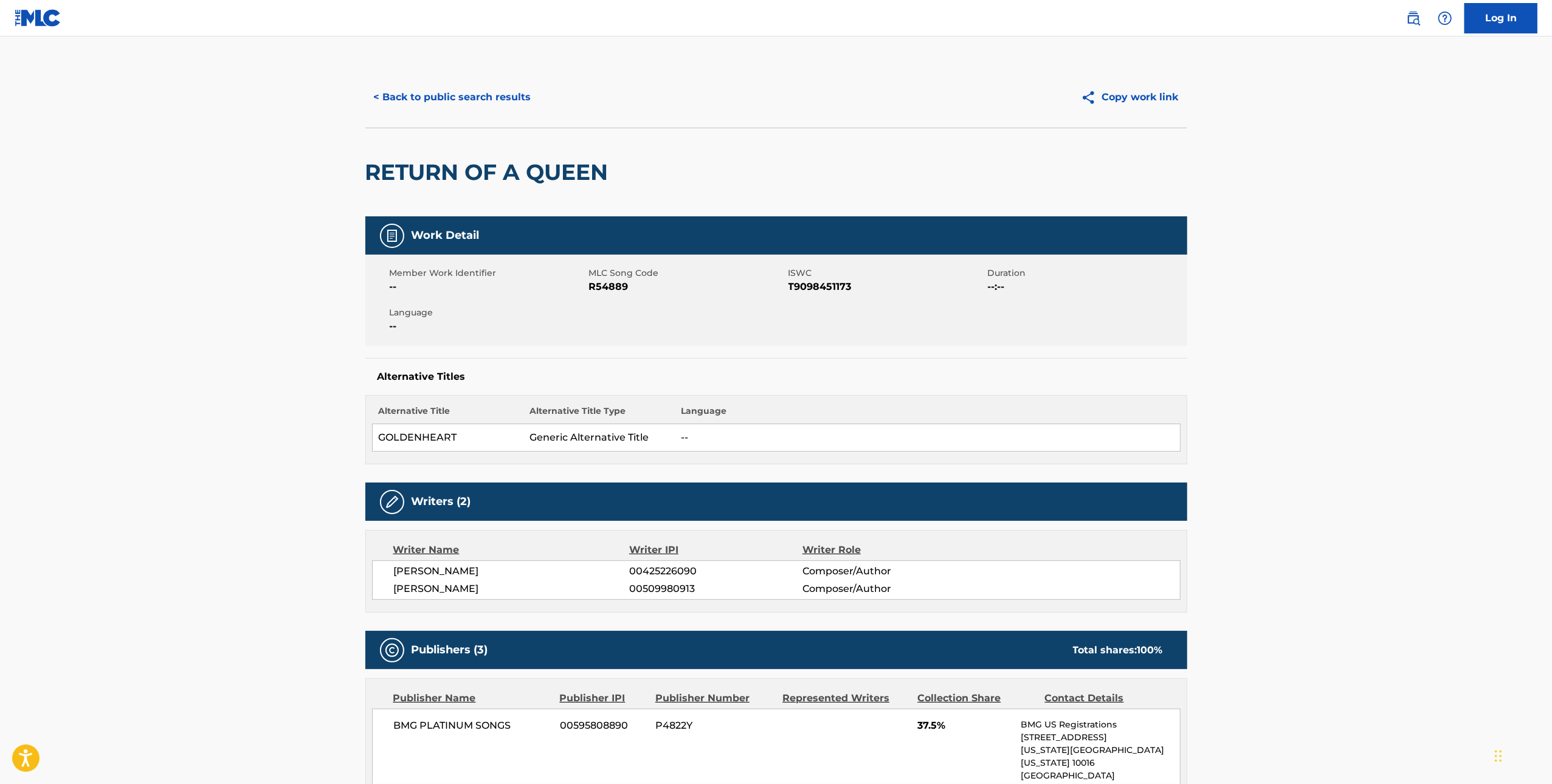
click at [615, 284] on span "R54889" at bounding box center [687, 287] width 197 height 15
click at [431, 94] on button "< Back to public search results" at bounding box center [452, 97] width 175 height 30
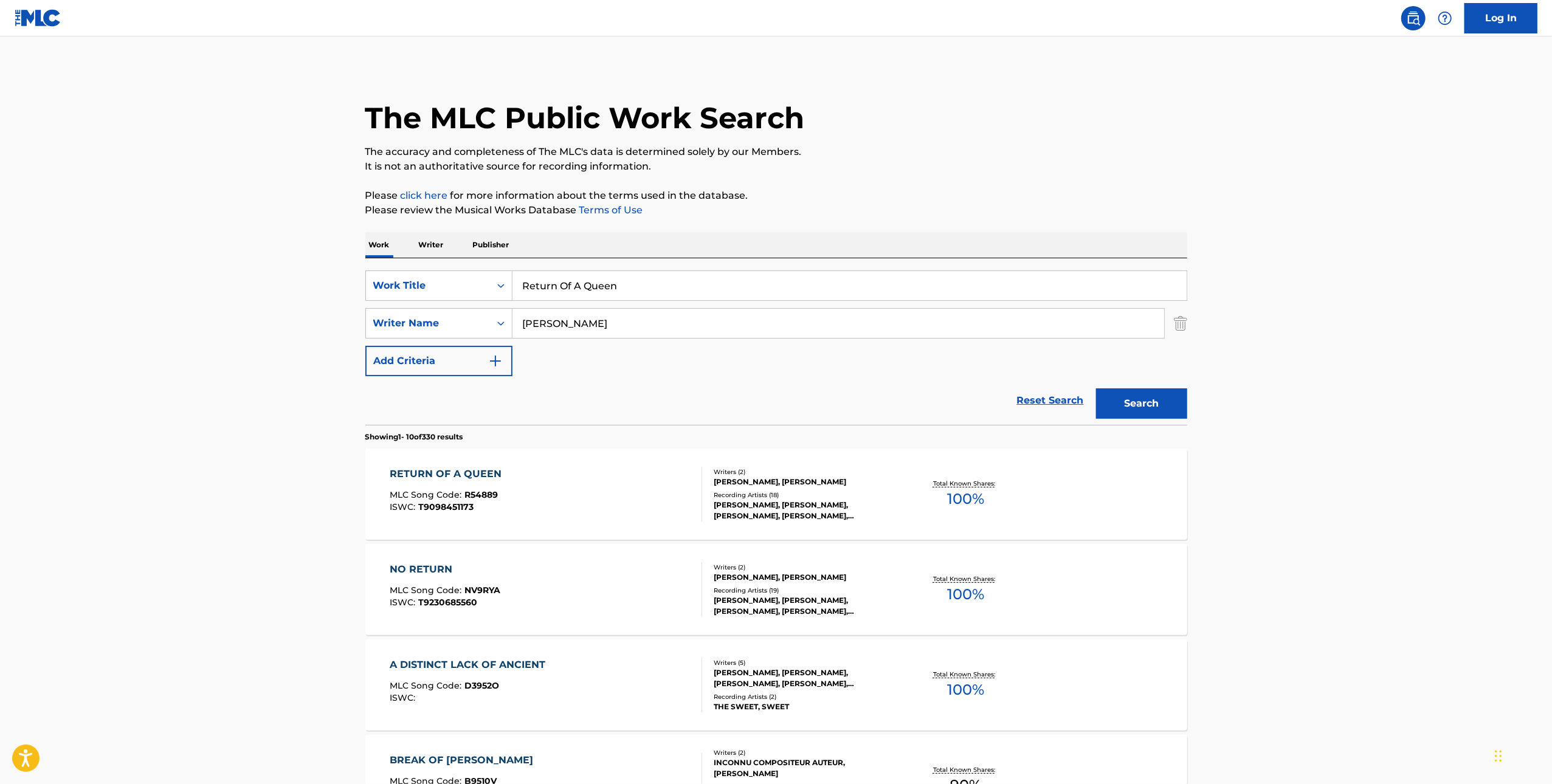
click at [737, 291] on input "Return Of A Queen" at bounding box center [849, 285] width 674 height 29
drag, startPoint x: 738, startPoint y: 291, endPoint x: 757, endPoint y: 290, distance: 19.0
click at [738, 291] on input "Return Of A Queen" at bounding box center [849, 285] width 674 height 29
paste input "Pretty Wicked Things"
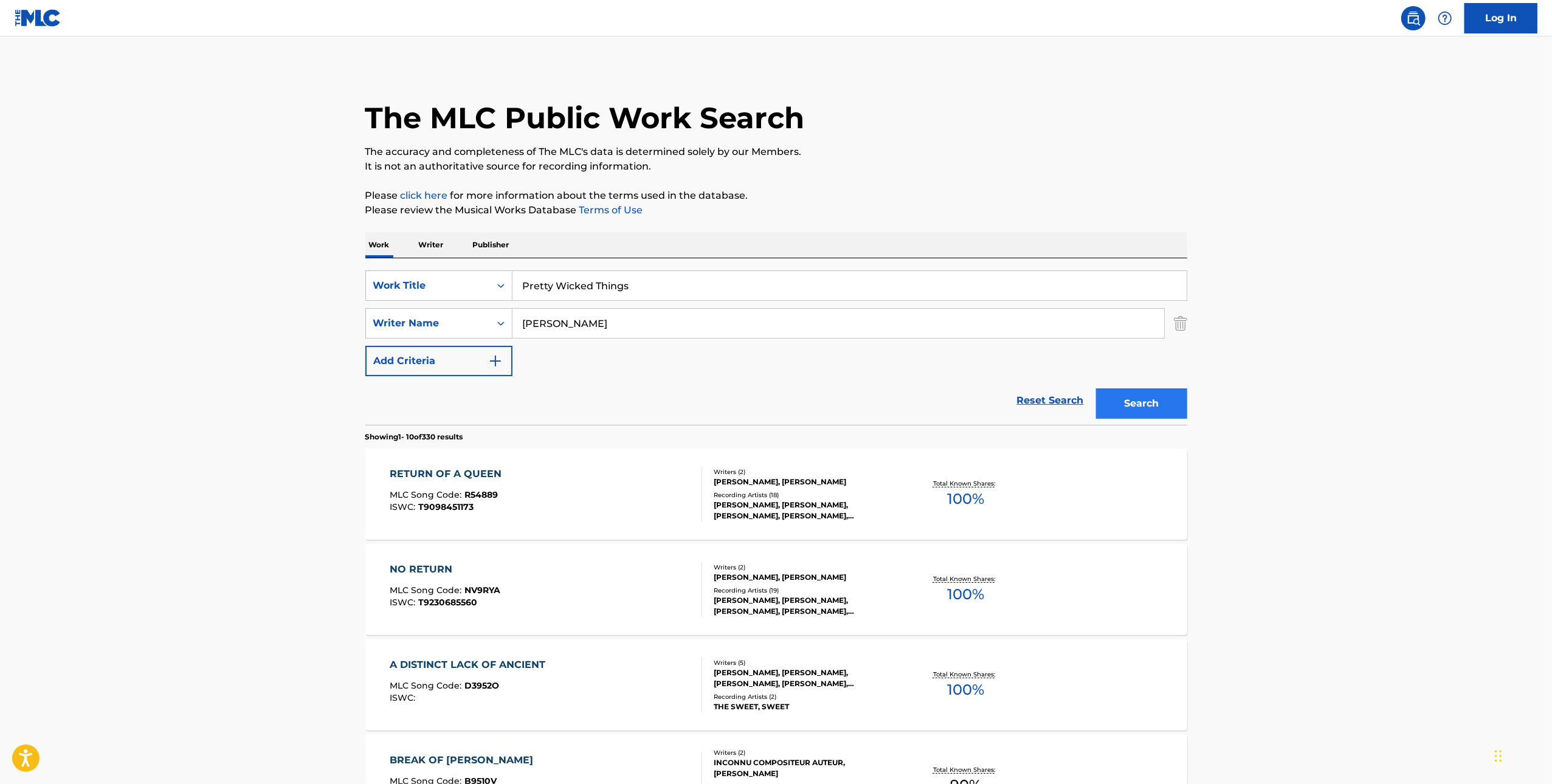
type input "Pretty Wicked Things"
click at [1152, 390] on button "Search" at bounding box center [1141, 403] width 91 height 30
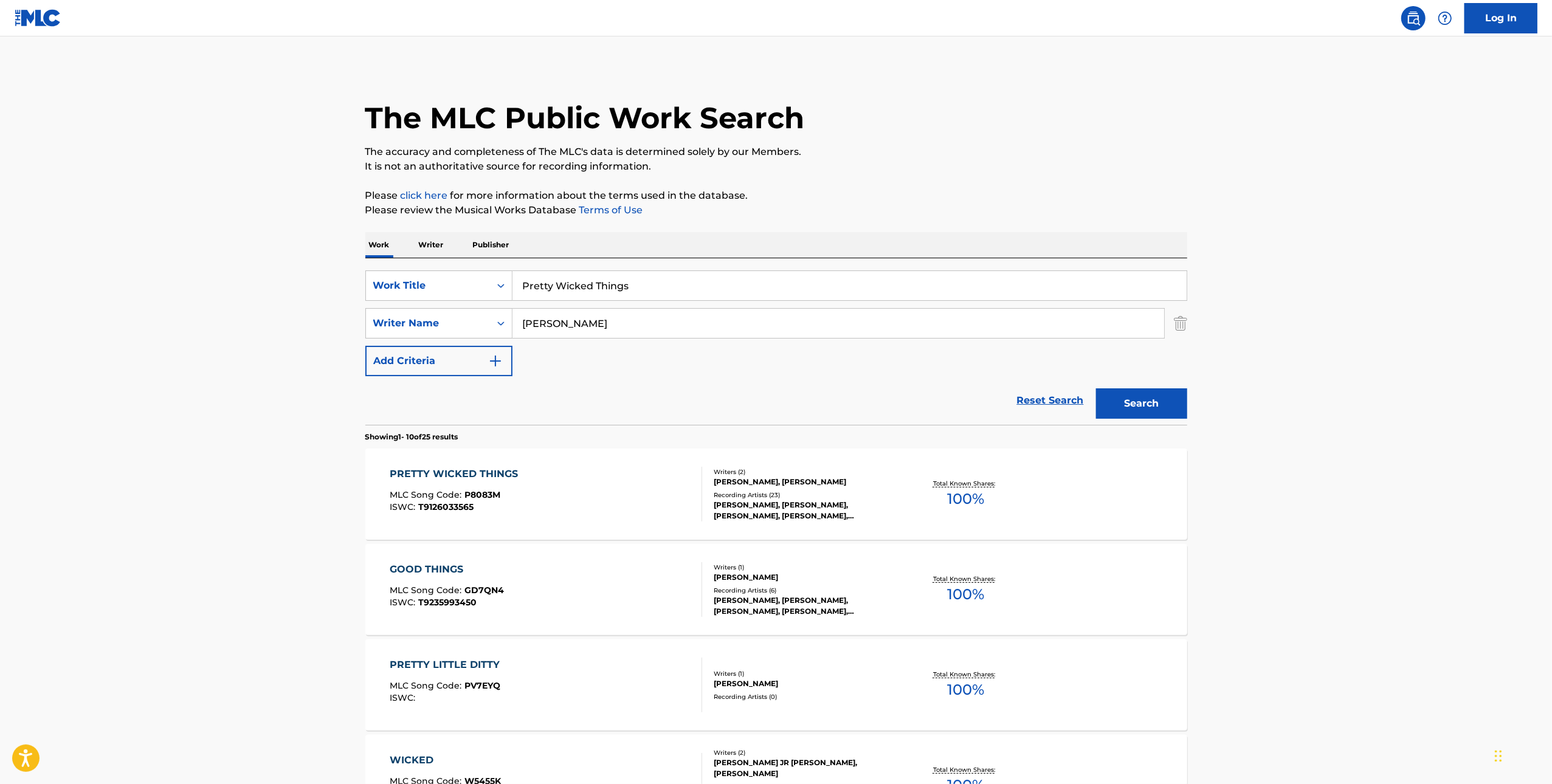
click at [653, 507] on div "PRETTY WICKED THINGS MLC Song Code : P8083M ISWC : T9126033565" at bounding box center [546, 494] width 312 height 55
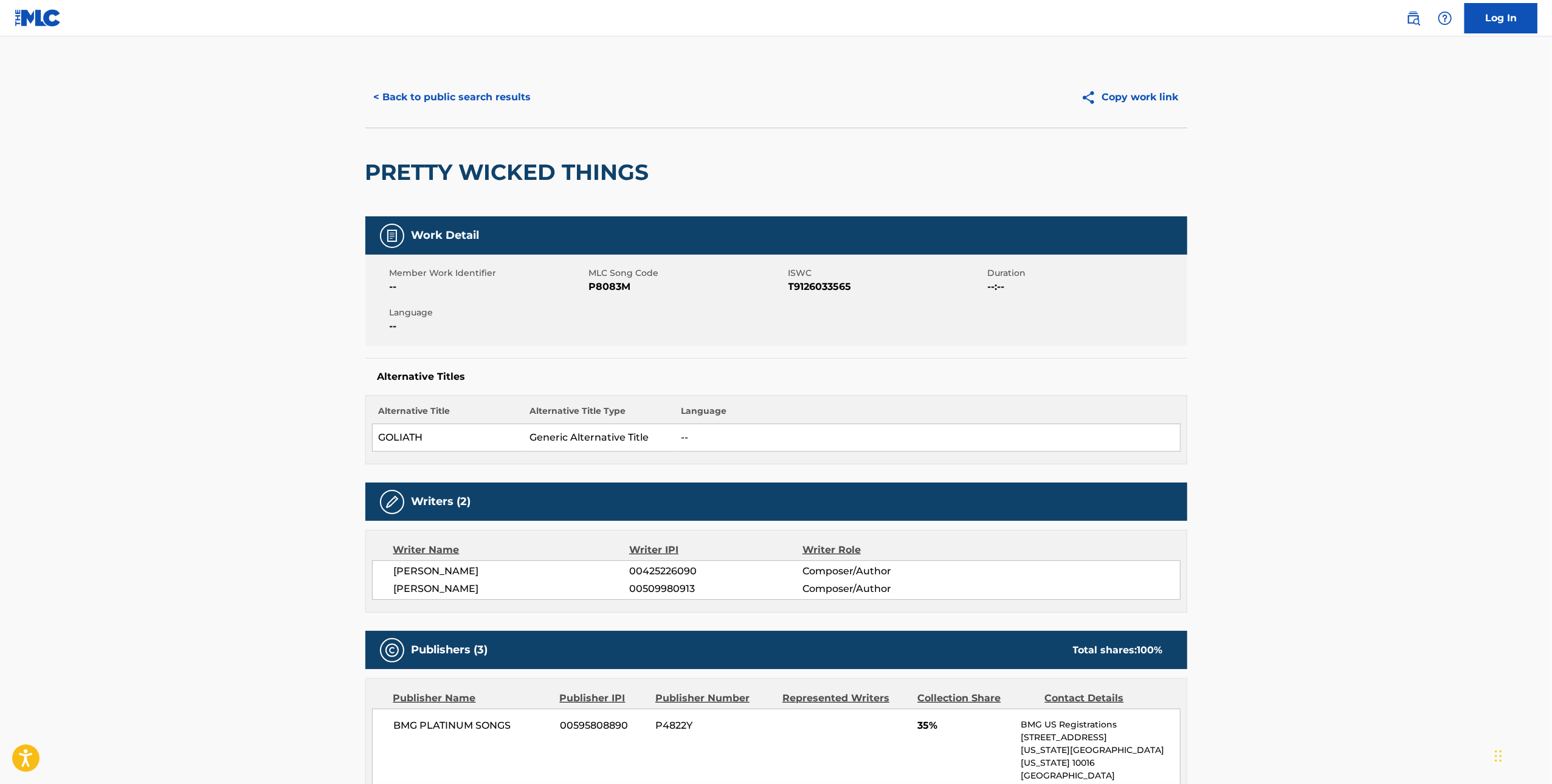
click at [621, 291] on span "P8083M" at bounding box center [687, 287] width 197 height 15
click at [461, 94] on button "< Back to public search results" at bounding box center [452, 97] width 175 height 30
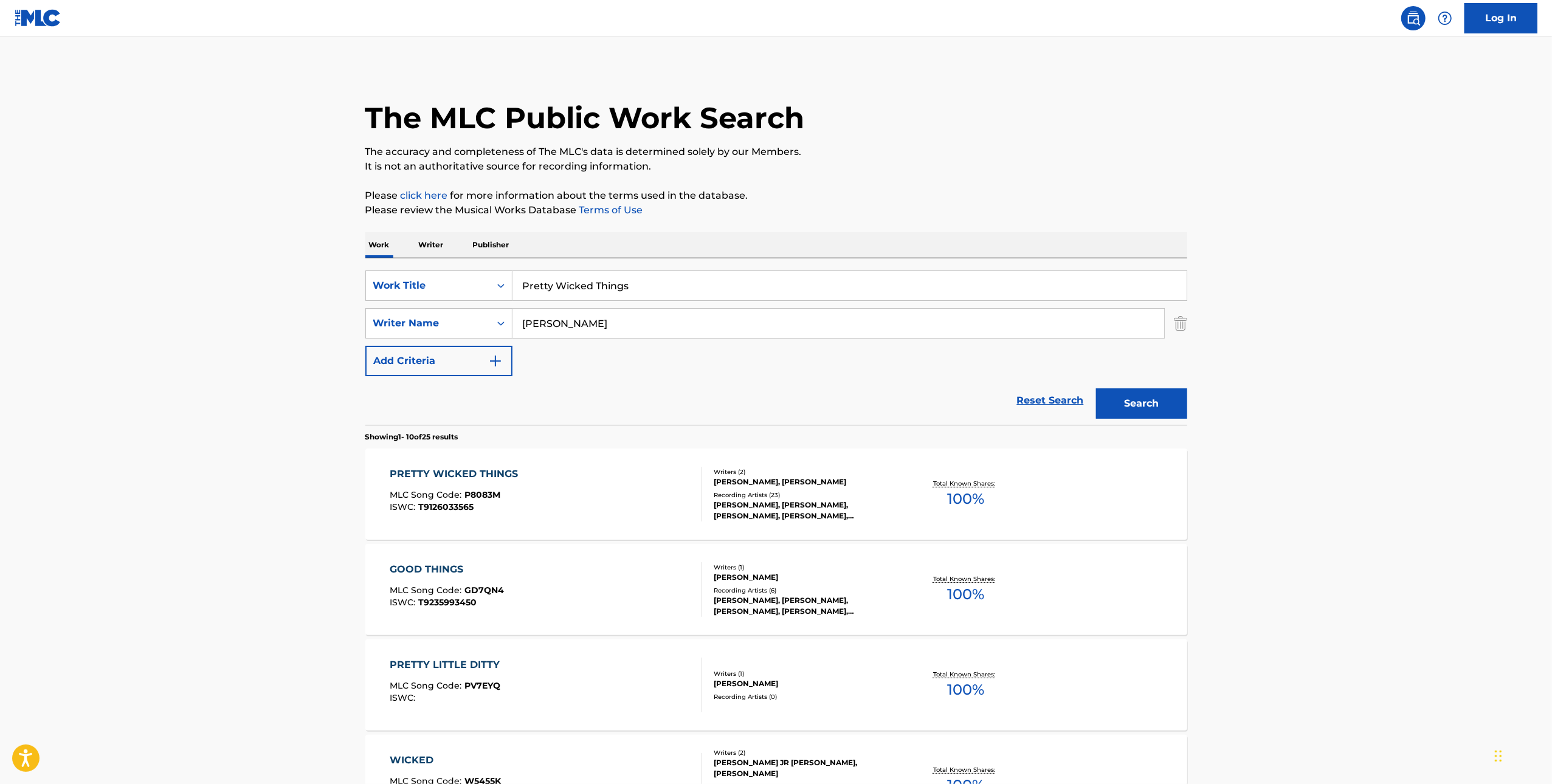
click at [672, 280] on input "Pretty Wicked Things" at bounding box center [849, 285] width 674 height 29
paste input "Save Me From U (Remix)"
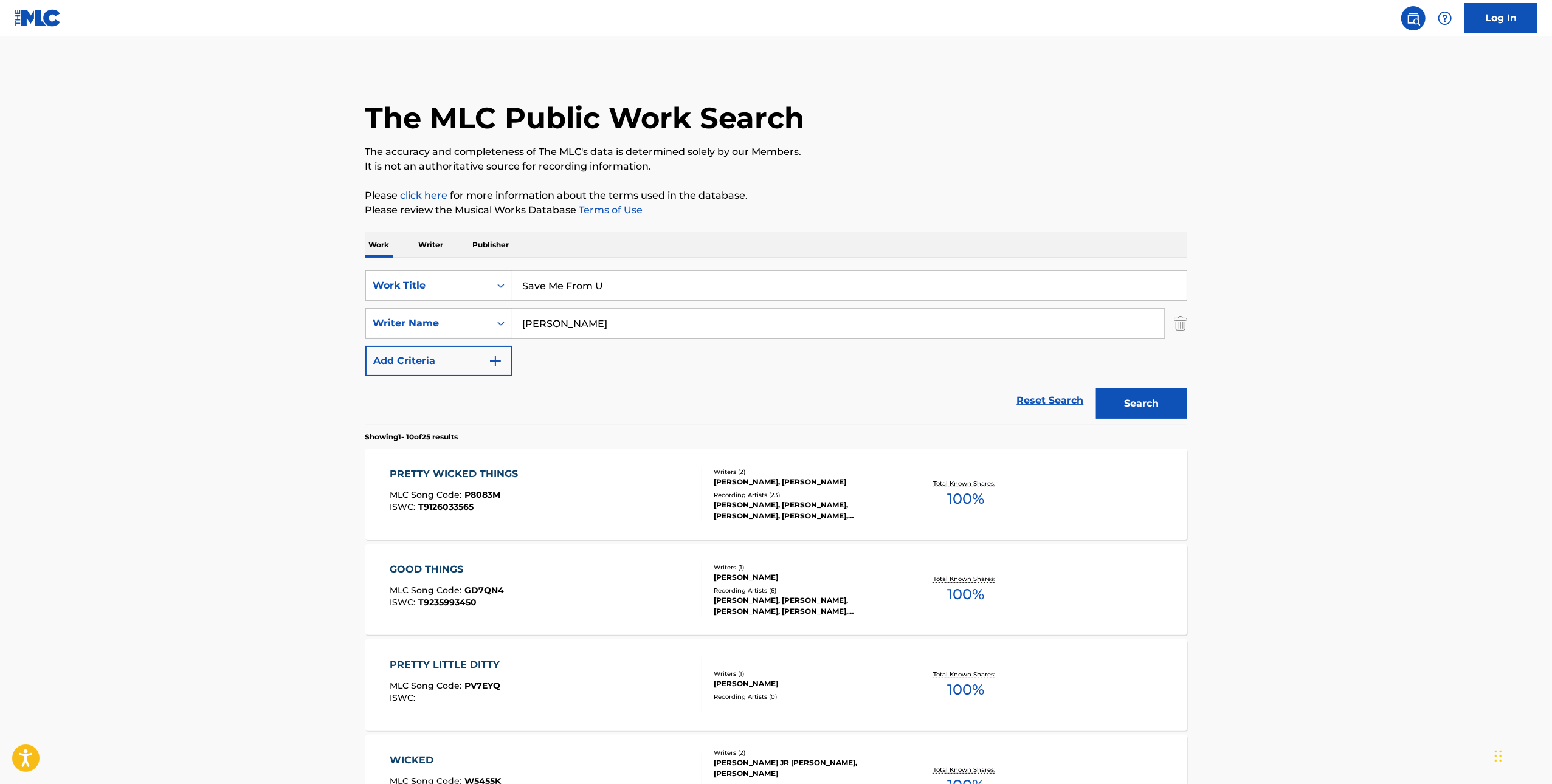
type input "Save Me From U"
click at [1096, 388] on button "Search" at bounding box center [1141, 403] width 91 height 30
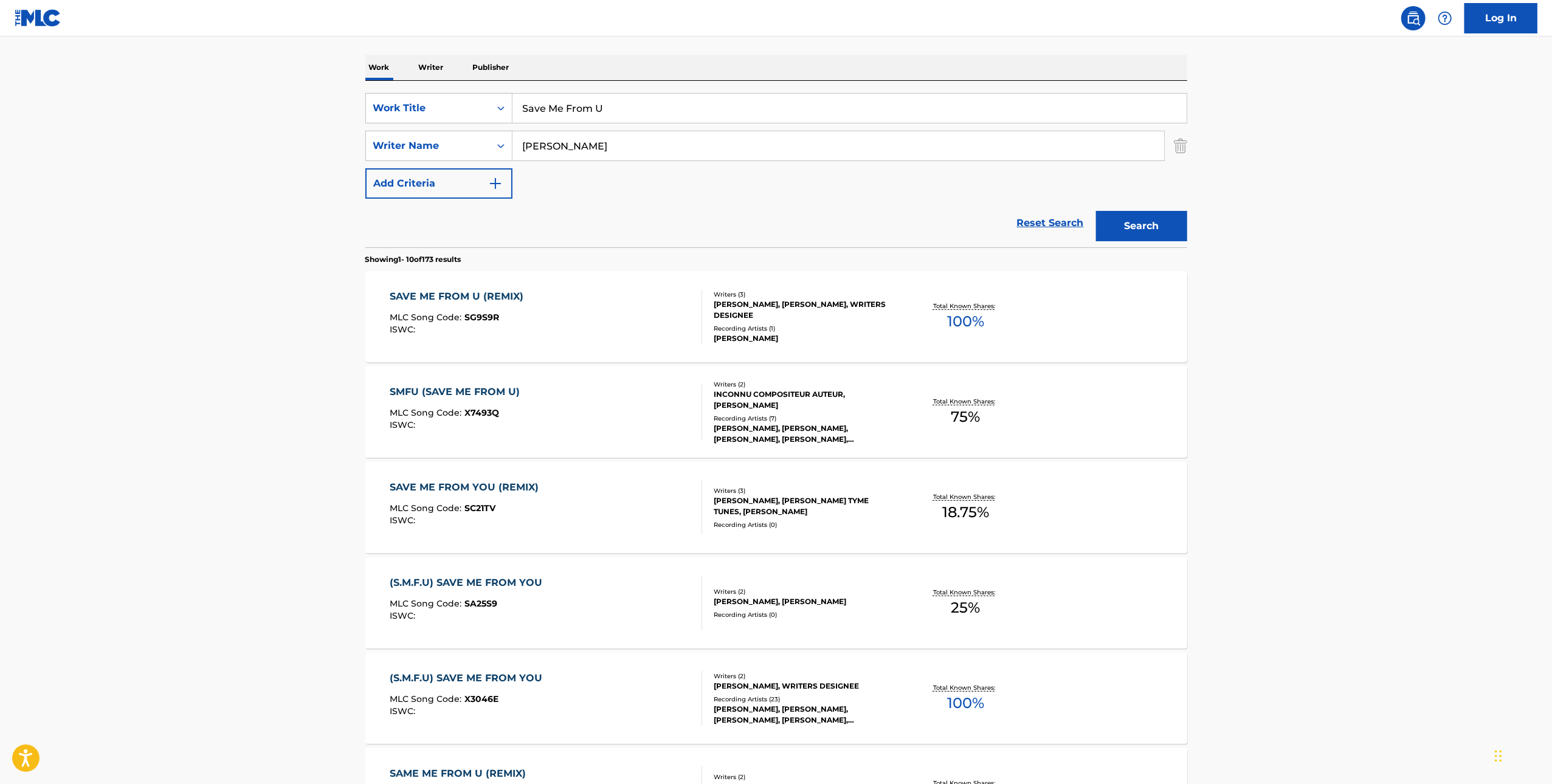
scroll to position [188, 0]
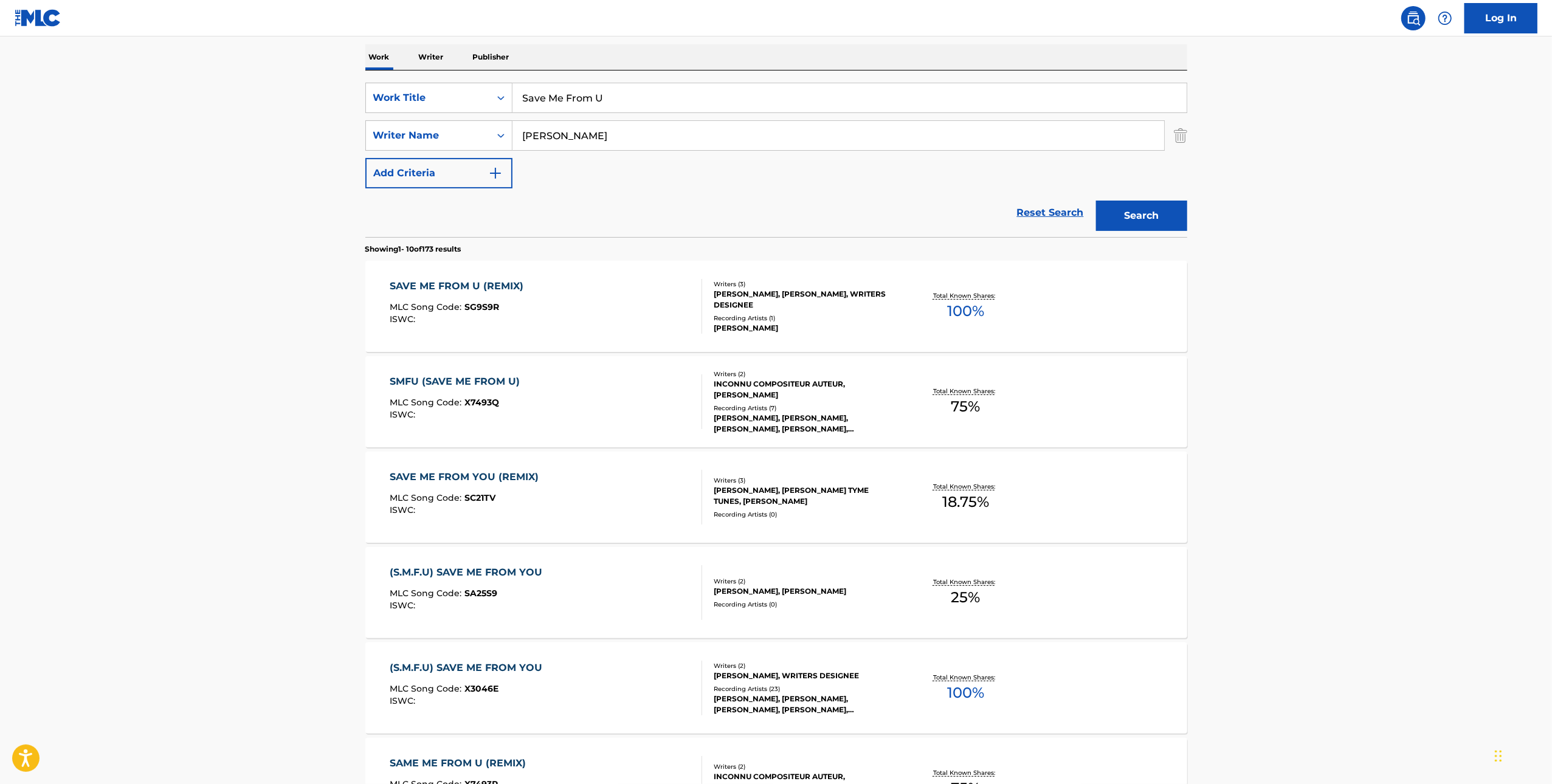
click at [576, 292] on div "SAVE ME FROM U (REMIX) MLC Song Code : SG9S9R ISWC :" at bounding box center [546, 306] width 312 height 55
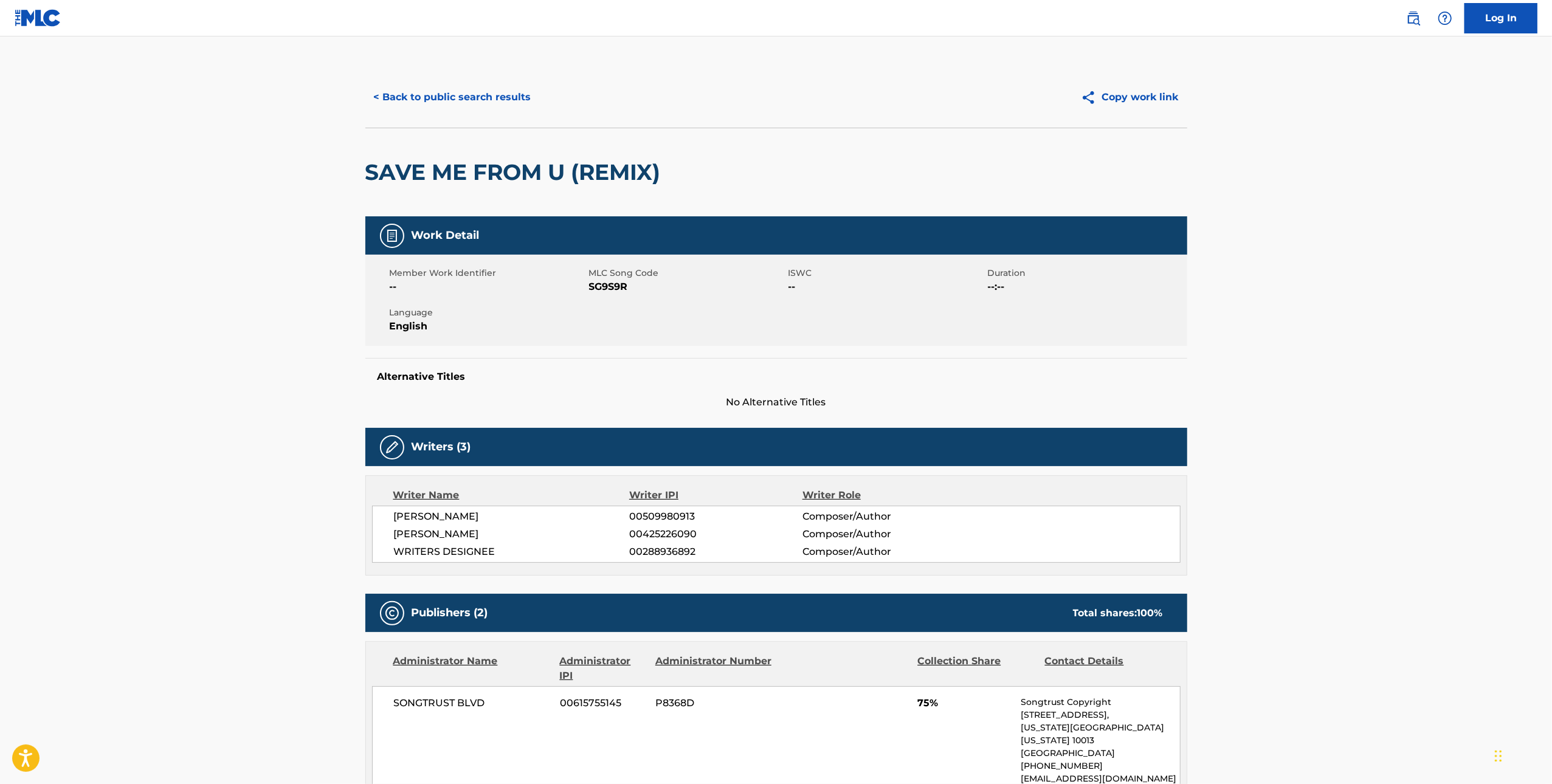
click at [621, 281] on span "SG9S9R" at bounding box center [687, 287] width 197 height 15
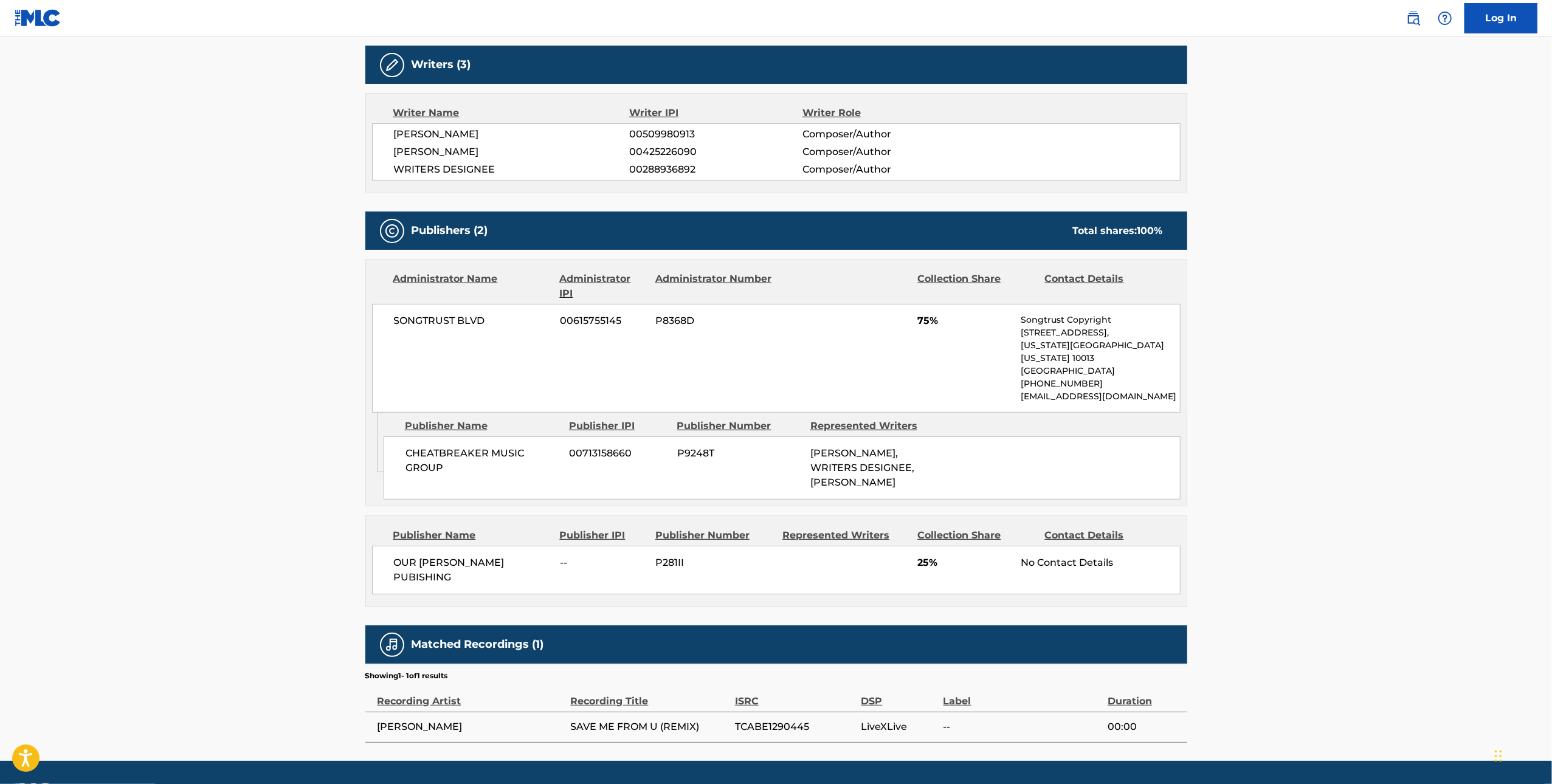
scroll to position [392, 0]
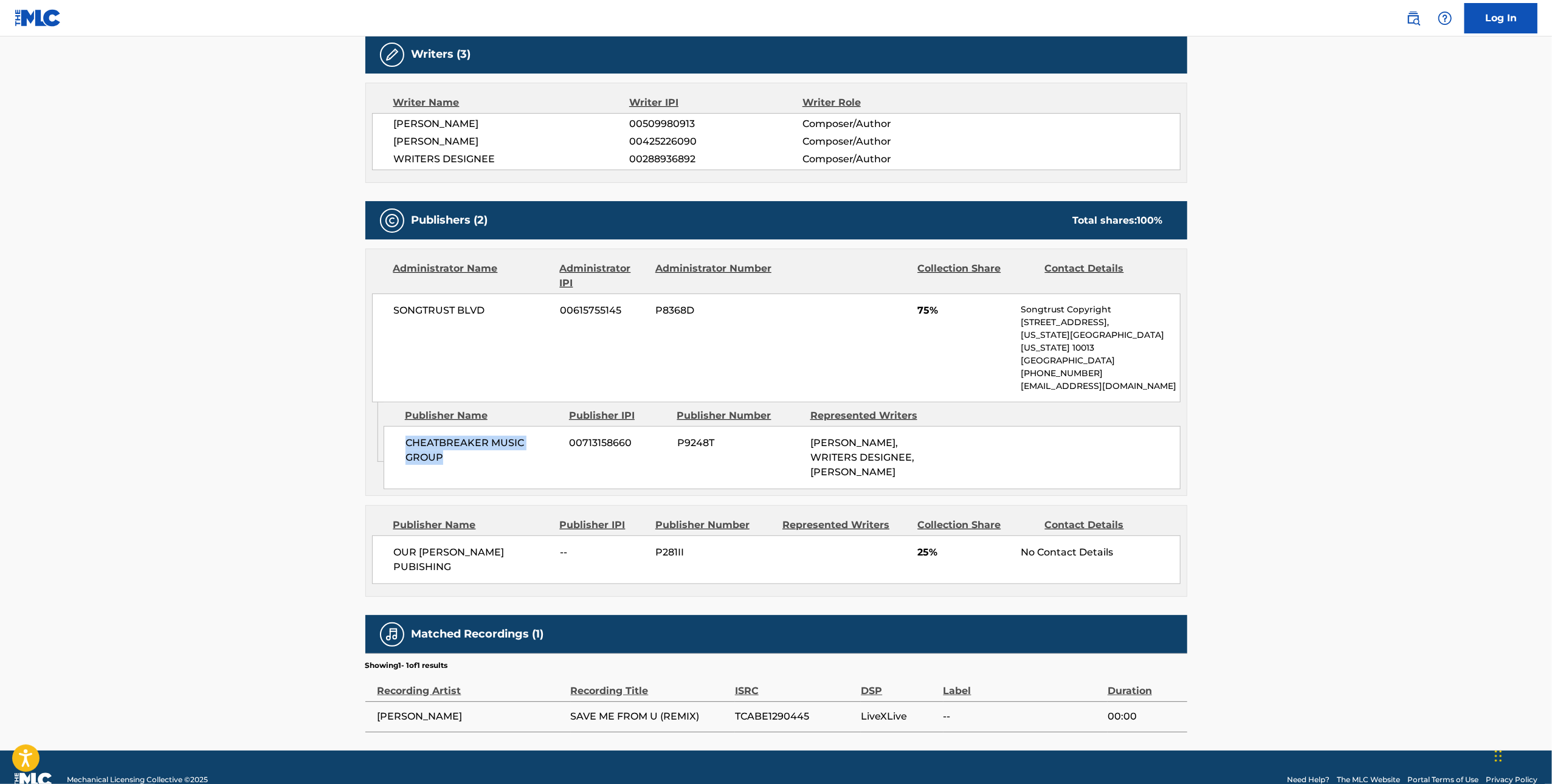
drag, startPoint x: 457, startPoint y: 449, endPoint x: 407, endPoint y: 430, distance: 53.5
click at [407, 436] on span "CHEATBREAKER MUSIC GROUP" at bounding box center [483, 450] width 155 height 29
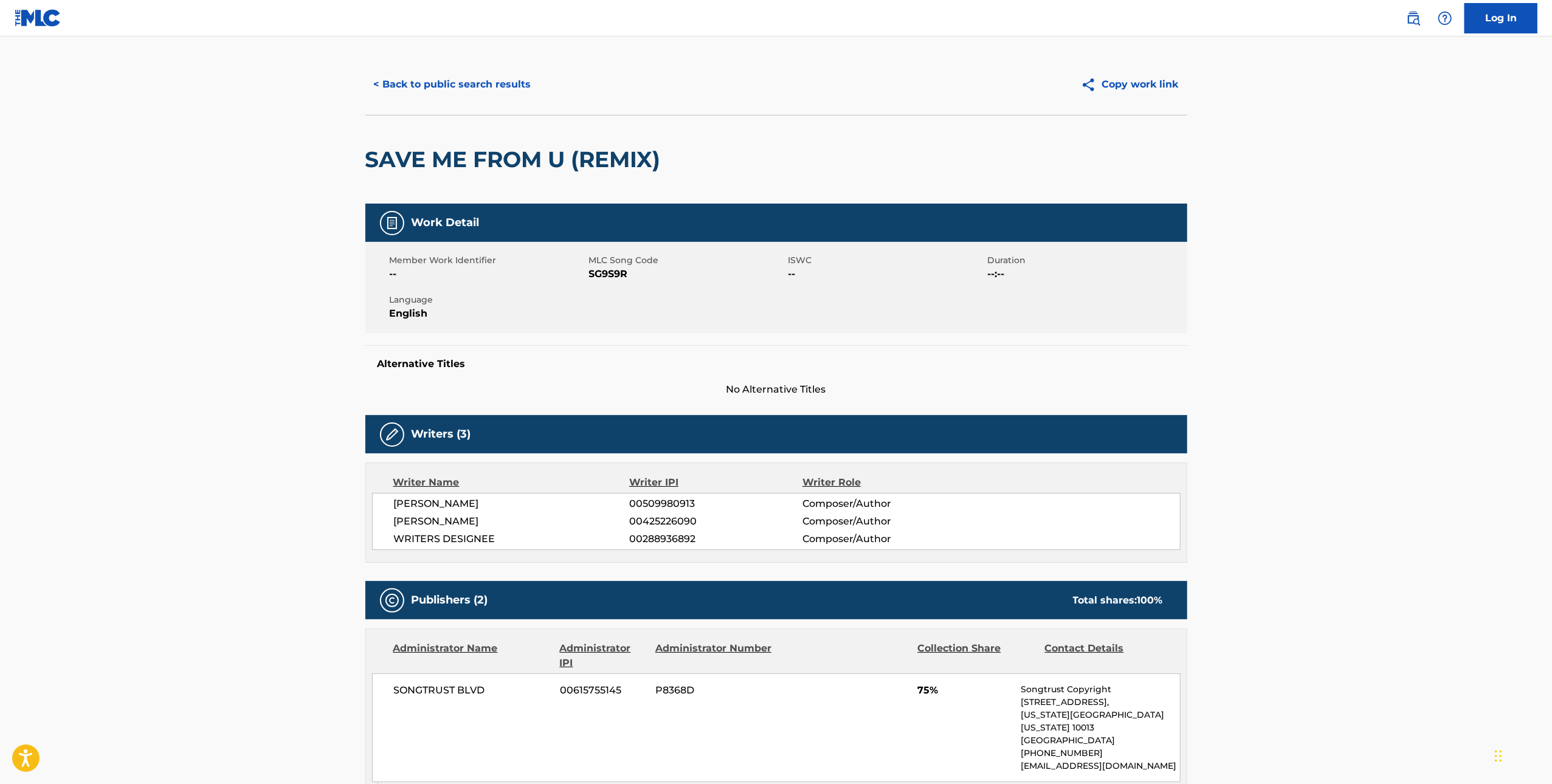
scroll to position [0, 0]
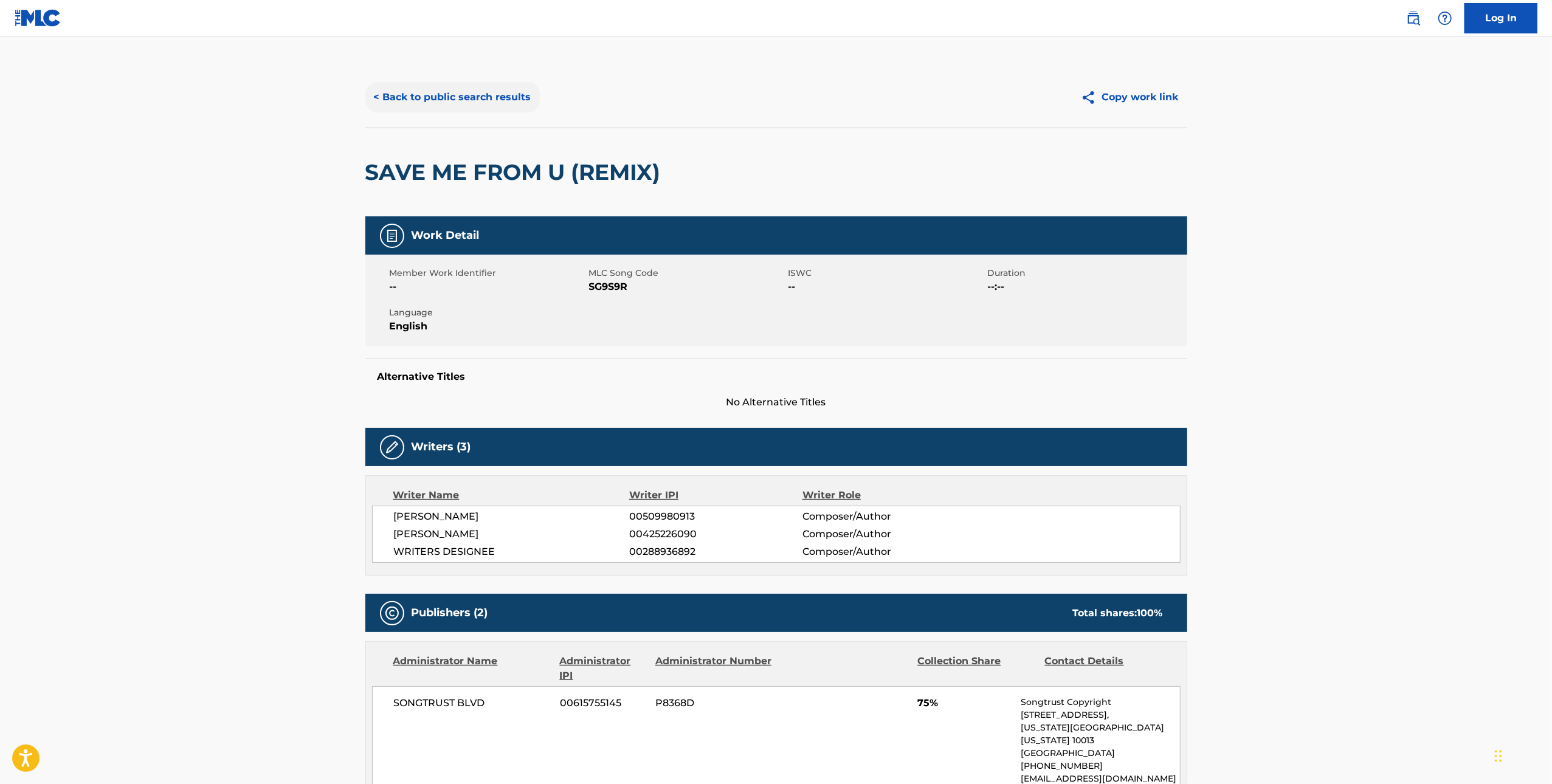
click at [419, 97] on button "< Back to public search results" at bounding box center [452, 97] width 175 height 30
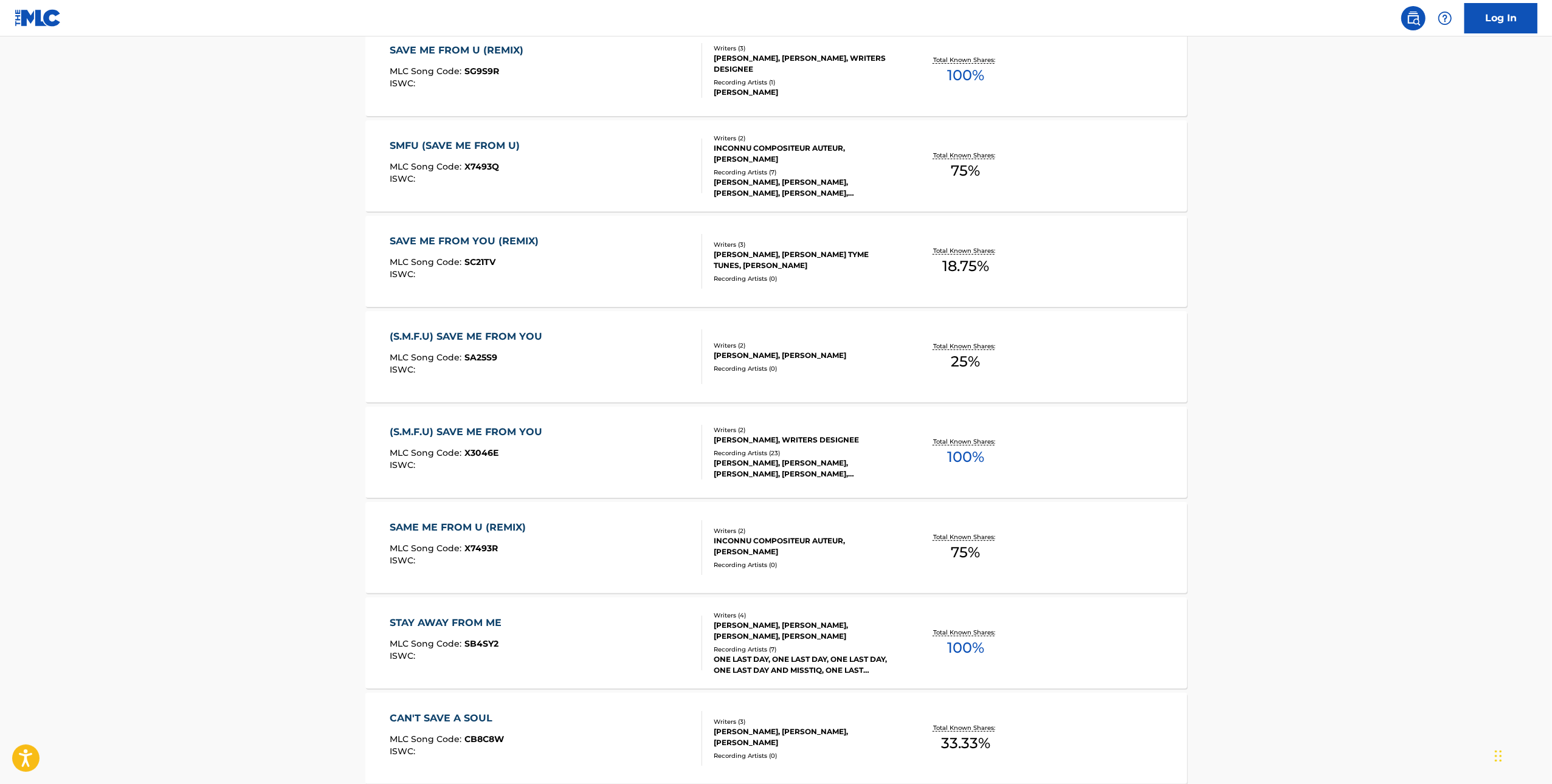
scroll to position [517, 0]
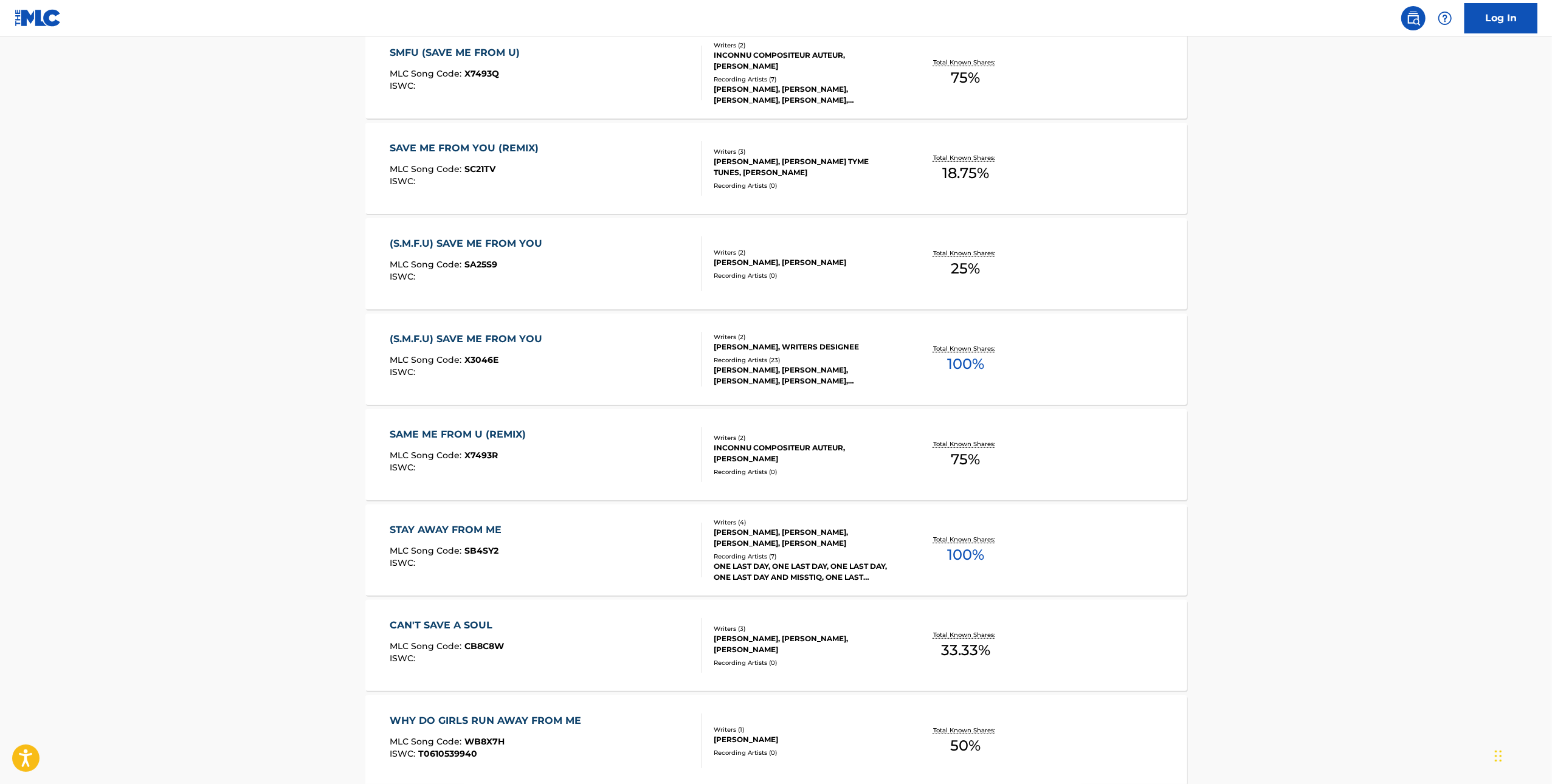
click at [673, 449] on div "SAME ME FROM U (REMIX) MLC Song Code : X7493R ISWC :" at bounding box center [546, 454] width 312 height 55
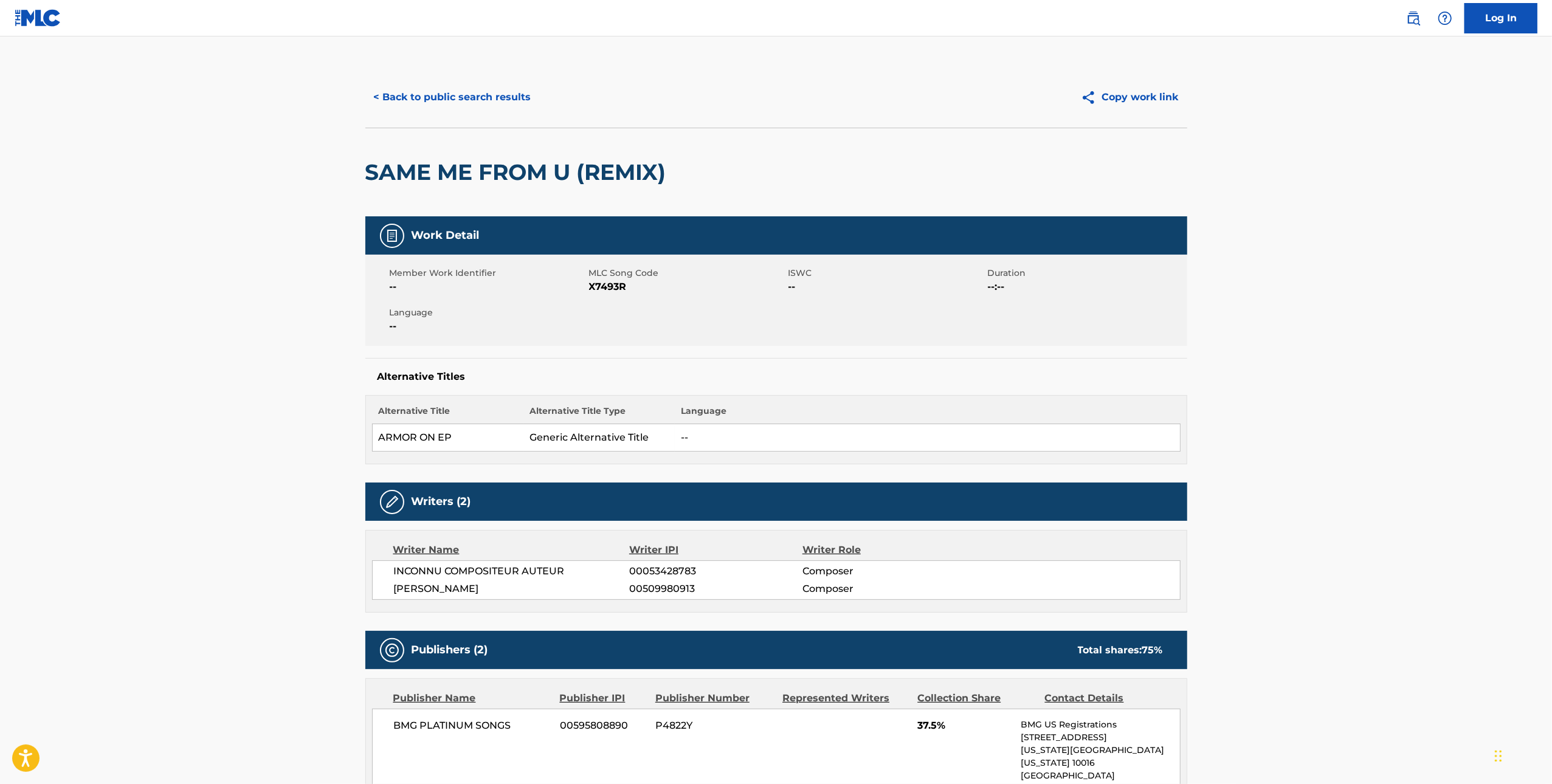
click at [612, 277] on span "MLC Song Code" at bounding box center [687, 273] width 197 height 13
click at [611, 284] on span "X7493R" at bounding box center [687, 287] width 197 height 15
click at [461, 97] on button "< Back to public search results" at bounding box center [452, 97] width 175 height 30
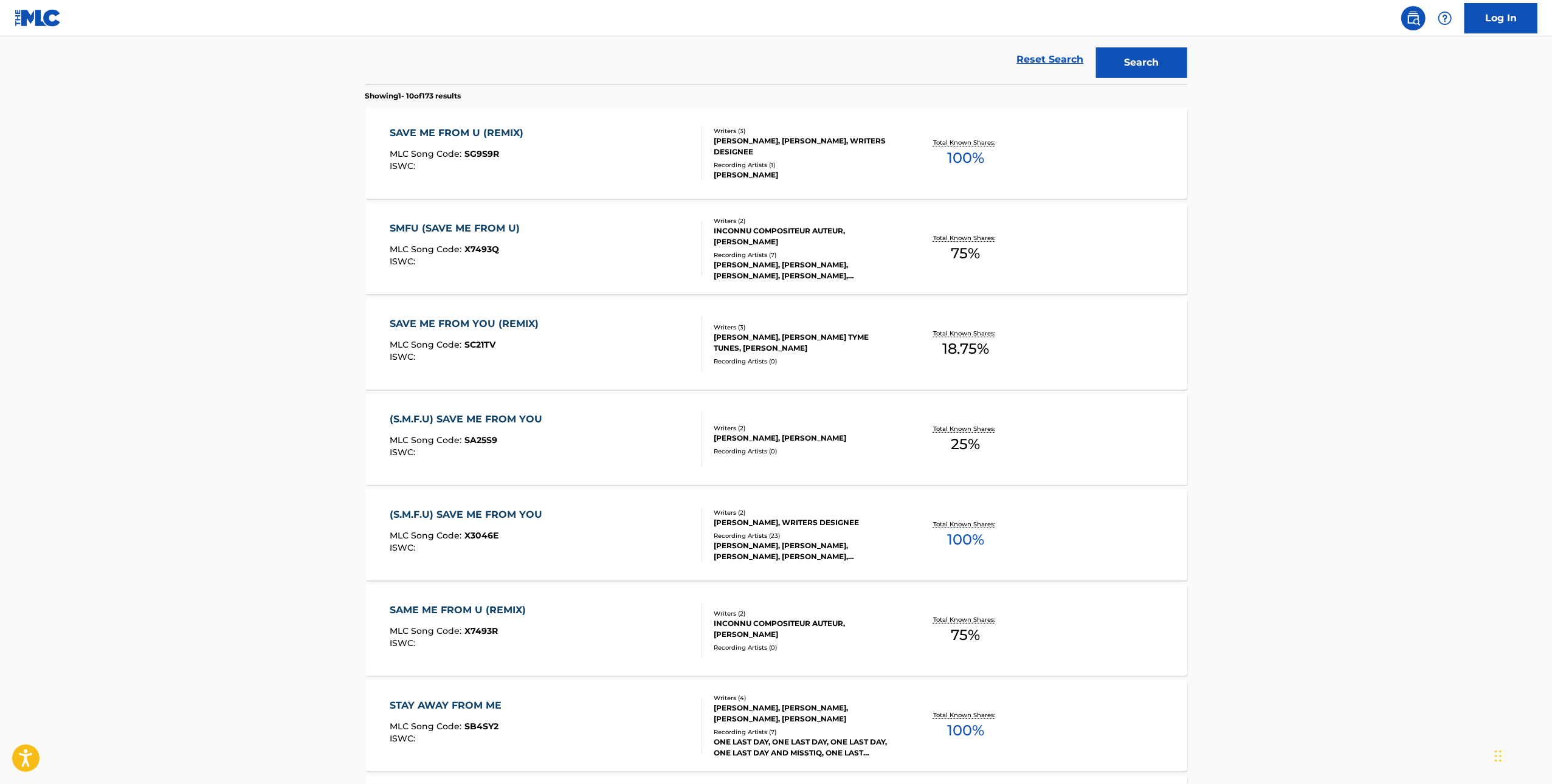
scroll to position [321, 0]
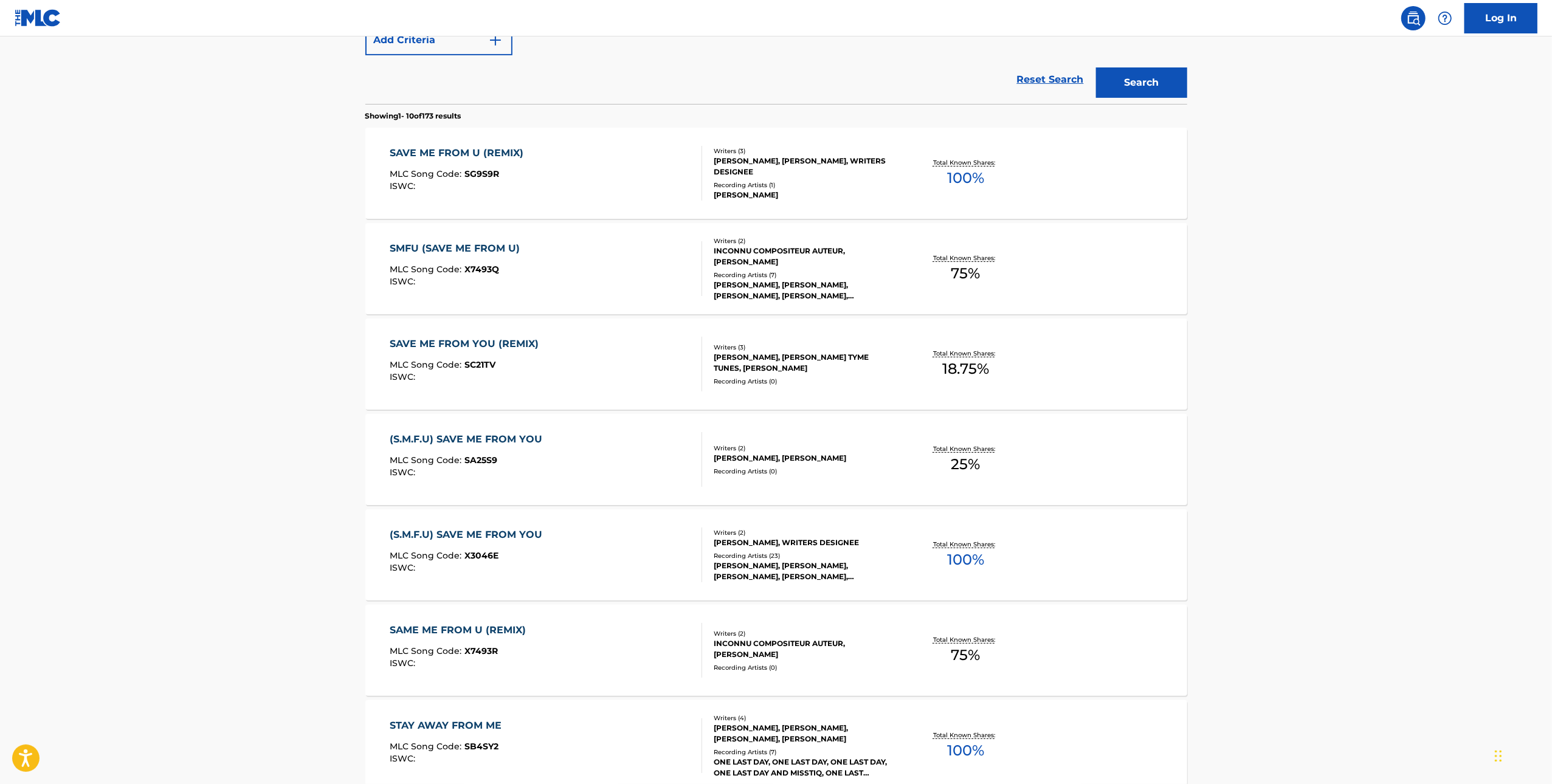
click at [572, 366] on div "SAVE ME FROM YOU (REMIX) MLC Song Code : SC21TV ISWC :" at bounding box center [546, 364] width 312 height 55
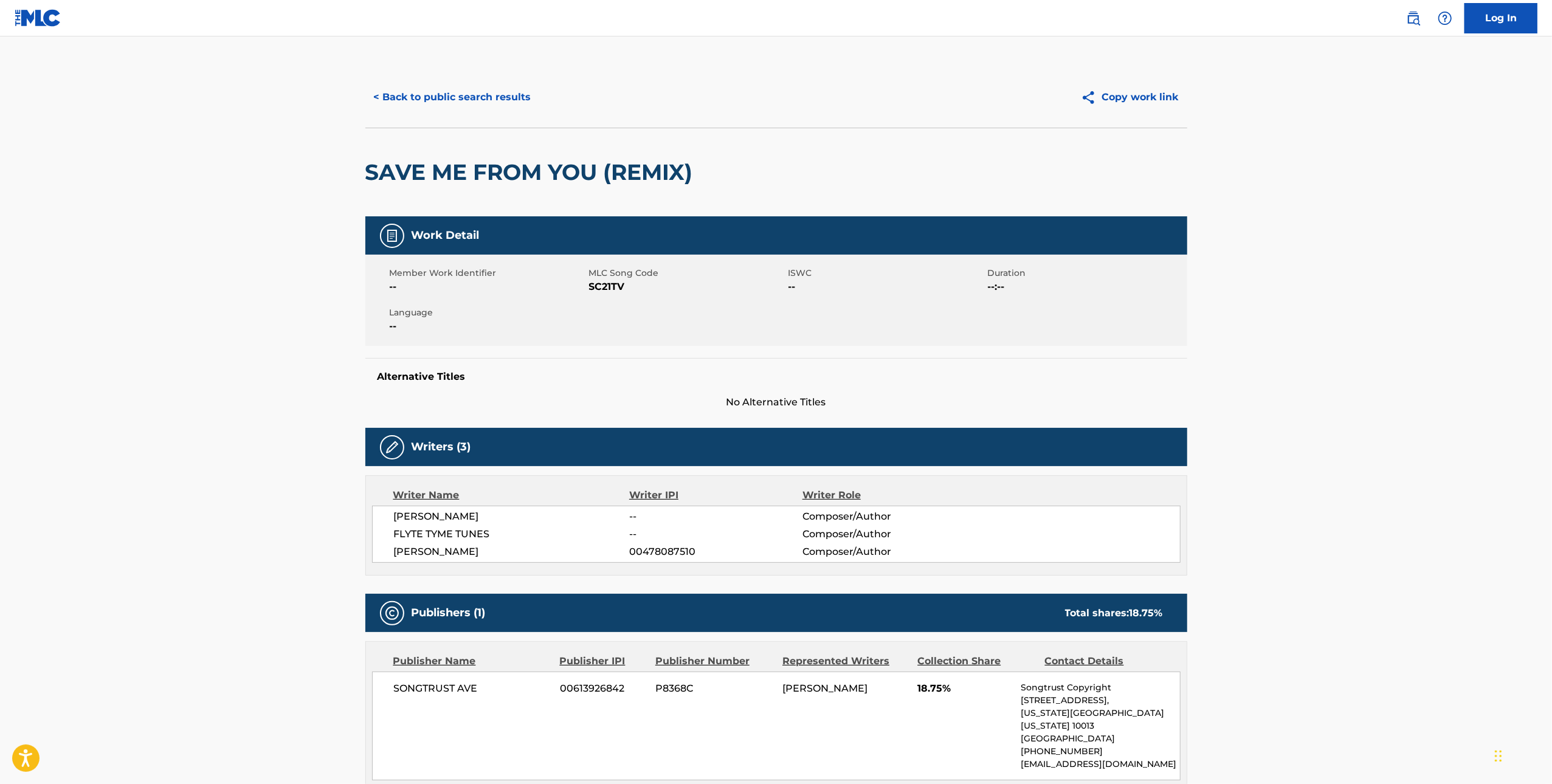
click at [613, 285] on span "SC21TV" at bounding box center [687, 287] width 197 height 15
drag, startPoint x: 489, startPoint y: 81, endPoint x: 471, endPoint y: 92, distance: 21.1
click at [489, 80] on div "< Back to public search results Copy work link" at bounding box center [776, 97] width 822 height 61
click at [460, 95] on button "< Back to public search results" at bounding box center [452, 97] width 175 height 30
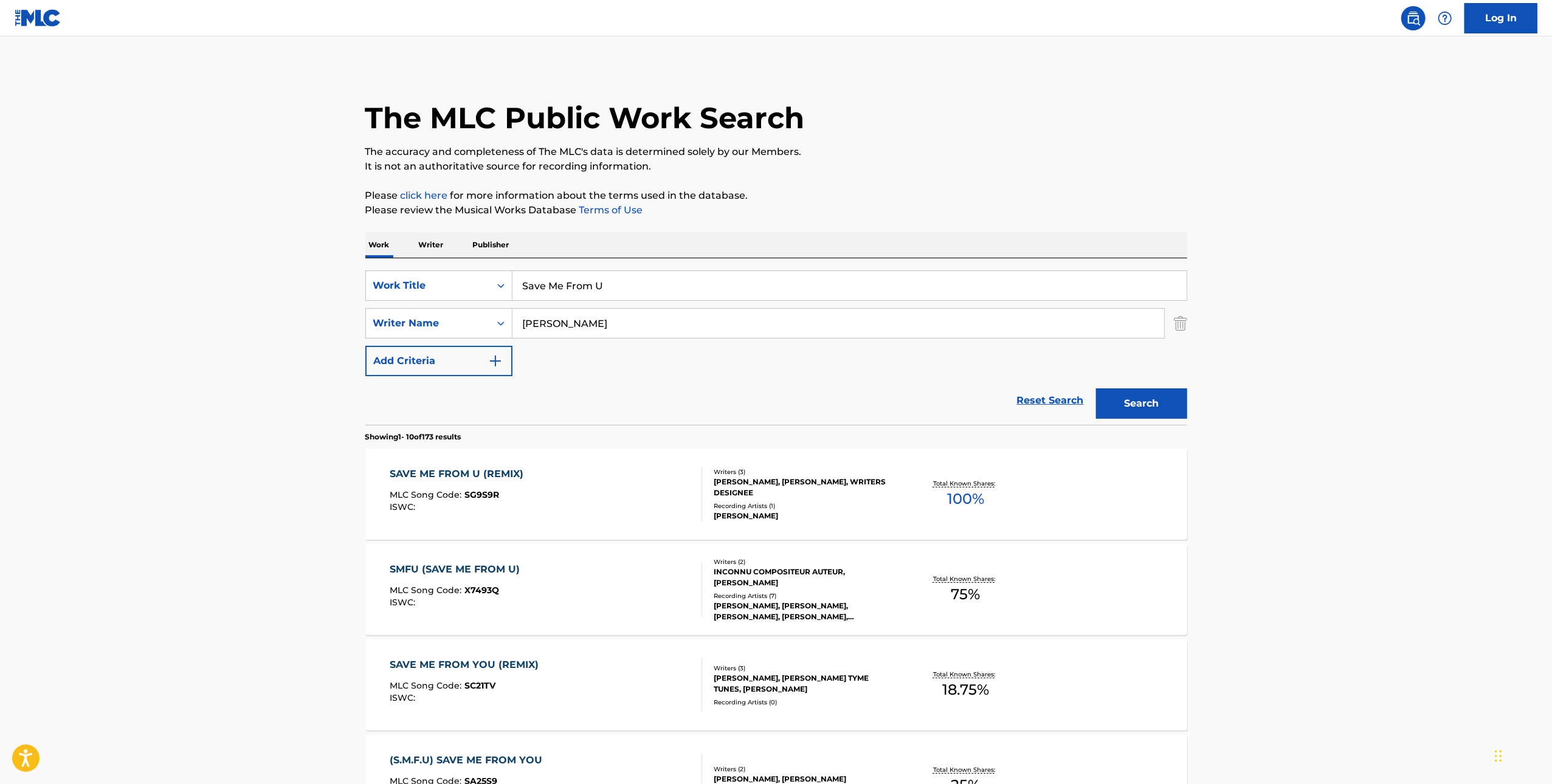
click at [778, 285] on input "Save Me From U" at bounding box center [849, 285] width 674 height 29
paste input "Heaven"
type input "Heaven"
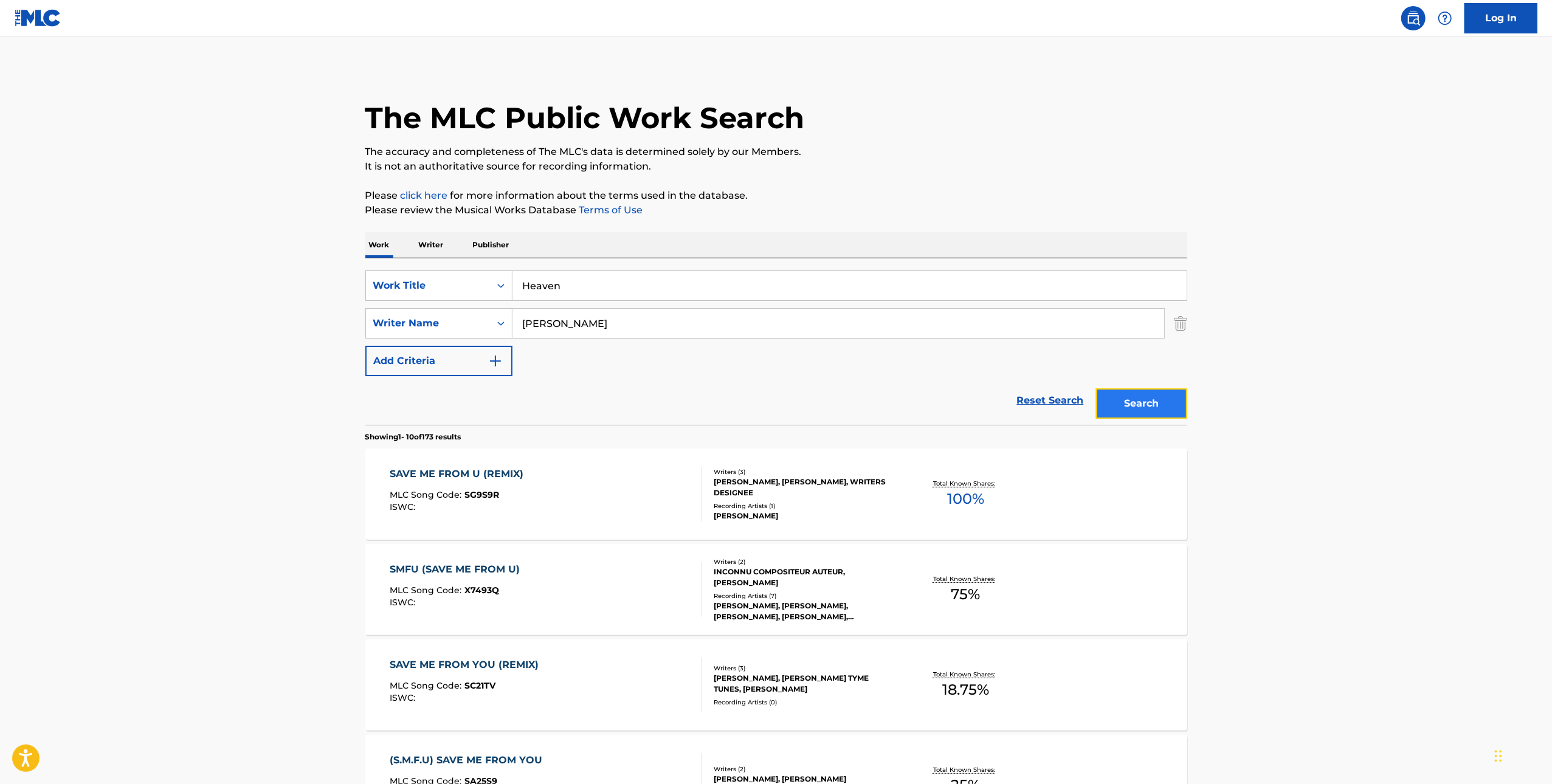
click at [1153, 398] on button "Search" at bounding box center [1141, 403] width 91 height 30
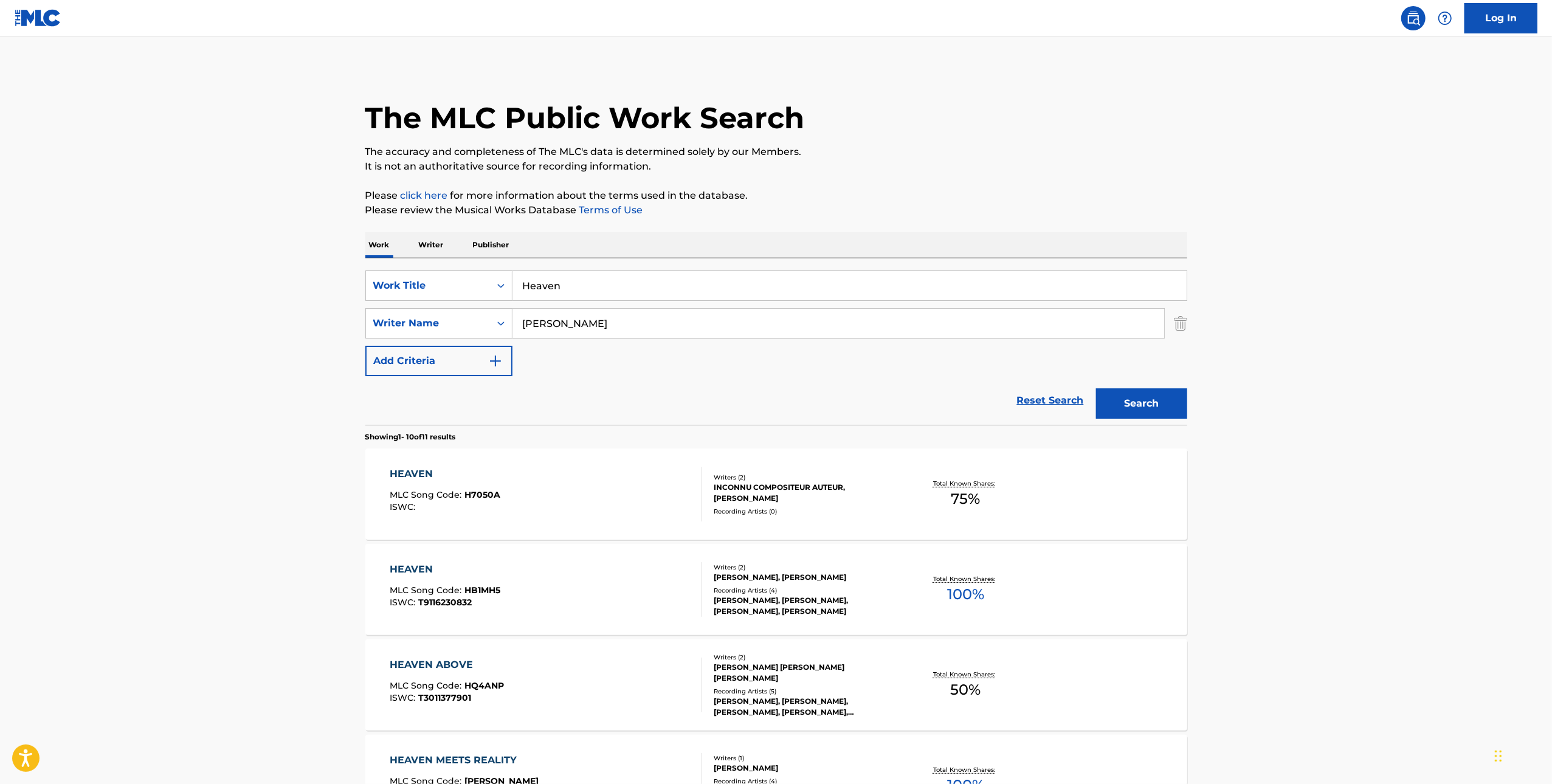
click at [612, 485] on div "HEAVEN MLC Song Code : H7050A ISWC :" at bounding box center [546, 494] width 312 height 55
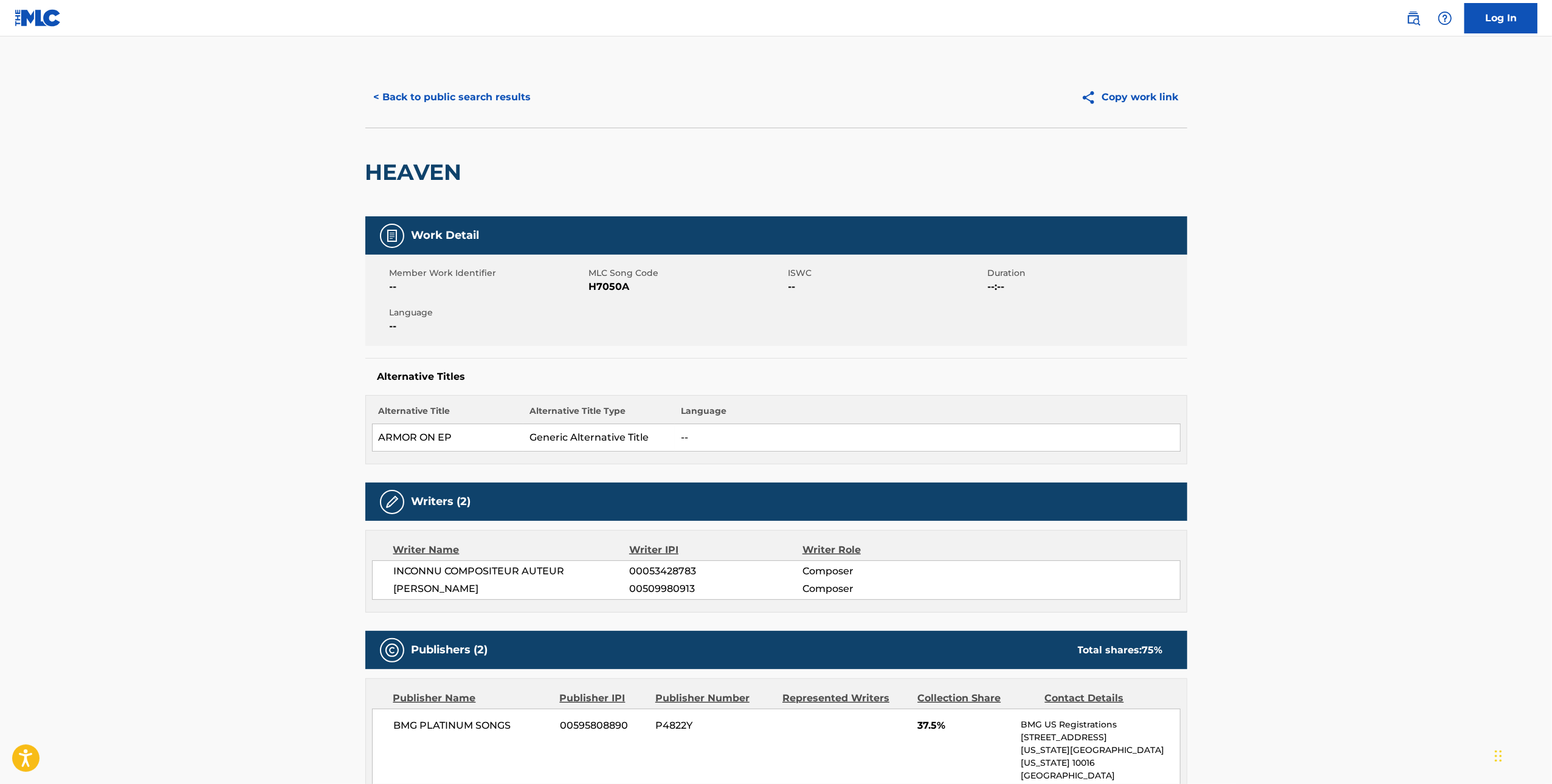
click at [621, 286] on span "H7050A" at bounding box center [687, 287] width 197 height 15
click at [481, 90] on button "< Back to public search results" at bounding box center [452, 97] width 175 height 30
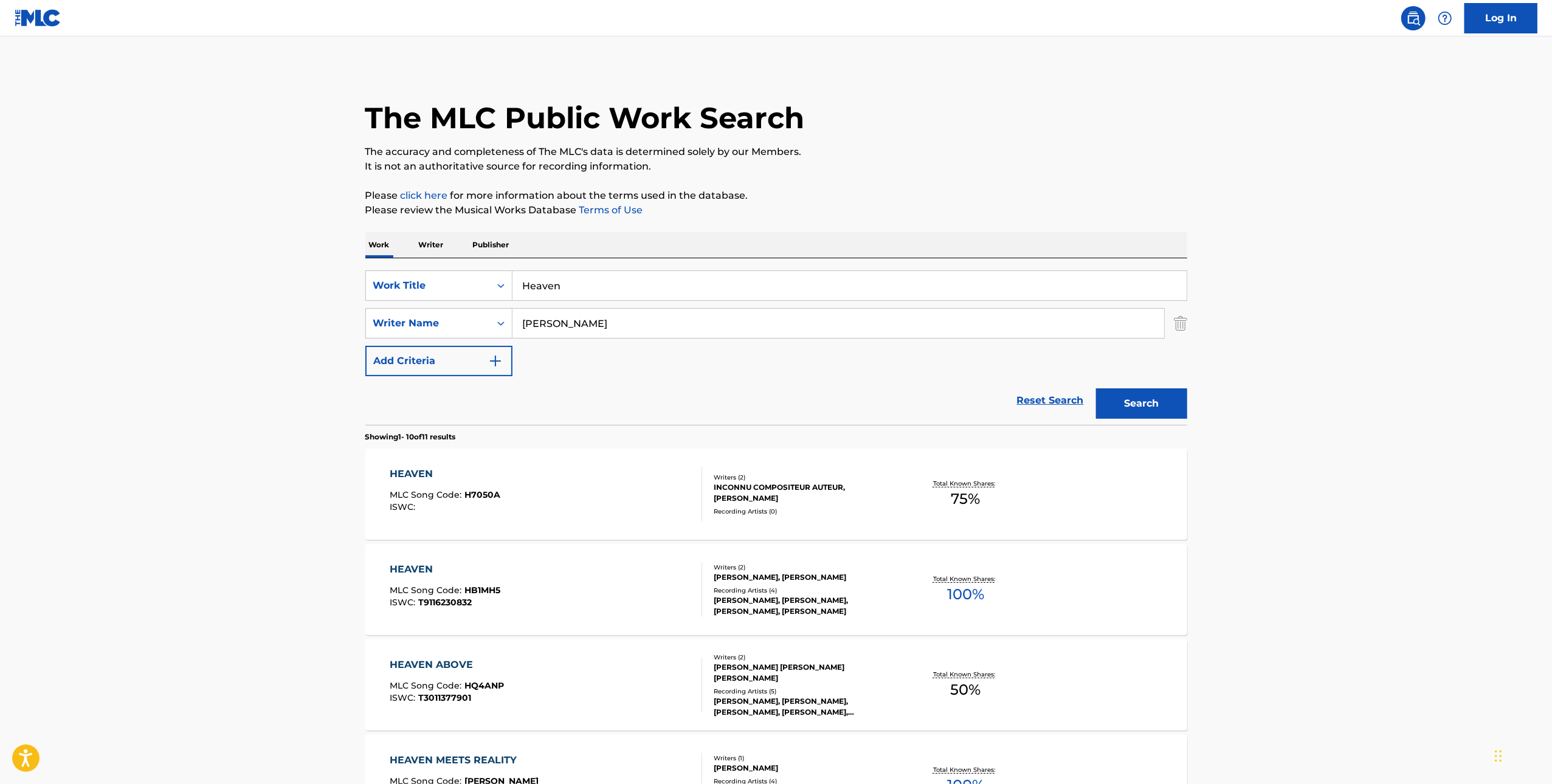
click at [620, 583] on div "HEAVEN MLC Song Code : HB1MH5 ISWC : T9116230832" at bounding box center [546, 590] width 312 height 55
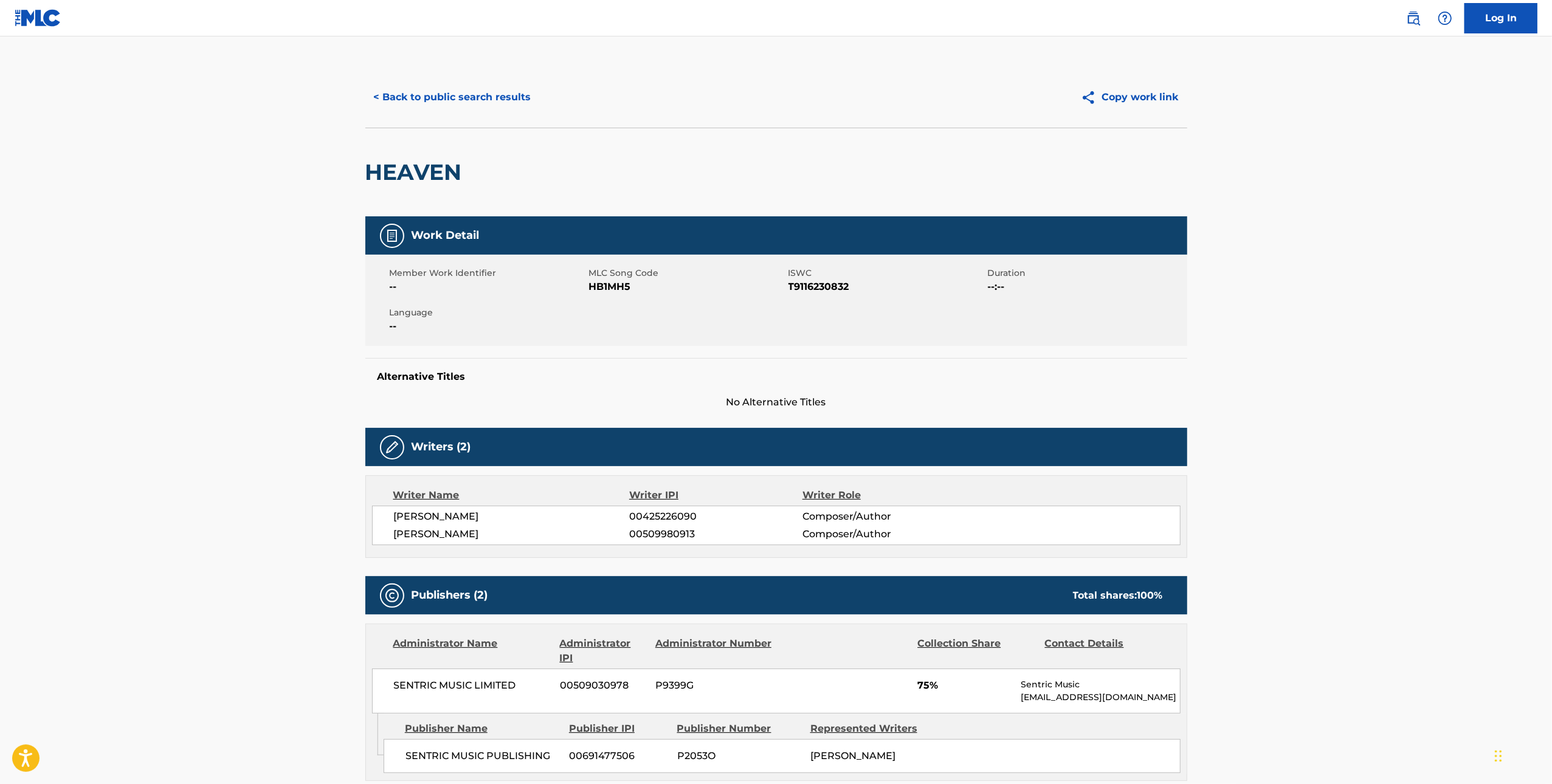
click at [625, 279] on span "HB1MH5" at bounding box center [687, 287] width 197 height 15
click at [412, 96] on button "< Back to public search results" at bounding box center [452, 97] width 175 height 30
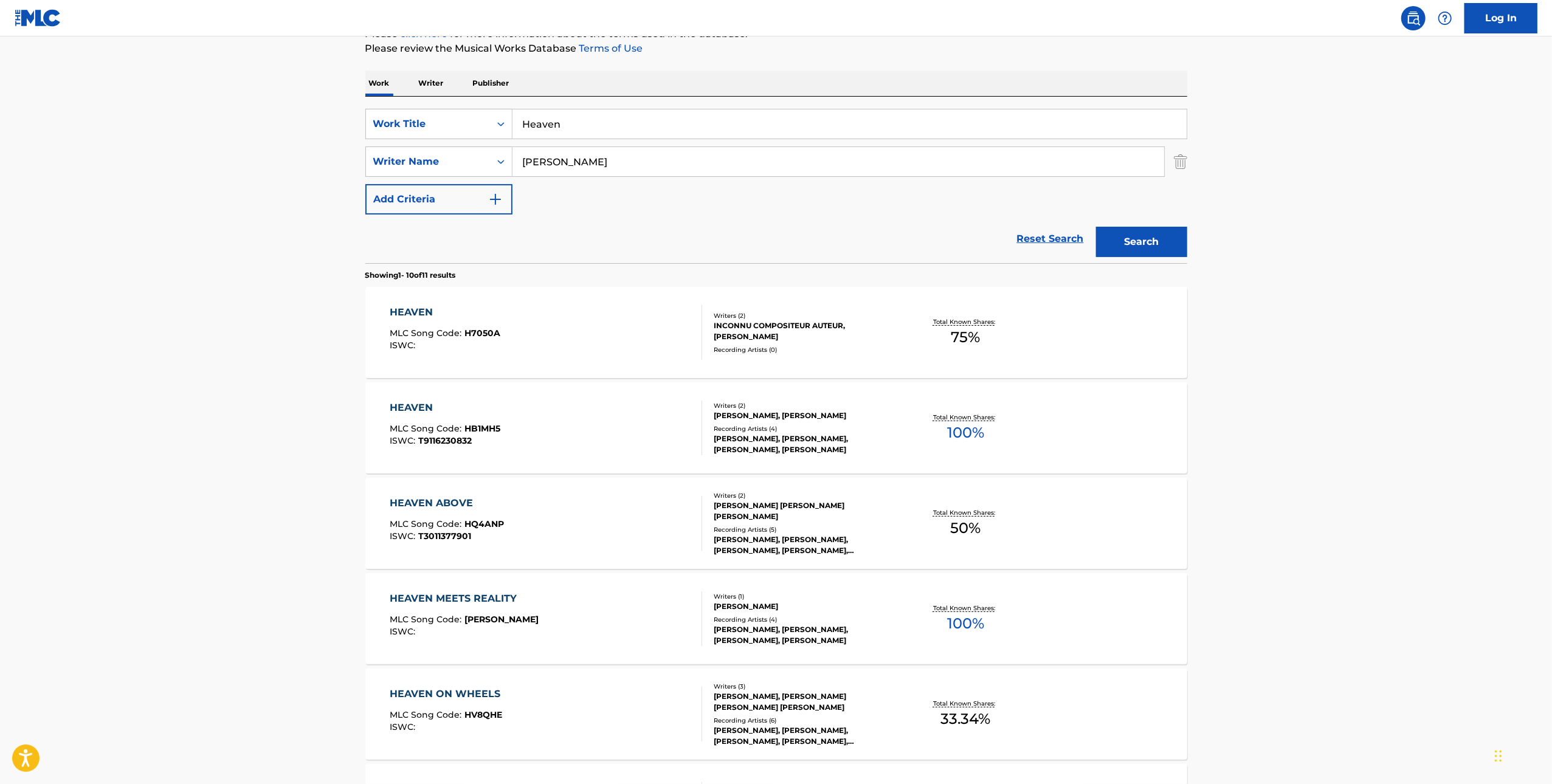
scroll to position [182, 0]
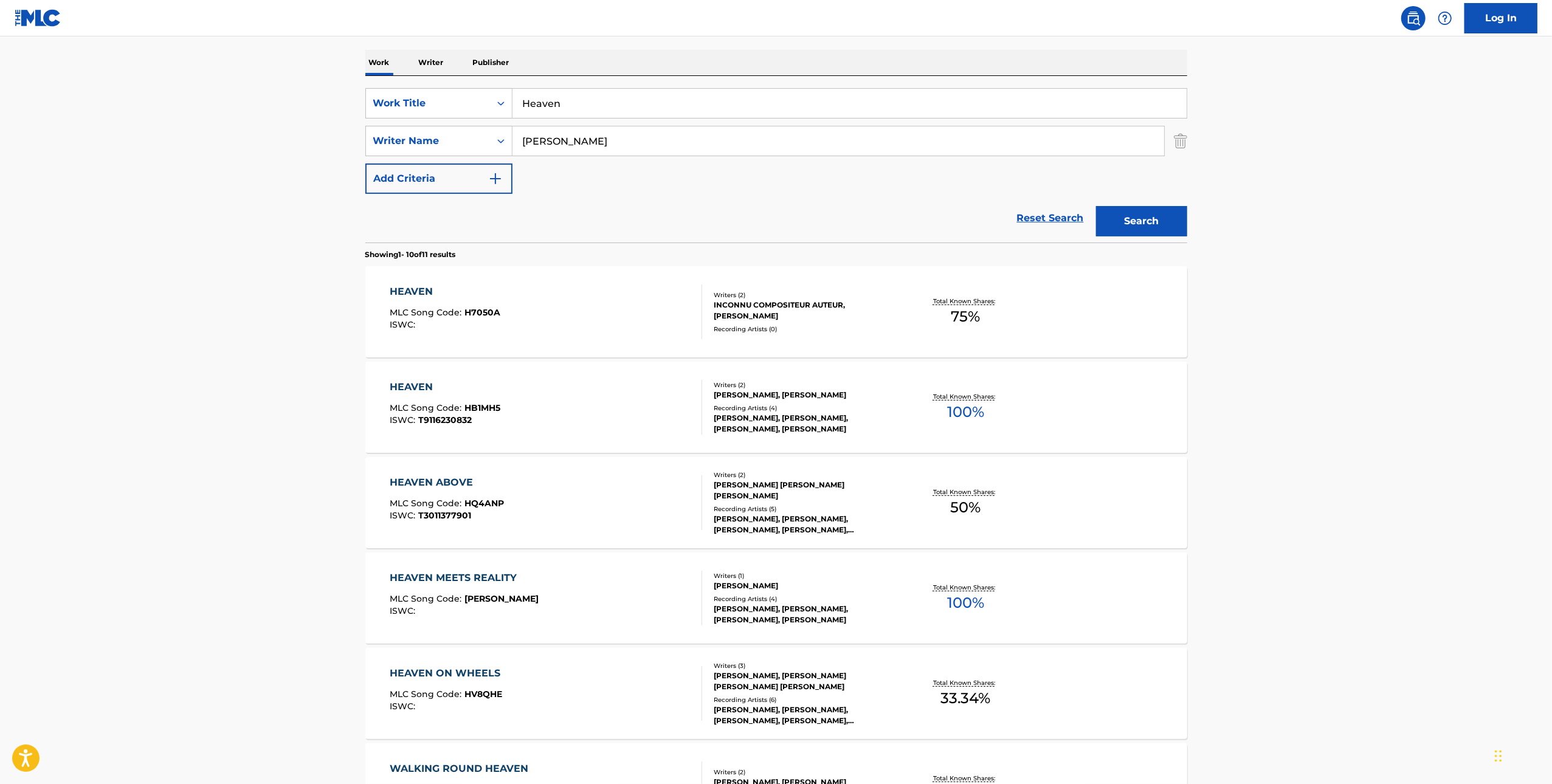
click at [711, 108] on input "Heaven" at bounding box center [849, 104] width 674 height 29
paste input "Some Kind of Amazing"
type input "Some Kind of Amazing"
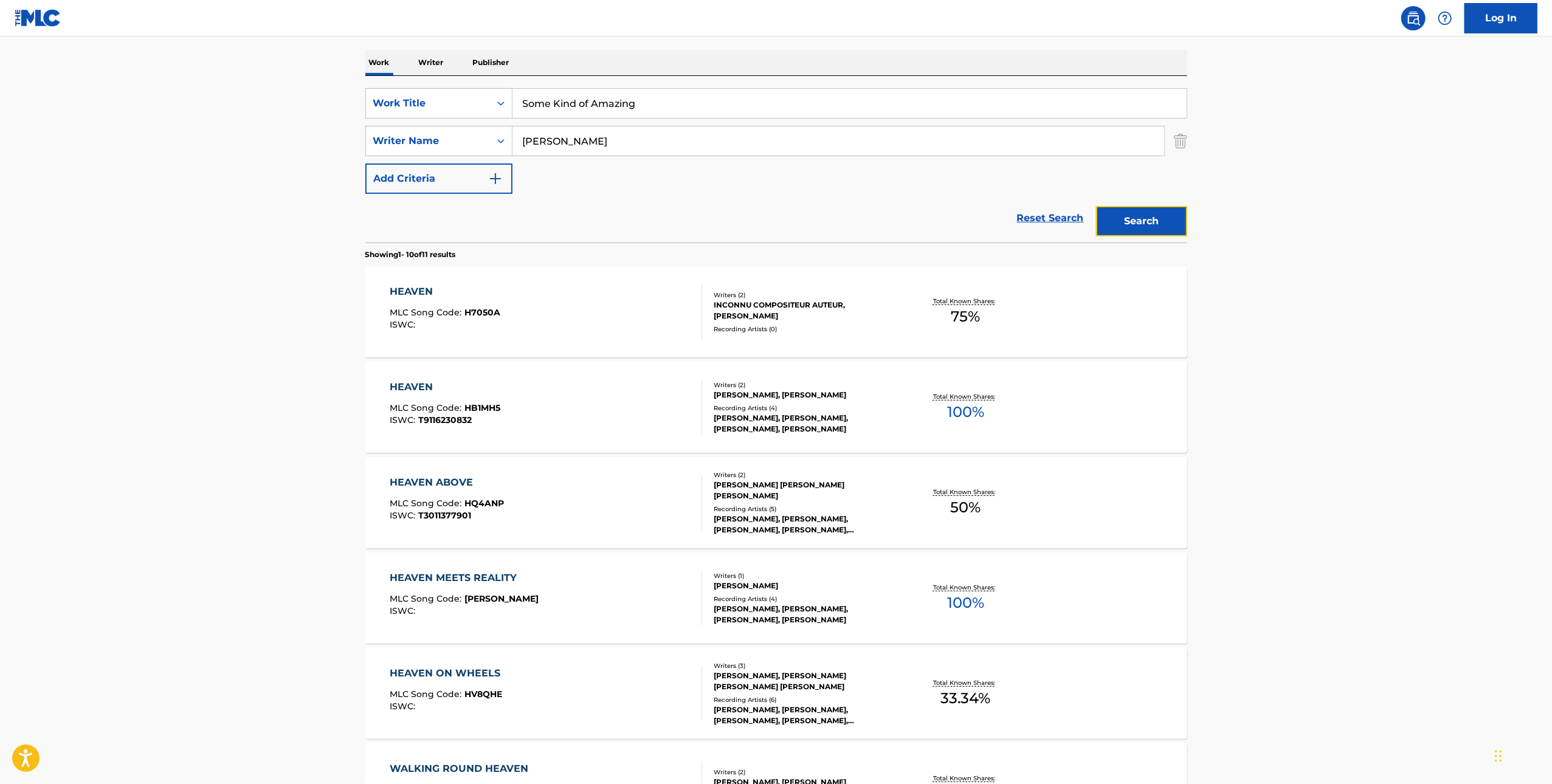
click at [1127, 225] on button "Search" at bounding box center [1141, 221] width 91 height 30
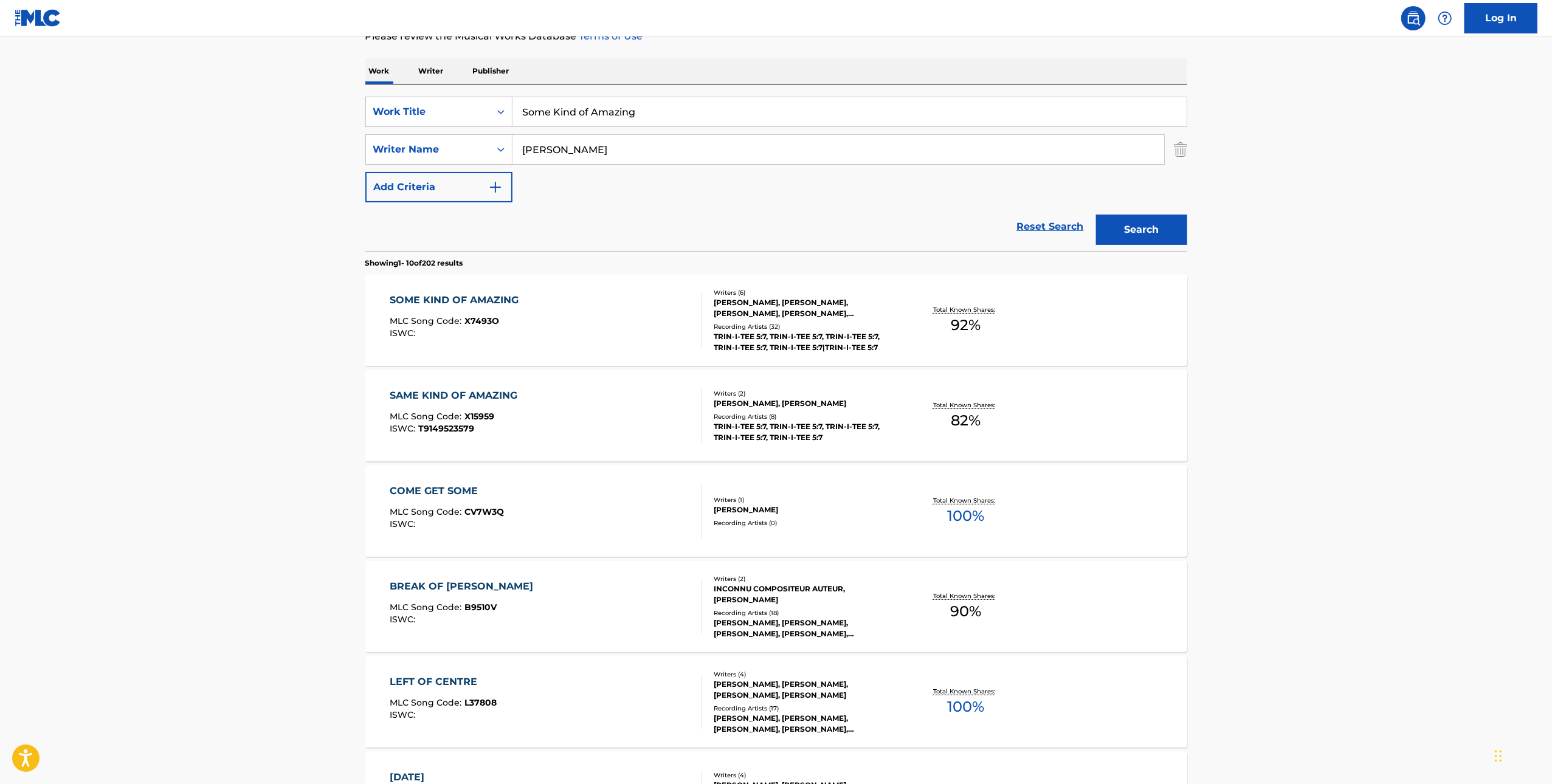
scroll to position [183, 0]
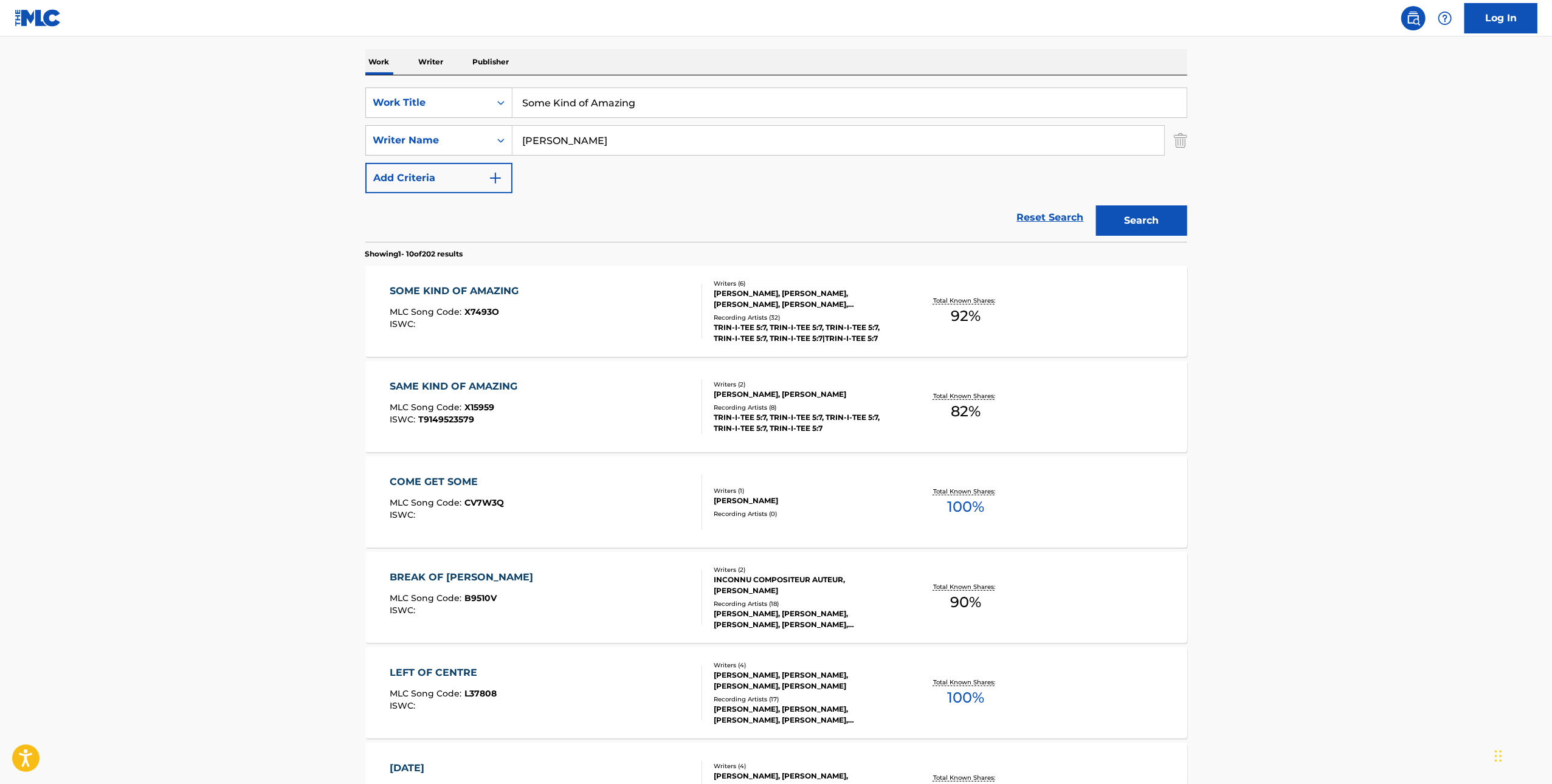
click at [585, 311] on div "SOME KIND OF AMAZING MLC Song Code : X7493O ISWC :" at bounding box center [546, 311] width 312 height 55
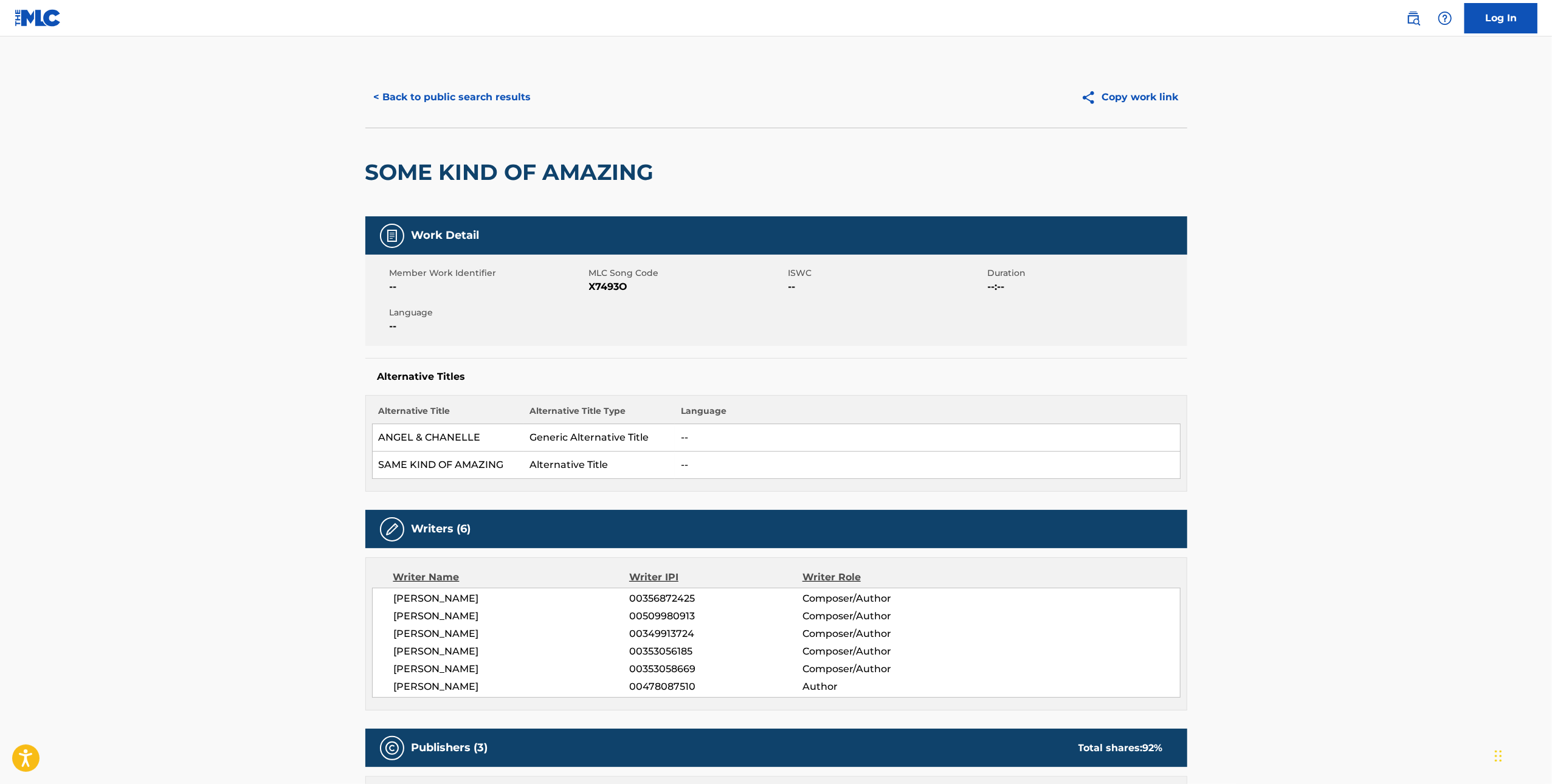
click at [617, 290] on span "X7493O" at bounding box center [687, 287] width 197 height 15
click at [434, 102] on button "< Back to public search results" at bounding box center [452, 97] width 175 height 30
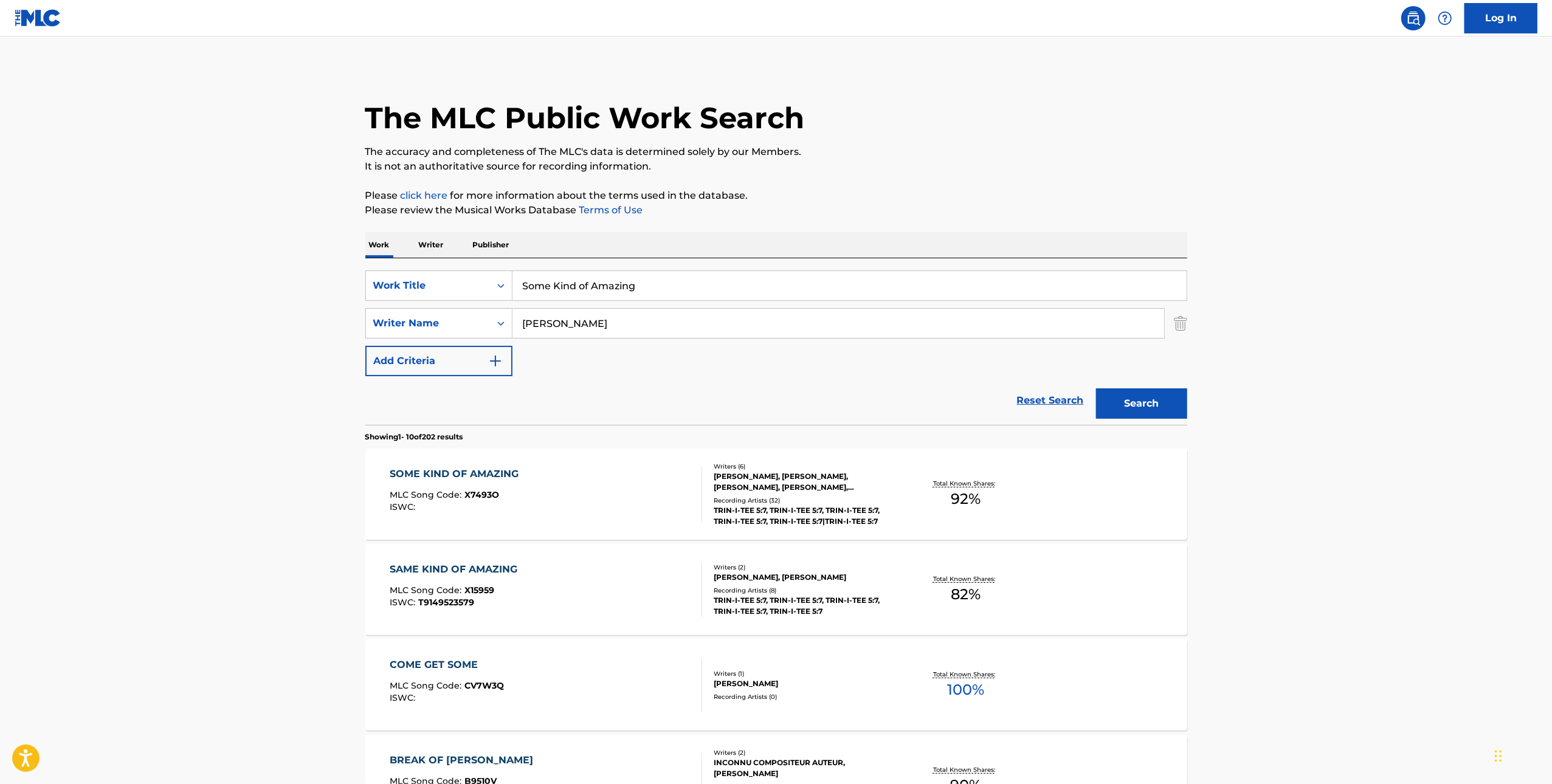
scroll to position [183, 0]
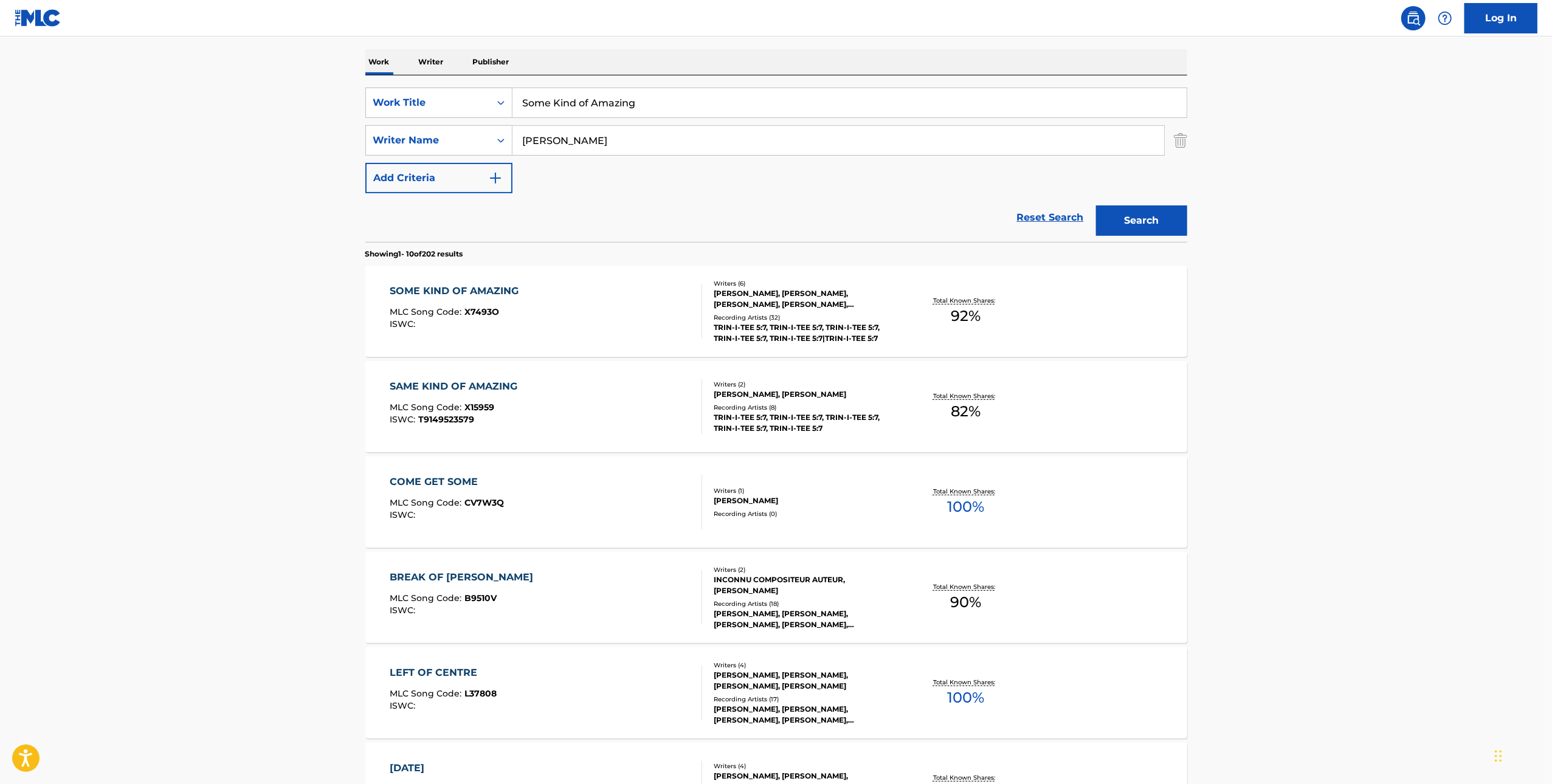
click at [571, 404] on div "SAME KIND OF AMAZING MLC Song Code : X15959 ISWC : T9149523579" at bounding box center [546, 406] width 312 height 55
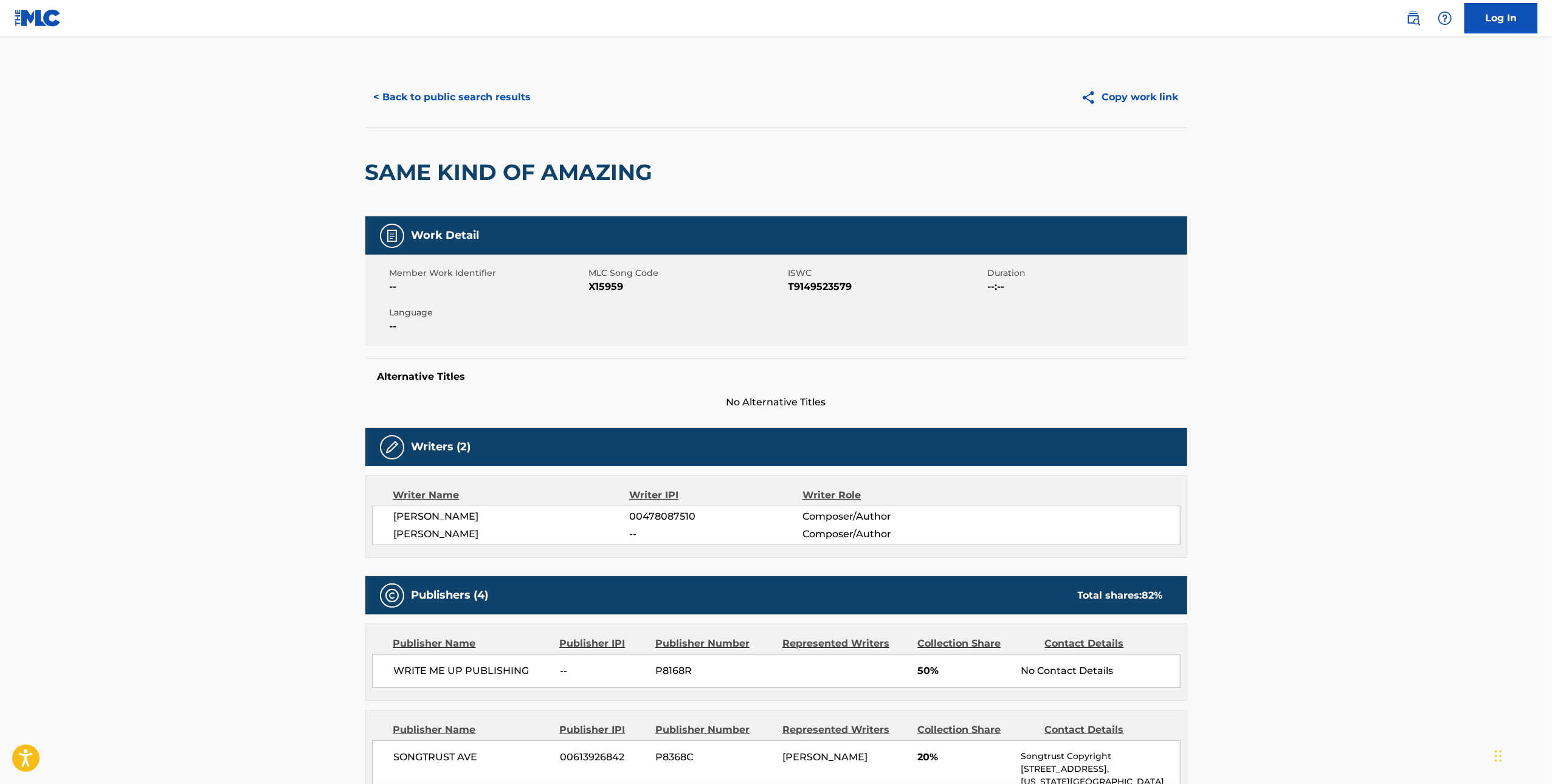
click at [597, 283] on span "X15959" at bounding box center [687, 287] width 197 height 15
click at [439, 100] on button "< Back to public search results" at bounding box center [452, 97] width 175 height 30
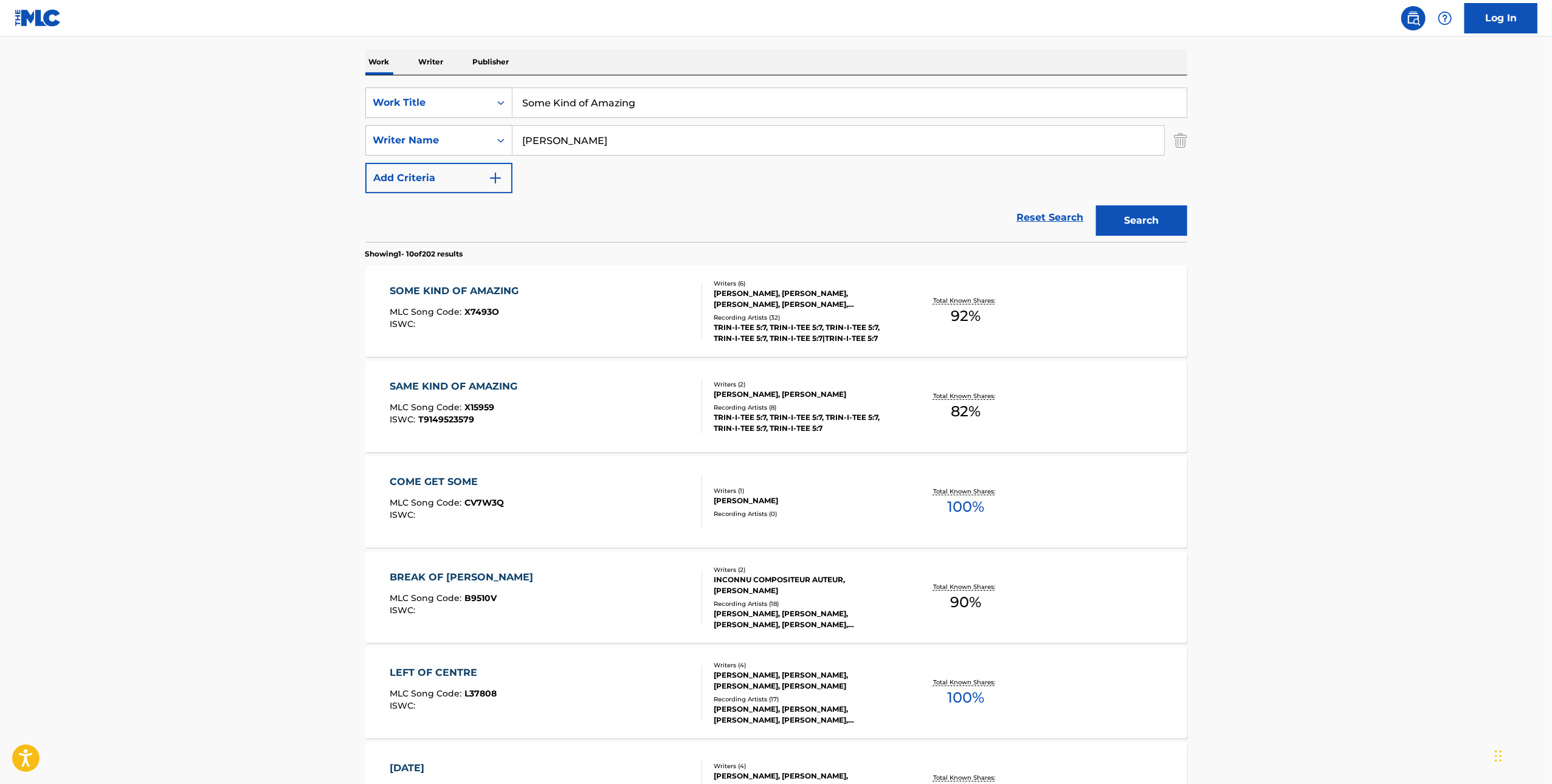
click at [646, 105] on input "Some Kind of Amazing" at bounding box center [849, 103] width 674 height 29
paste input "ave Me From U"
type input "Save Me From U"
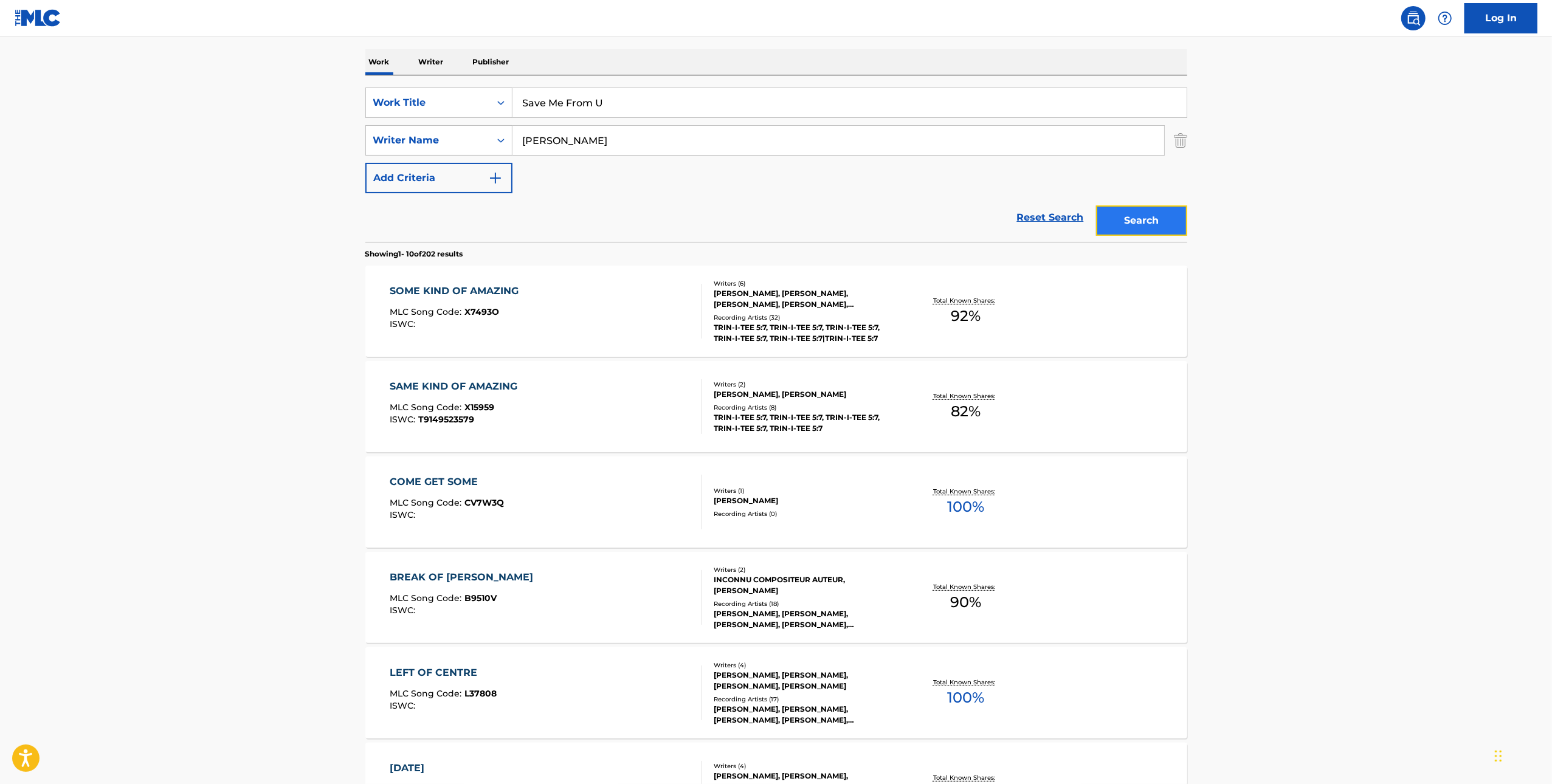
click at [1145, 218] on button "Search" at bounding box center [1141, 220] width 91 height 30
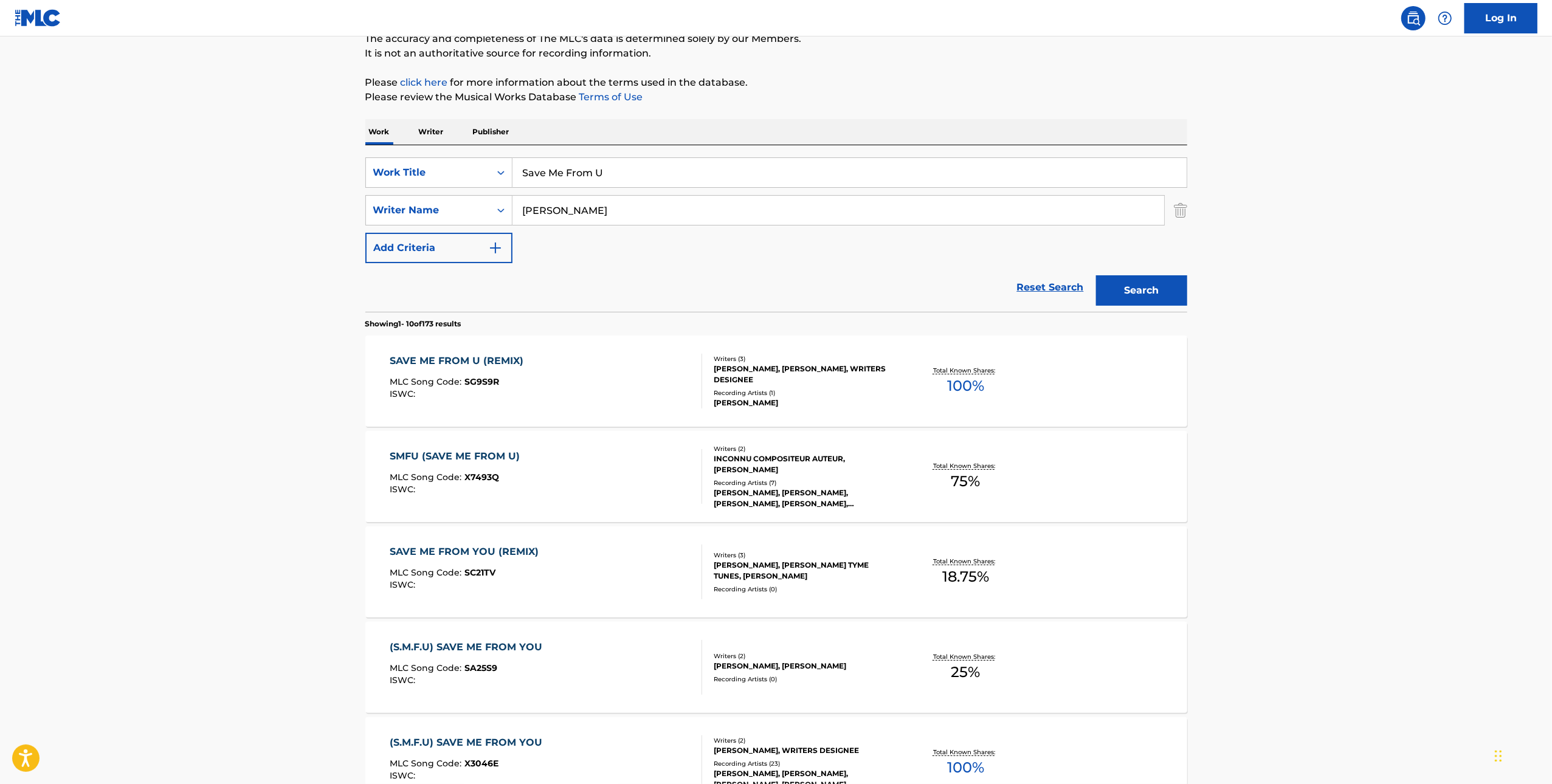
scroll to position [114, 0]
click at [643, 465] on div "SMFU (SAVE ME FROM U) MLC Song Code : X7493Q ISWC :" at bounding box center [546, 475] width 312 height 55
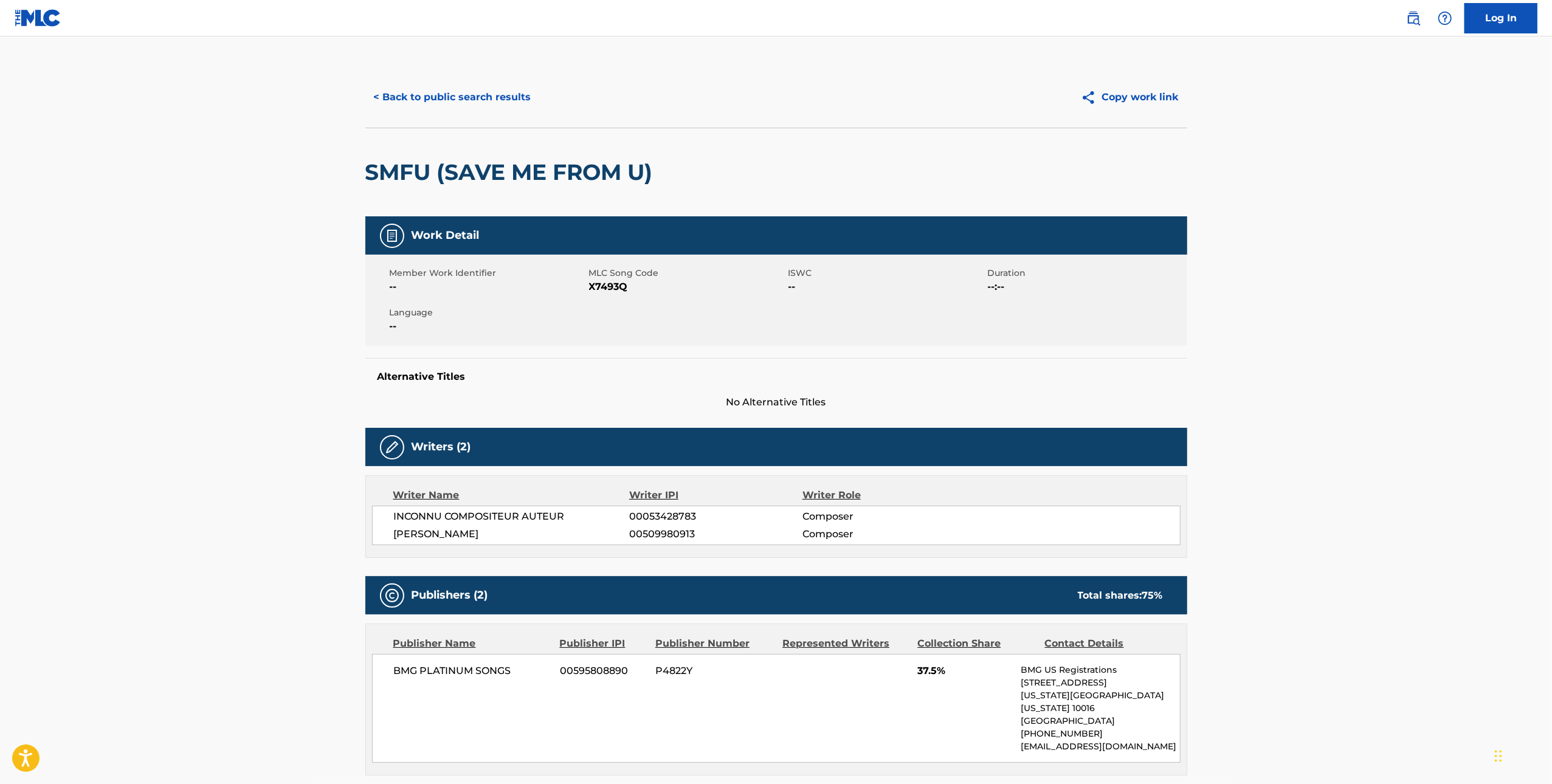
click at [620, 283] on span "X7493Q" at bounding box center [687, 287] width 197 height 15
click at [479, 91] on button "< Back to public search results" at bounding box center [452, 97] width 175 height 30
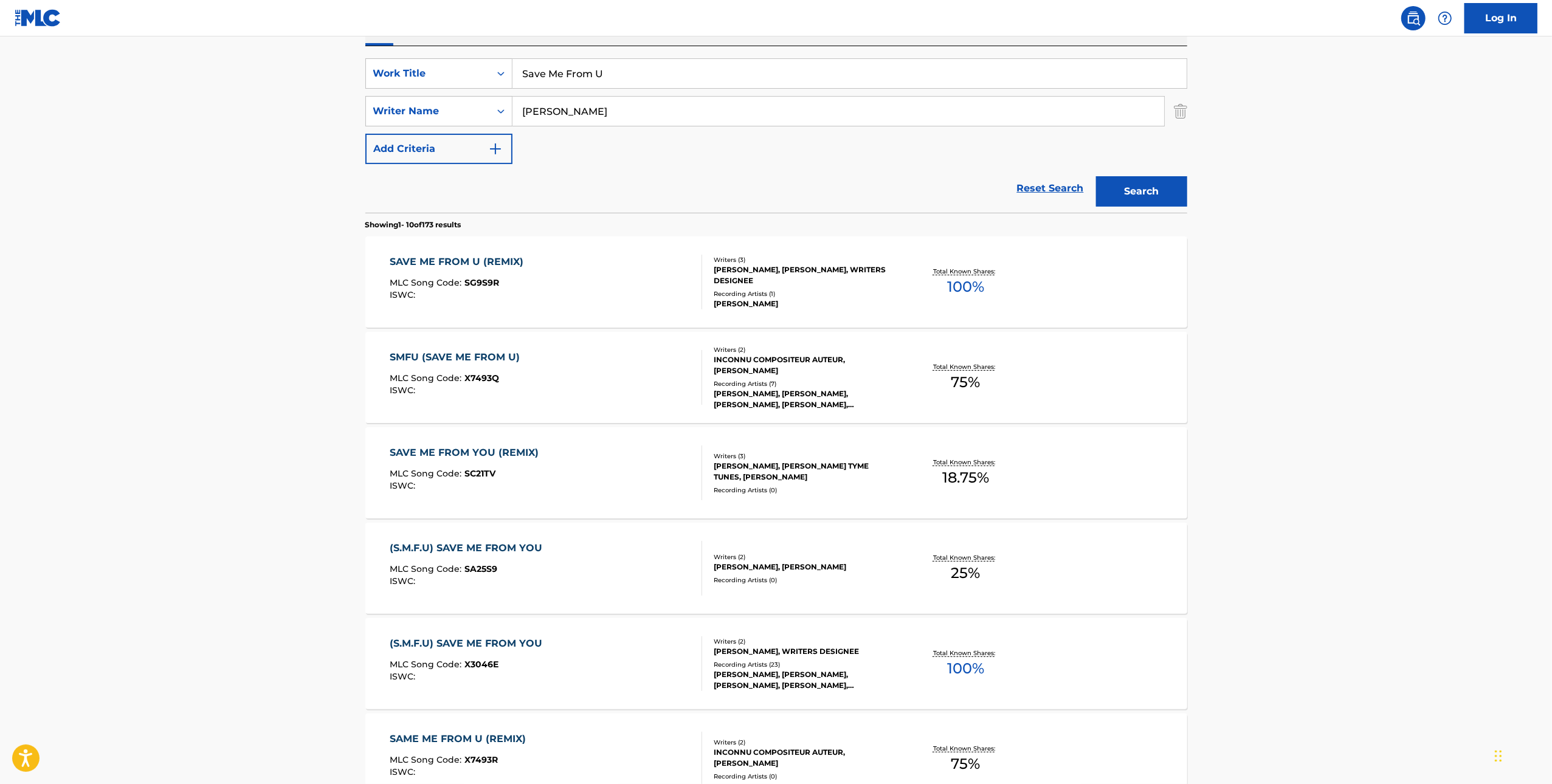
scroll to position [219, 0]
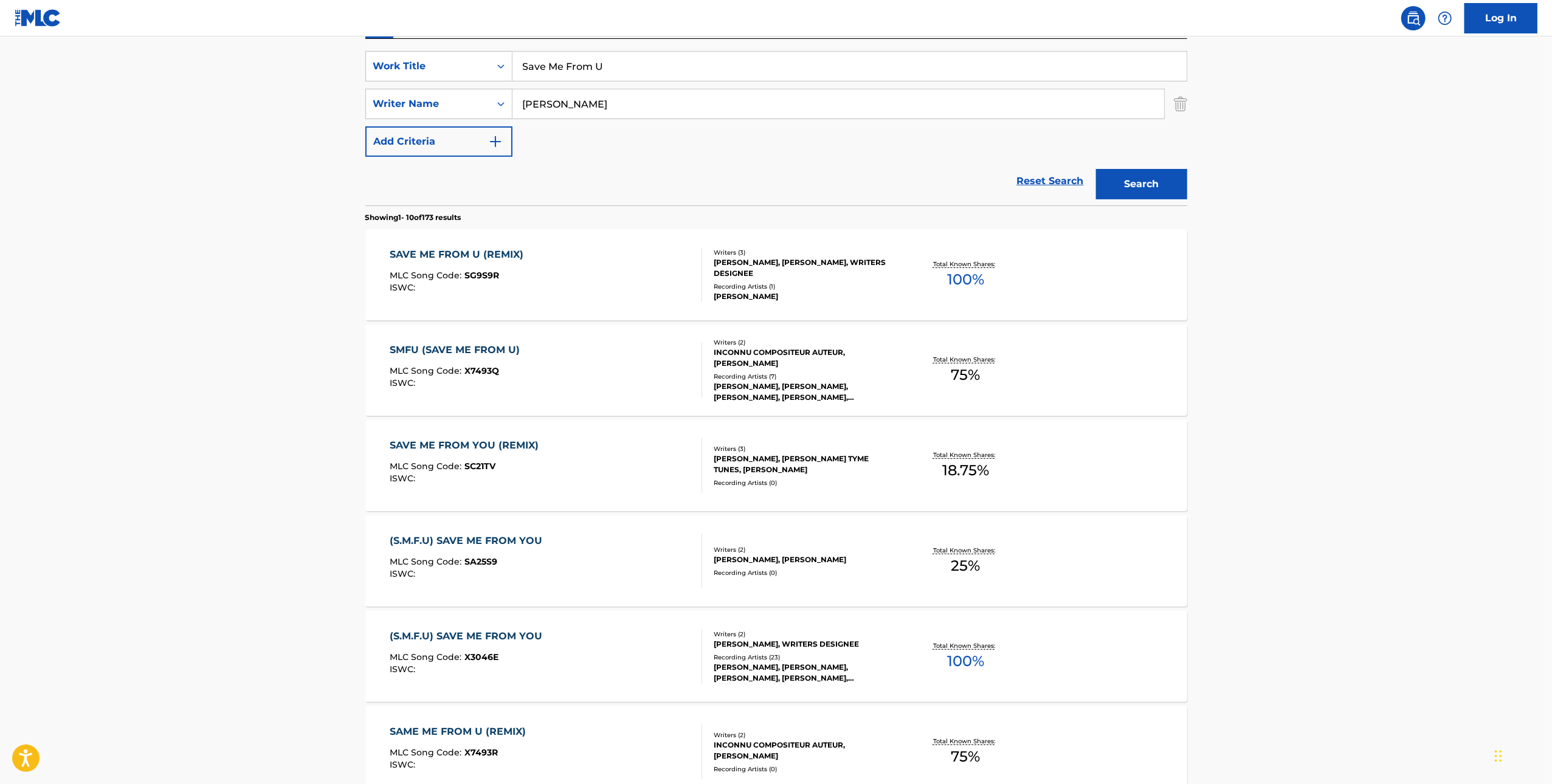
click at [546, 568] on div "(S.M.F.U) SAVE ME FROM YOU MLC Song Code : SA25S9 ISWC :" at bounding box center [546, 561] width 312 height 55
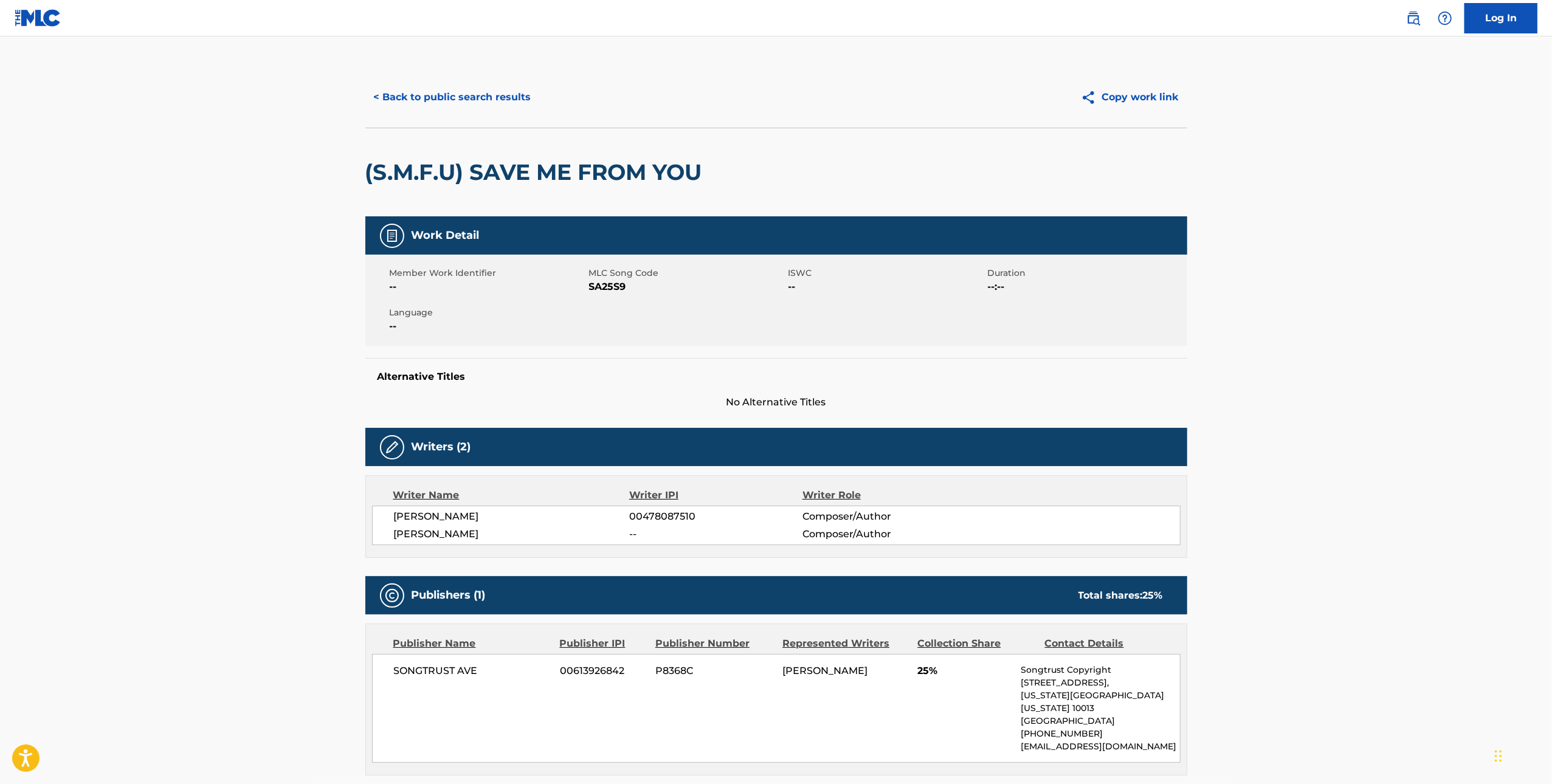
click at [608, 284] on span "SA25S9" at bounding box center [687, 287] width 197 height 15
click at [491, 92] on button "< Back to public search results" at bounding box center [452, 97] width 175 height 30
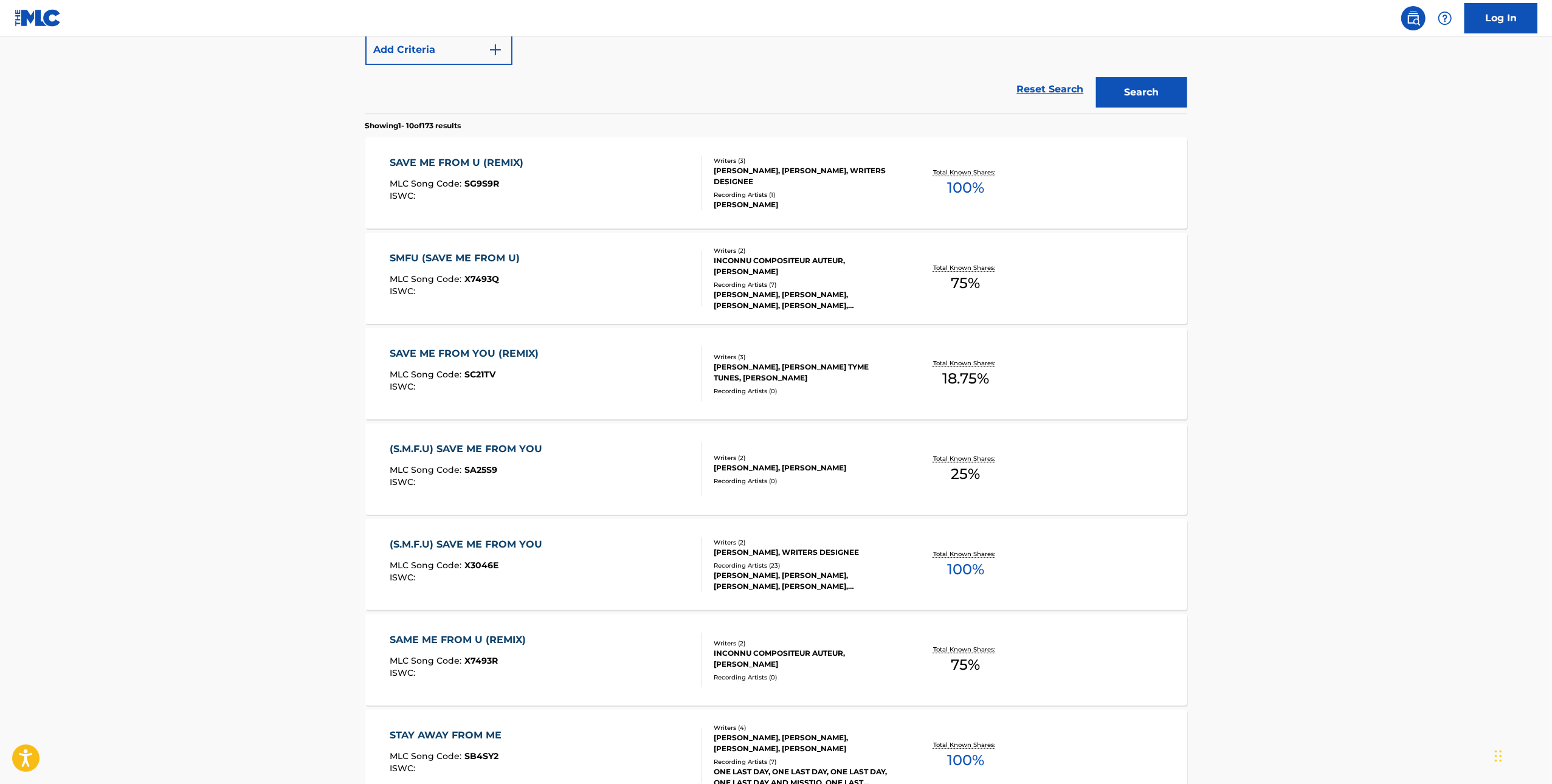
scroll to position [453, 0]
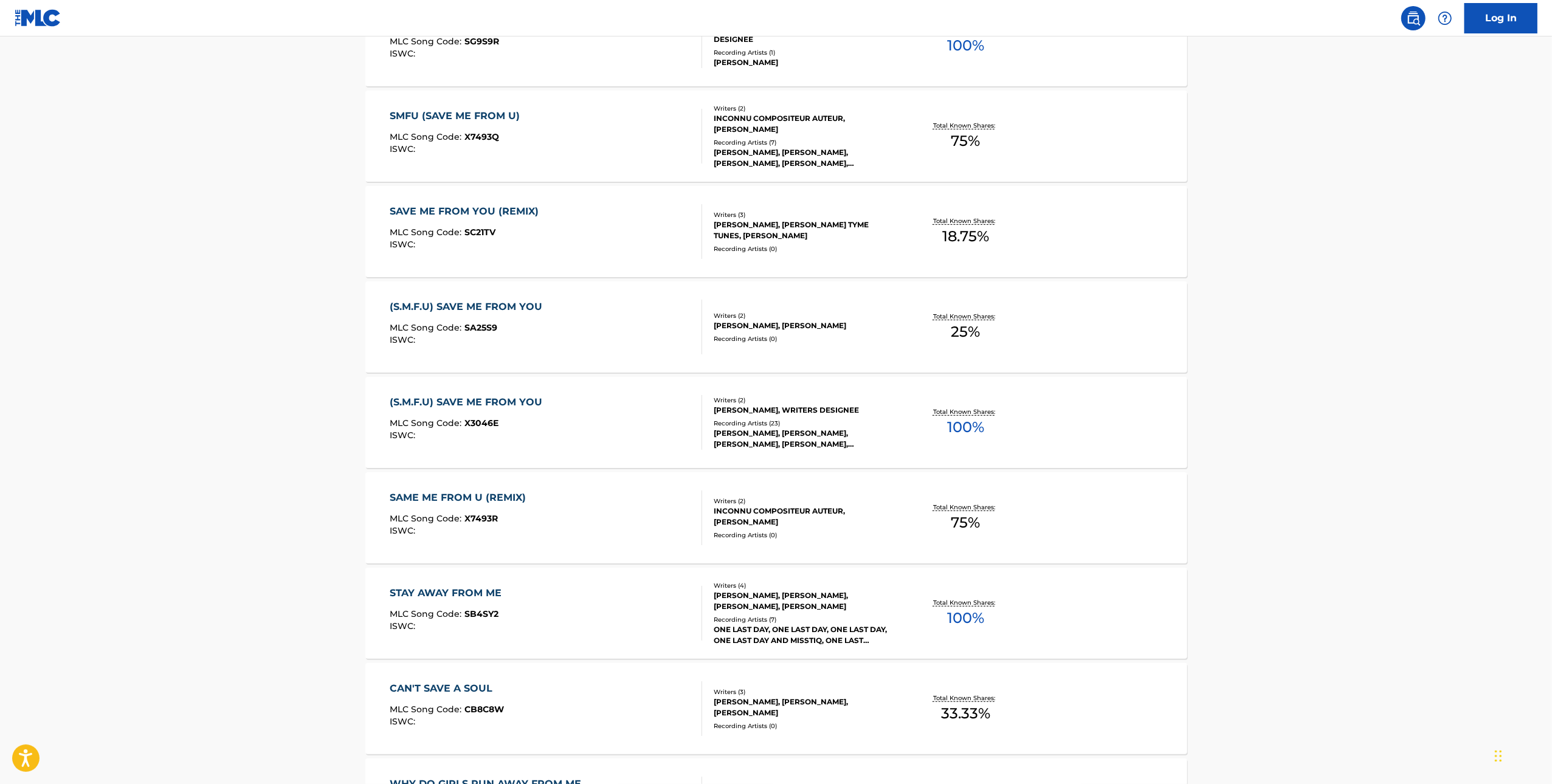
click at [588, 424] on div "(S.M.F.U) SAVE ME FROM YOU MLC Song Code : X3046E ISWC :" at bounding box center [546, 422] width 312 height 55
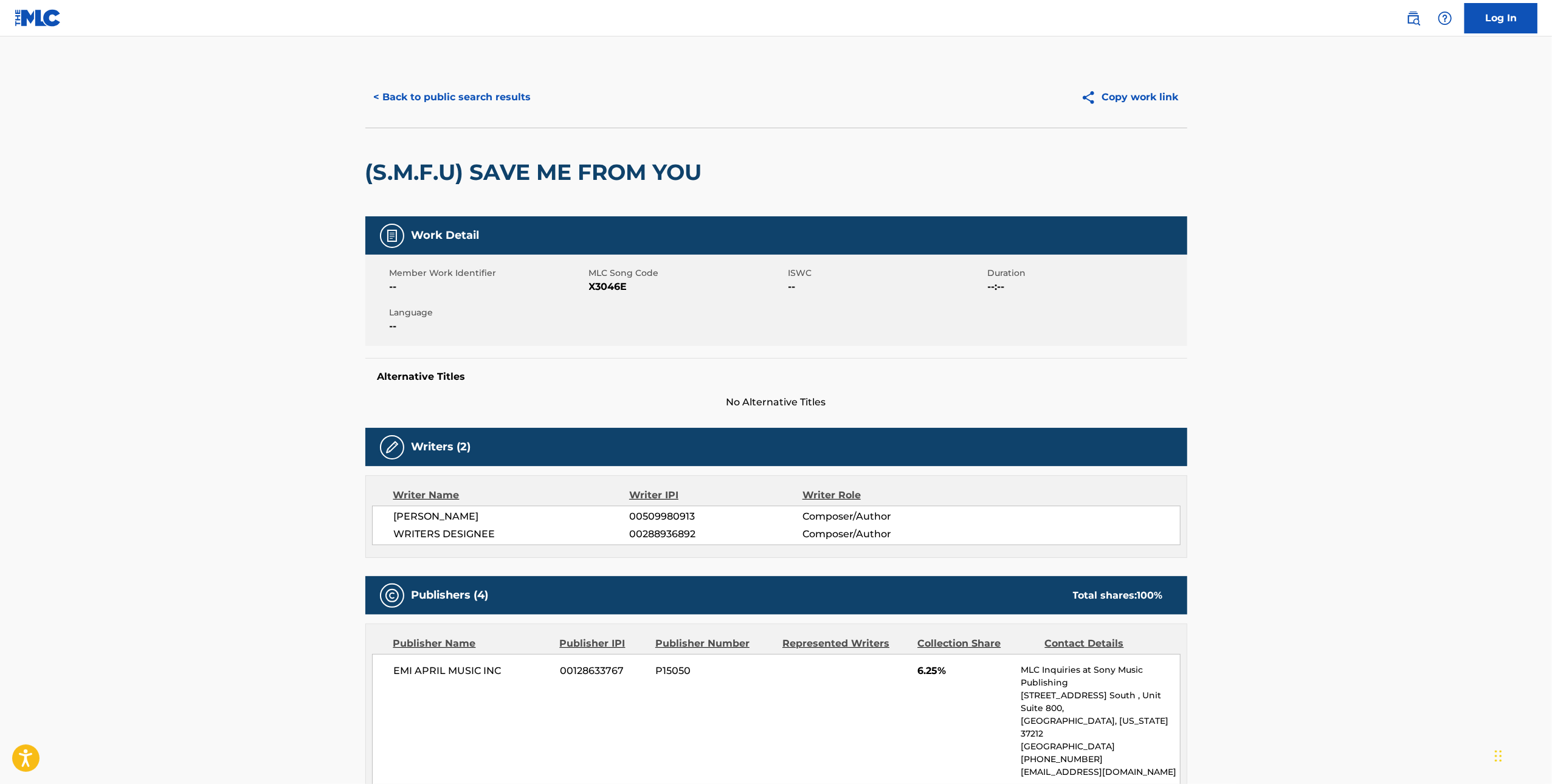
click at [588, 296] on div "Member Work Identifier -- MLC Song Code X3046E ISWC -- Duration --:-- Language …" at bounding box center [776, 300] width 822 height 91
click at [604, 282] on span "X3046E" at bounding box center [687, 287] width 197 height 15
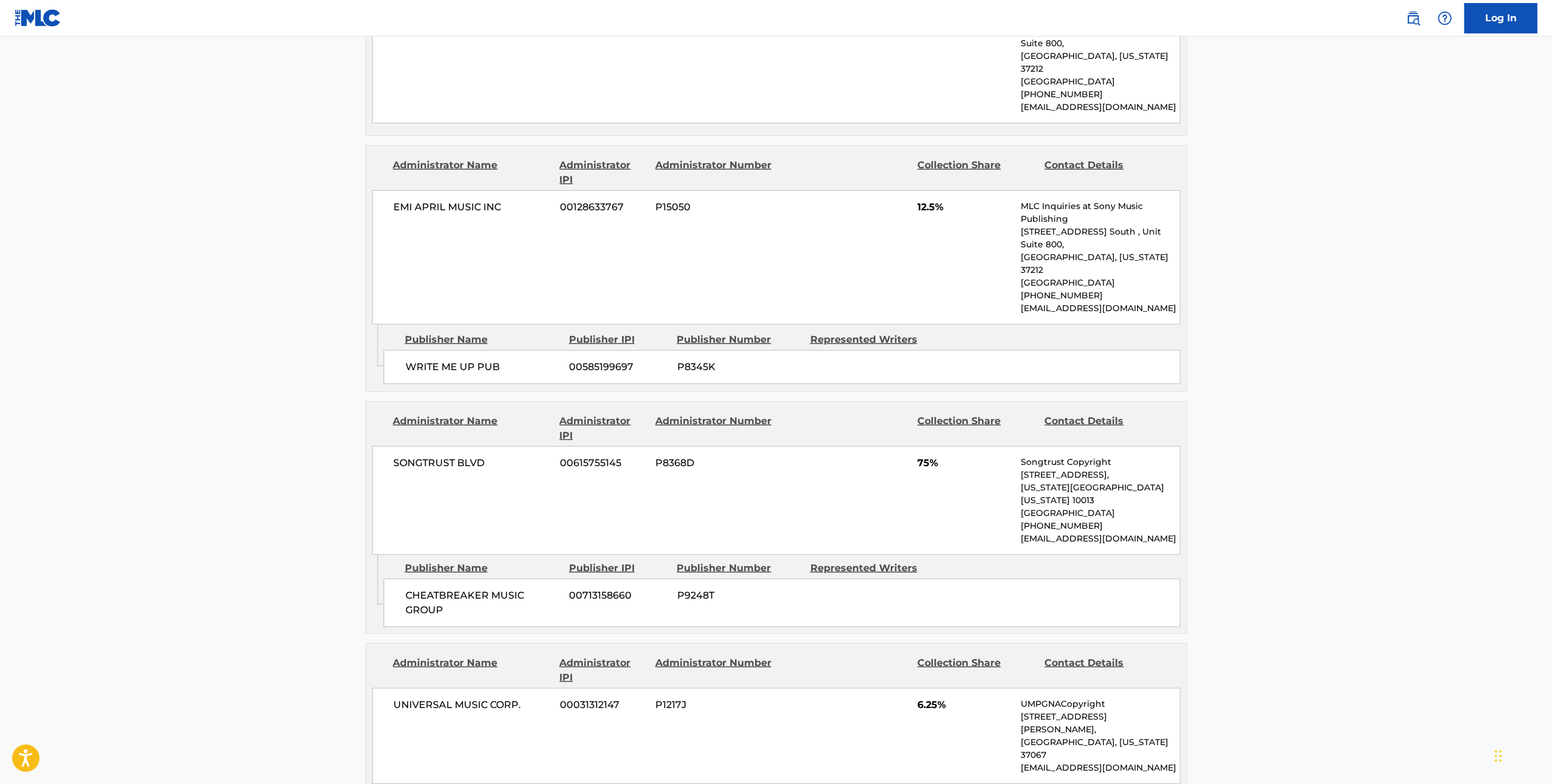
scroll to position [845, 0]
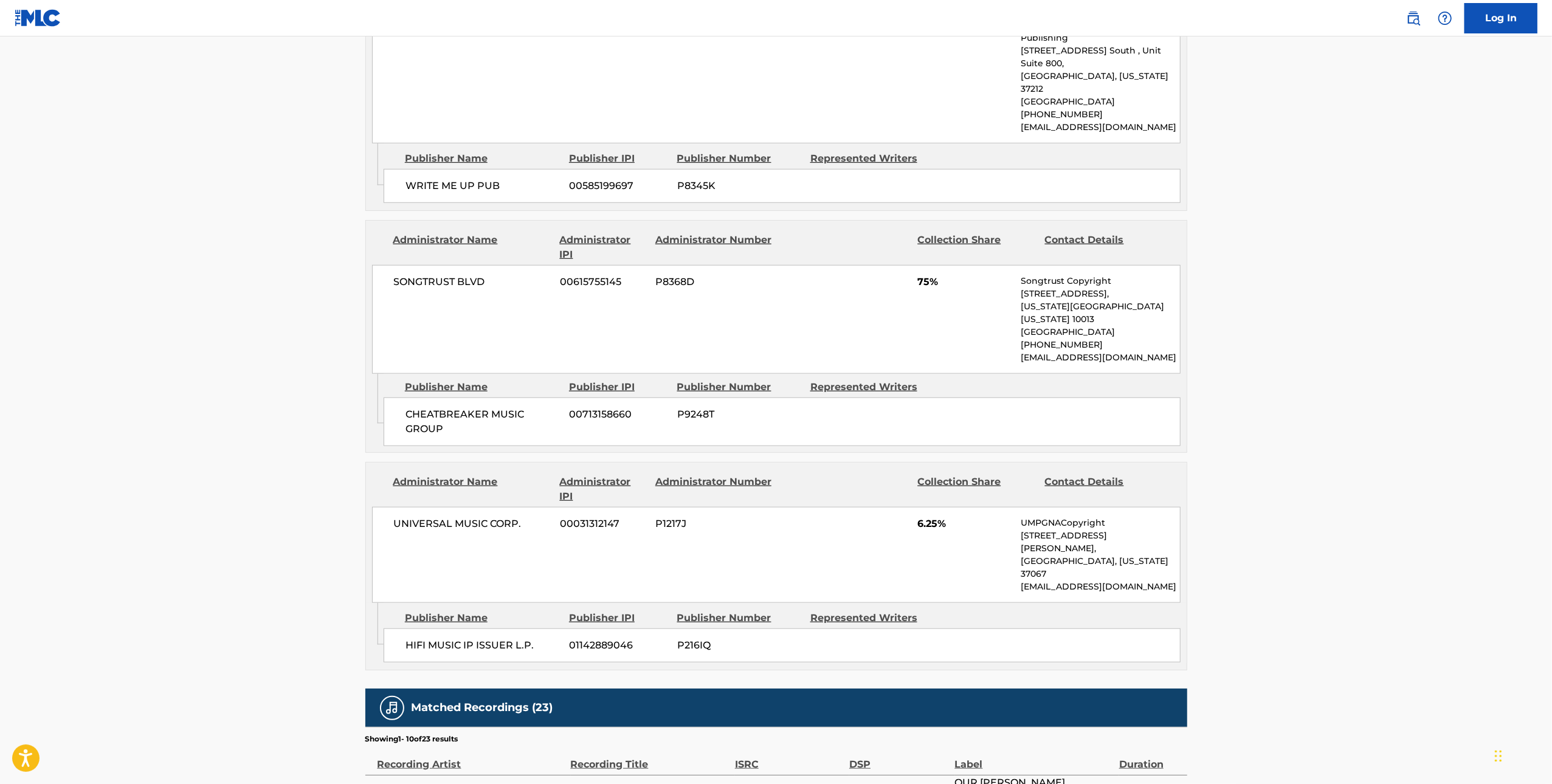
click at [441, 407] on span "CHEATBREAKER MUSIC GROUP" at bounding box center [483, 422] width 155 height 29
click at [440, 407] on span "CHEATBREAKER MUSIC GROUP" at bounding box center [483, 422] width 155 height 29
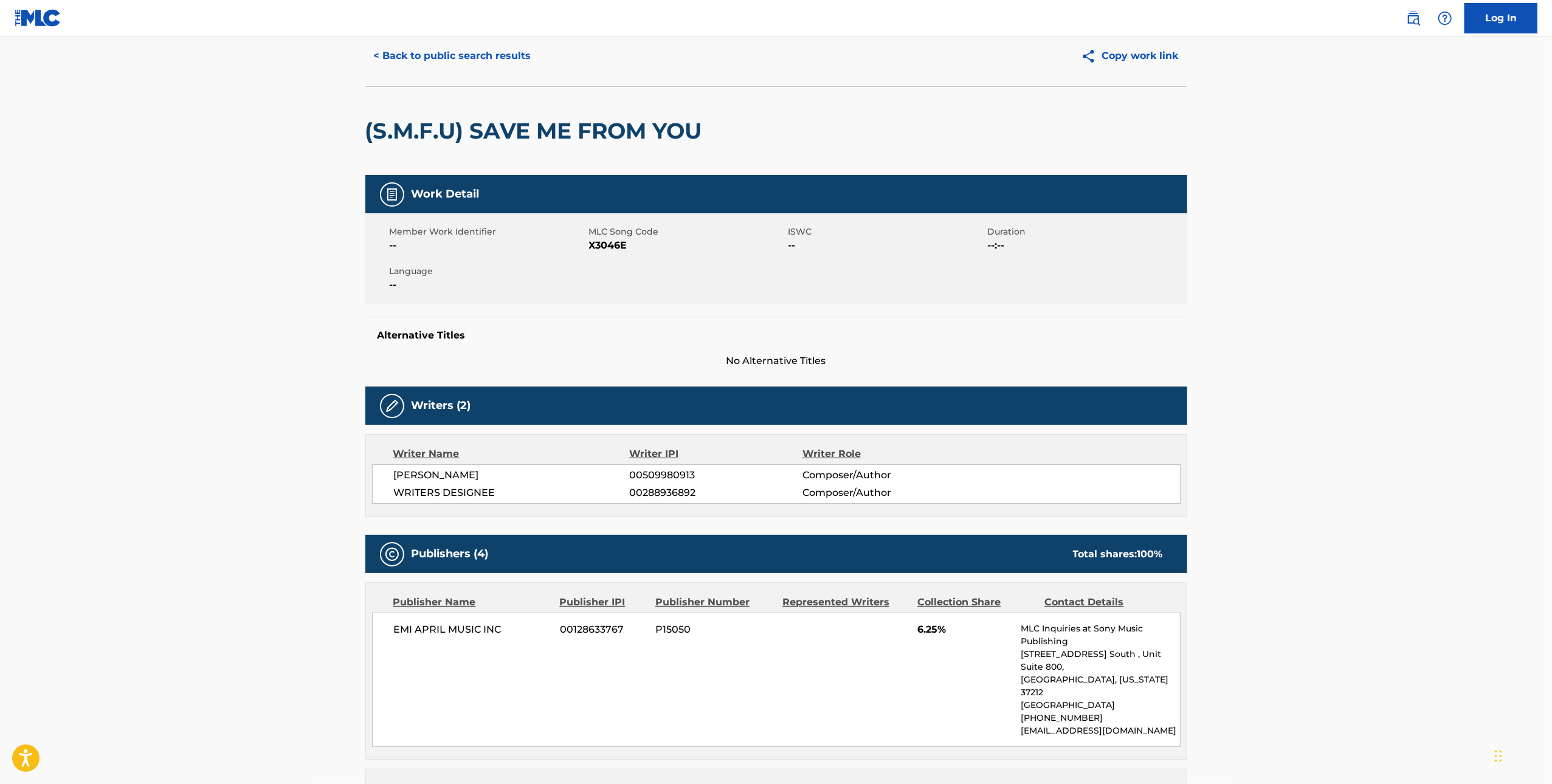
scroll to position [0, 0]
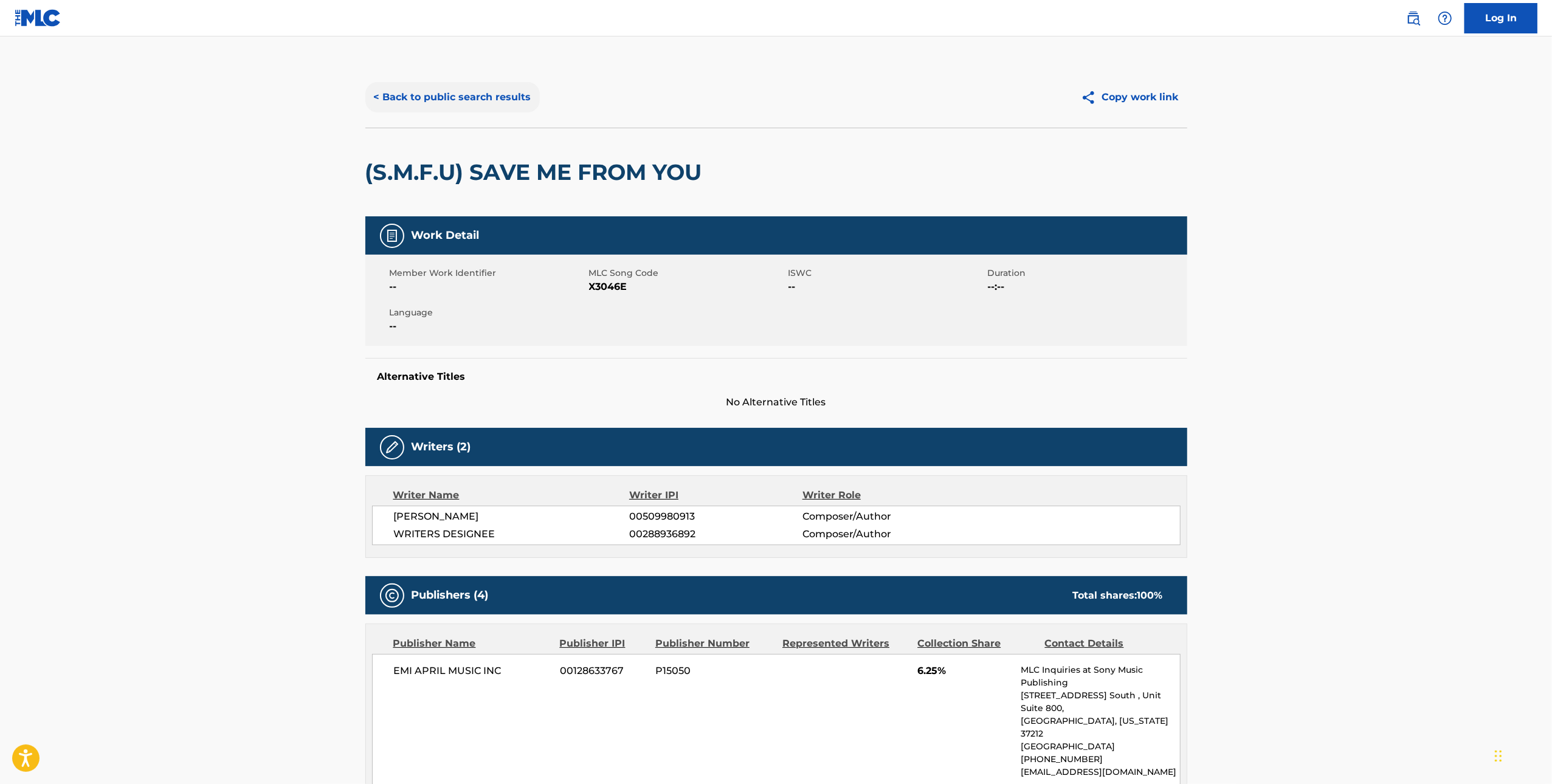
click at [471, 91] on button "< Back to public search results" at bounding box center [452, 97] width 175 height 30
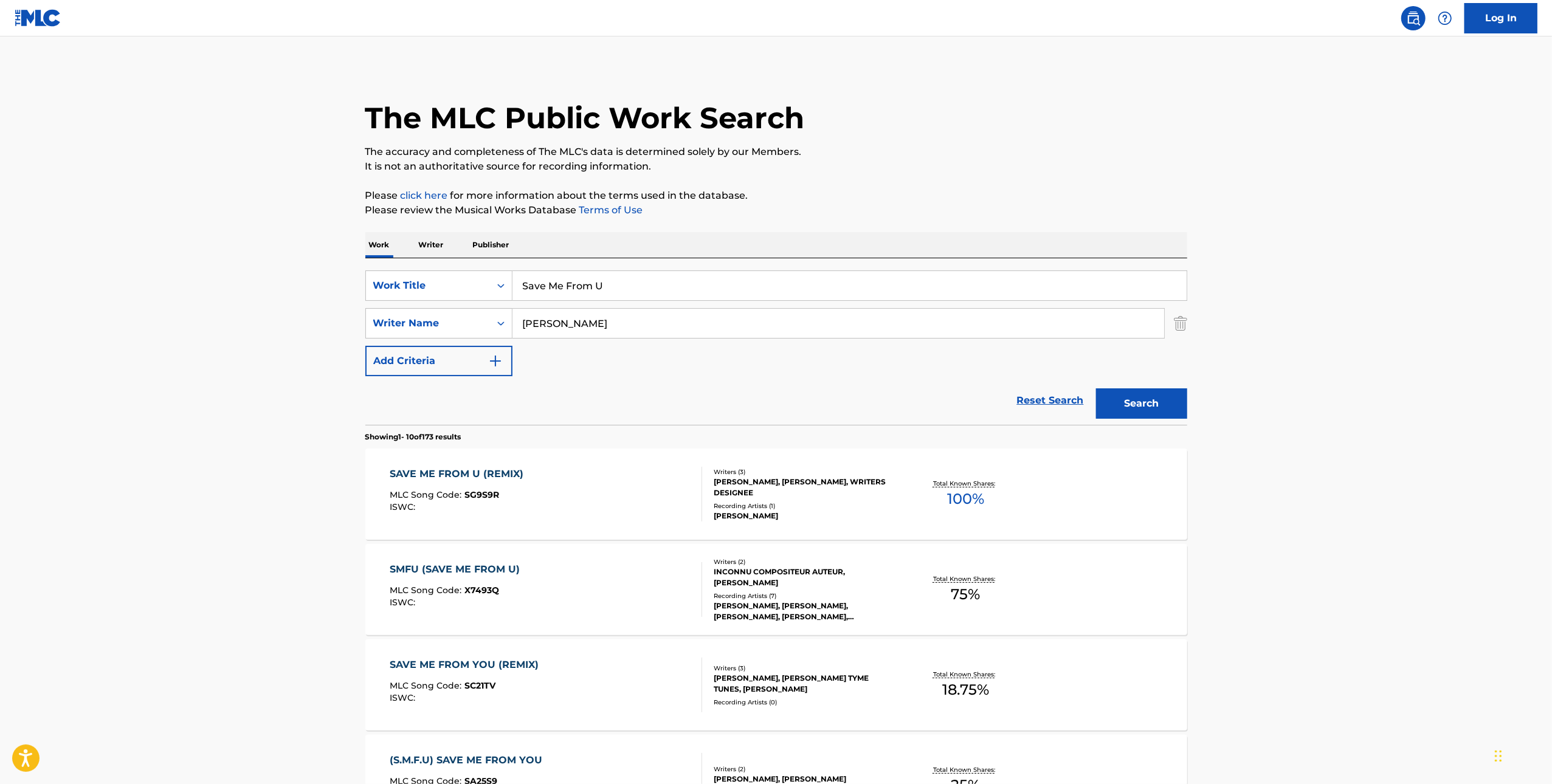
click at [677, 297] on input "Save Me From U" at bounding box center [849, 285] width 674 height 29
click at [677, 297] on input "Save Me From U" at bounding box center [849, 285] width 674 height 29
paste input "In The Hearts Tonight"
type input "In The Hearts Tonight"
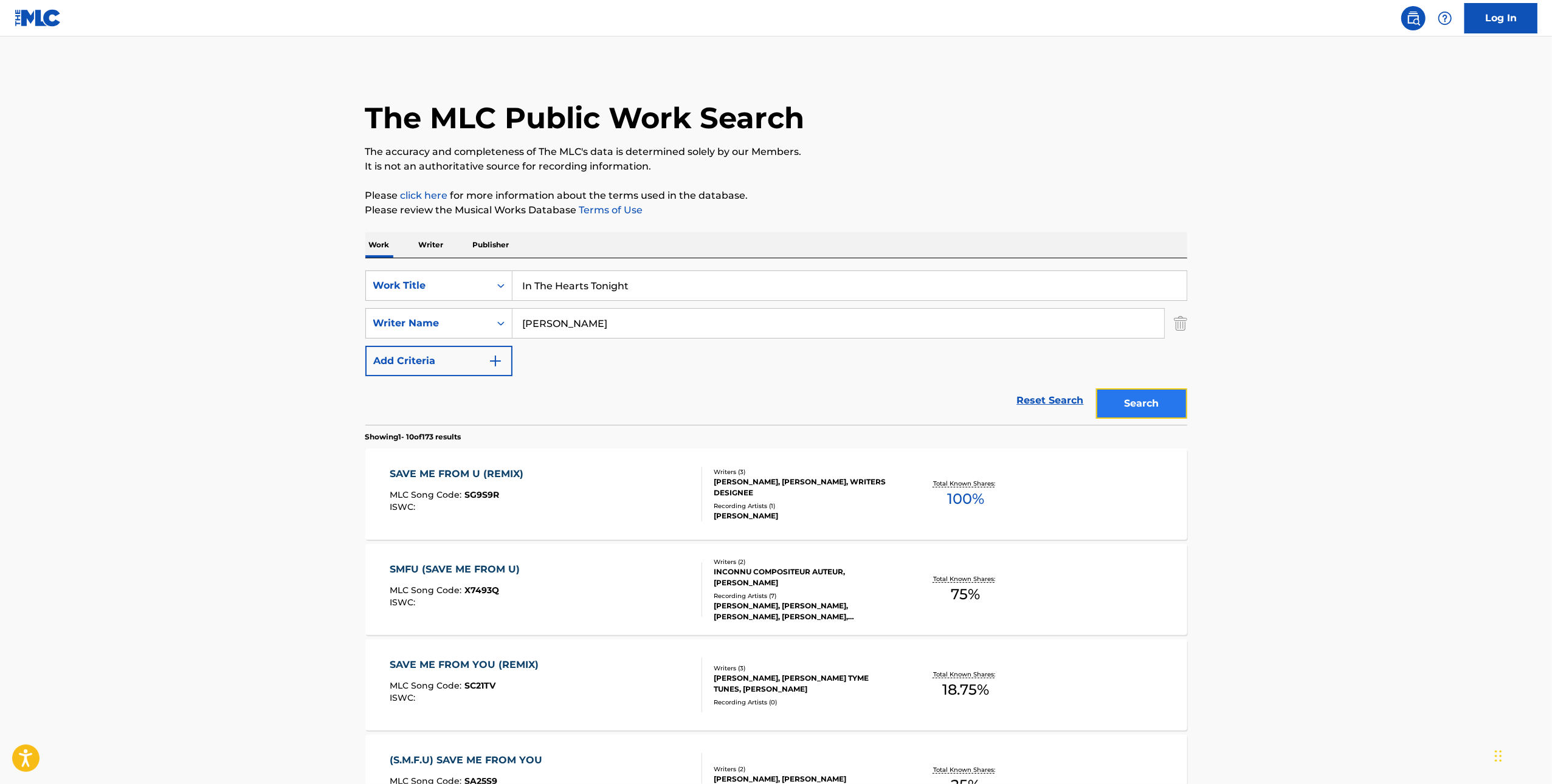
click at [1129, 410] on button "Search" at bounding box center [1141, 403] width 91 height 30
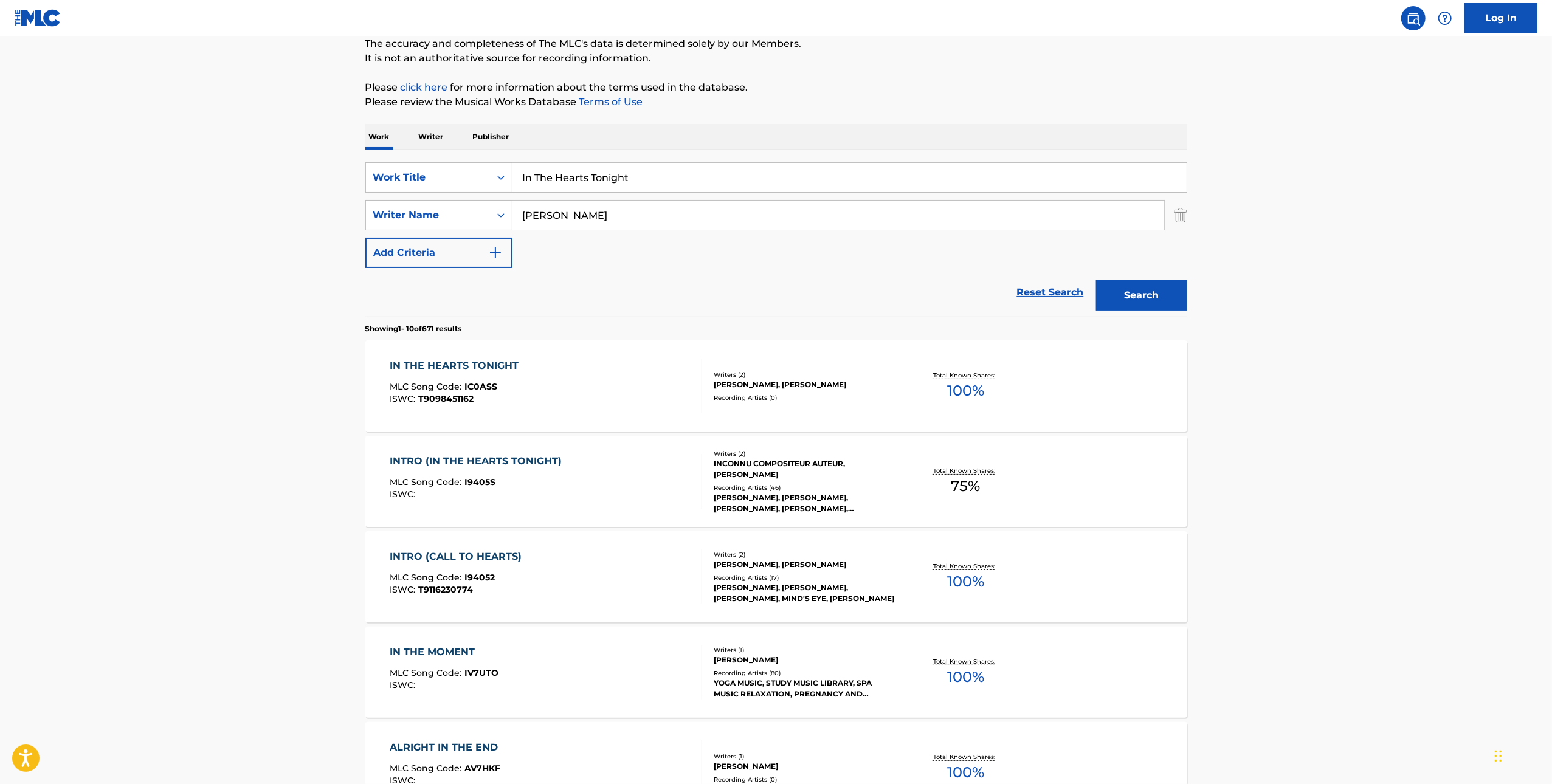
scroll to position [110, 0]
click at [617, 390] on div "IN THE HEARTS TONIGHT MLC Song Code : IC0ASS ISWC : T9098451162" at bounding box center [546, 385] width 312 height 55
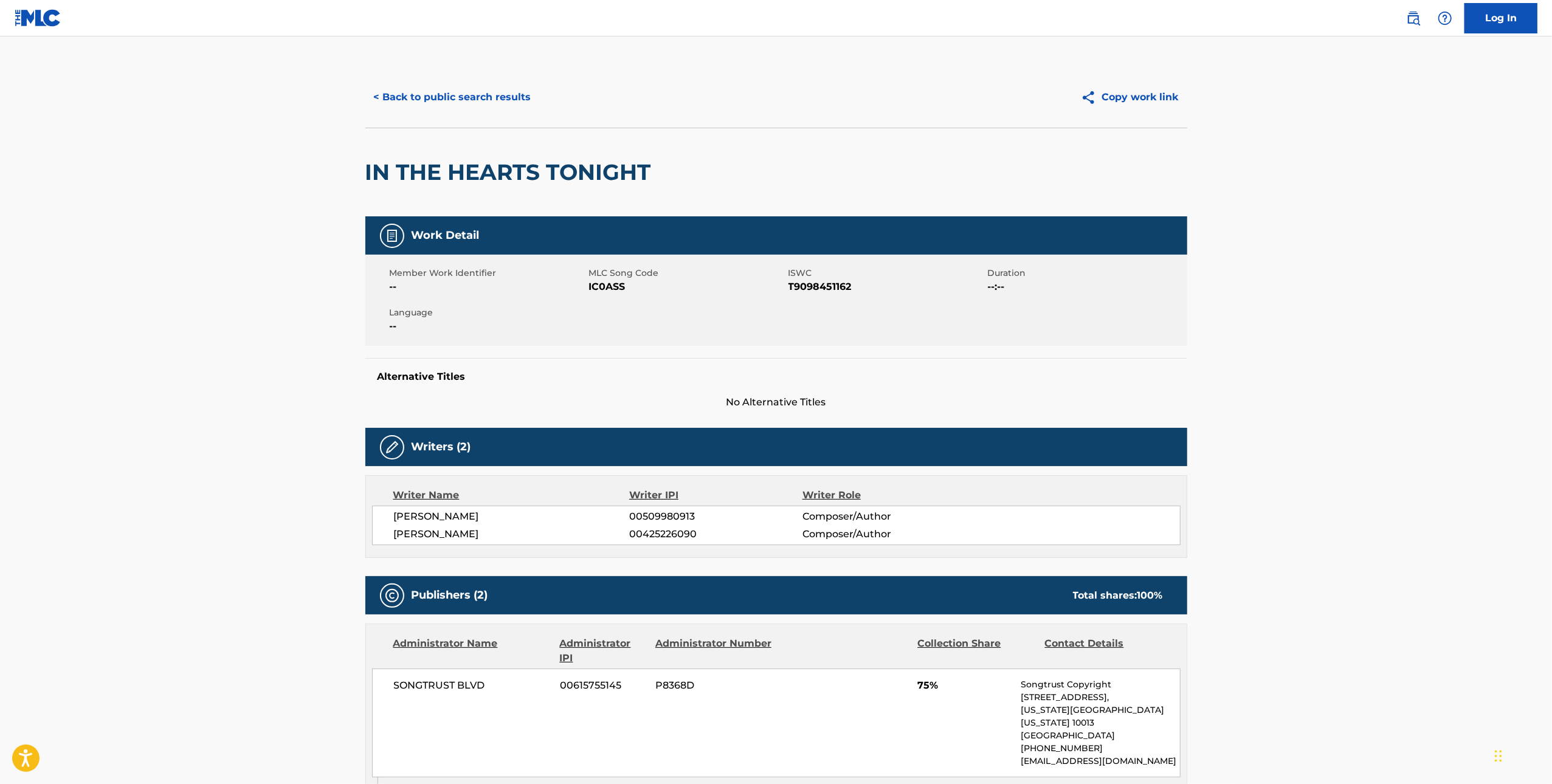
click at [615, 283] on span "IC0ASS" at bounding box center [687, 287] width 197 height 15
click at [461, 98] on button "< Back to public search results" at bounding box center [452, 97] width 175 height 30
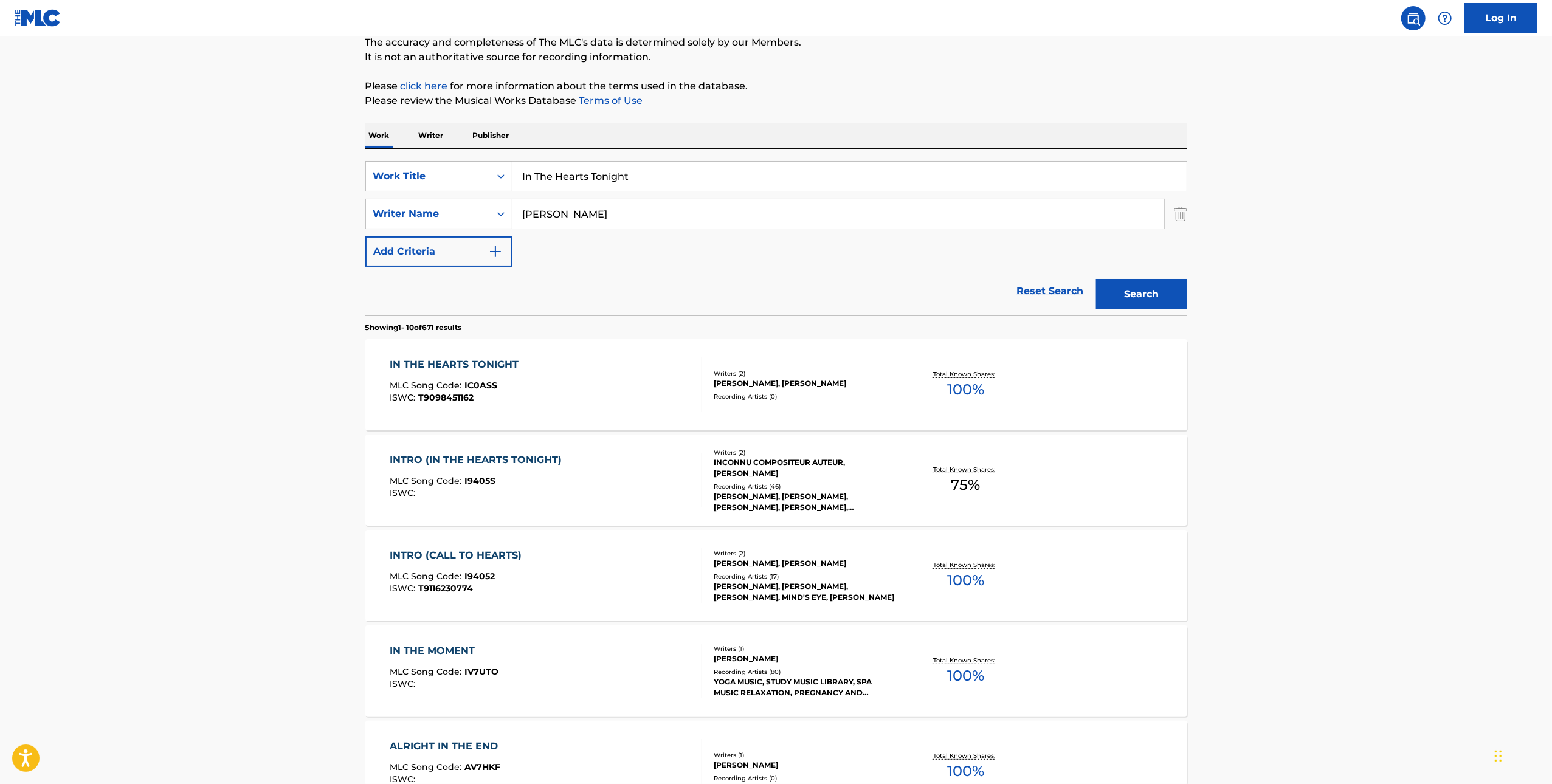
scroll to position [106, 0]
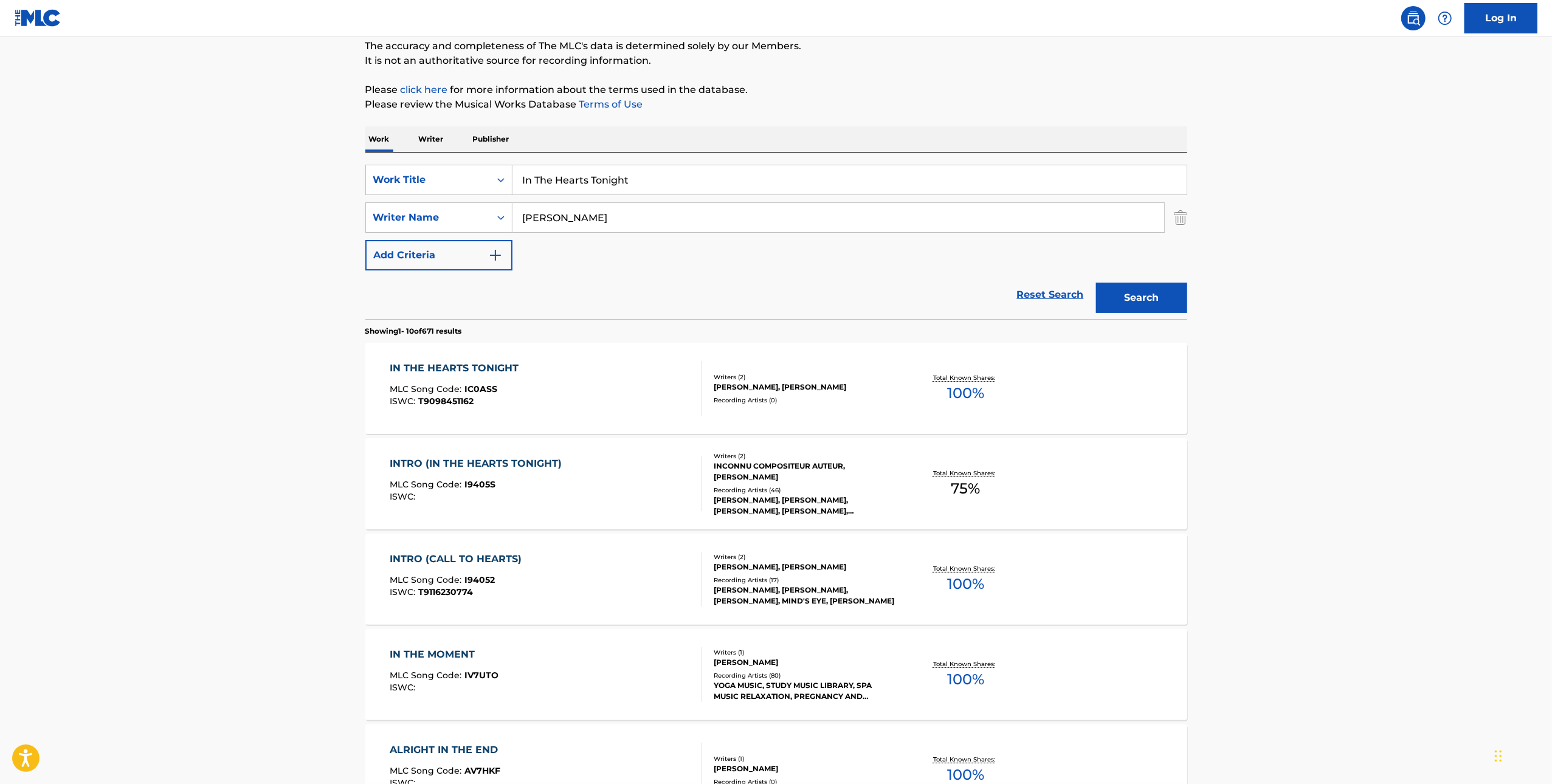
click at [671, 452] on div "INTRO (IN THE HEARTS TONIGHT) MLC Song Code : I9405S ISWC : Writers ( 2 ) INCON…" at bounding box center [776, 483] width 822 height 91
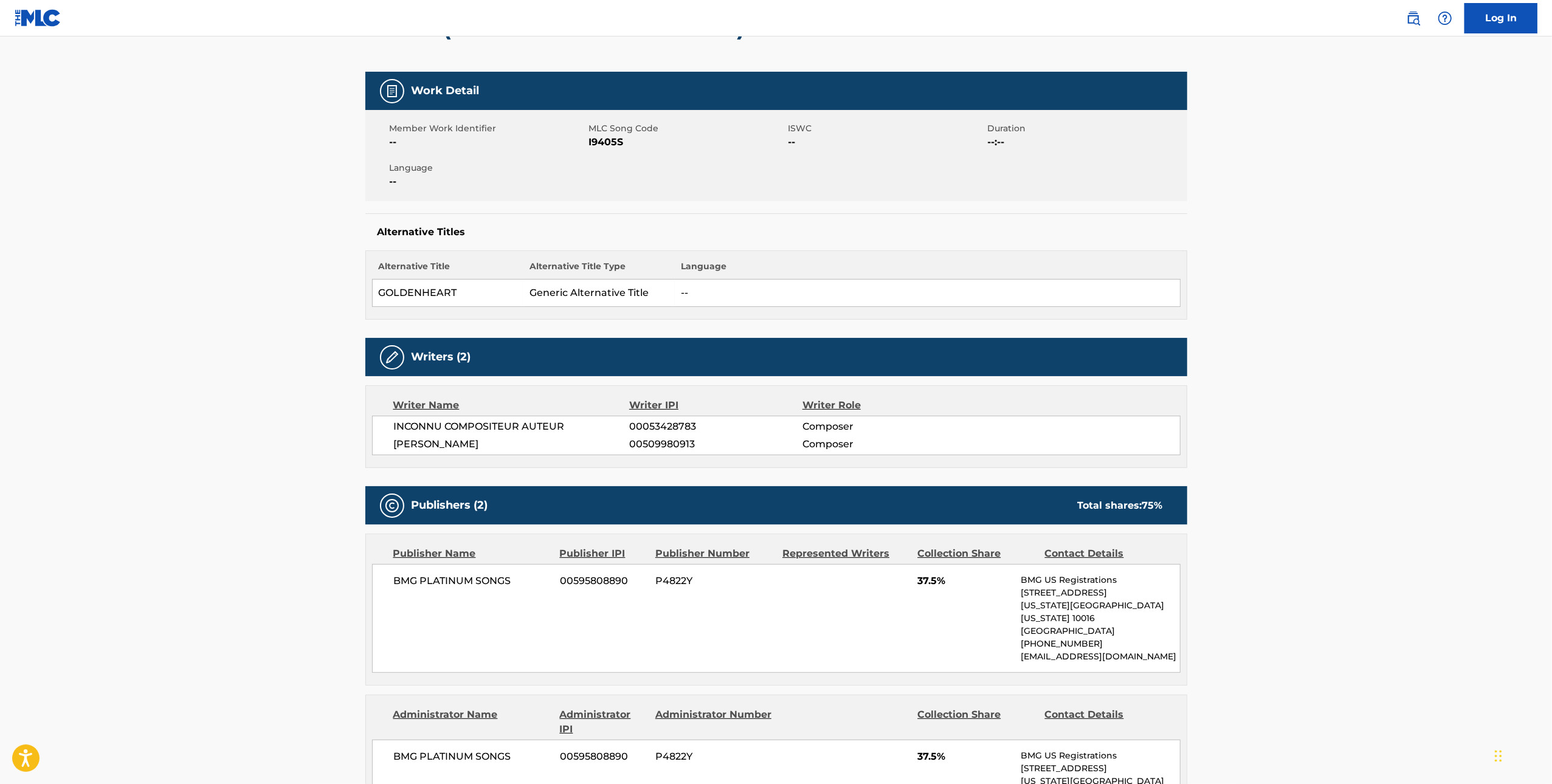
scroll to position [40, 0]
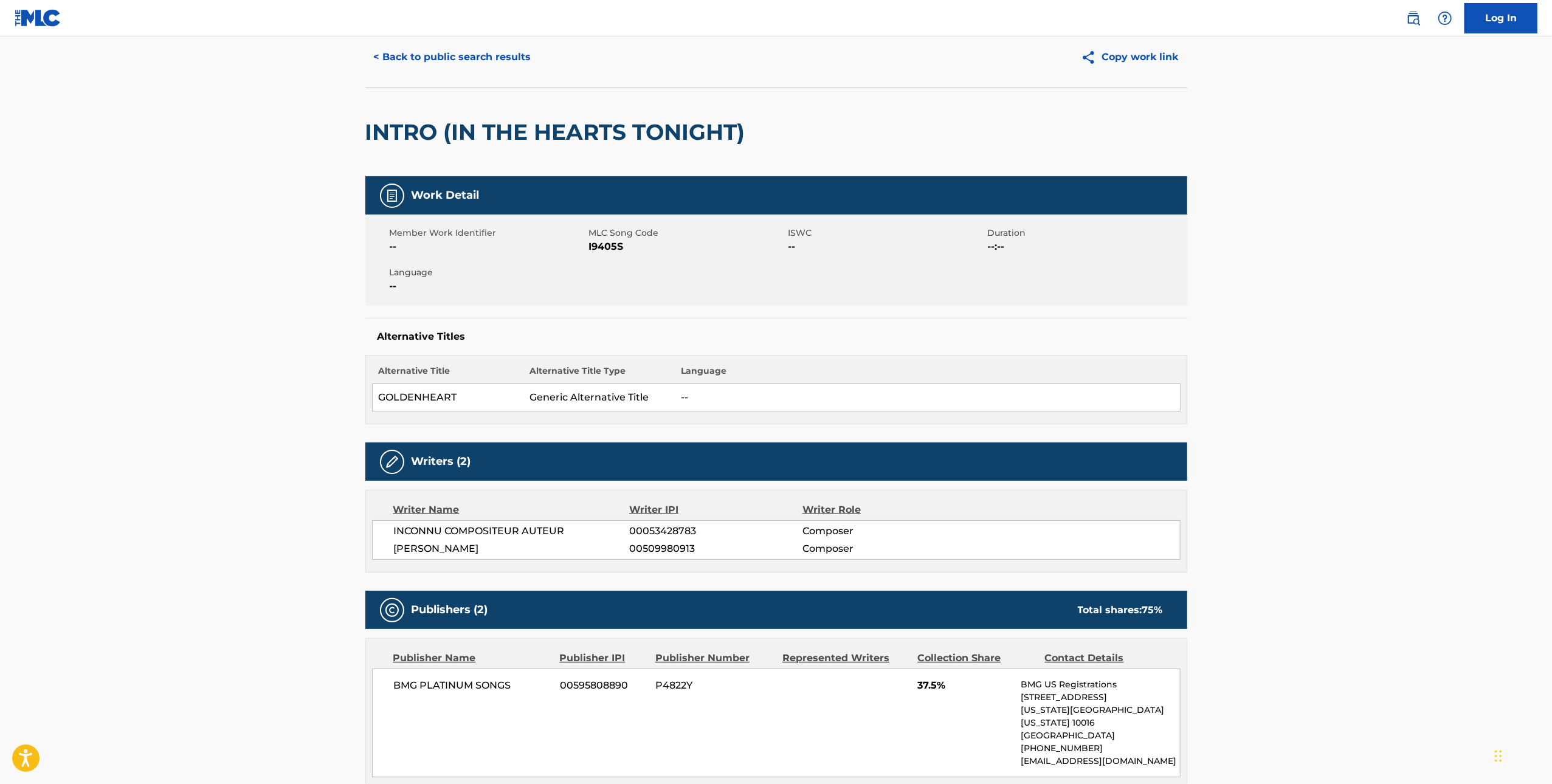
click at [612, 251] on span "I9405S" at bounding box center [687, 247] width 197 height 15
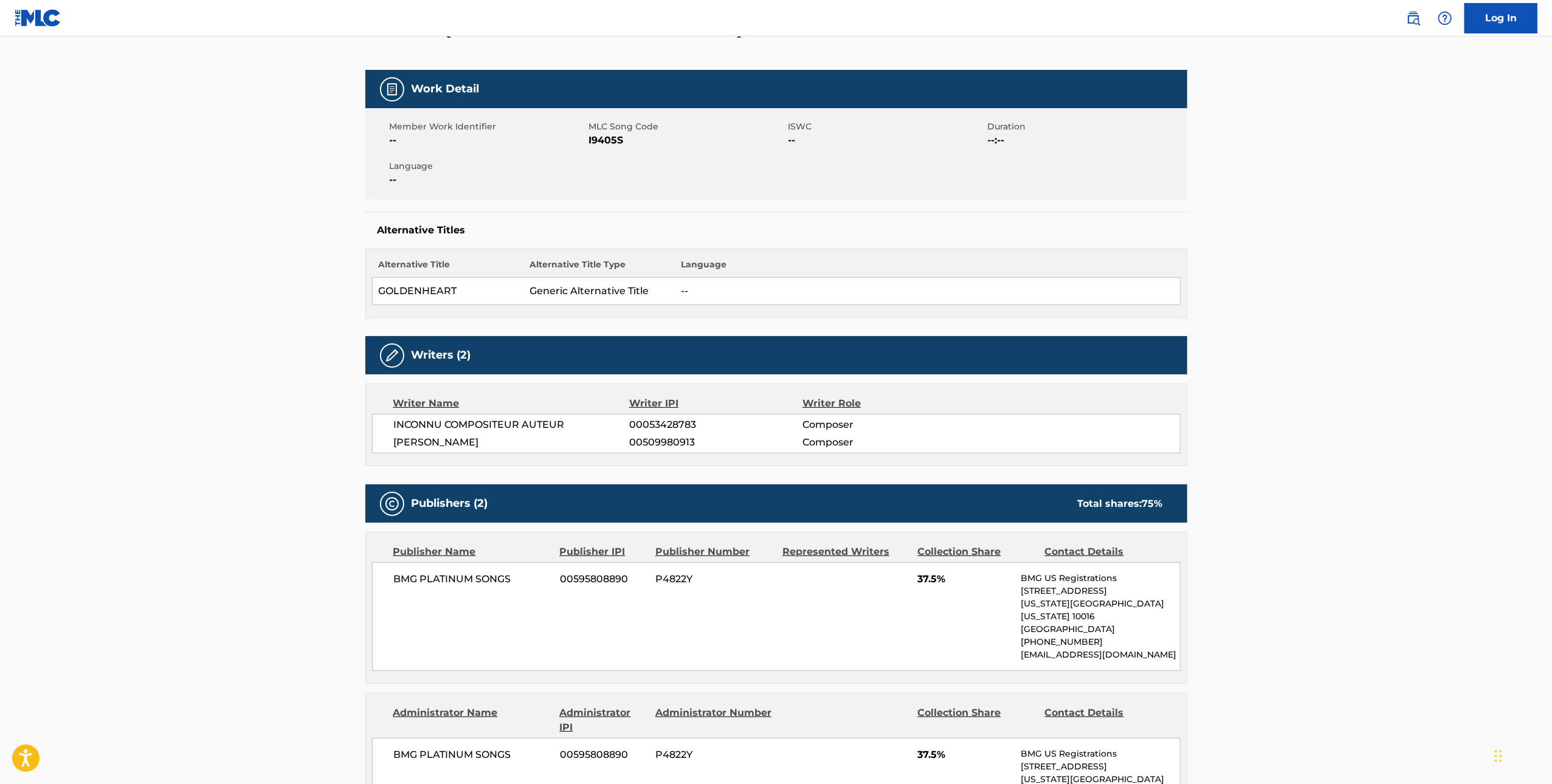
scroll to position [0, 0]
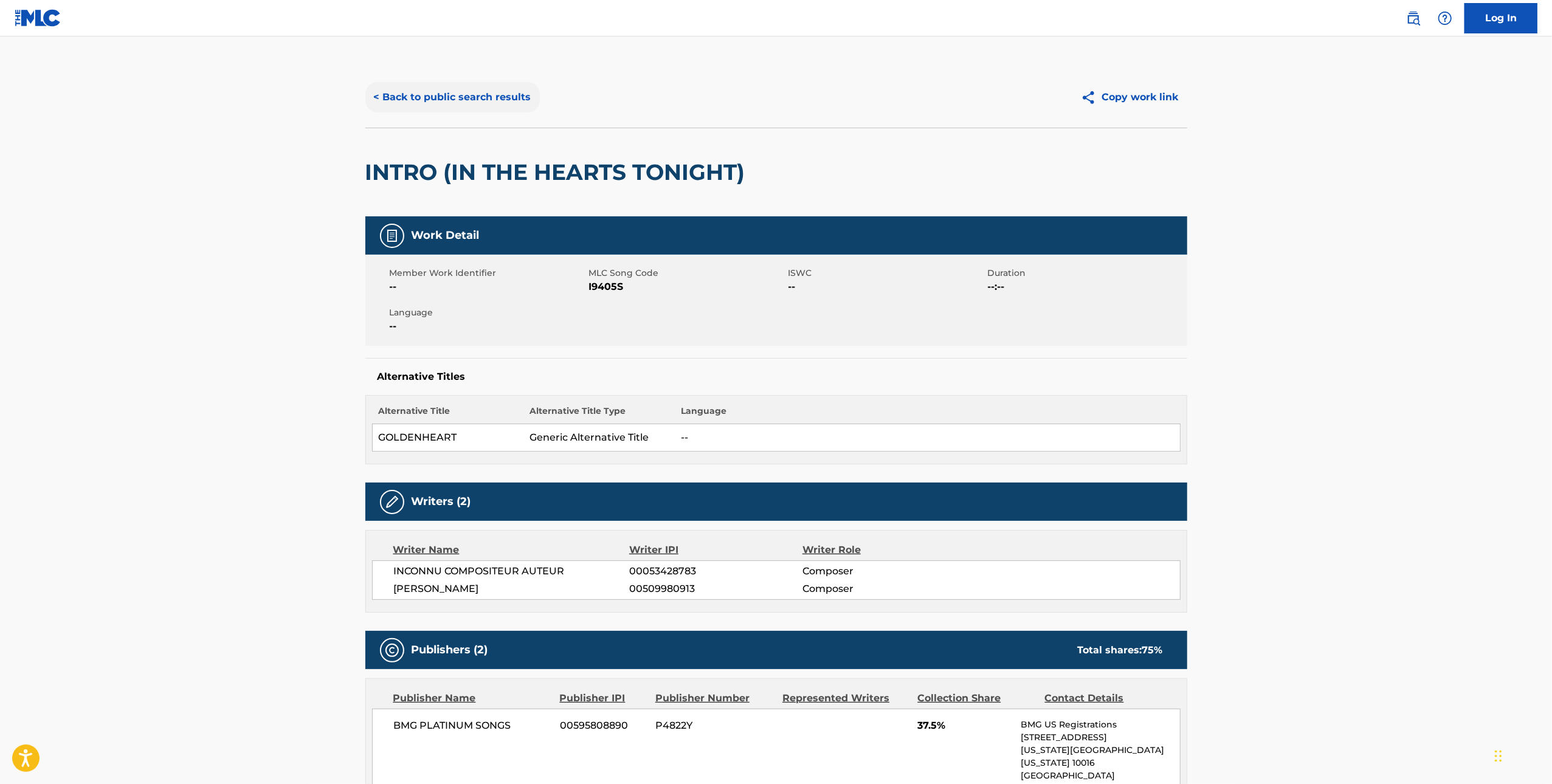
click at [428, 102] on button "< Back to public search results" at bounding box center [452, 97] width 175 height 30
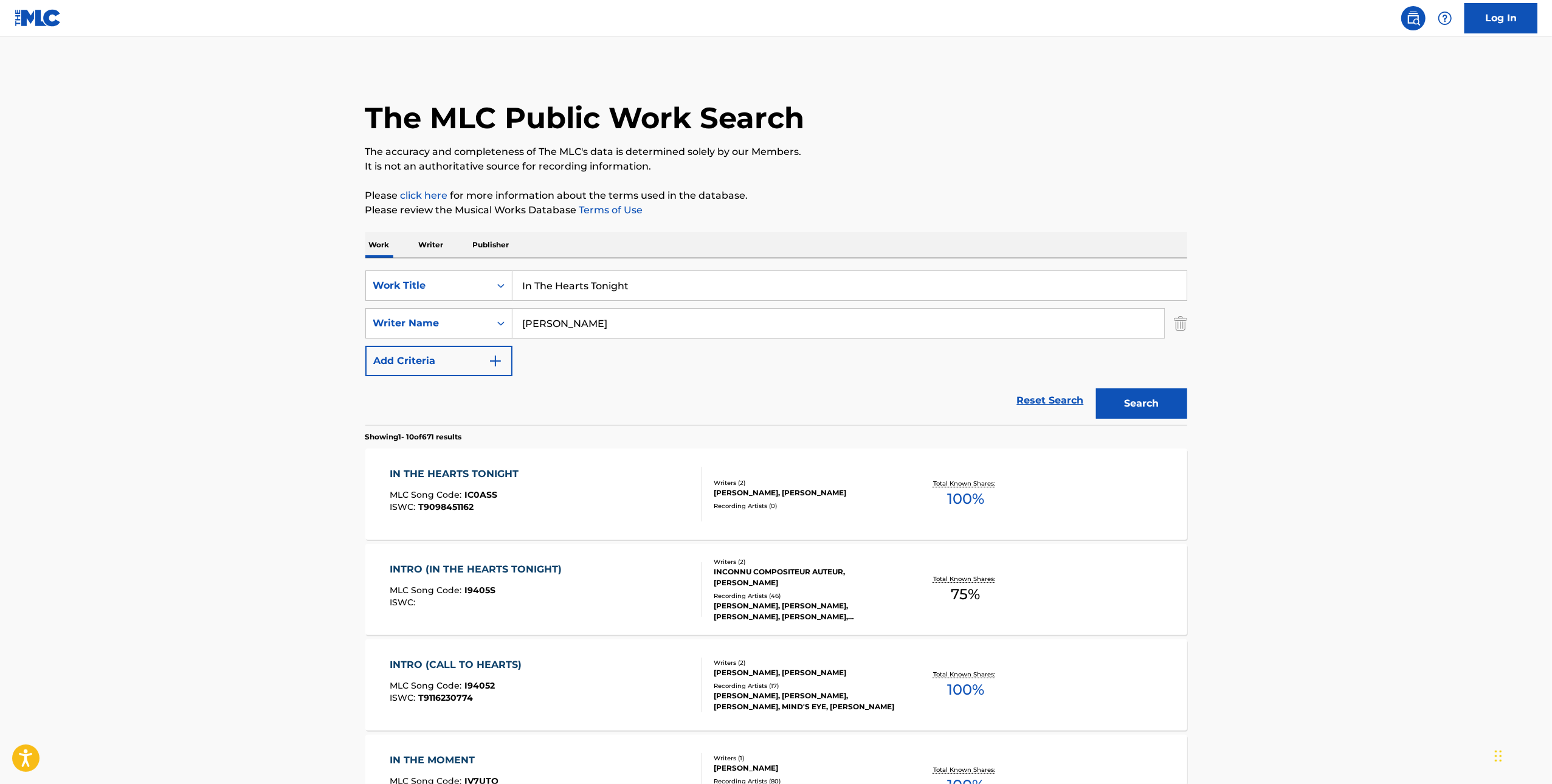
scroll to position [106, 0]
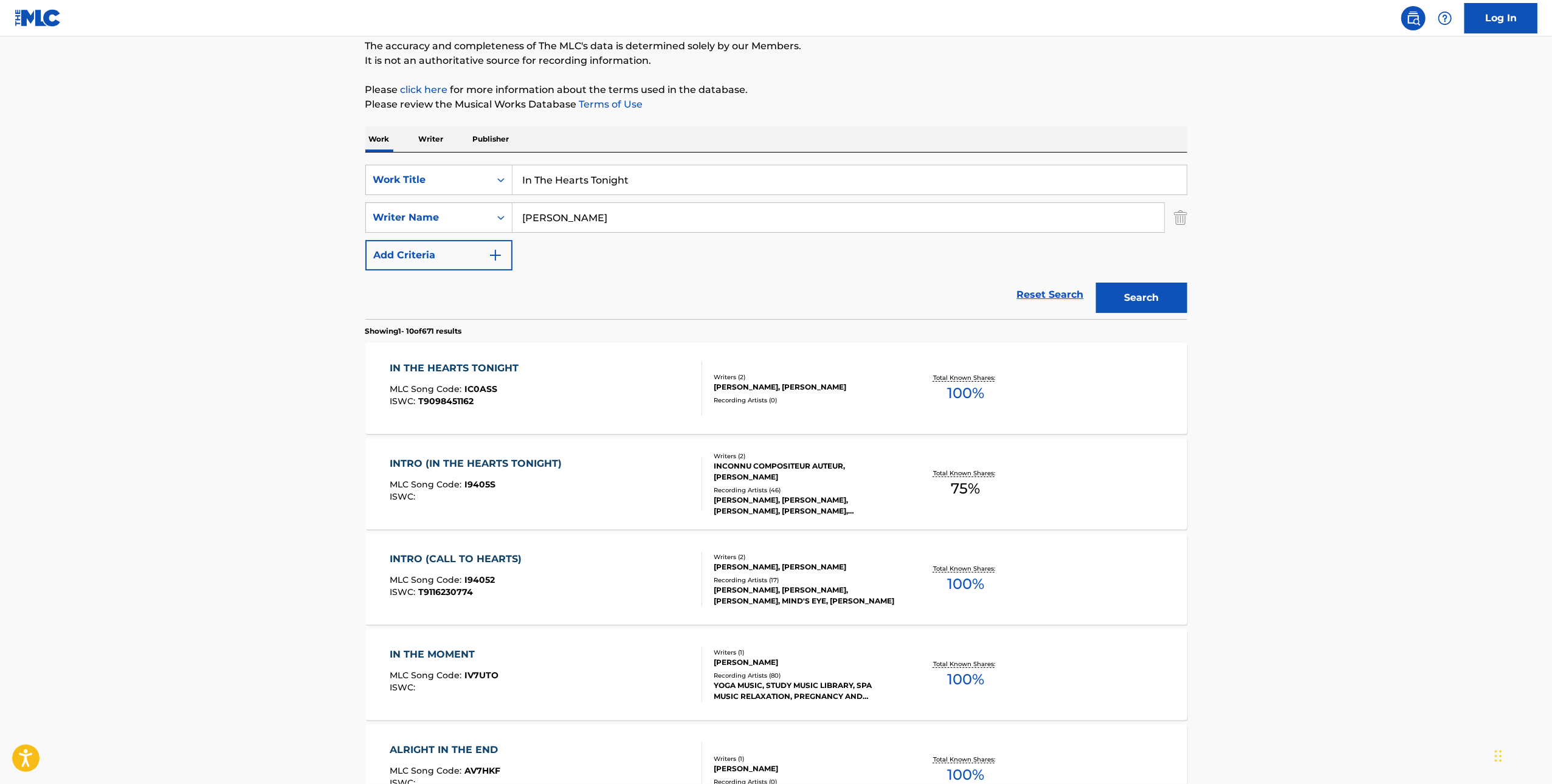
click at [663, 186] on input "In The Hearts Tonight" at bounding box center [849, 180] width 674 height 29
paste input "Warfaire"
type input "Warfaire"
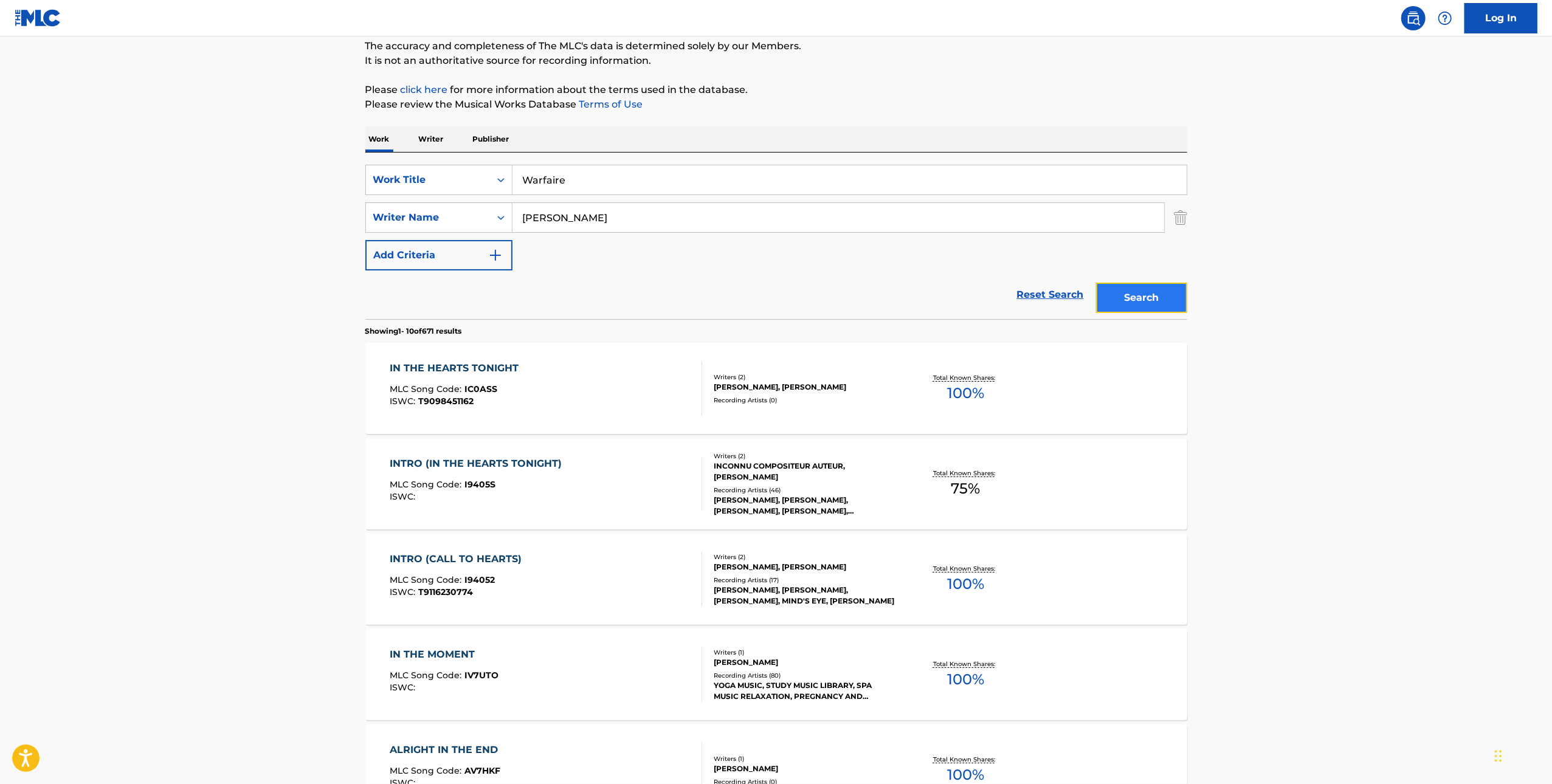
click at [1153, 301] on button "Search" at bounding box center [1141, 297] width 91 height 30
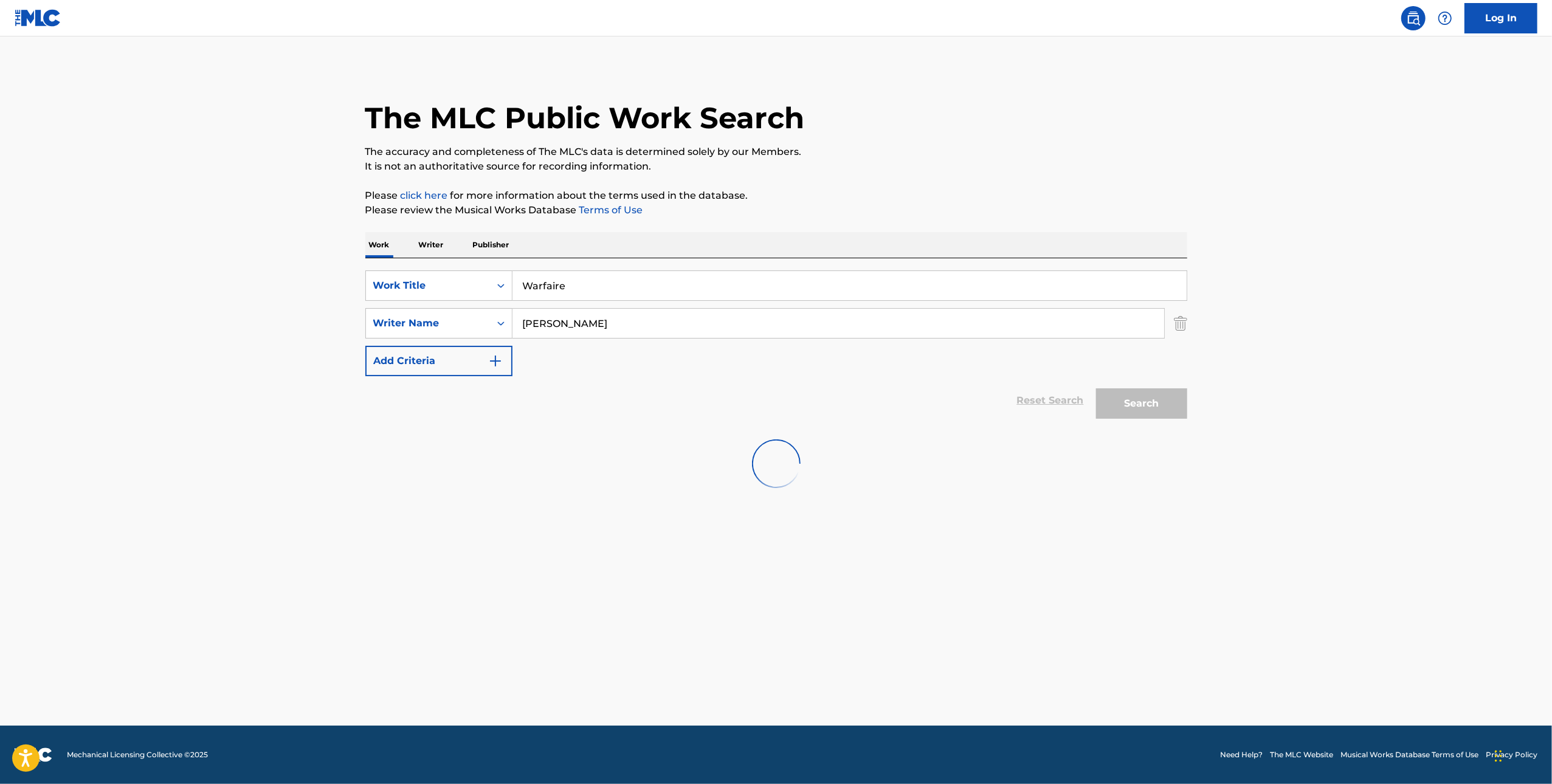
scroll to position [0, 0]
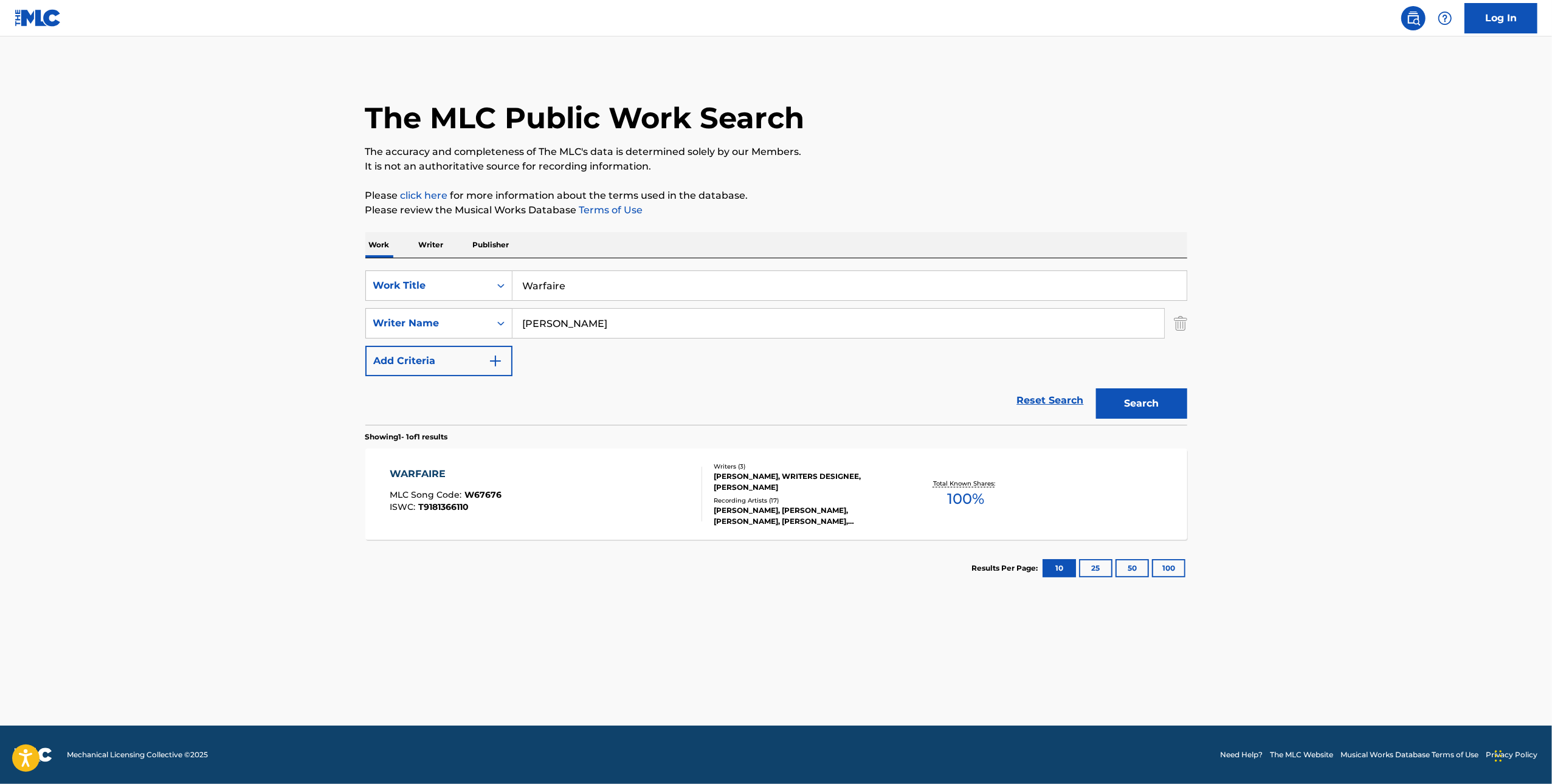
click at [639, 495] on div "WARFAIRE MLC Song Code : W67676 ISWC : T9181366110" at bounding box center [546, 494] width 312 height 55
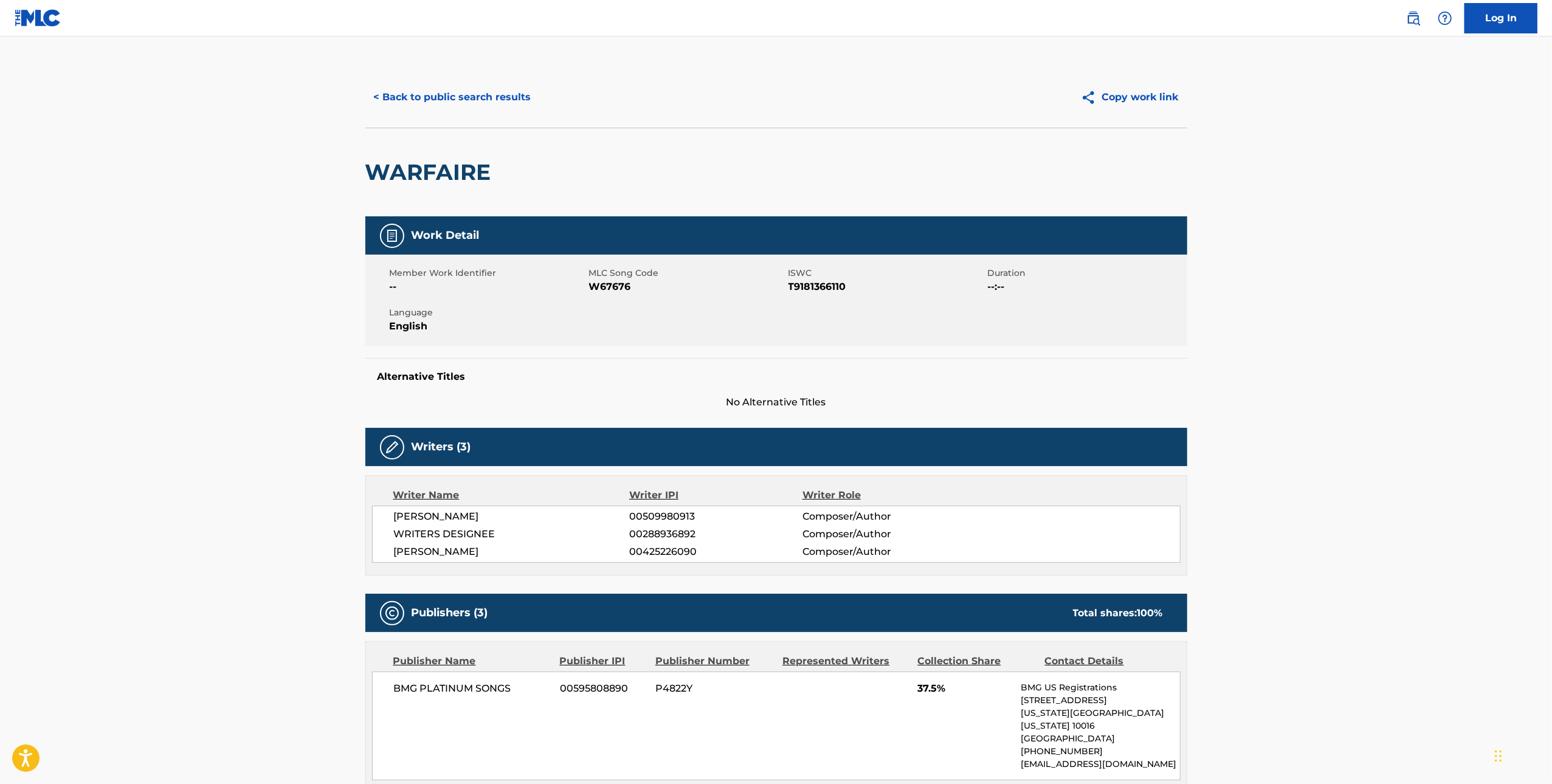
click at [619, 287] on span "W67676" at bounding box center [687, 287] width 197 height 15
click at [452, 98] on button "< Back to public search results" at bounding box center [452, 97] width 175 height 30
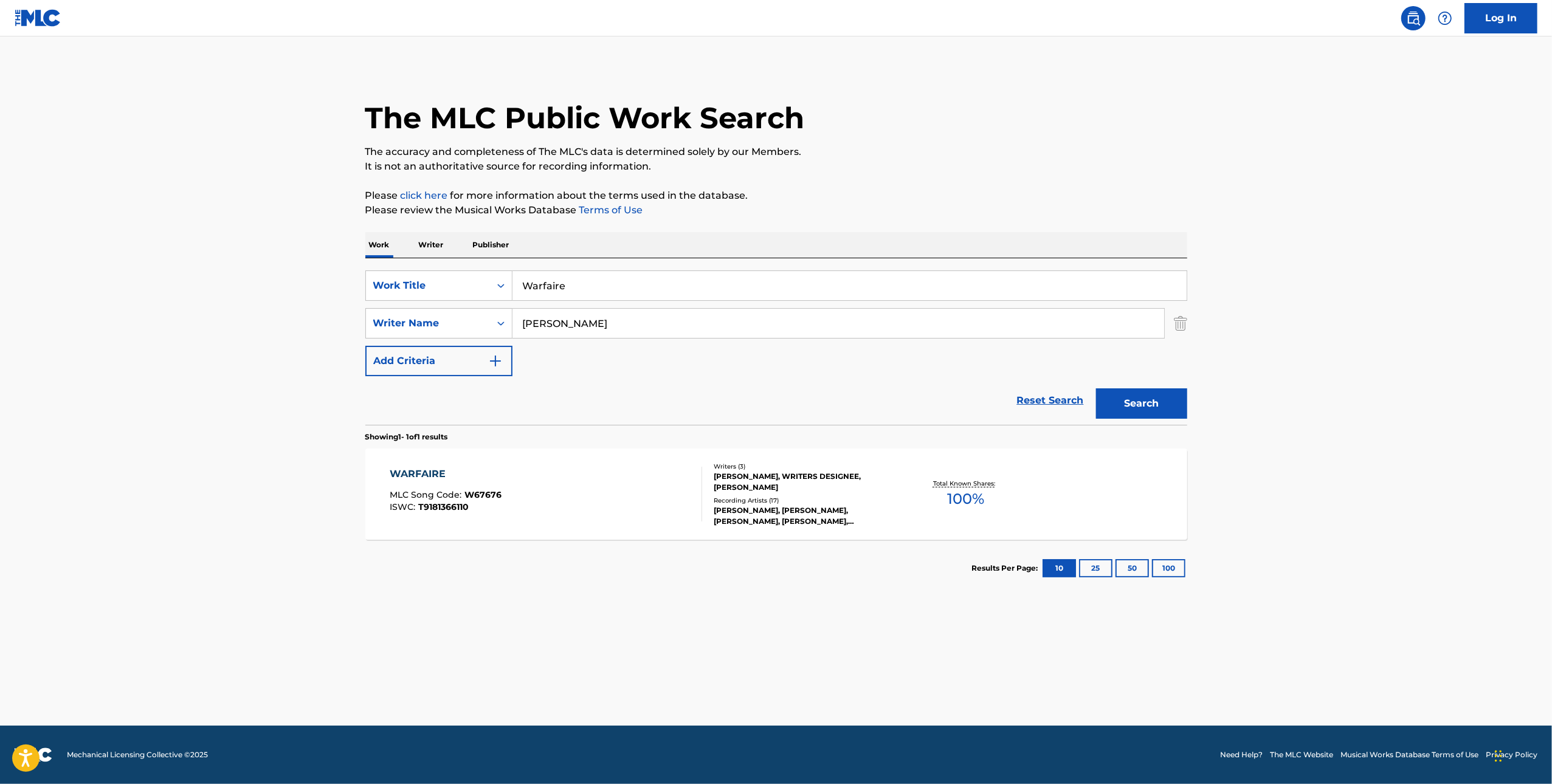
click at [744, 273] on input "Warfaire" at bounding box center [849, 285] width 674 height 29
click at [743, 273] on input "Warfaire" at bounding box center [849, 285] width 674 height 29
paste input "Ode To You"
type input "Ode To You"
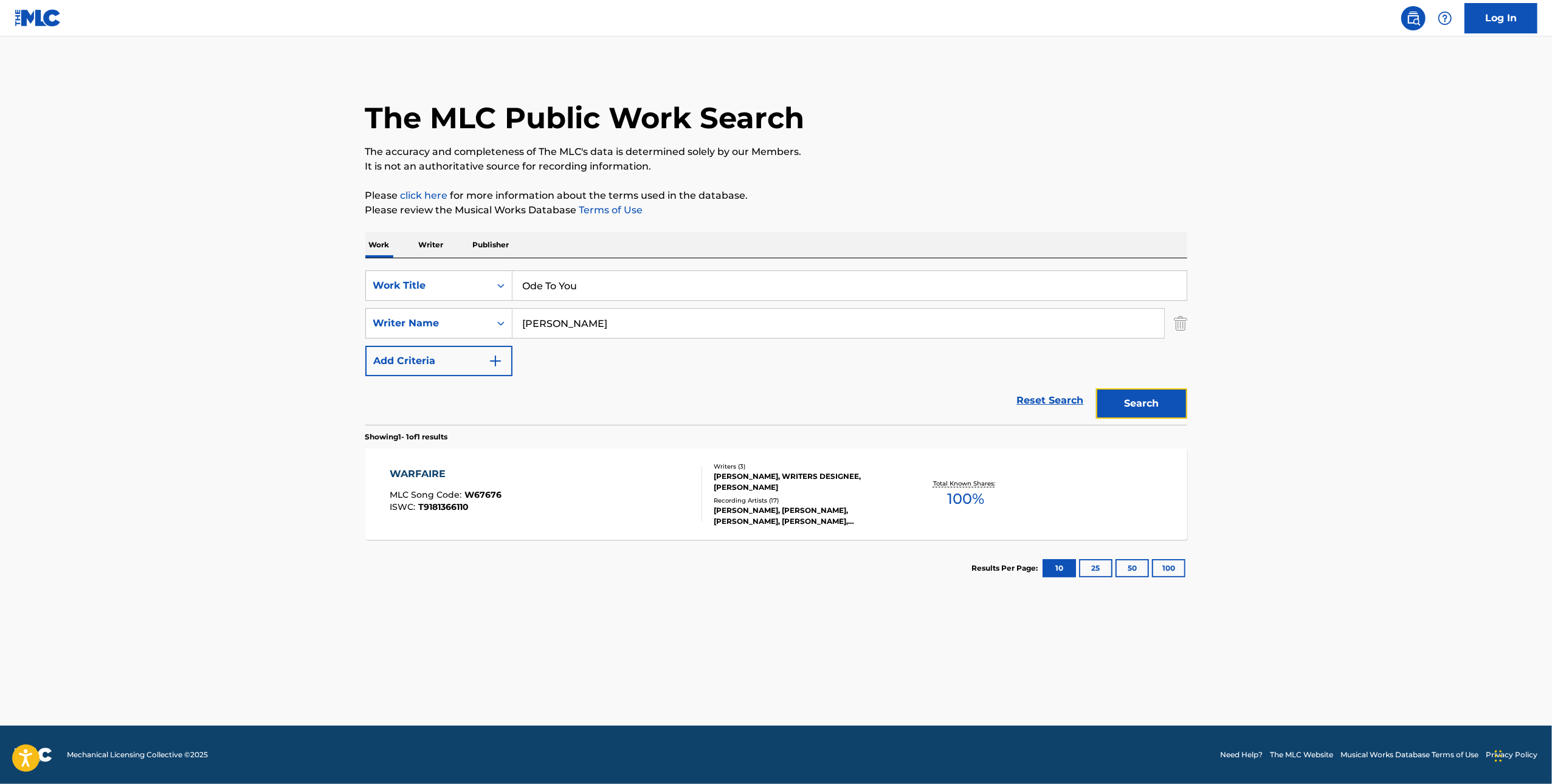
click at [1159, 388] on button "Search" at bounding box center [1141, 403] width 91 height 30
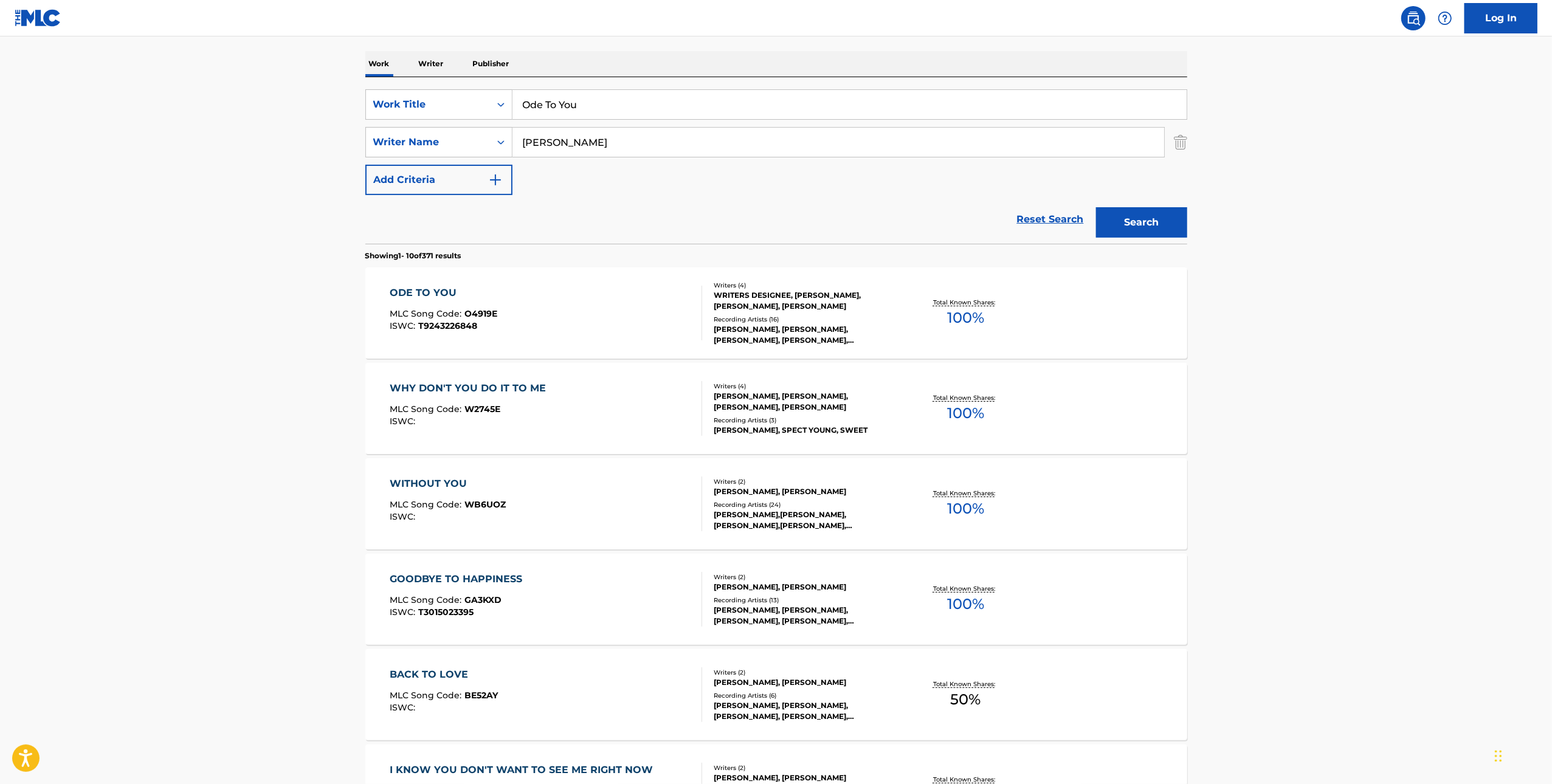
scroll to position [182, 0]
click at [634, 280] on div "ODE TO YOU MLC Song Code : O4919E ISWC : T9243226848 Writers ( 4 ) WRITERS DESI…" at bounding box center [776, 311] width 822 height 91
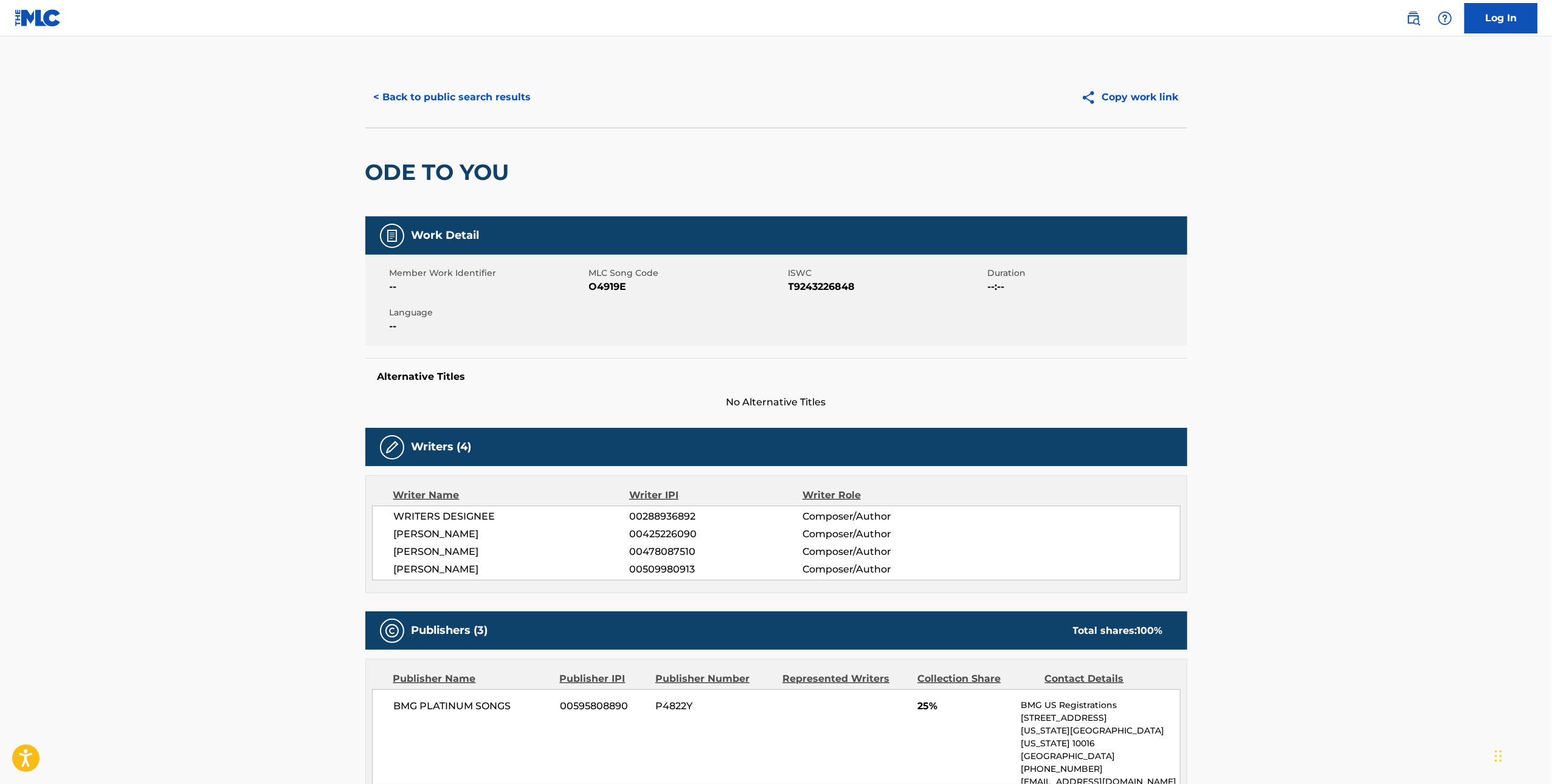
click at [609, 286] on span "O4919E" at bounding box center [687, 287] width 197 height 15
click at [422, 104] on button "< Back to public search results" at bounding box center [452, 97] width 175 height 30
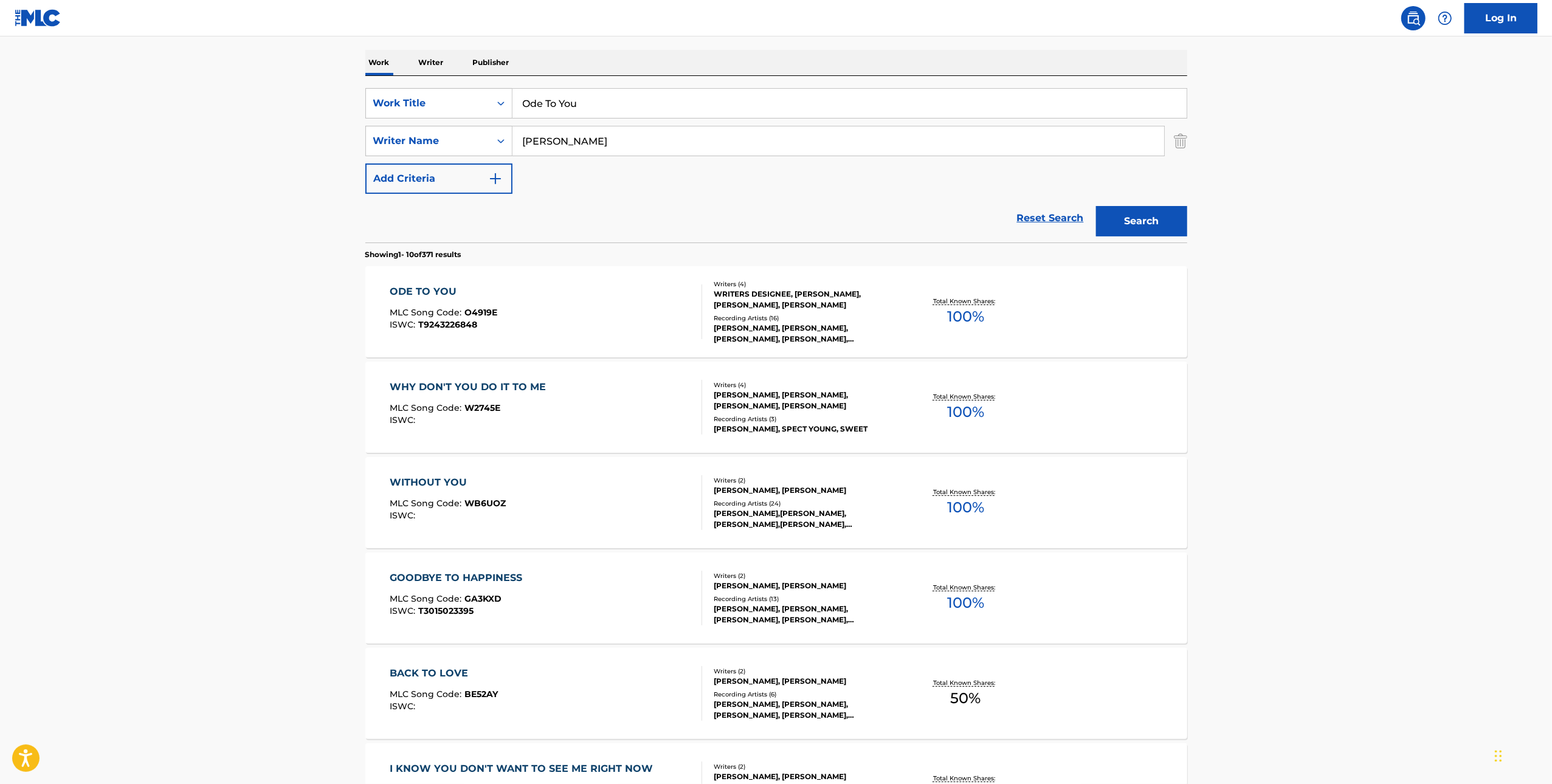
click at [709, 113] on input "Ode To You" at bounding box center [849, 104] width 674 height 29
paste input "Riot"
type input "Riot"
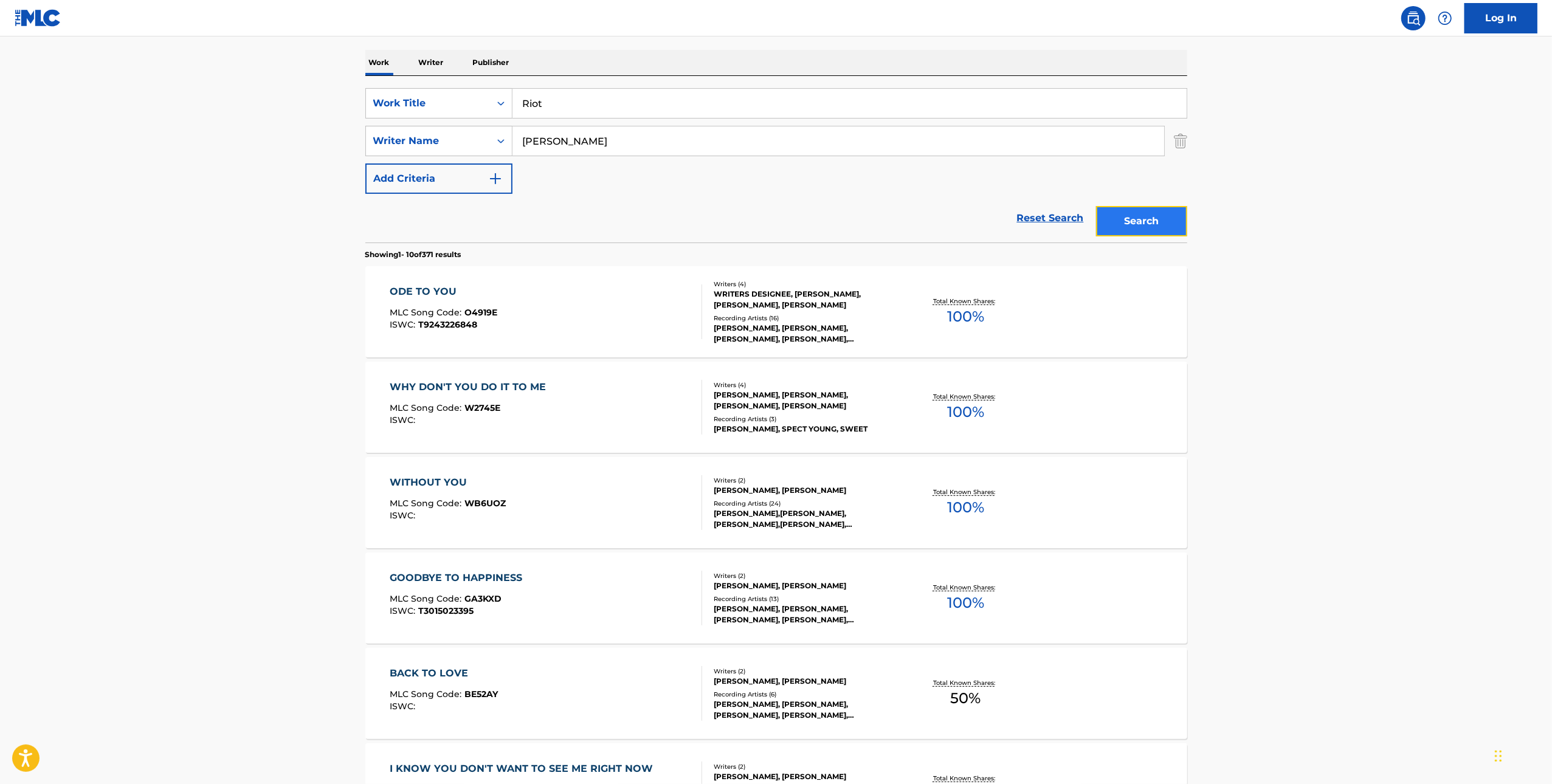
click at [1114, 217] on button "Search" at bounding box center [1141, 221] width 91 height 30
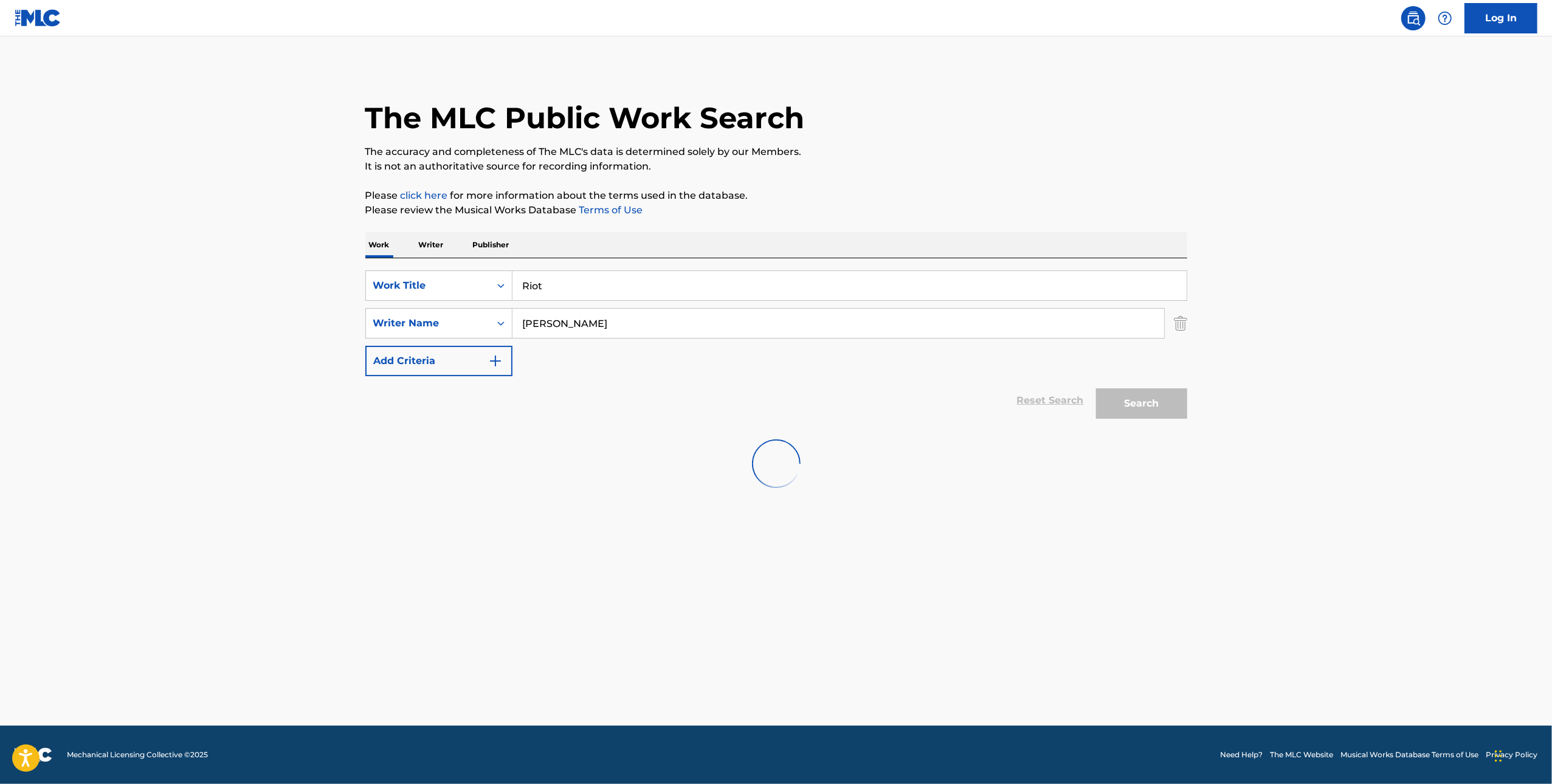
scroll to position [0, 0]
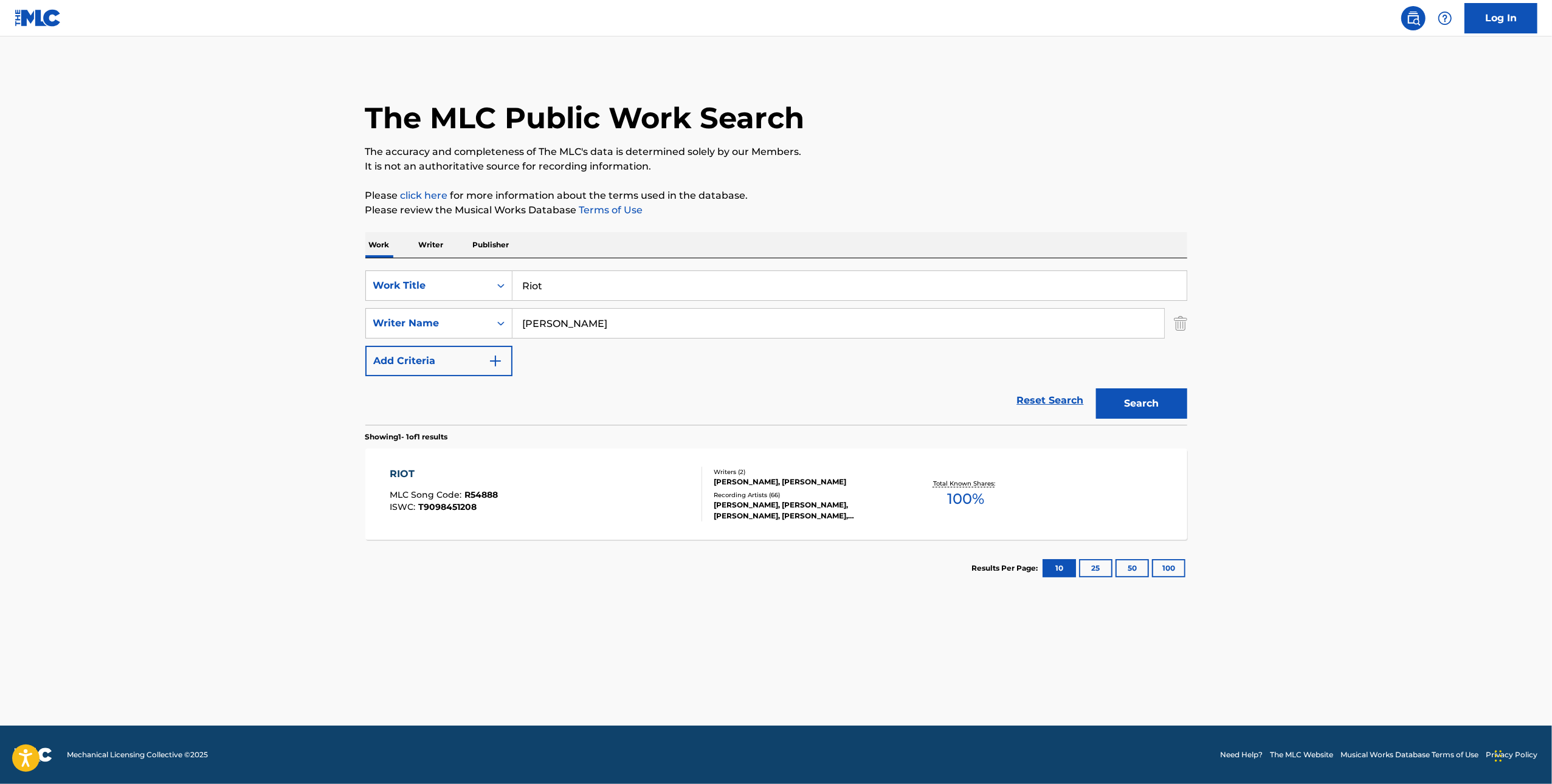
click at [600, 461] on div "RIOT MLC Song Code : R54888 ISWC : T9098451208 Writers ( 2 ) [PERSON_NAME], [PE…" at bounding box center [776, 494] width 822 height 91
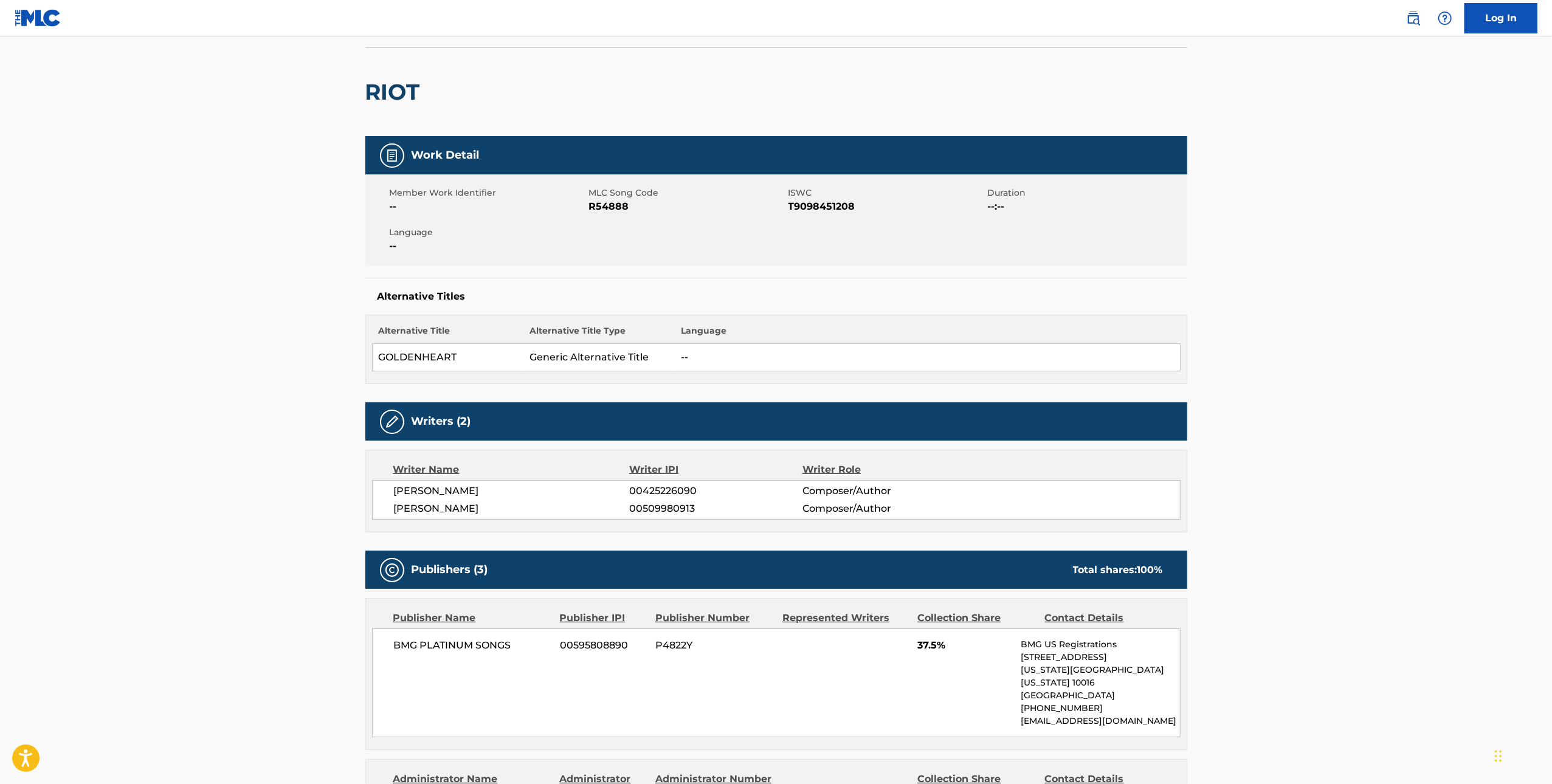
scroll to position [77, 0]
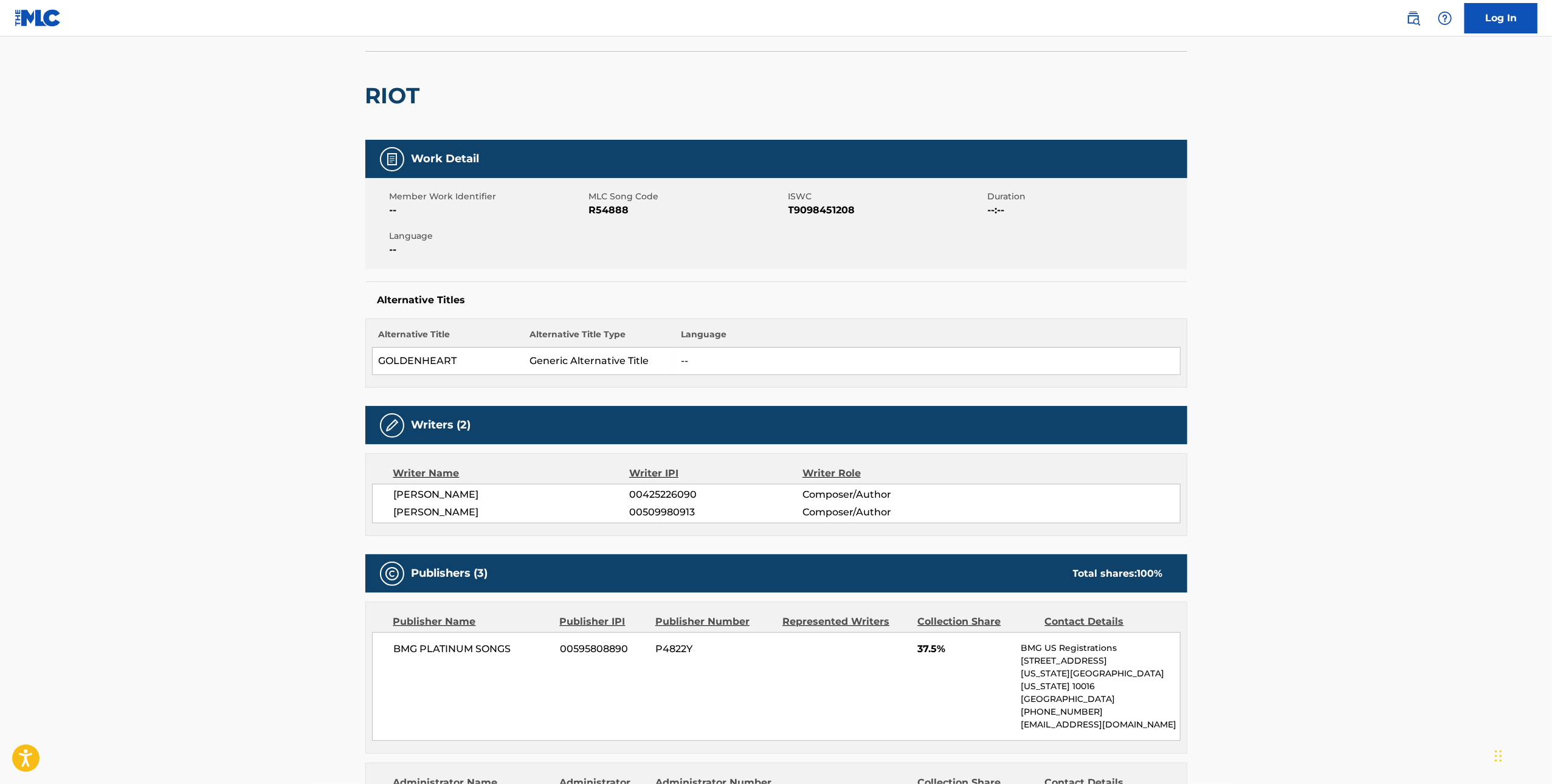
click at [616, 207] on span "R54888" at bounding box center [687, 211] width 197 height 15
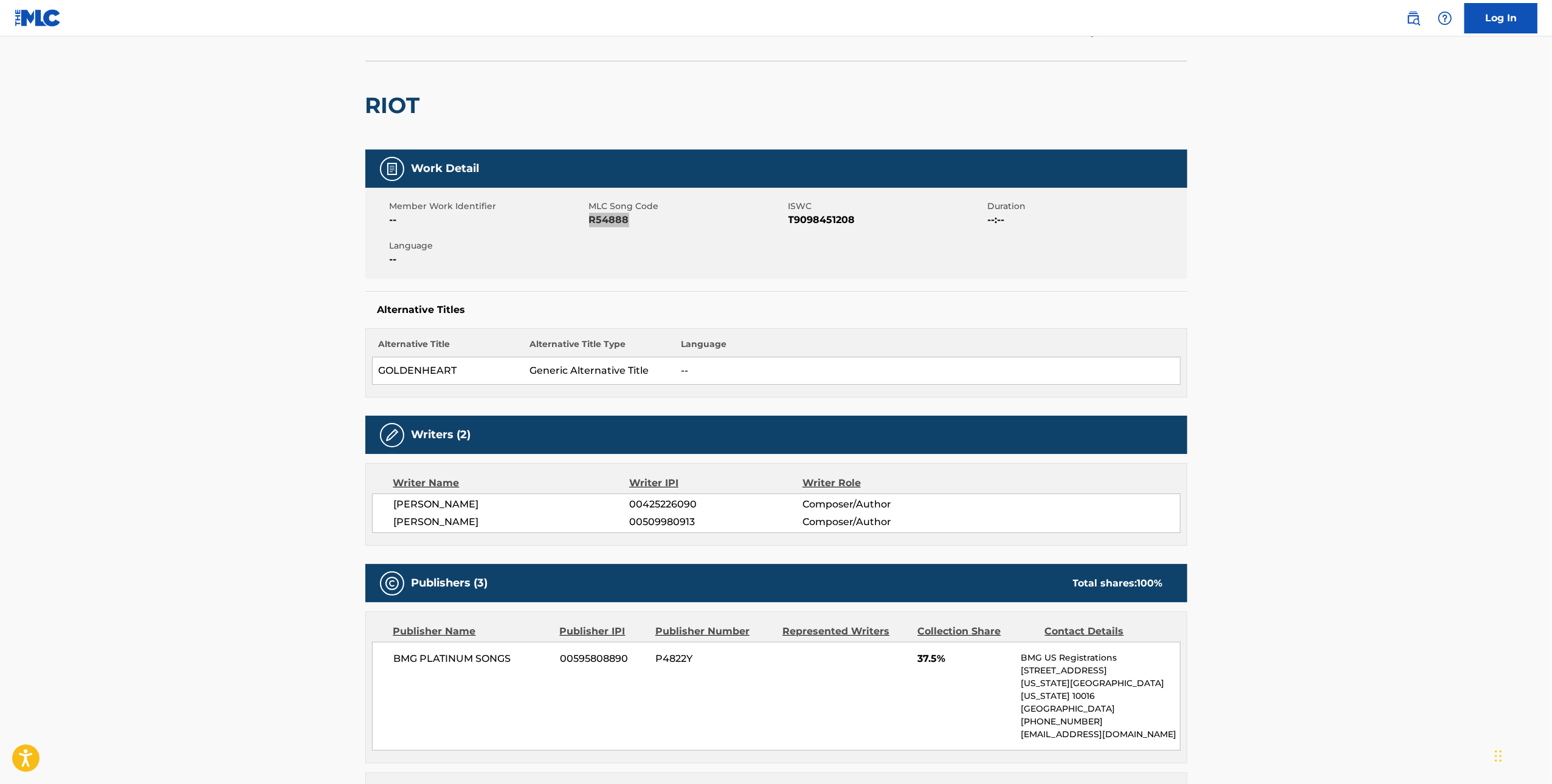
scroll to position [0, 0]
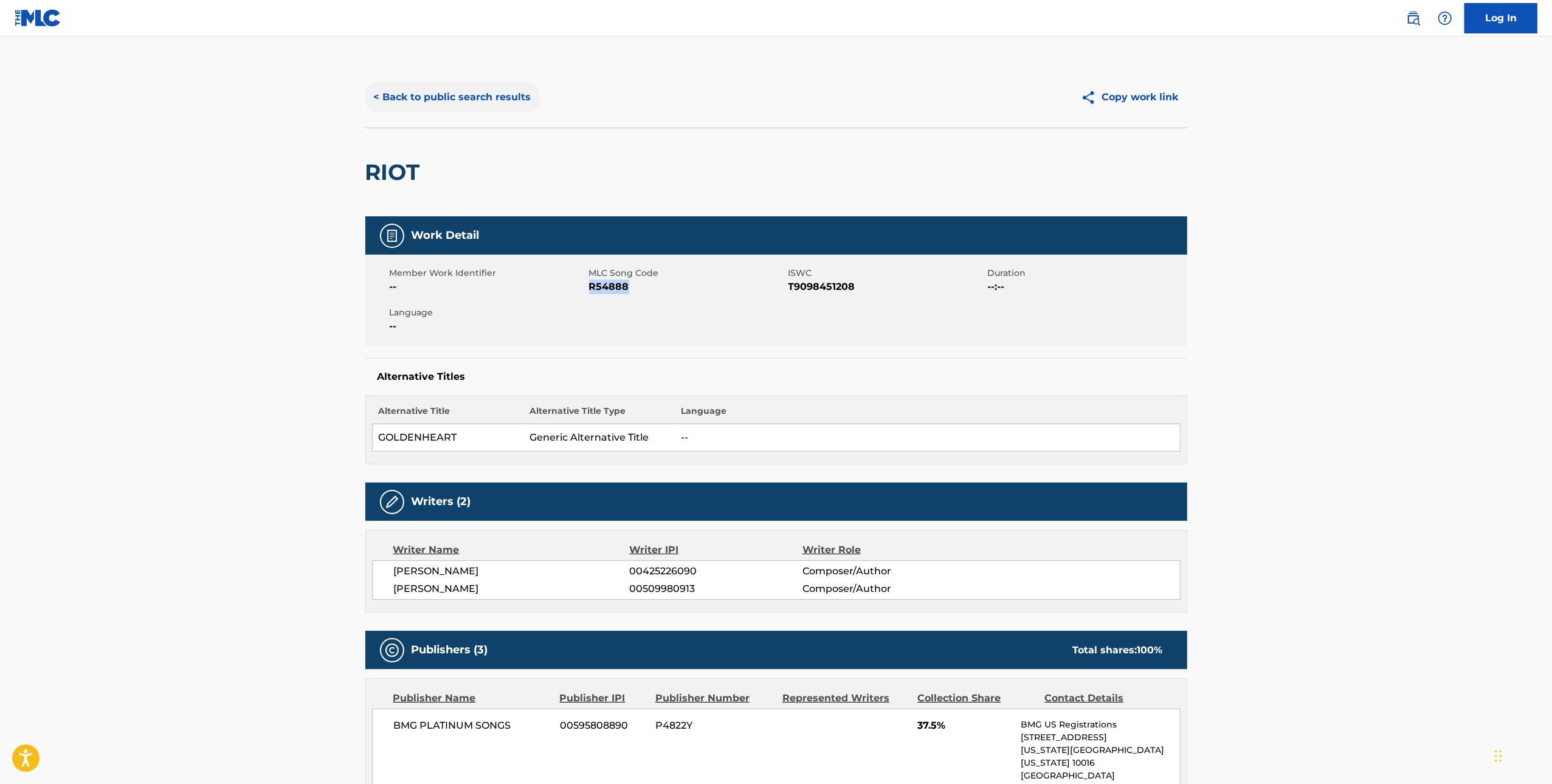
click at [467, 90] on button "< Back to public search results" at bounding box center [452, 97] width 175 height 30
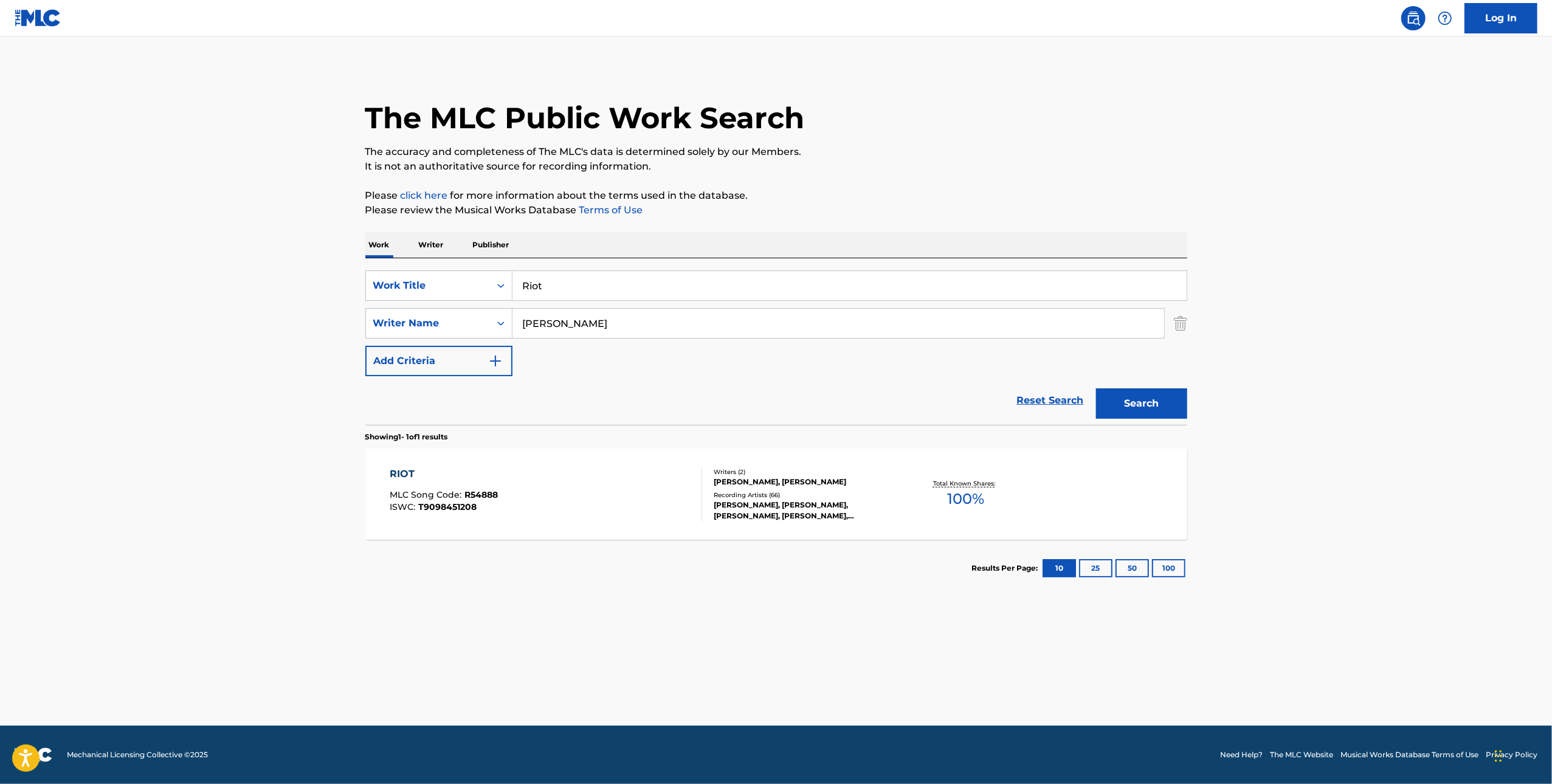
click at [762, 269] on div "SearchWithCriteria67b580d2-5d5c-4a67-b226-ab2297415c7b Work Title Riot SearchWi…" at bounding box center [776, 341] width 822 height 166
click at [760, 275] on input "Riot" at bounding box center [849, 285] width 674 height 29
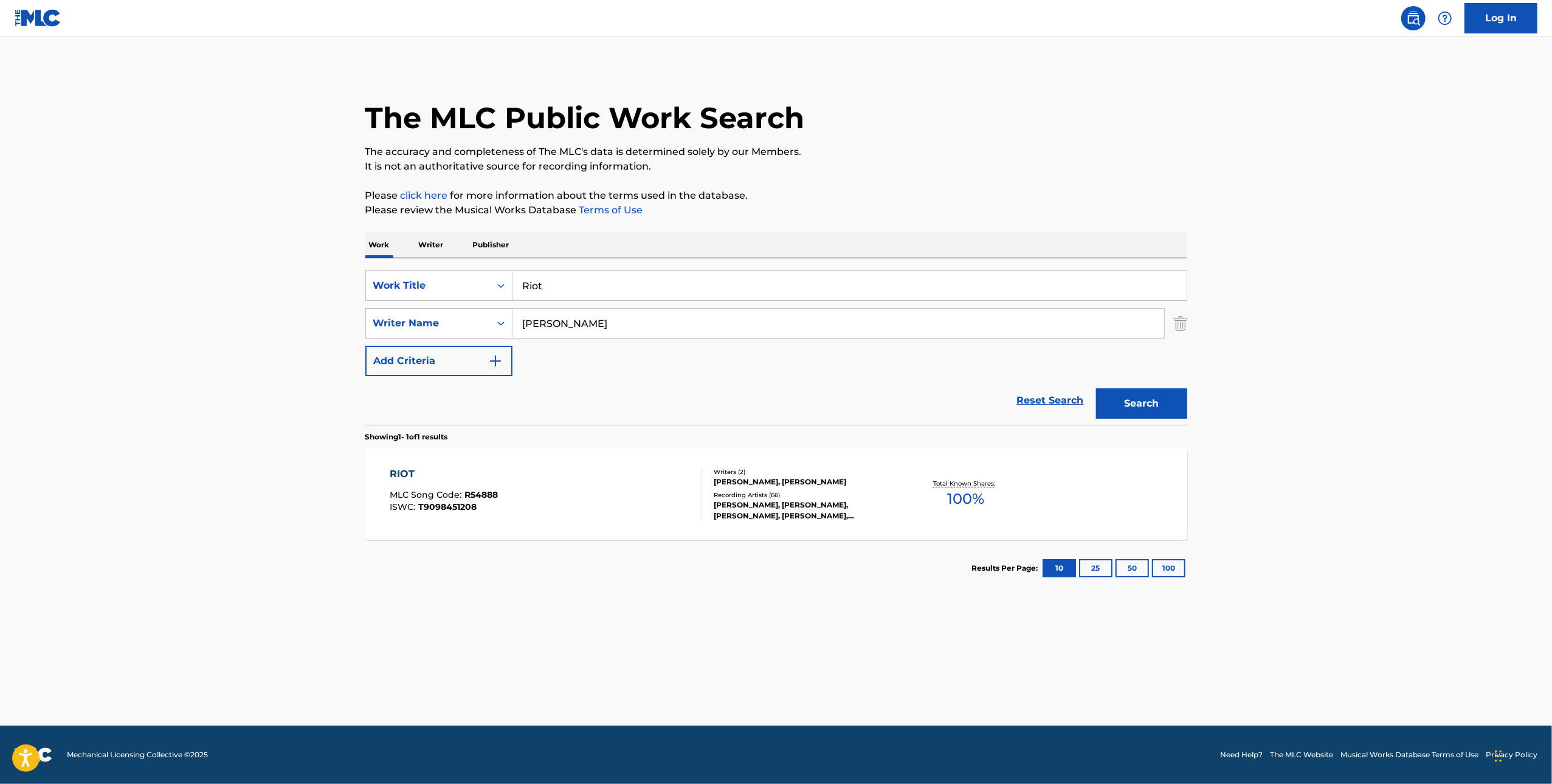
click at [760, 275] on input "Riot" at bounding box center [849, 285] width 674 height 29
paste input "Change"
type input "Change"
click at [1188, 376] on div "The MLC Public Work Search The accuracy and completeness of The MLC's data is d…" at bounding box center [776, 332] width 851 height 530
click at [1163, 397] on button "Search" at bounding box center [1141, 403] width 91 height 30
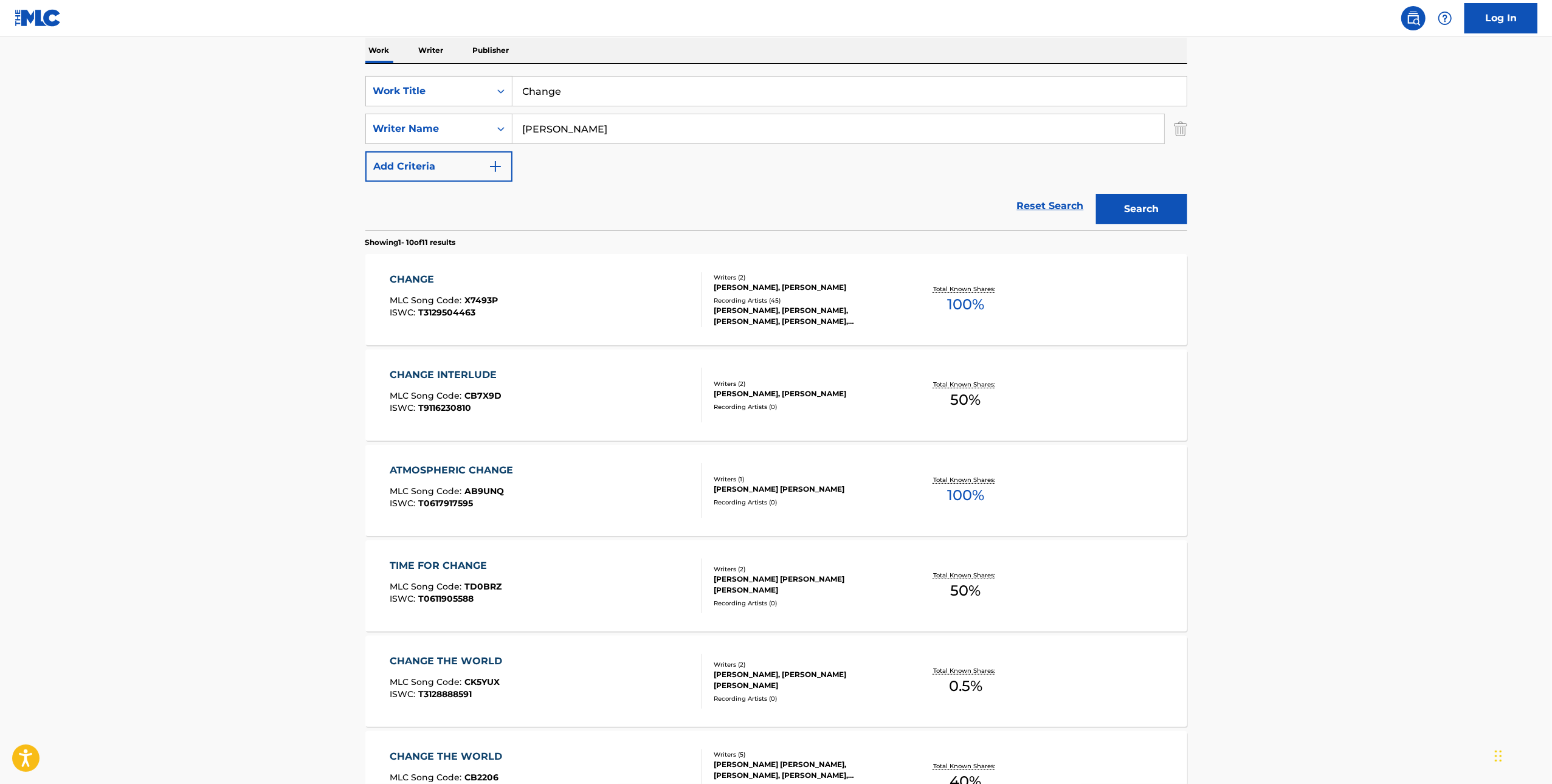
scroll to position [192, 0]
click at [639, 313] on div "CHANGE MLC Song Code : X7493P ISWC : T3129504463" at bounding box center [546, 301] width 312 height 55
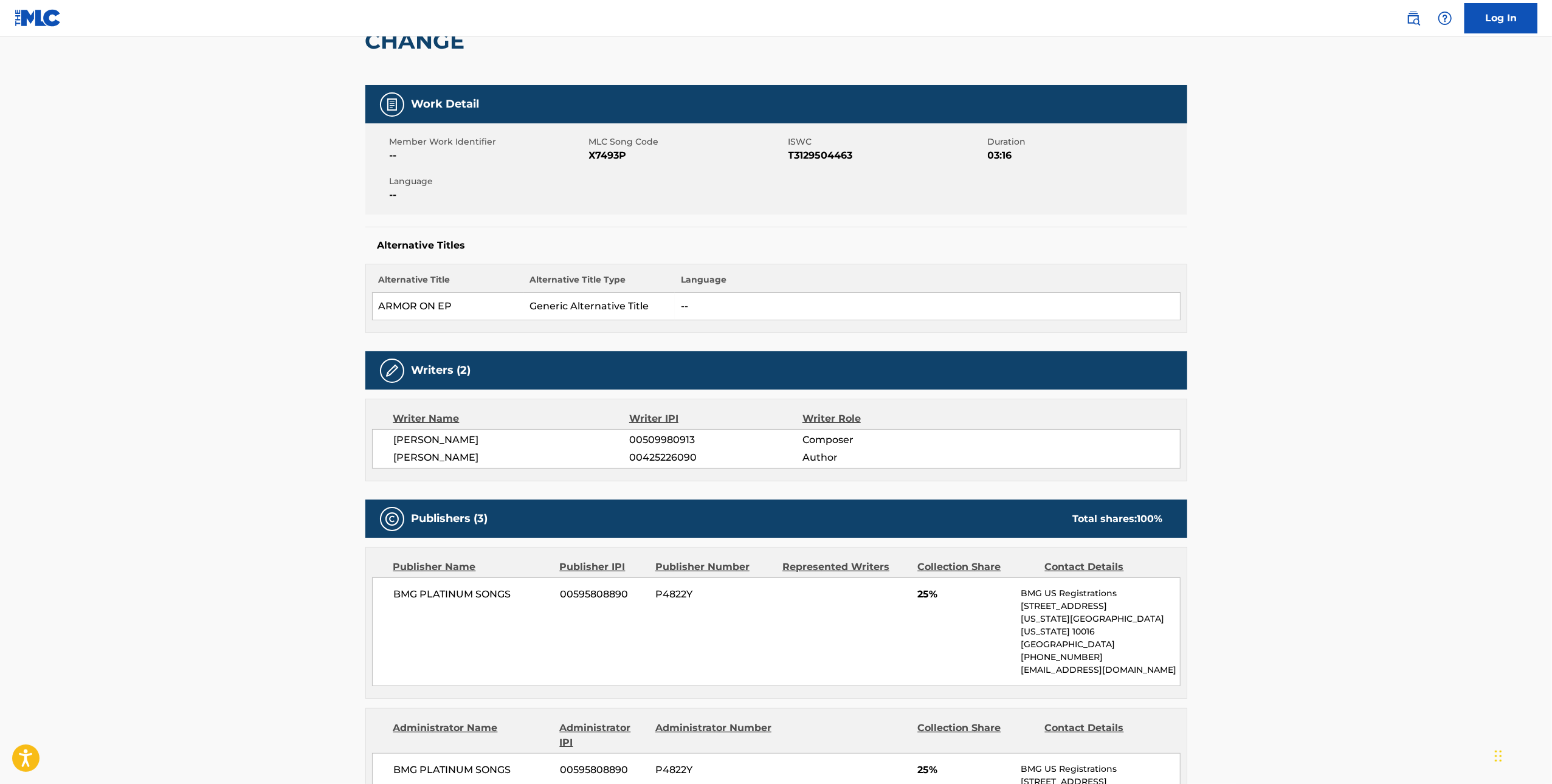
scroll to position [8, 0]
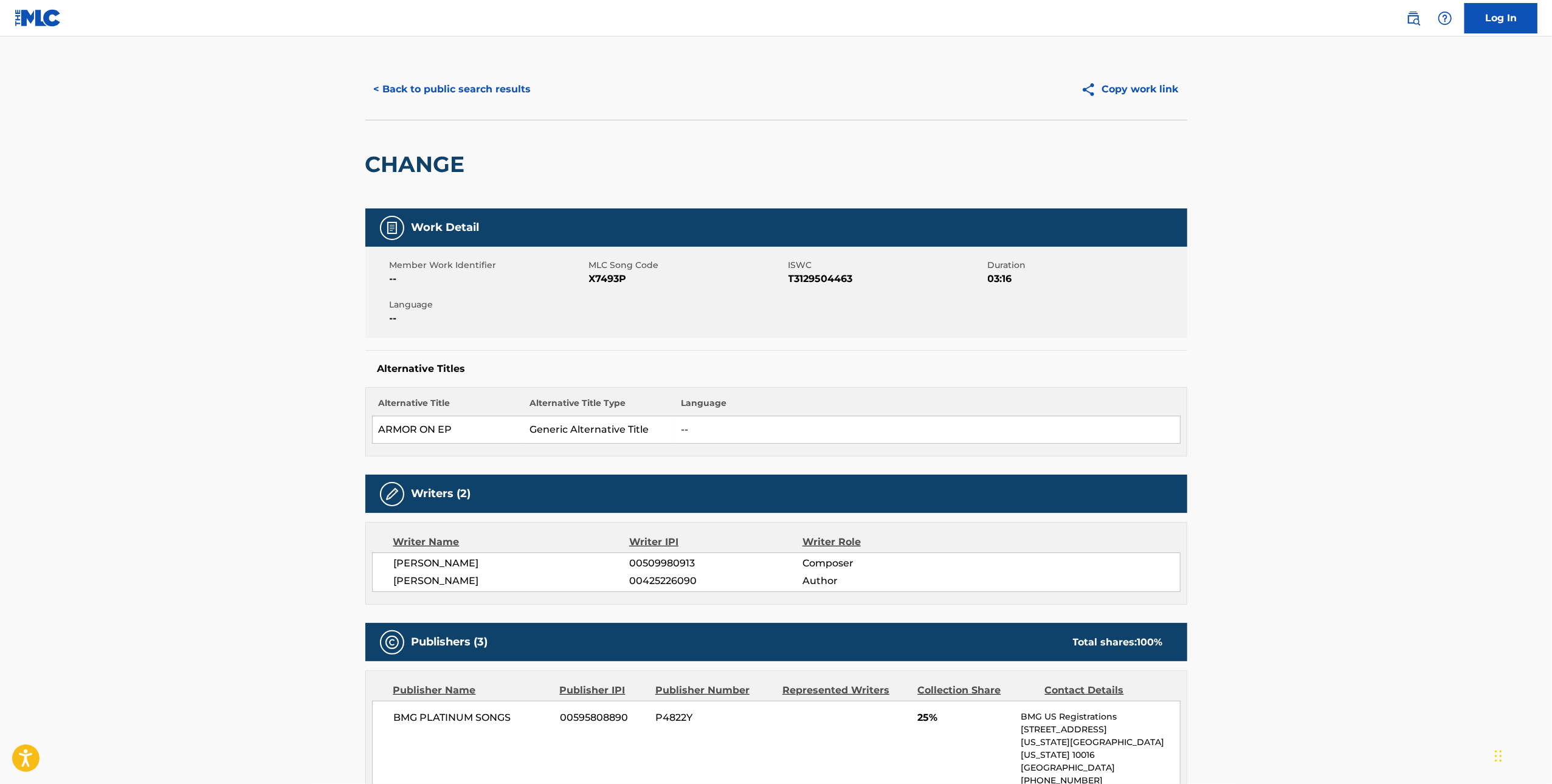
click at [613, 279] on span "X7493P" at bounding box center [687, 279] width 197 height 15
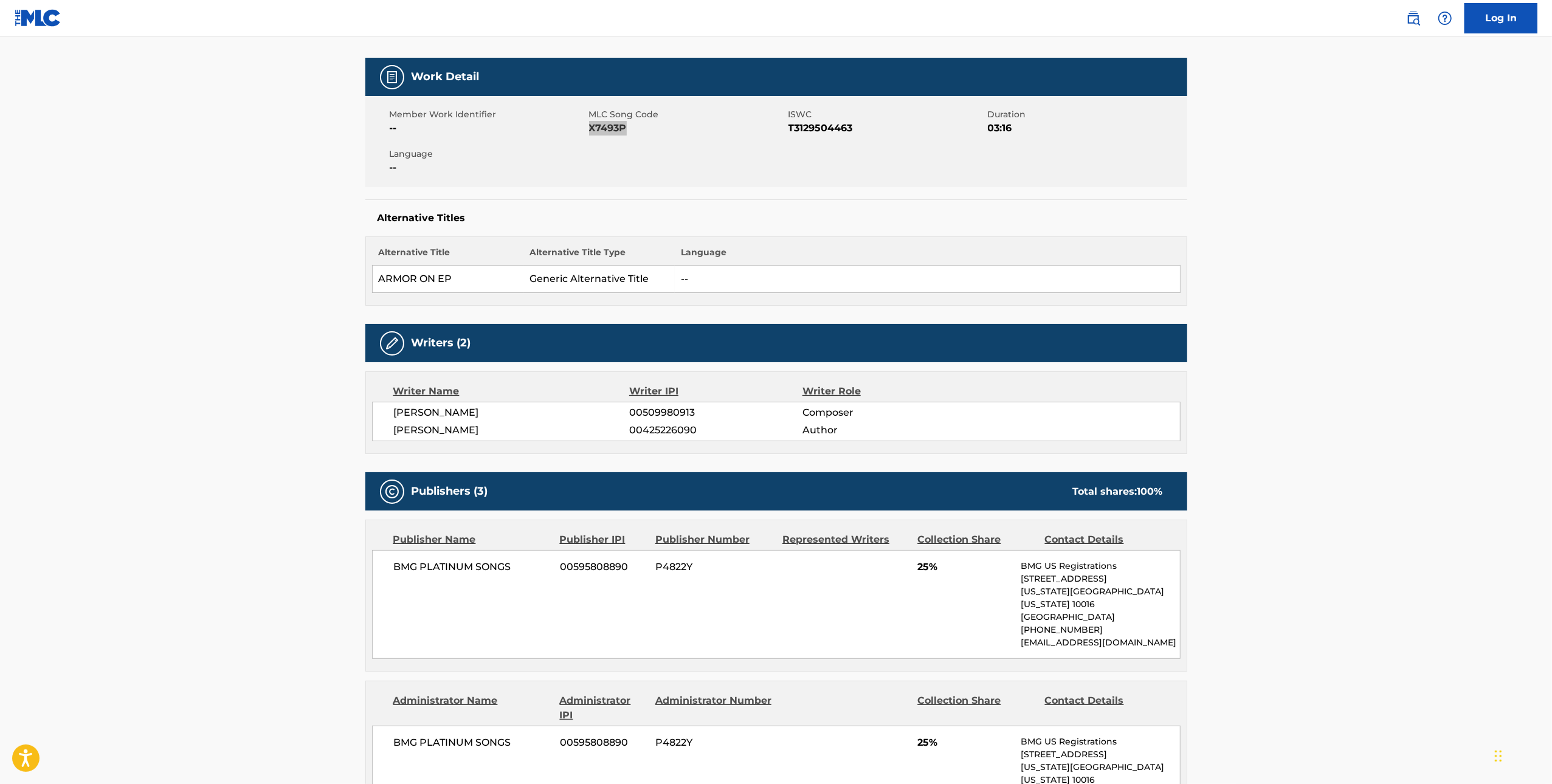
scroll to position [0, 0]
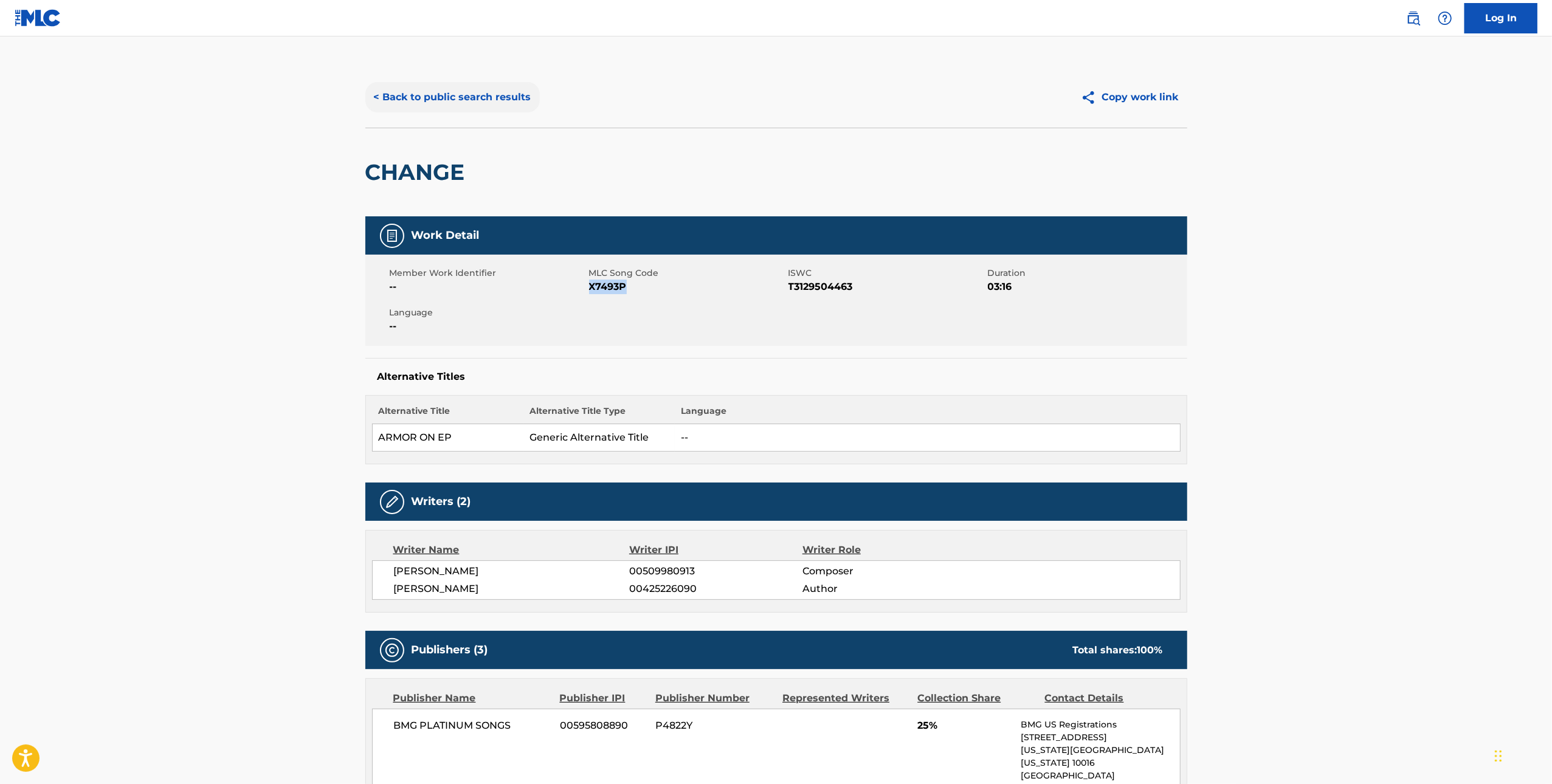
click at [431, 96] on button "< Back to public search results" at bounding box center [452, 97] width 175 height 30
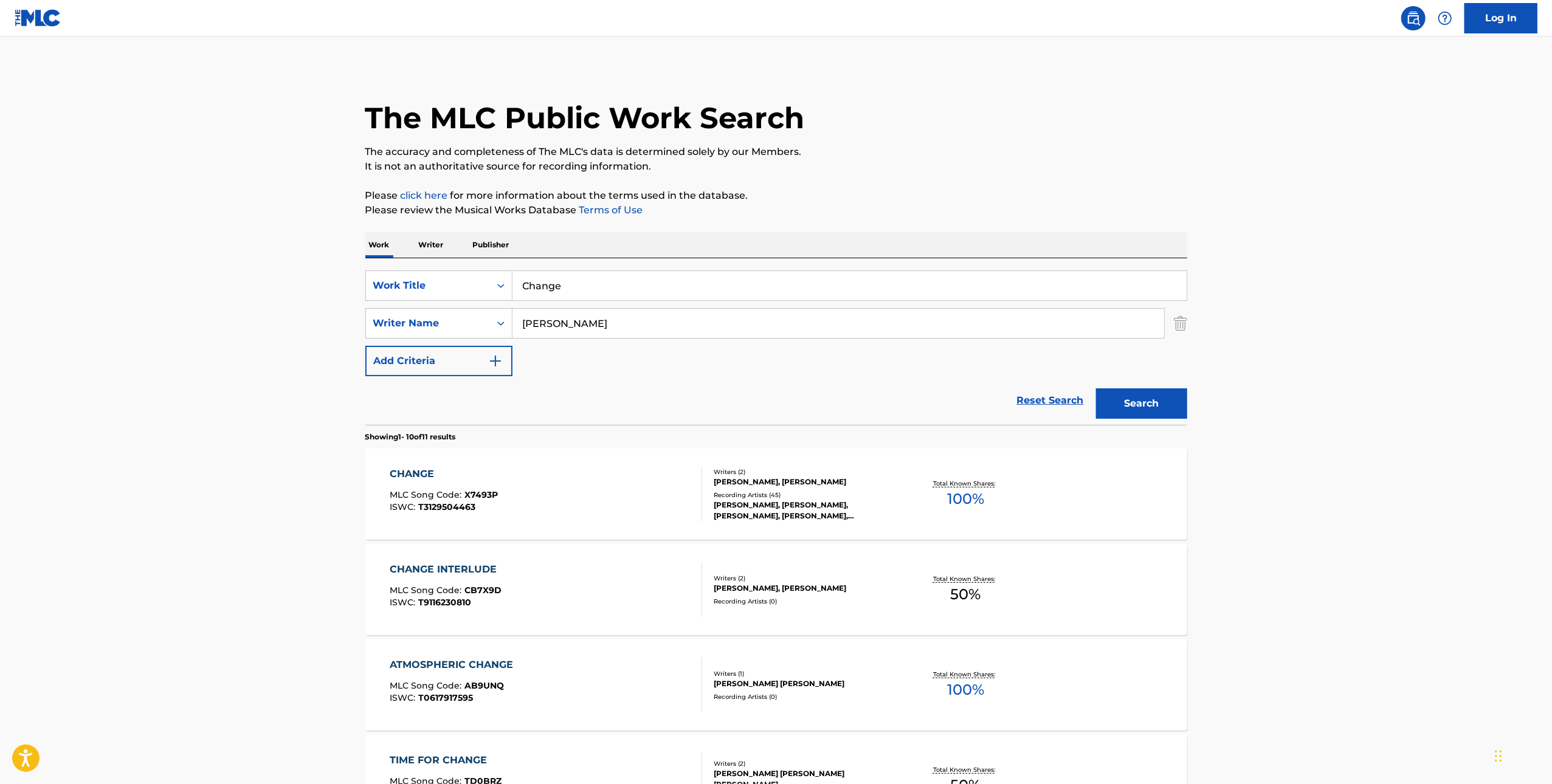
click at [883, 291] on input "Change" at bounding box center [849, 285] width 674 height 29
paste input "Outro The Battl"
type input "Outro The Battle"
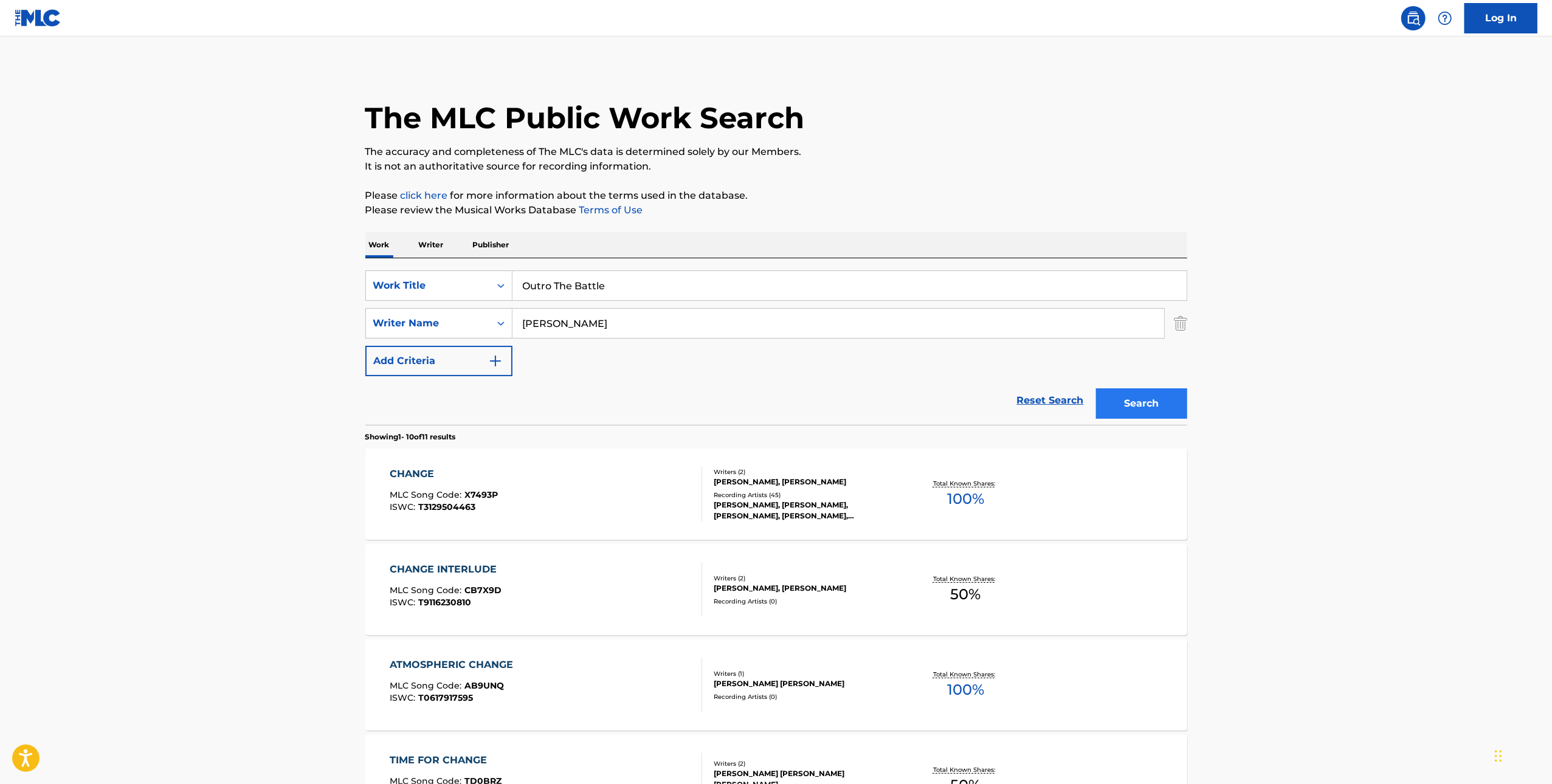
click at [1150, 418] on div "Search" at bounding box center [1138, 400] width 97 height 49
click at [1150, 410] on button "Search" at bounding box center [1141, 403] width 91 height 30
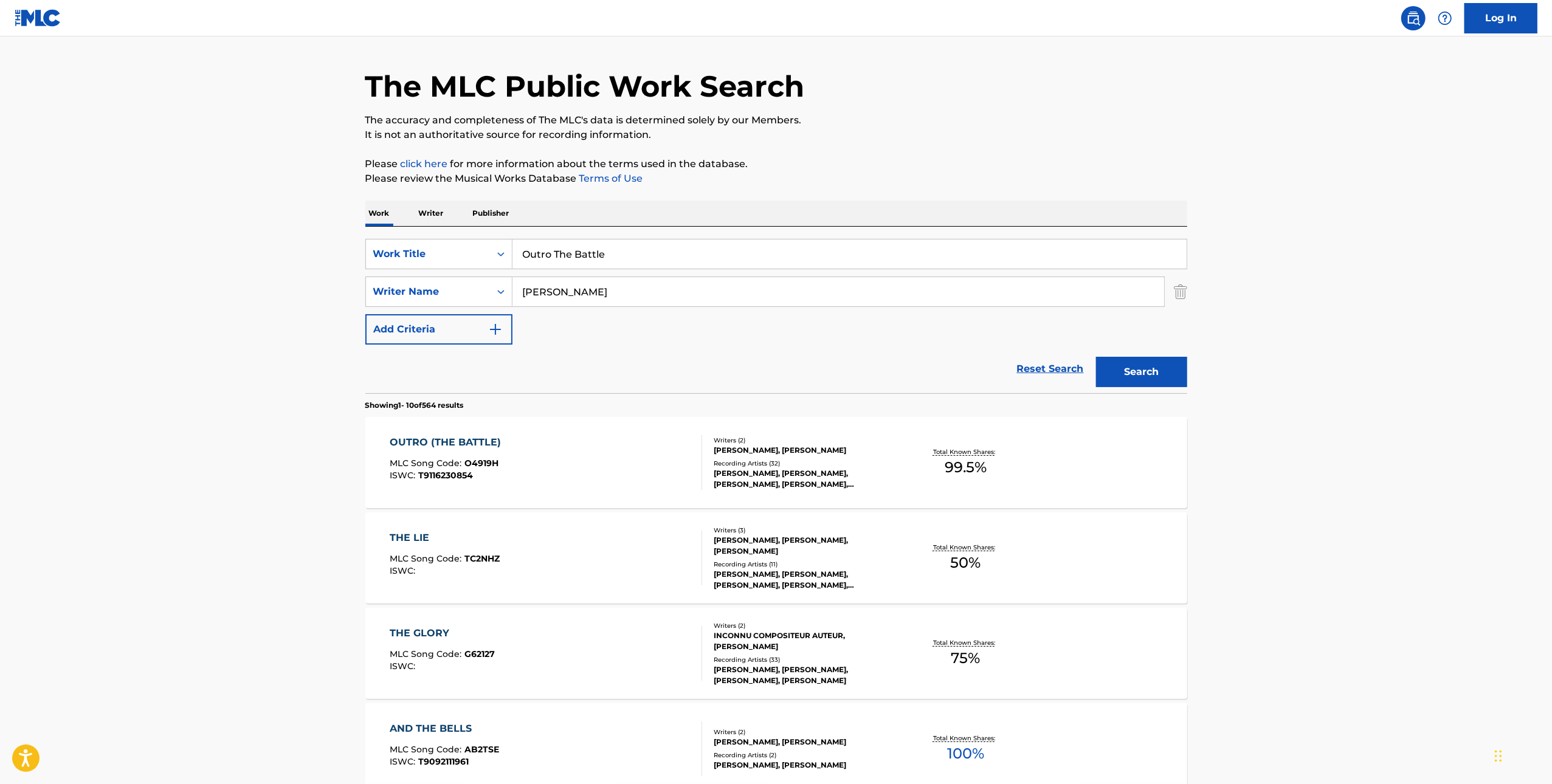
scroll to position [256, 0]
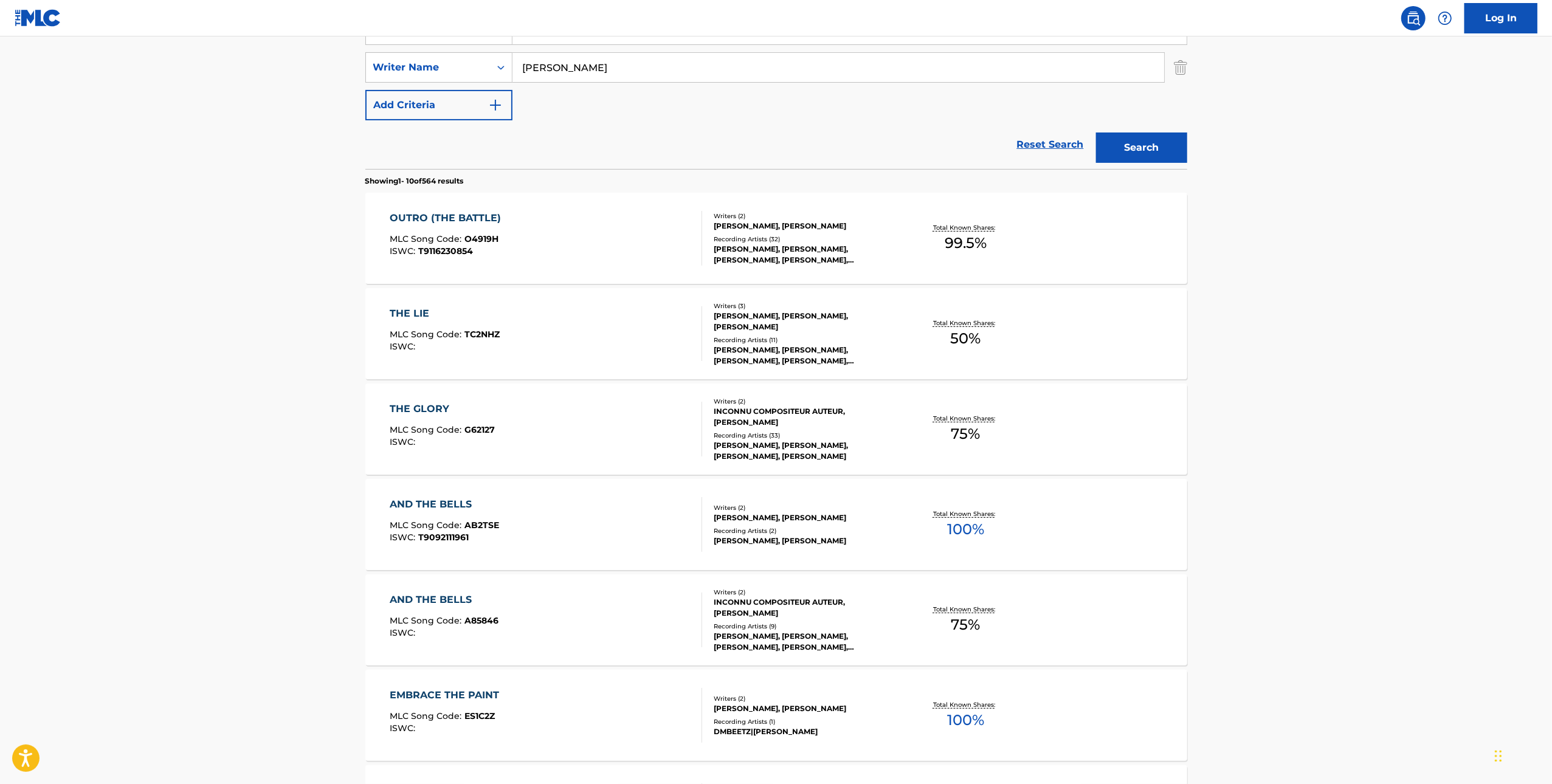
click at [629, 217] on div "OUTRO (THE BATTLE) MLC Song Code : O4919H ISWC : T9116230854" at bounding box center [546, 238] width 312 height 55
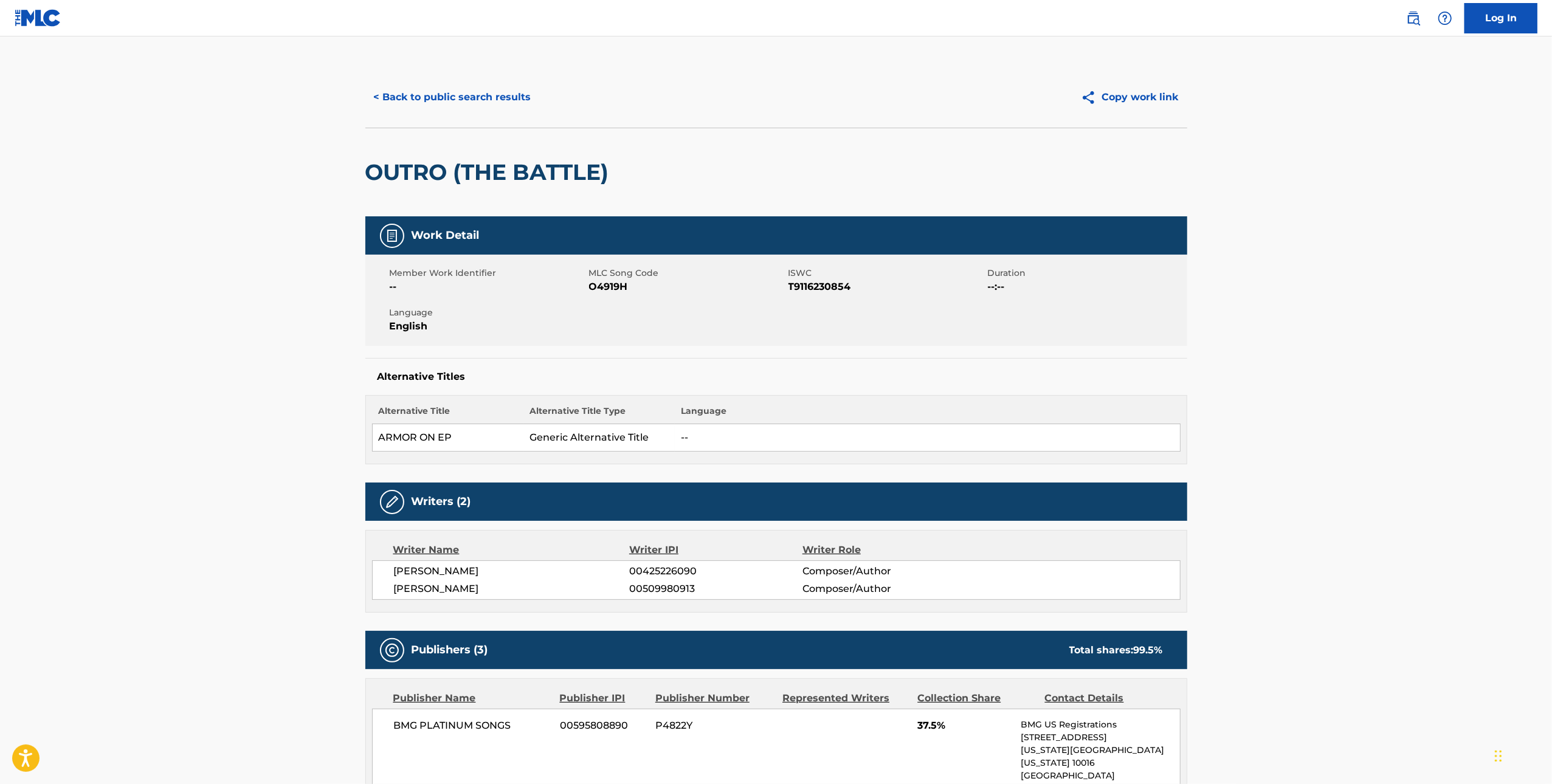
click at [624, 283] on span "O4919H" at bounding box center [687, 287] width 197 height 15
click at [608, 291] on span "O4919H" at bounding box center [687, 287] width 197 height 15
click at [427, 94] on button "< Back to public search results" at bounding box center [452, 97] width 175 height 30
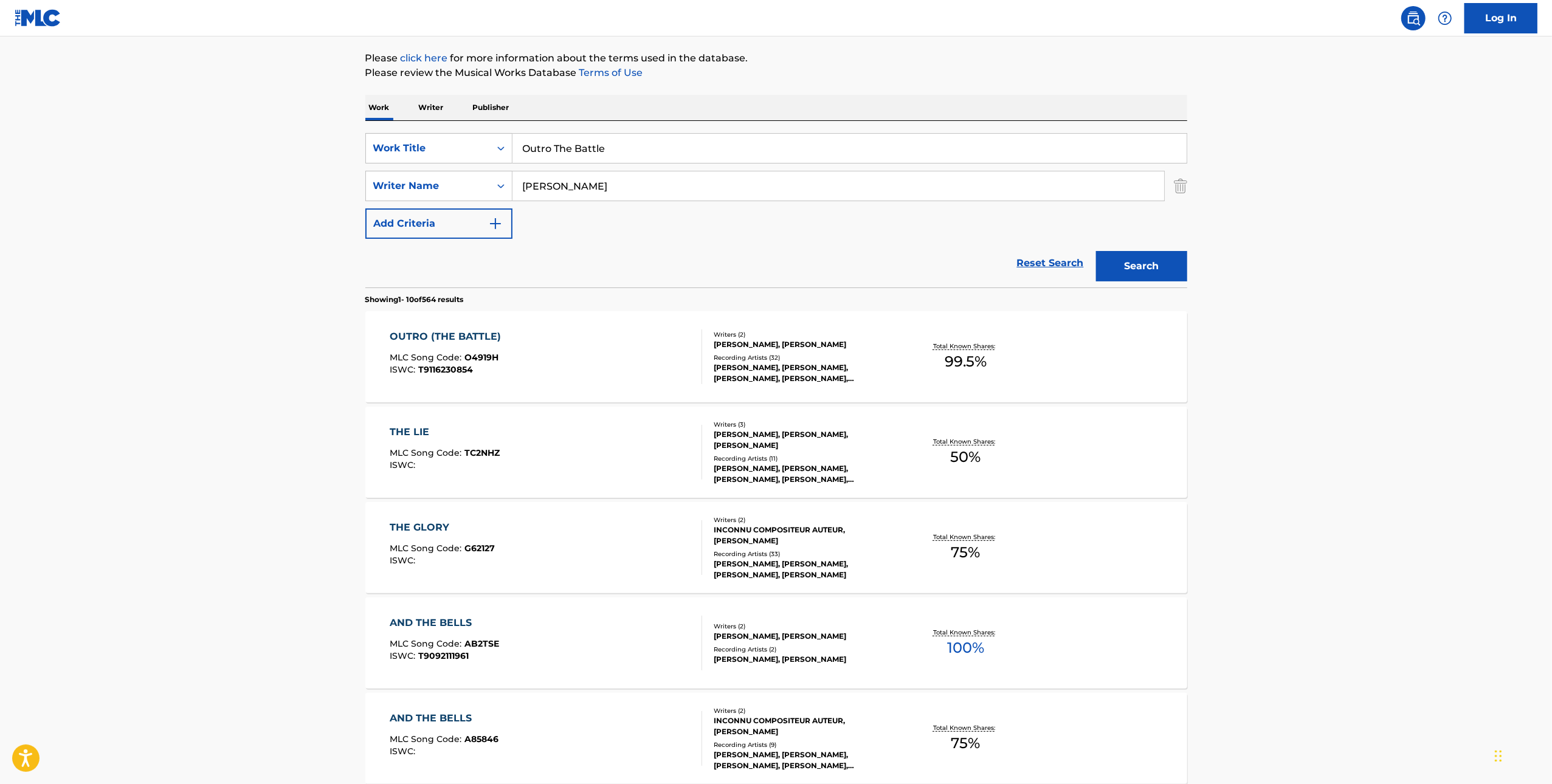
scroll to position [134, 0]
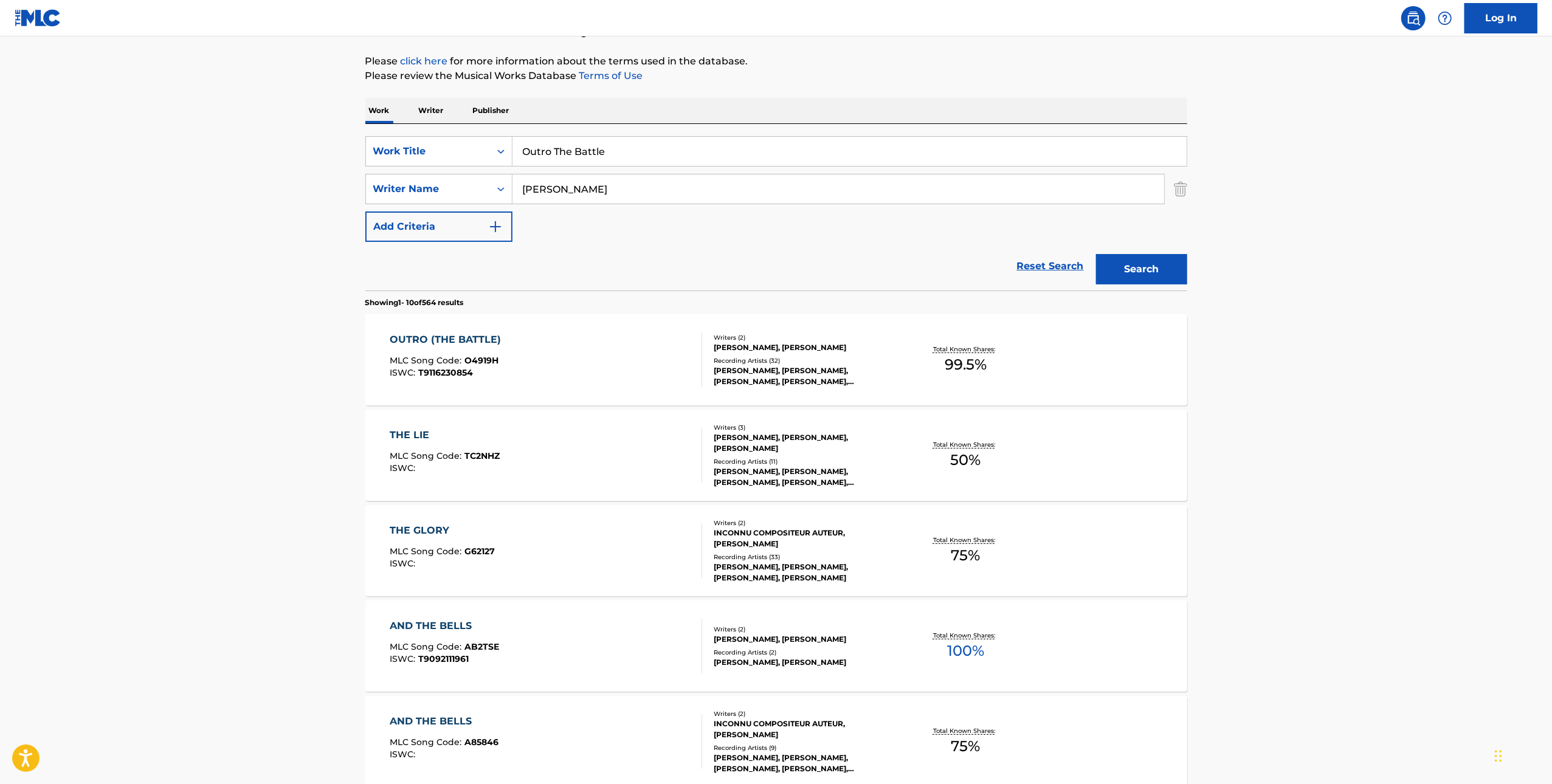
click at [732, 158] on input "Outro The Battle" at bounding box center [849, 152] width 674 height 29
paste input "And The Bells"
type input "And The Bells"
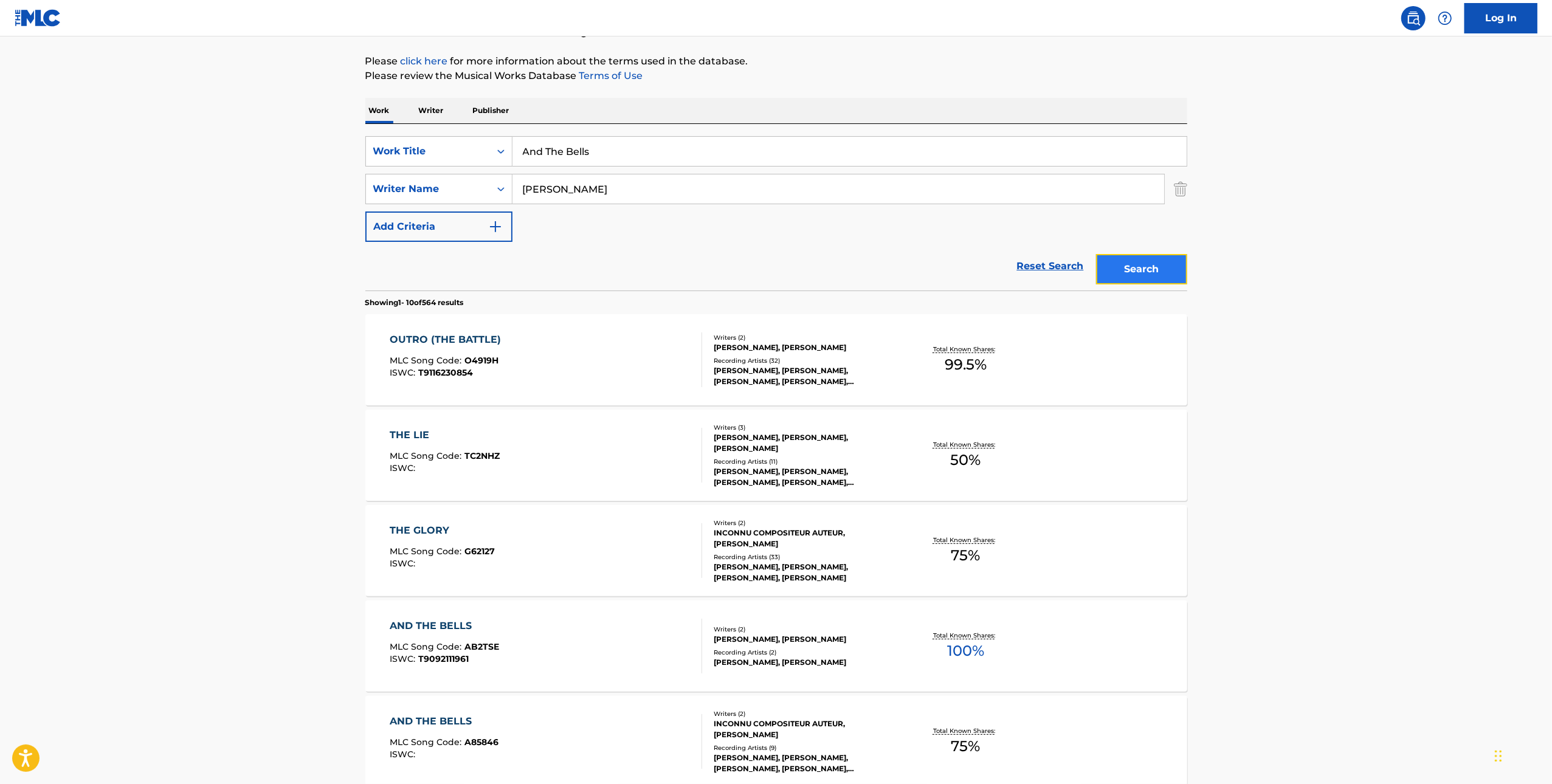
click at [1133, 262] on button "Search" at bounding box center [1141, 269] width 91 height 30
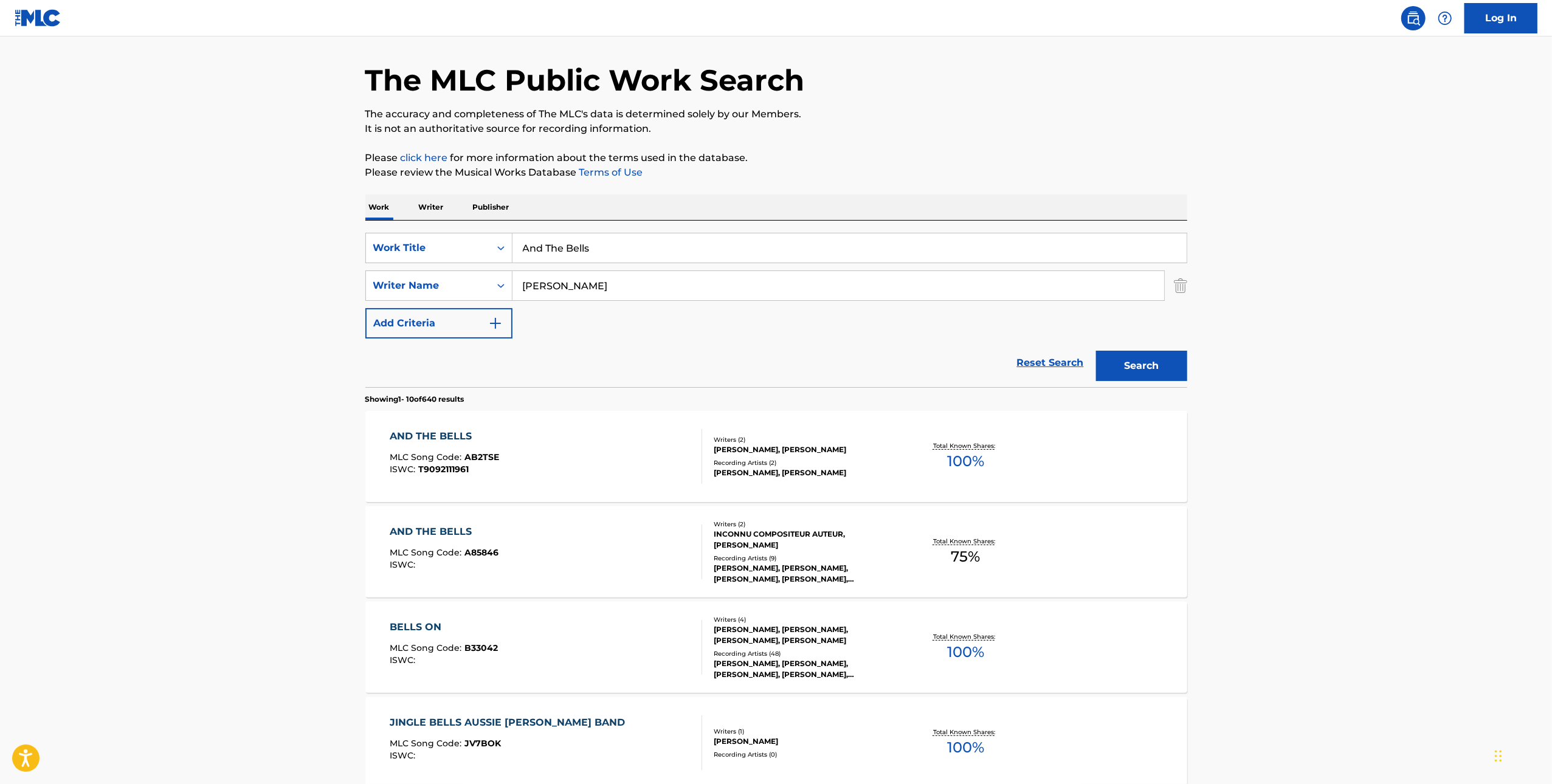
scroll to position [126, 0]
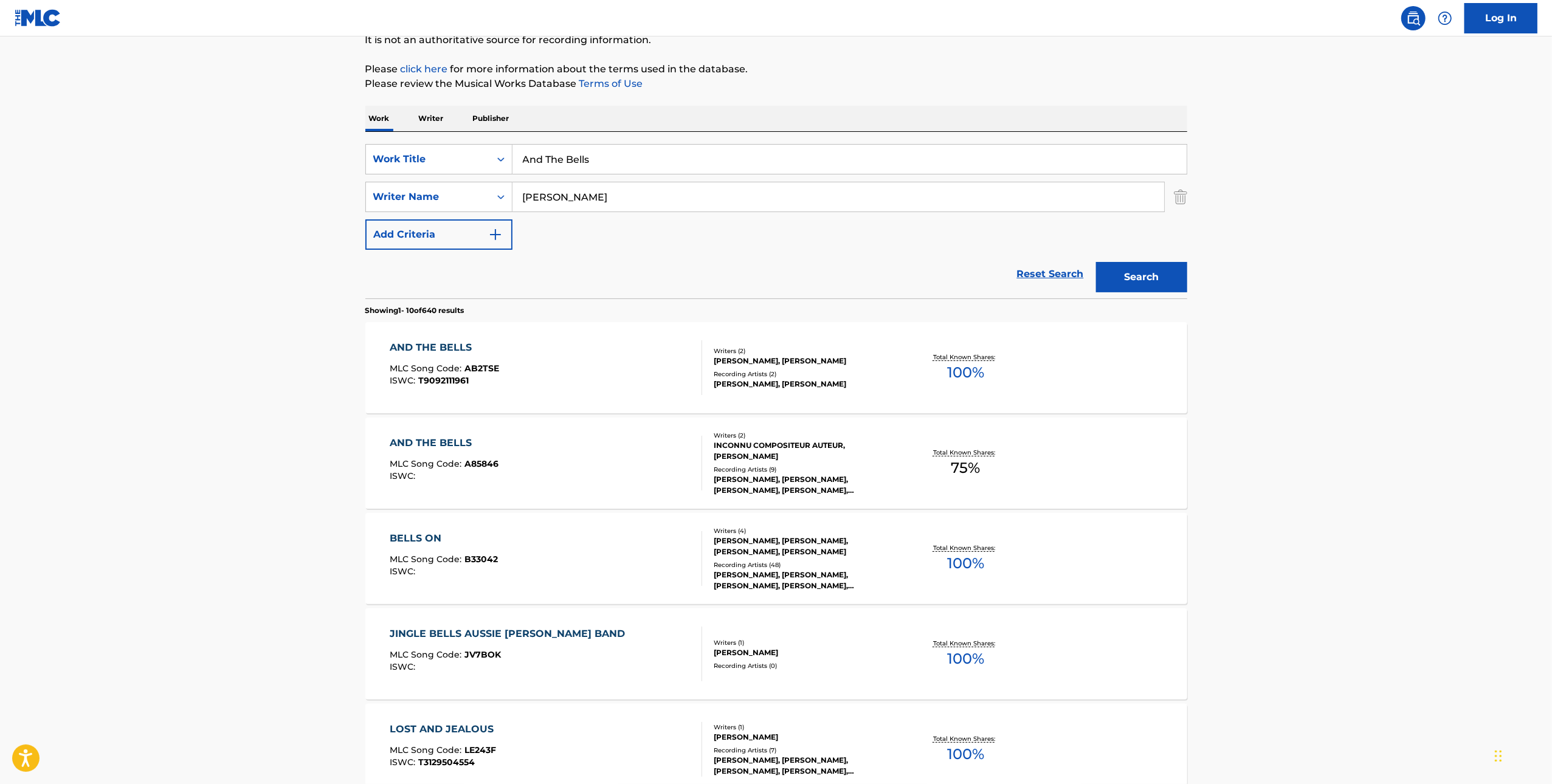
click at [652, 462] on div "AND THE BELLS MLC Song Code : A85846 ISWC :" at bounding box center [546, 463] width 312 height 55
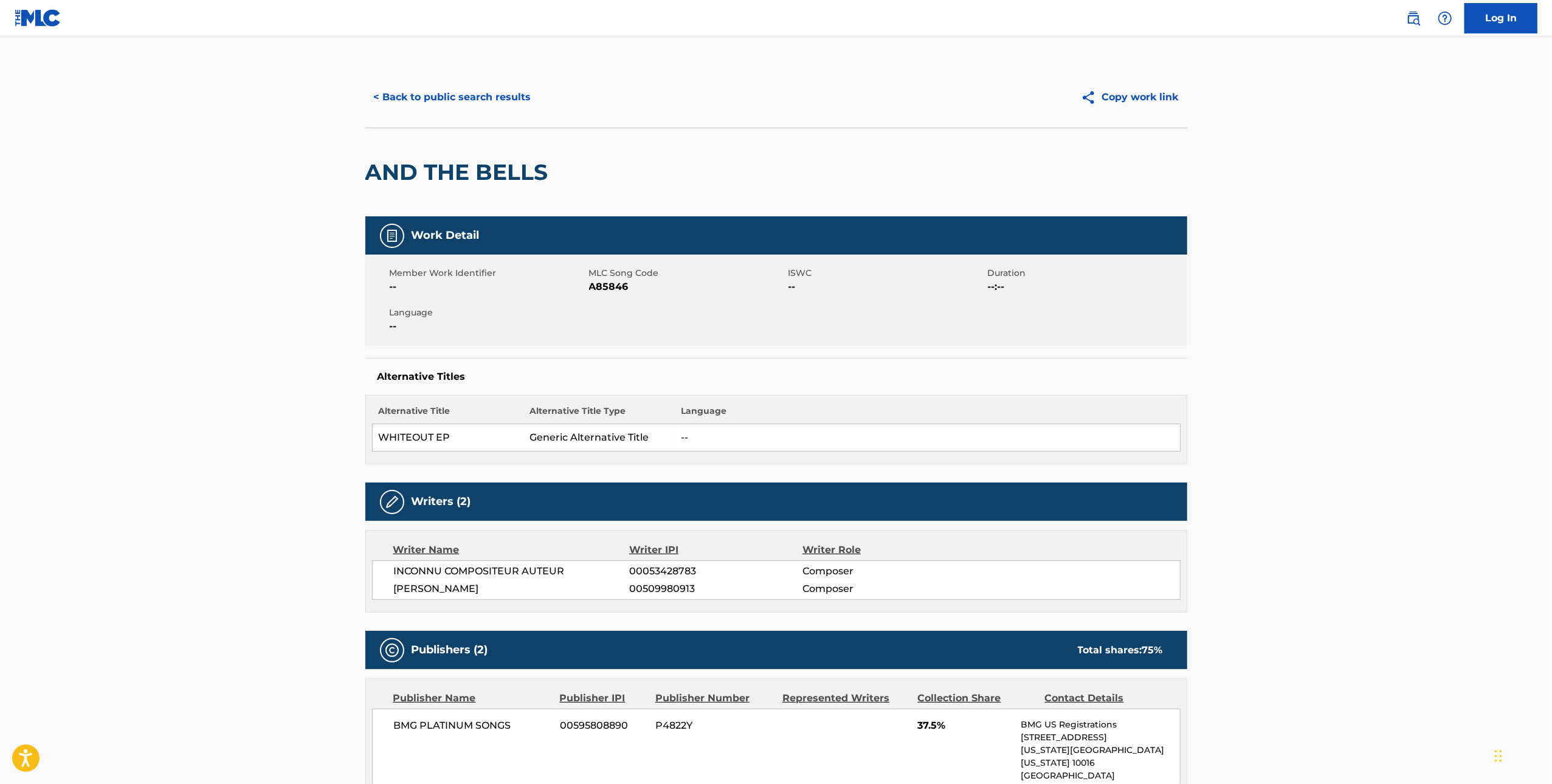
click at [614, 290] on span "A85846" at bounding box center [687, 287] width 197 height 15
click at [450, 100] on button "< Back to public search results" at bounding box center [452, 97] width 175 height 30
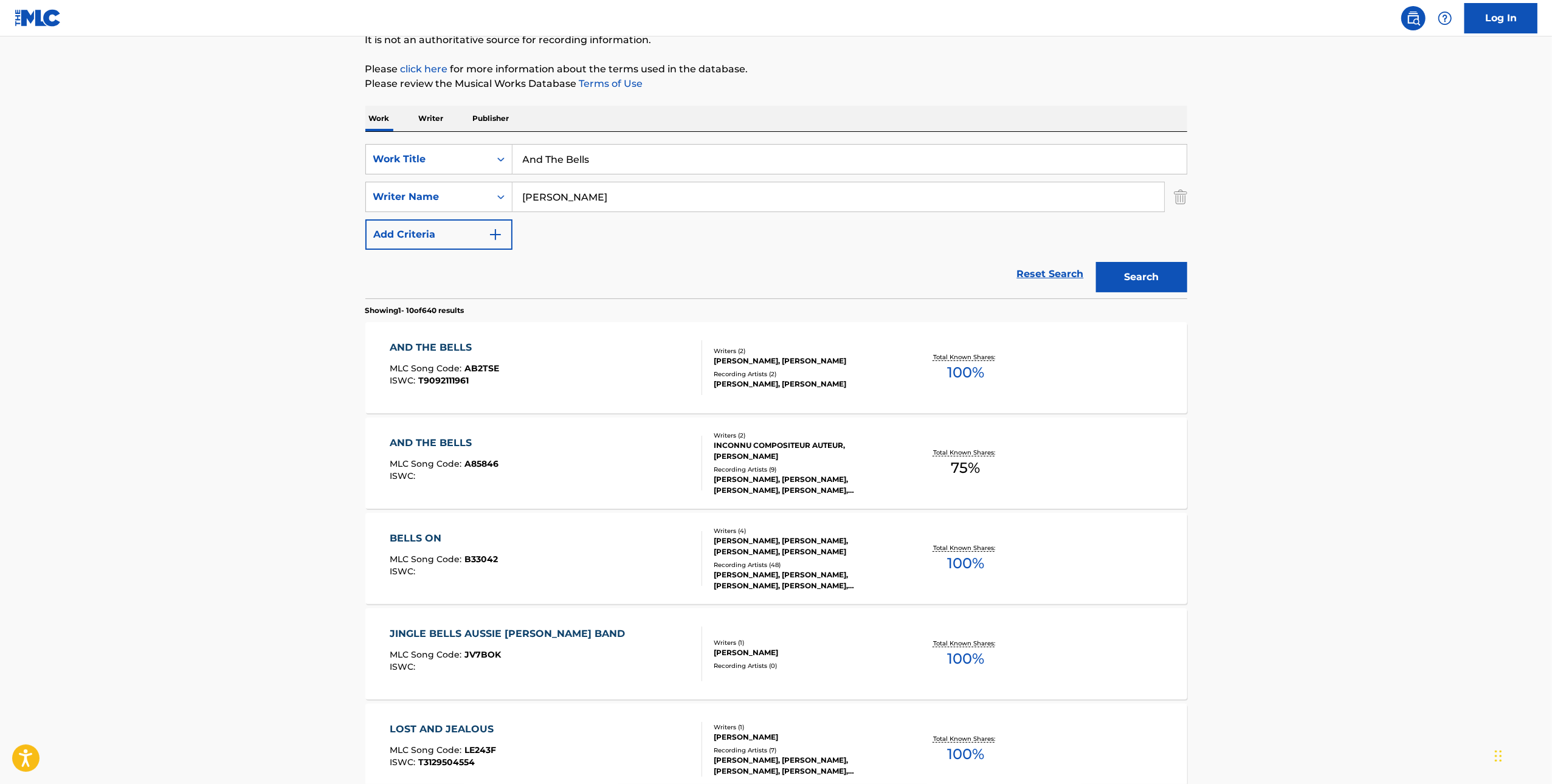
click at [621, 364] on div "AND THE BELLS MLC Song Code : AB2TSE ISWC : T9092111961" at bounding box center [546, 368] width 312 height 55
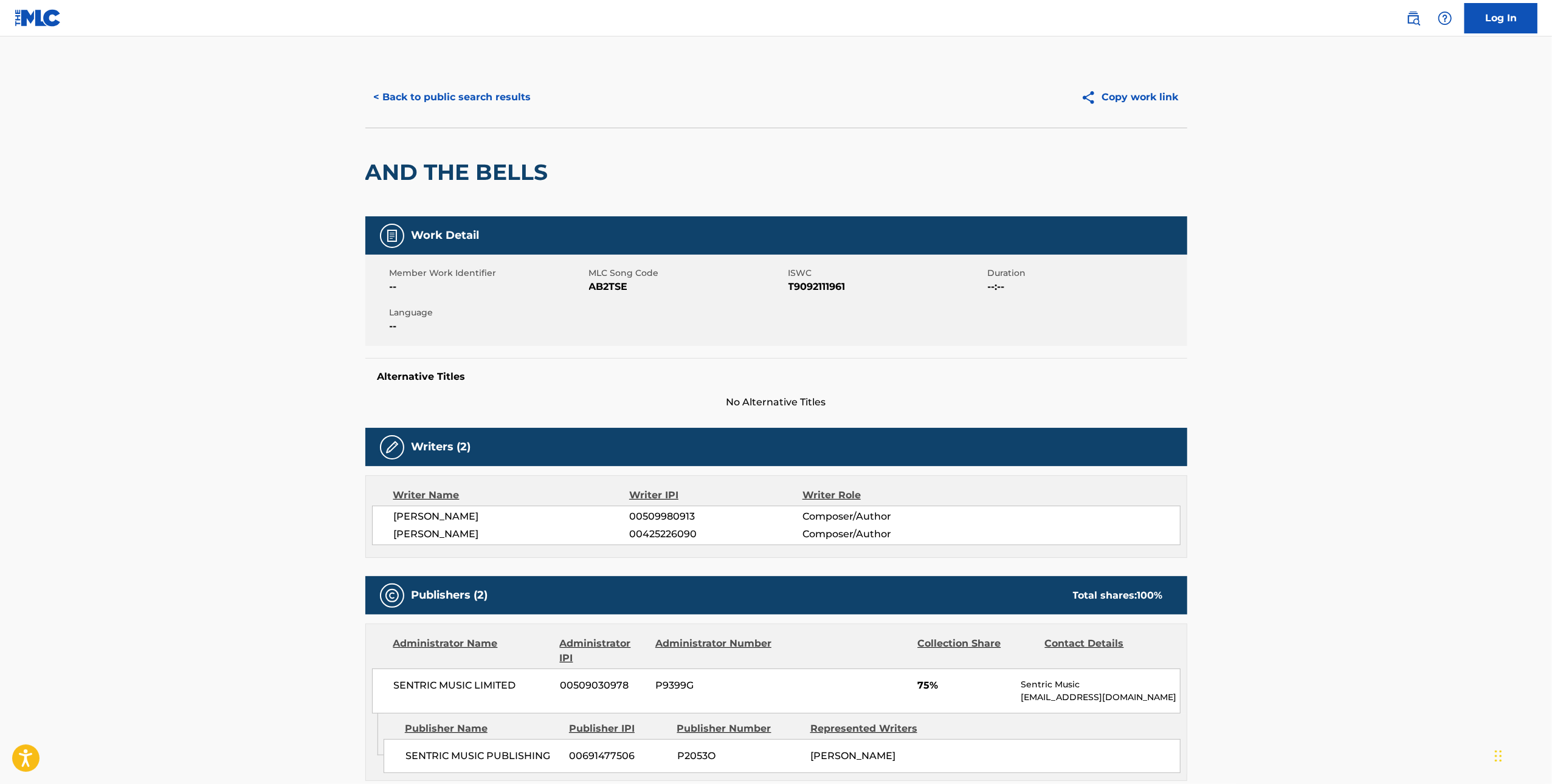
click at [610, 287] on span "AB2TSE" at bounding box center [687, 287] width 197 height 15
click at [425, 98] on button "< Back to public search results" at bounding box center [452, 97] width 175 height 30
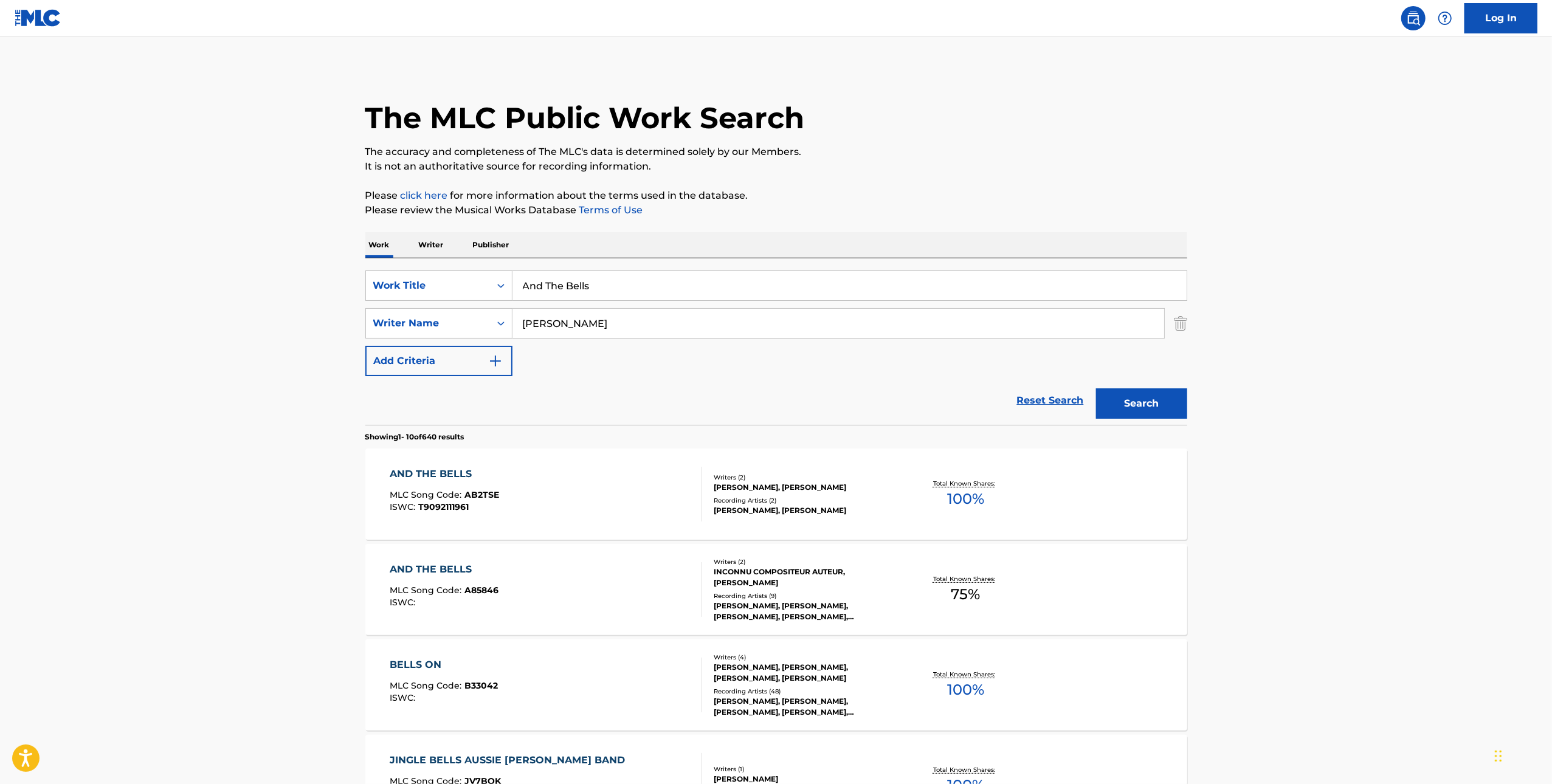
scroll to position [126, 0]
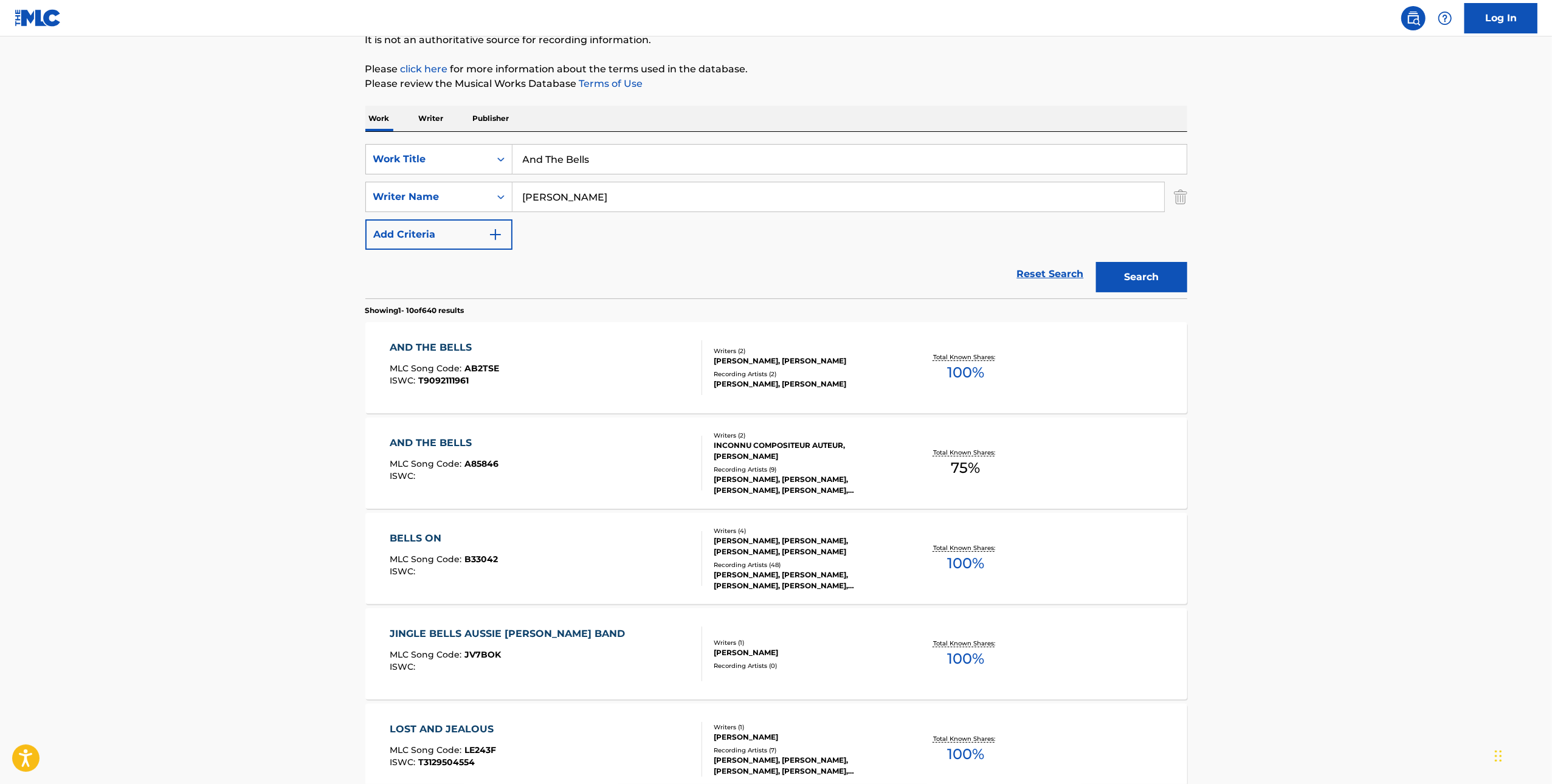
click at [655, 153] on input "And The Bells" at bounding box center [849, 159] width 674 height 29
paste input "Whiteout"
type input "Whiteout"
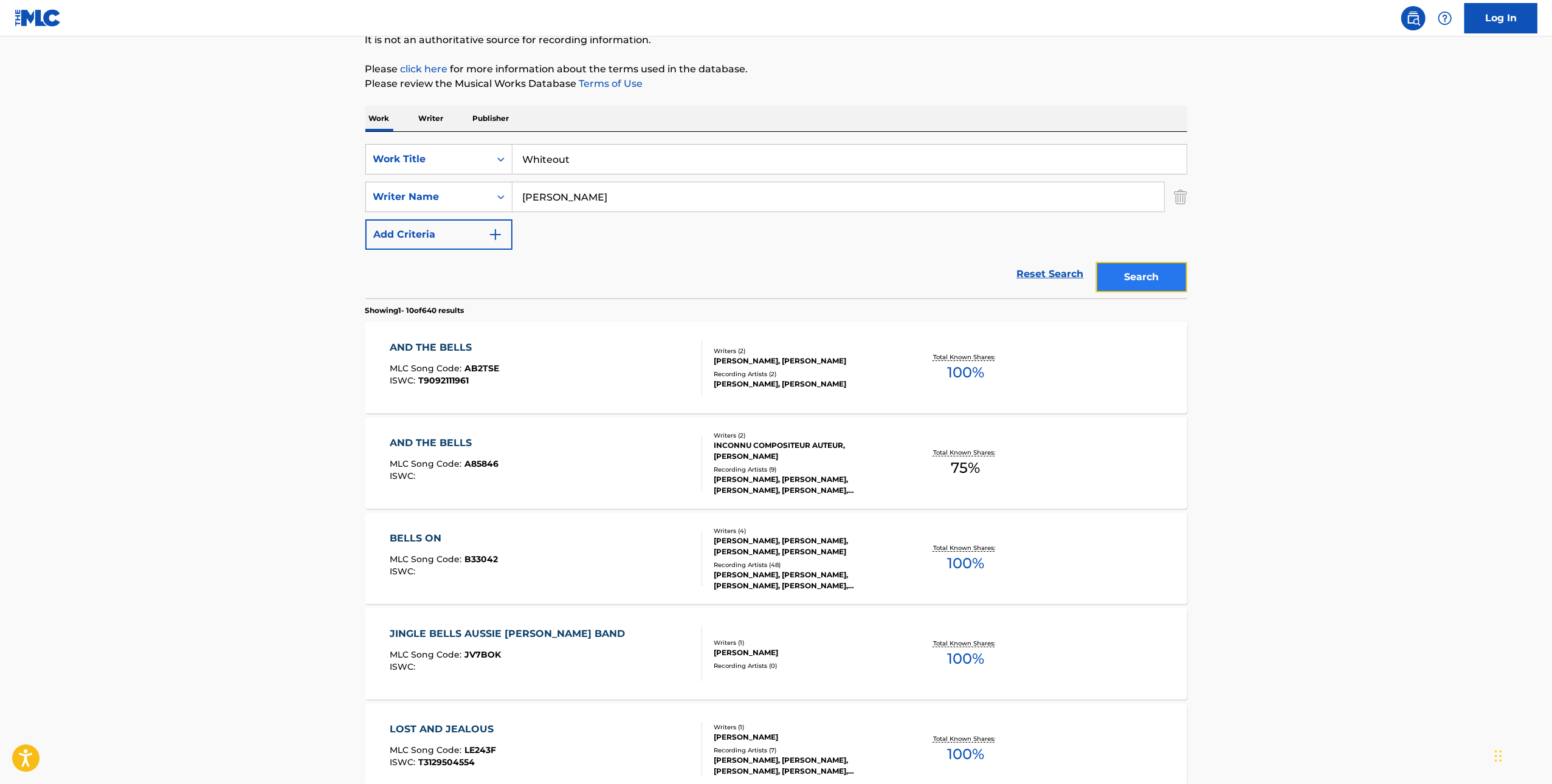
click at [1134, 271] on button "Search" at bounding box center [1141, 277] width 91 height 30
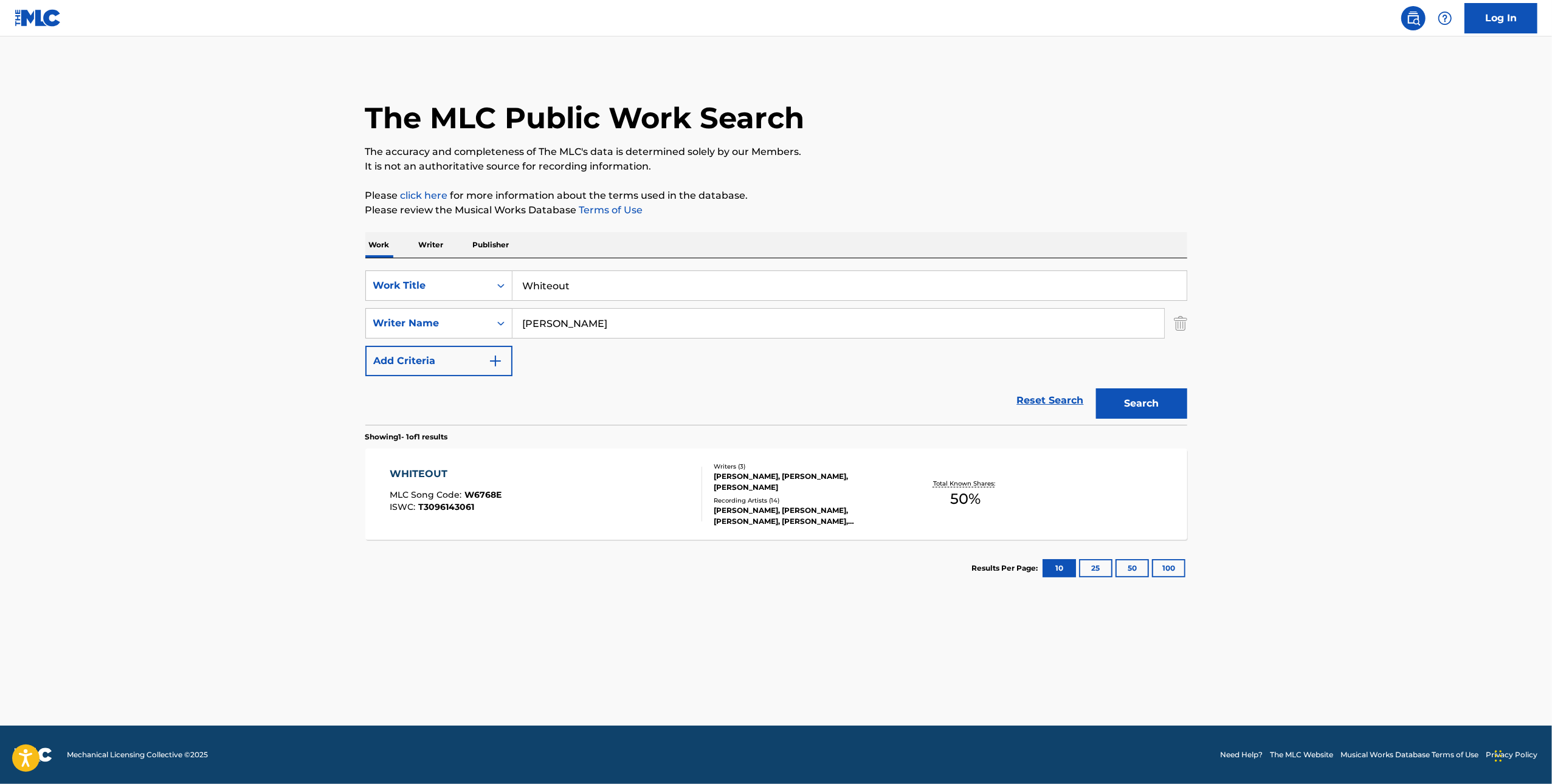
click at [629, 461] on div "WHITEOUT MLC Song Code : W6768E ISWC : T3096143061 Writers ( 3 ) [PERSON_NAME],…" at bounding box center [776, 494] width 822 height 91
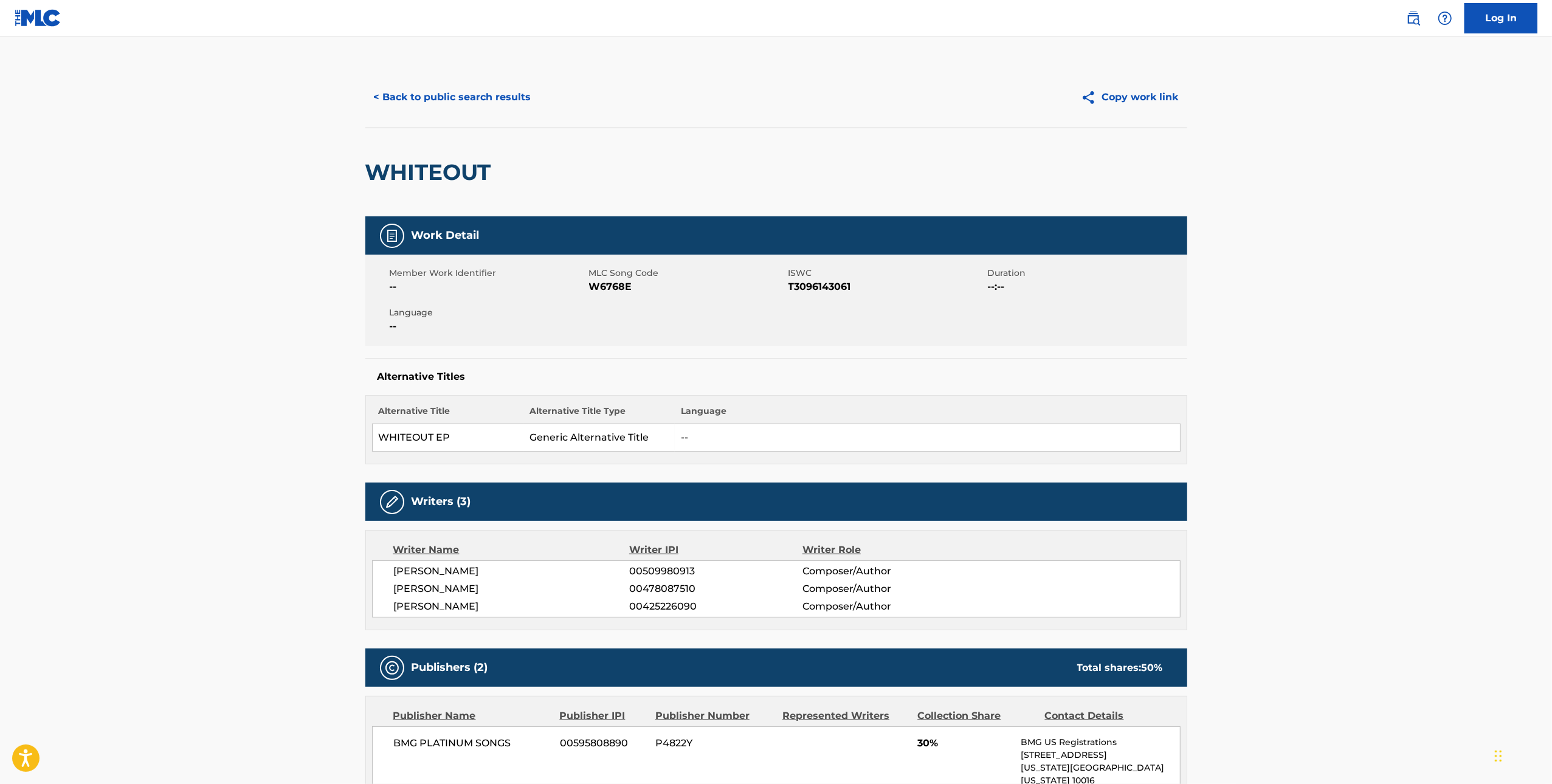
click at [612, 275] on span "MLC Song Code" at bounding box center [687, 273] width 197 height 13
click at [597, 287] on span "W6768E" at bounding box center [687, 287] width 197 height 15
click at [419, 90] on button "< Back to public search results" at bounding box center [452, 97] width 175 height 30
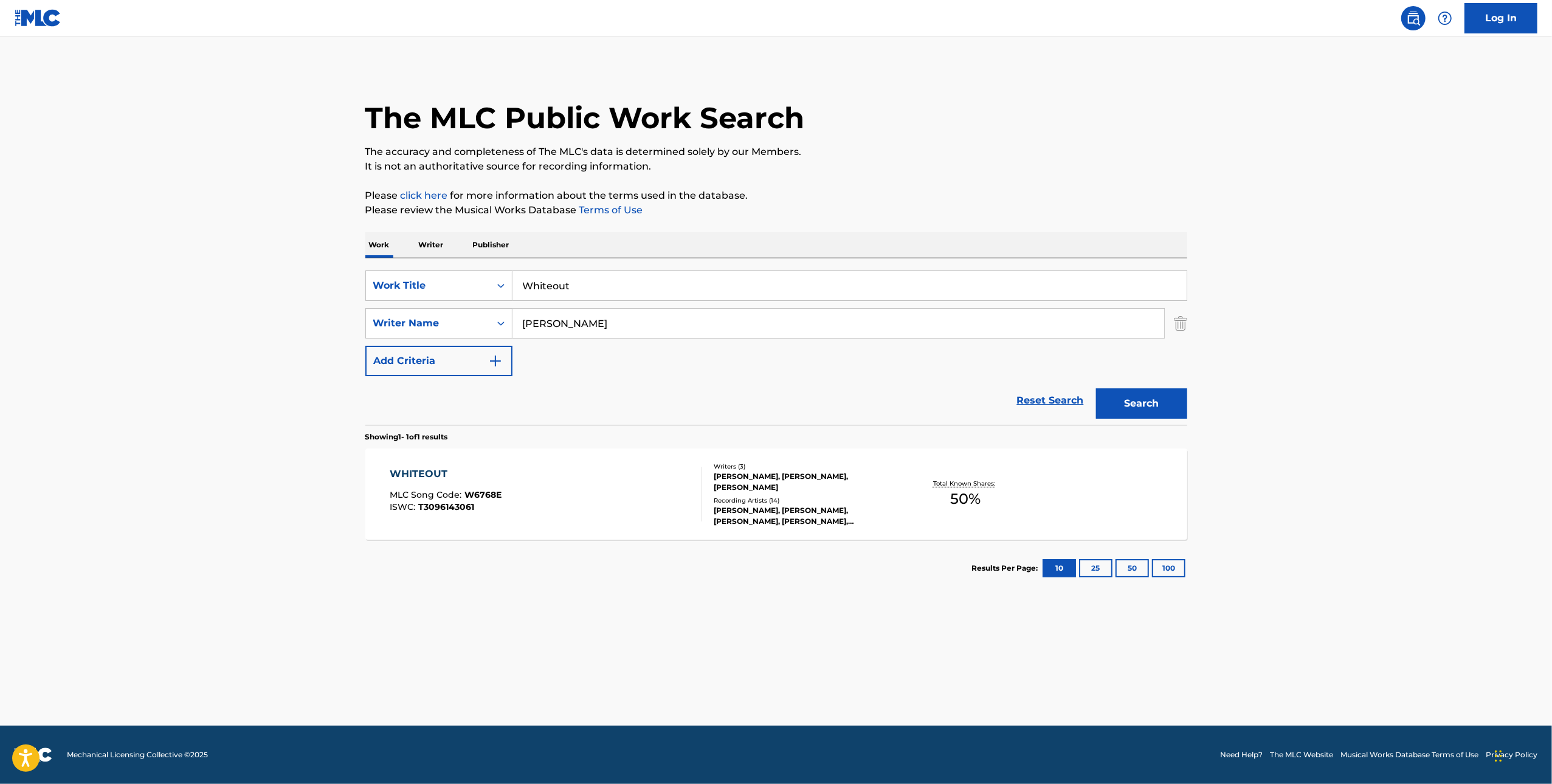
click at [793, 276] on input "Whiteout" at bounding box center [849, 285] width 674 height 29
paste input "Miles"
type input "Miles"
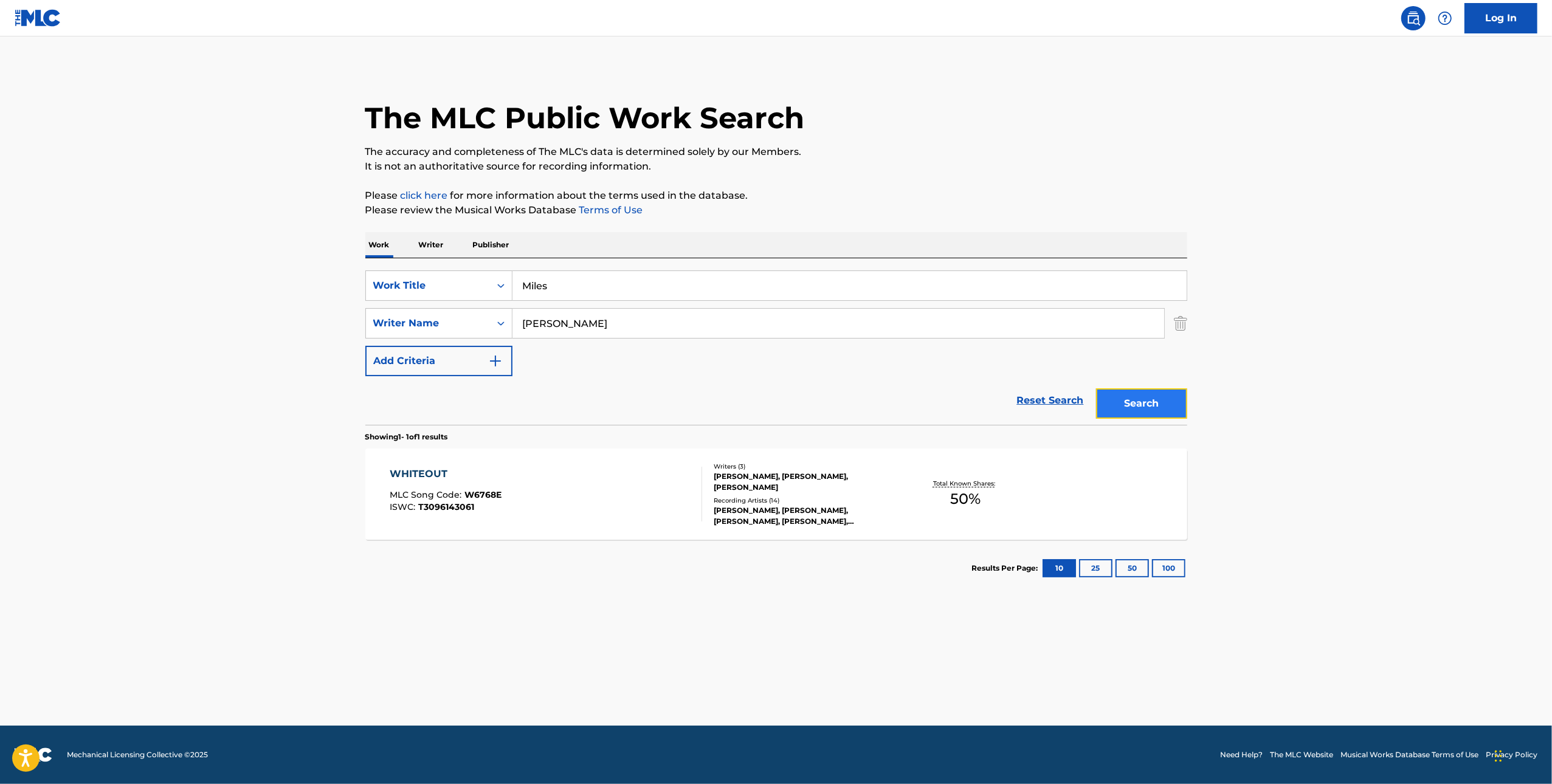
click at [1120, 402] on button "Search" at bounding box center [1141, 403] width 91 height 30
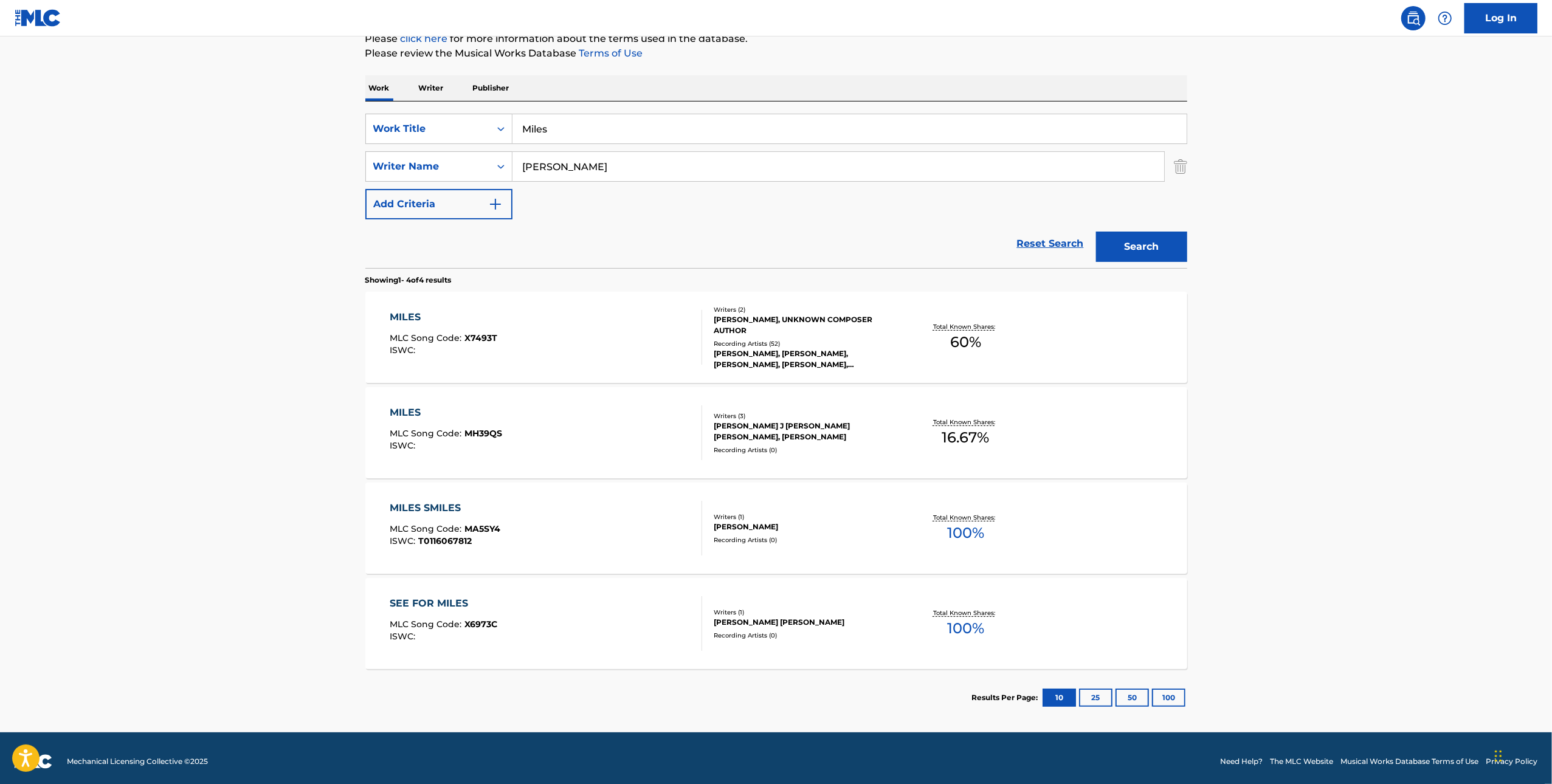
scroll to position [164, 0]
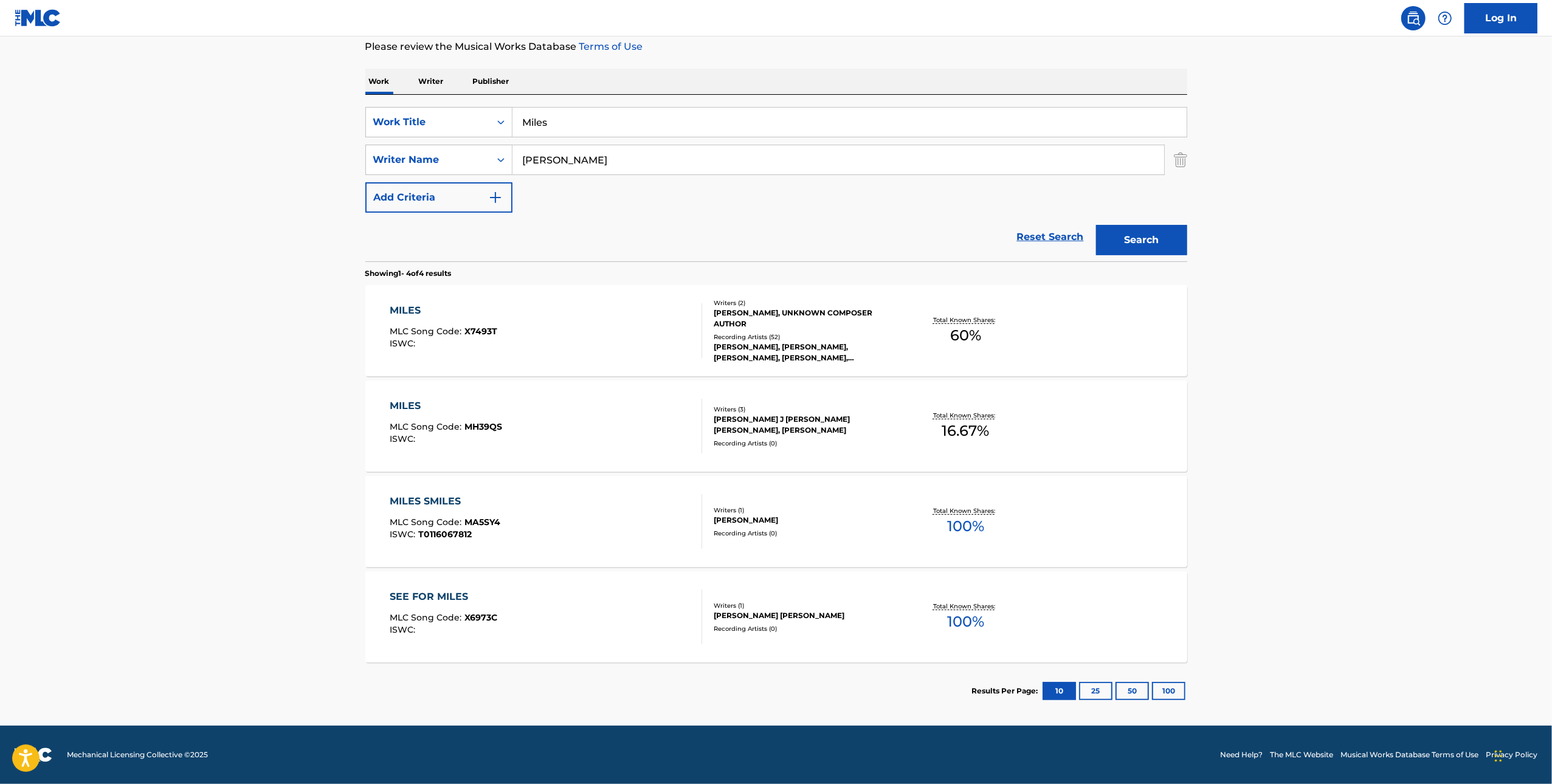
click at [657, 319] on div "MILES MLC Song Code : X7493T ISWC :" at bounding box center [546, 331] width 312 height 55
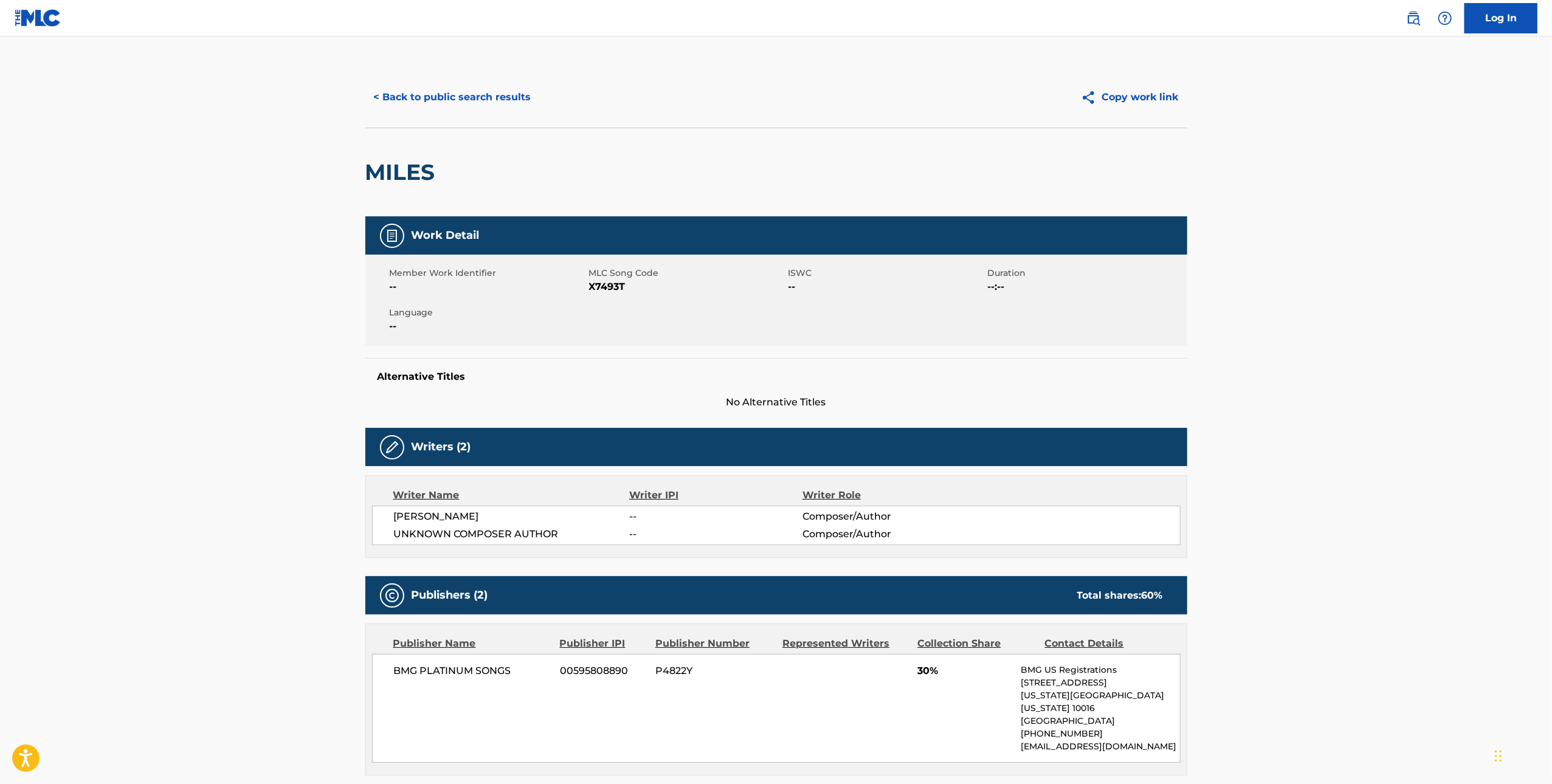
click at [592, 286] on span "X7493T" at bounding box center [687, 287] width 197 height 15
click at [471, 99] on button "< Back to public search results" at bounding box center [452, 97] width 175 height 30
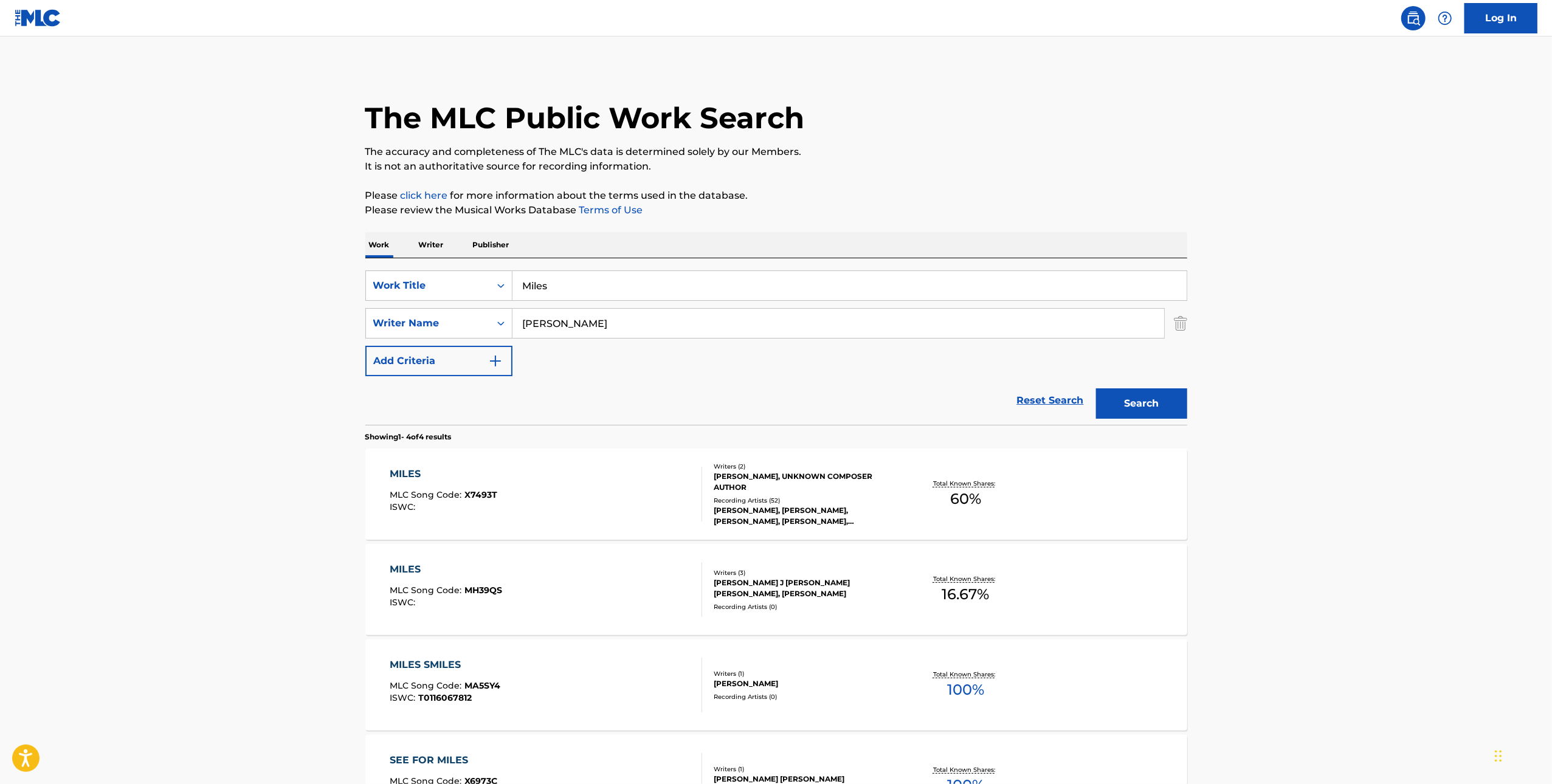
scroll to position [94, 0]
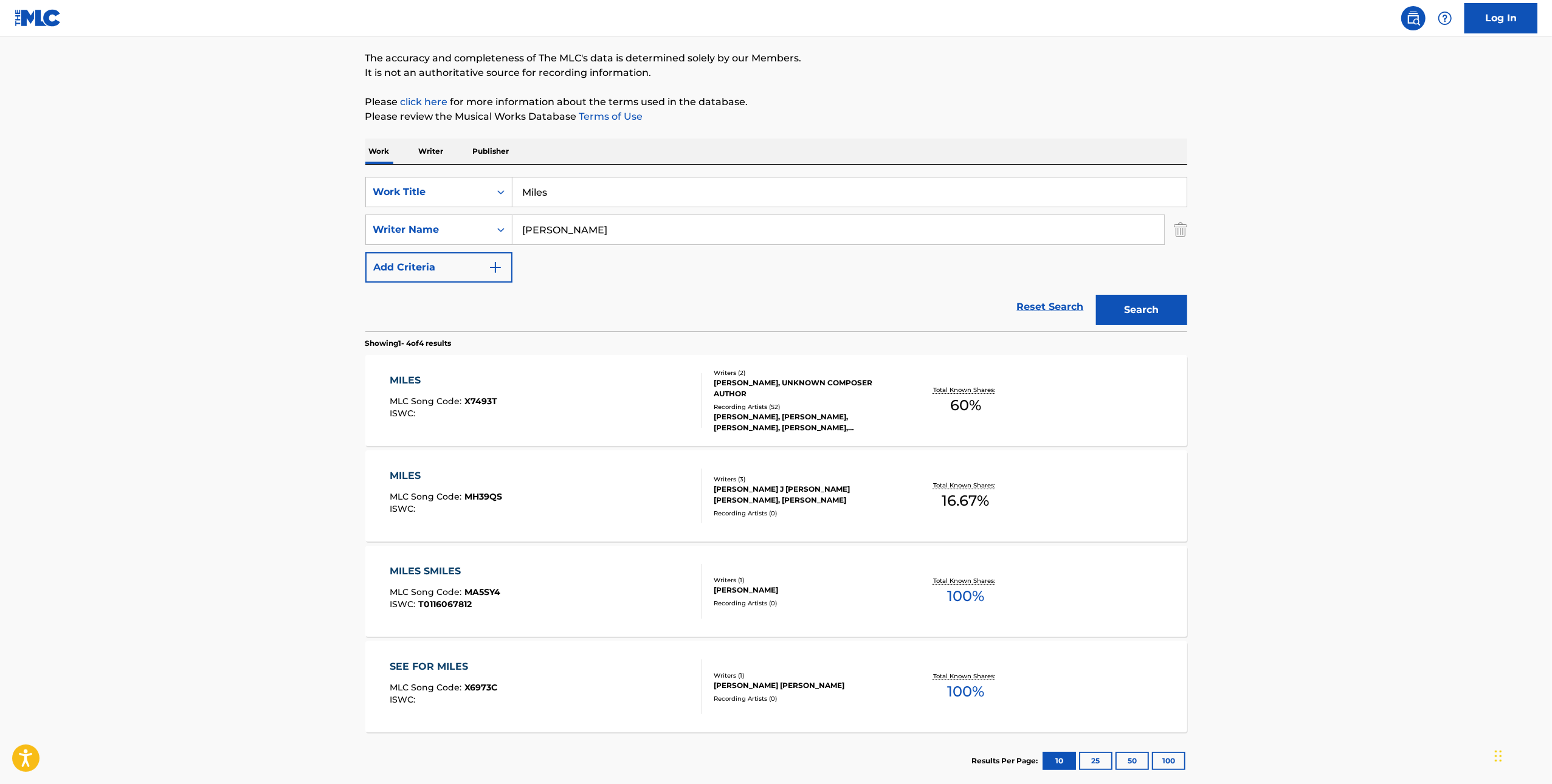
click at [600, 174] on div "SearchWithCriteria67b580d2-5d5c-4a67-b226-ab2297415c7b Work Title Miles SearchW…" at bounding box center [776, 247] width 822 height 166
click at [572, 187] on input "Miles" at bounding box center [849, 192] width 674 height 29
paste input "Wynter"
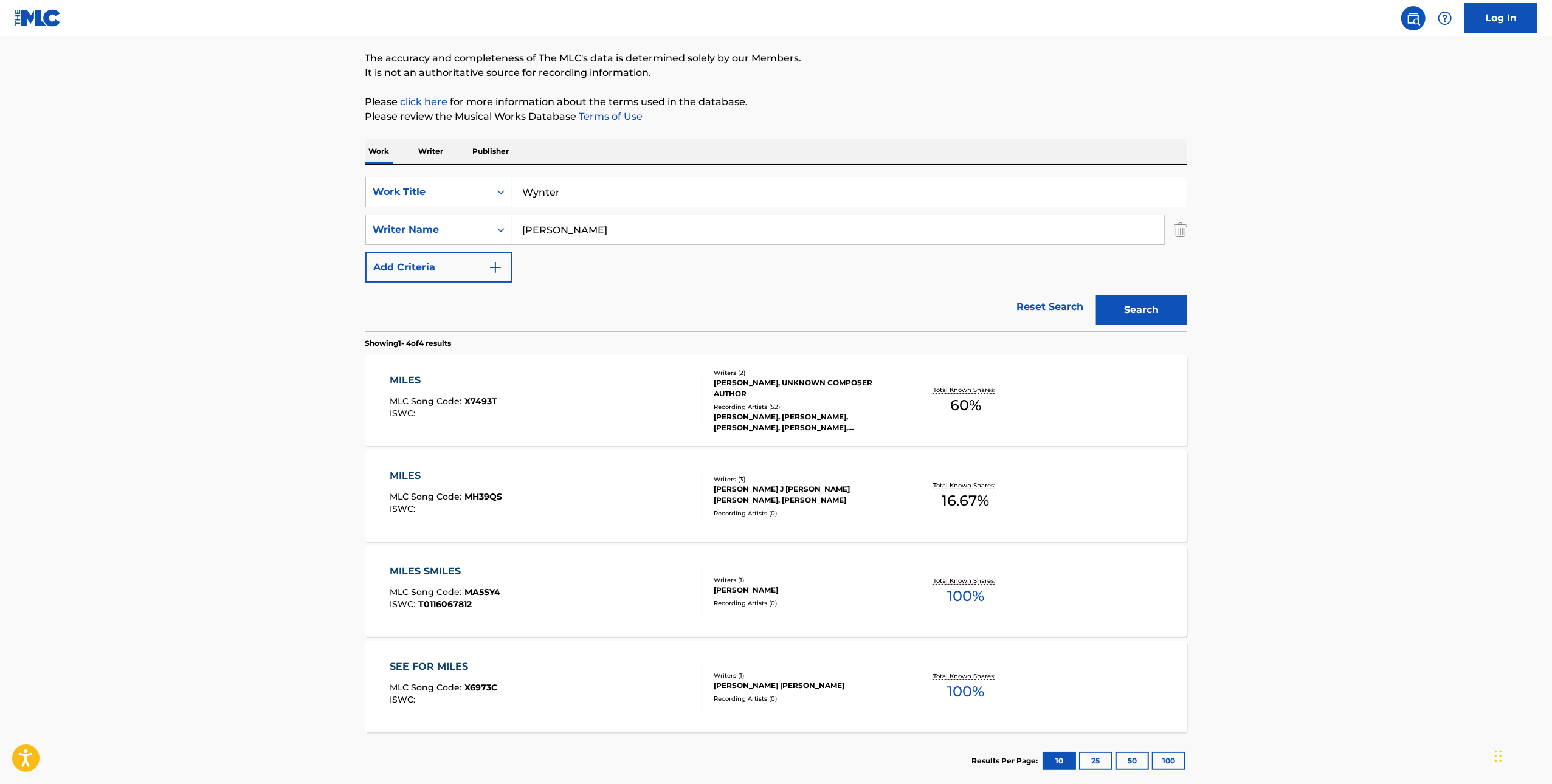
type input "Wynter"
drag, startPoint x: 1075, startPoint y: 288, endPoint x: 1096, endPoint y: 295, distance: 22.1
click at [1080, 289] on div "Reset Search Search" at bounding box center [776, 307] width 822 height 49
click at [1125, 305] on button "Search" at bounding box center [1141, 309] width 91 height 30
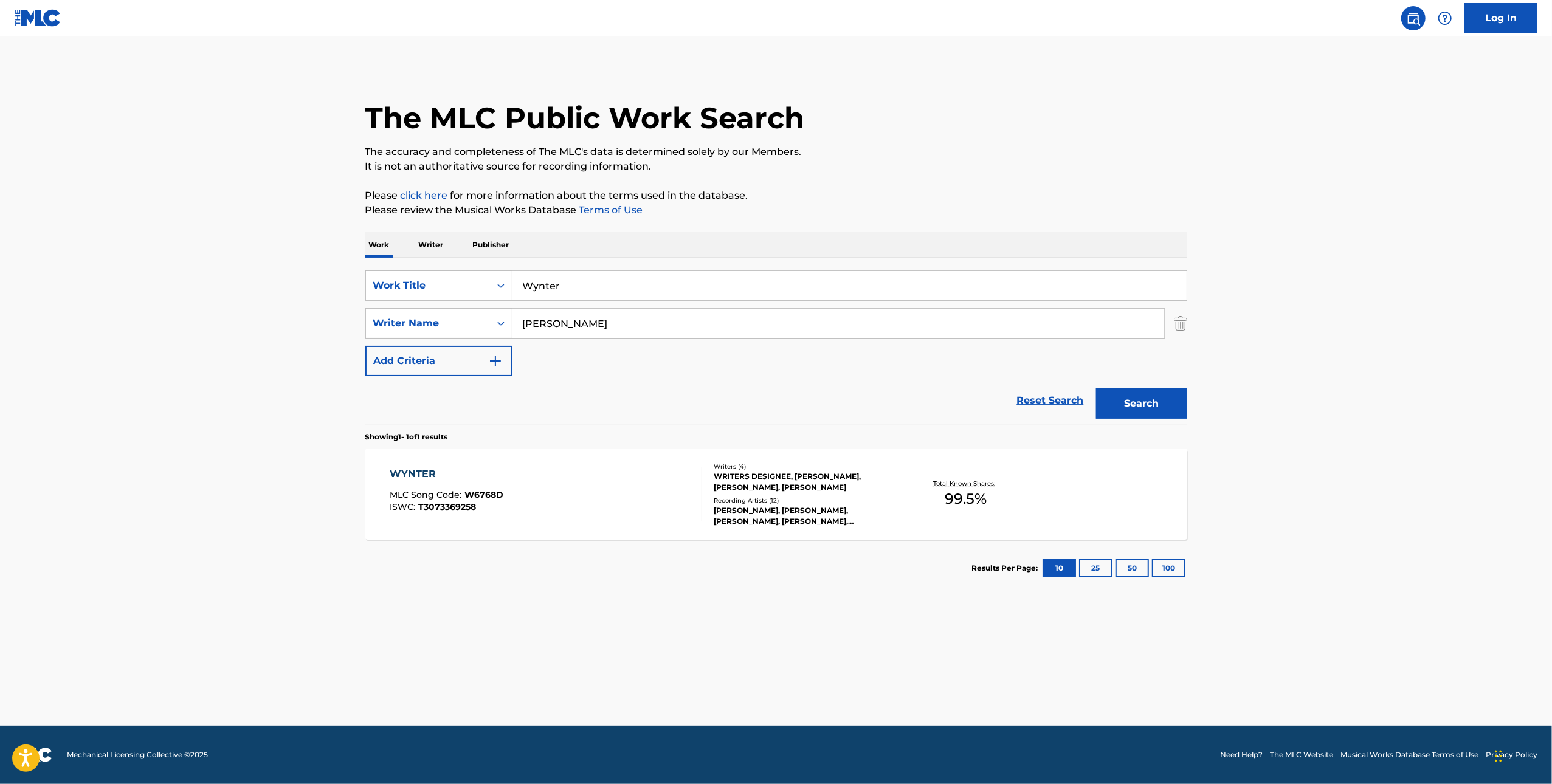
click at [565, 498] on div "WYNTER MLC Song Code : W6768D ISWC : T3073369258" at bounding box center [546, 494] width 312 height 55
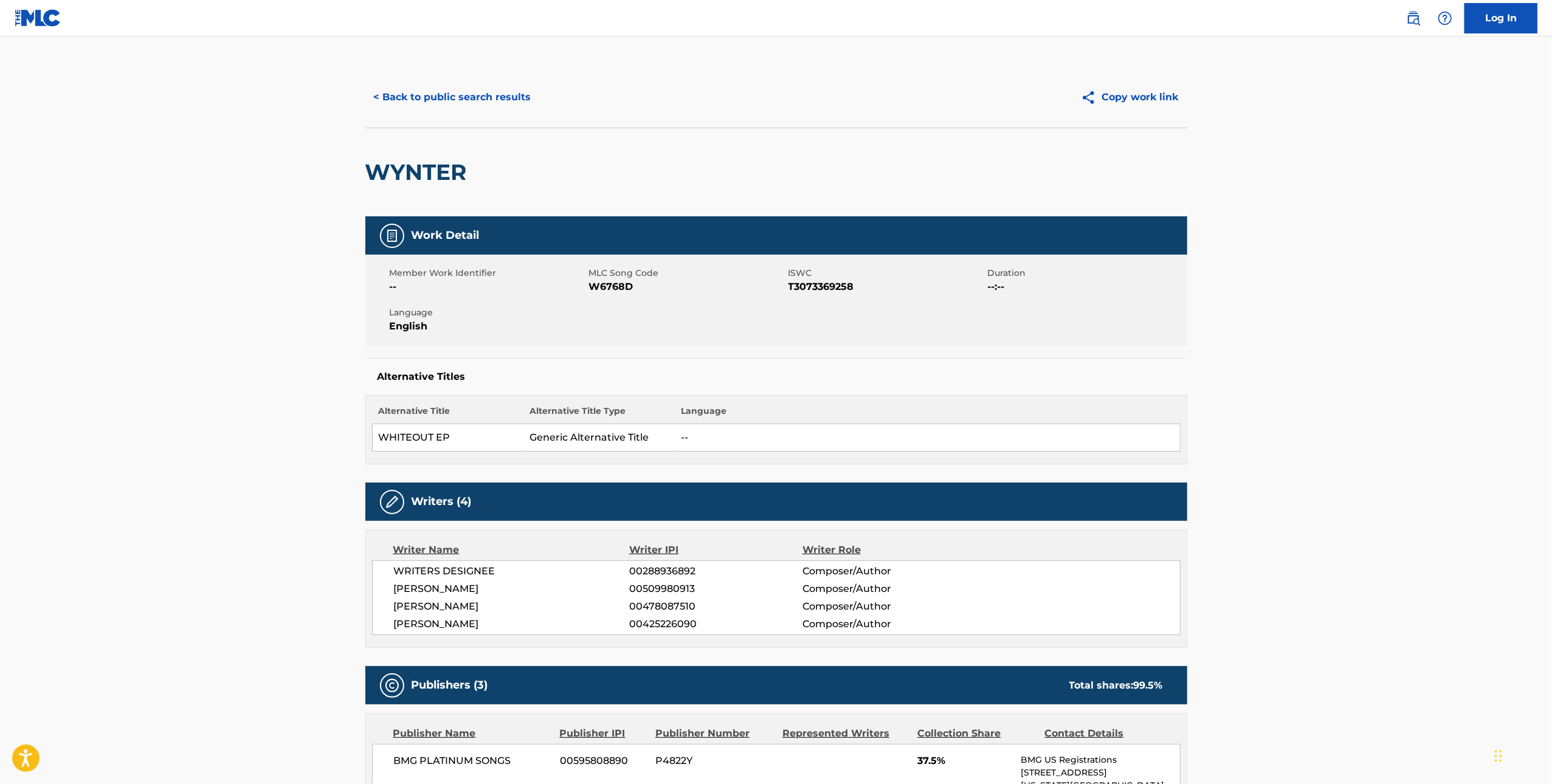
click at [598, 284] on span "W6768D" at bounding box center [687, 287] width 197 height 15
click at [407, 97] on button "< Back to public search results" at bounding box center [452, 97] width 175 height 30
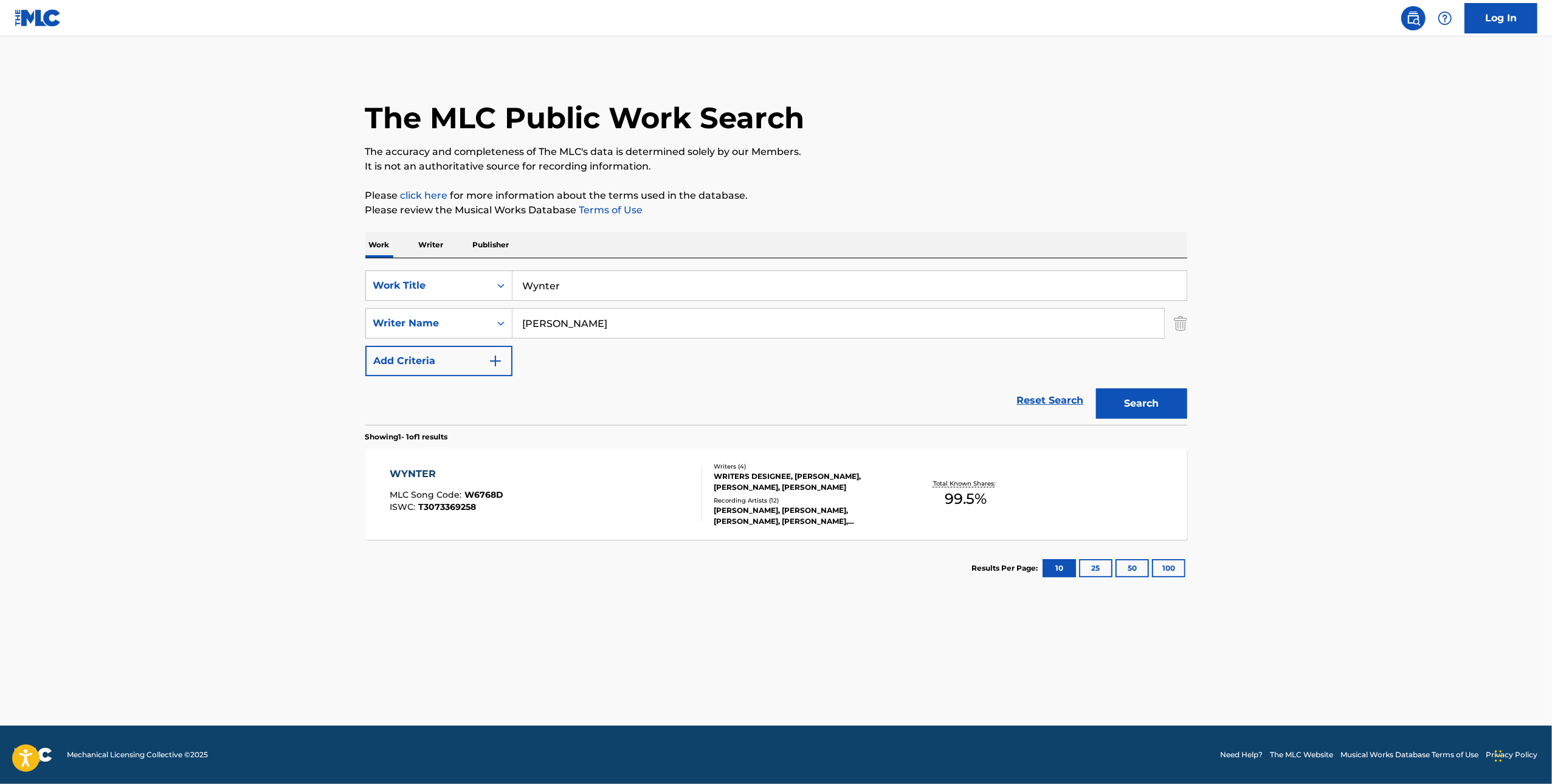
click at [651, 284] on input "Wynter" at bounding box center [849, 285] width 674 height 29
paste input "No Sitting Allowed"
type input "No Sitting Allowed"
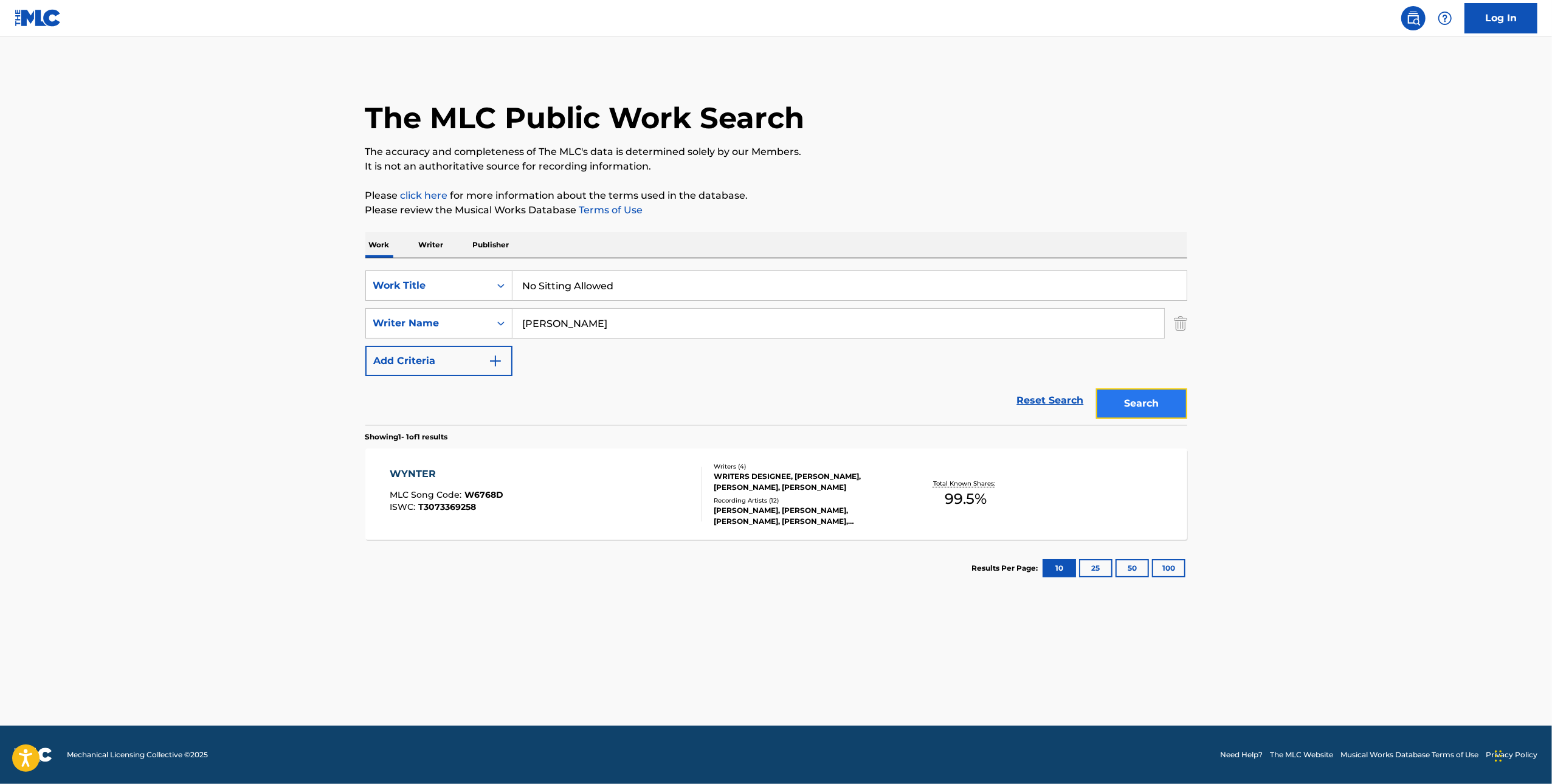
click at [1145, 413] on button "Search" at bounding box center [1141, 403] width 91 height 30
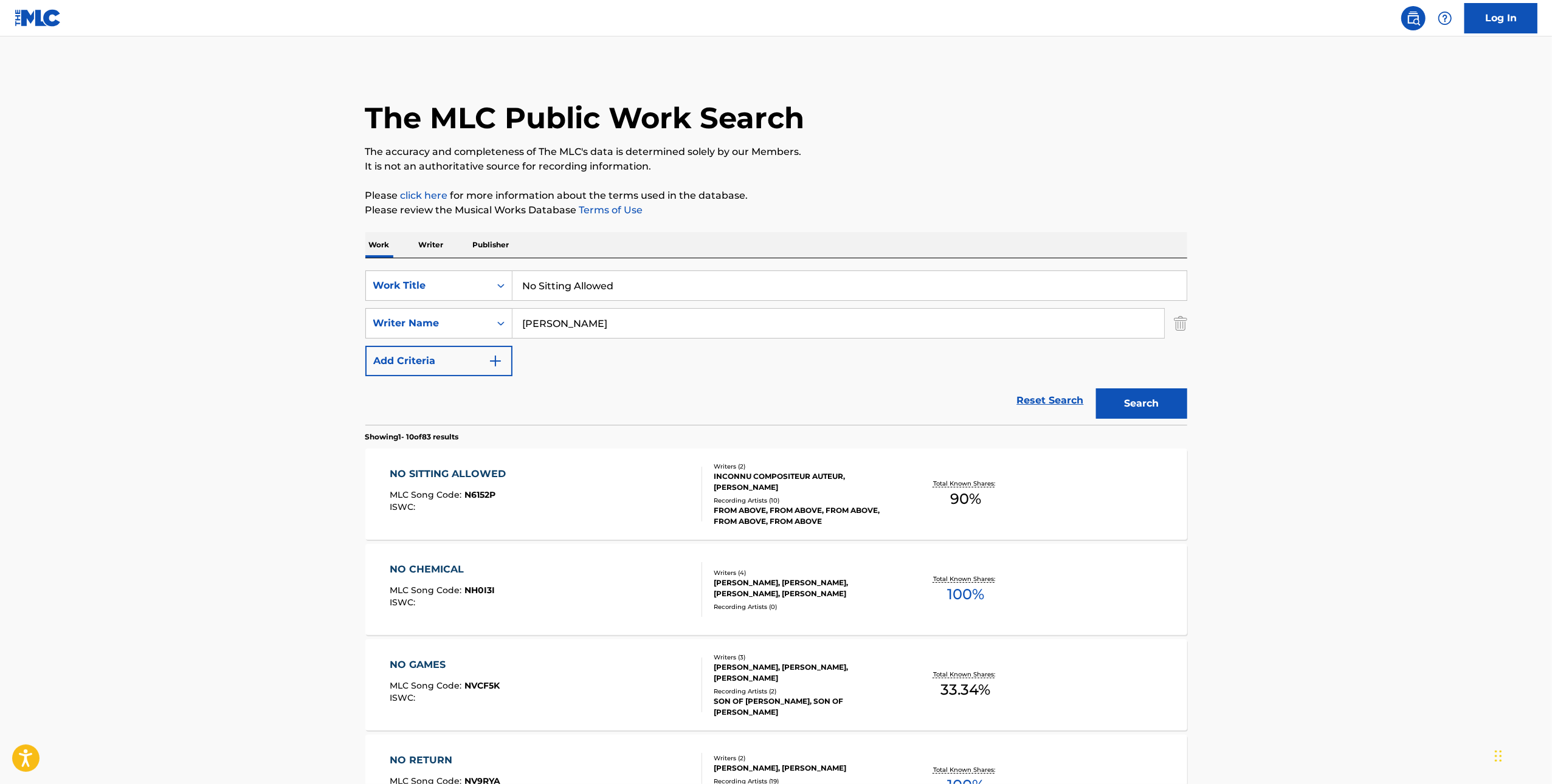
click at [640, 496] on div "NO SITTING ALLOWED MLC Song Code : N6152P ISWC :" at bounding box center [546, 494] width 312 height 55
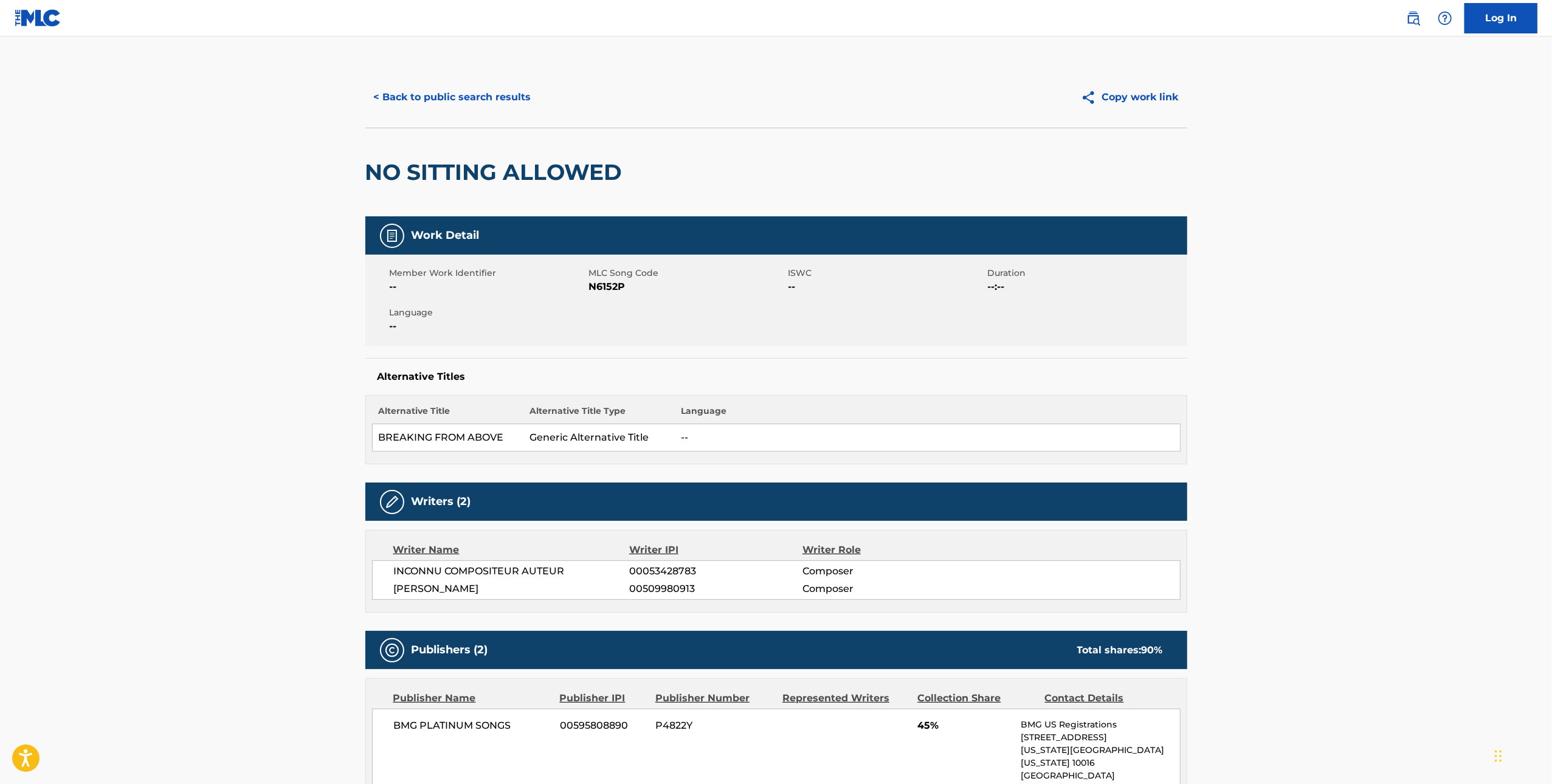
click at [601, 277] on span "MLC Song Code" at bounding box center [687, 273] width 197 height 13
click at [602, 283] on span "N6152P" at bounding box center [687, 287] width 197 height 15
